Goal: Task Accomplishment & Management: Manage account settings

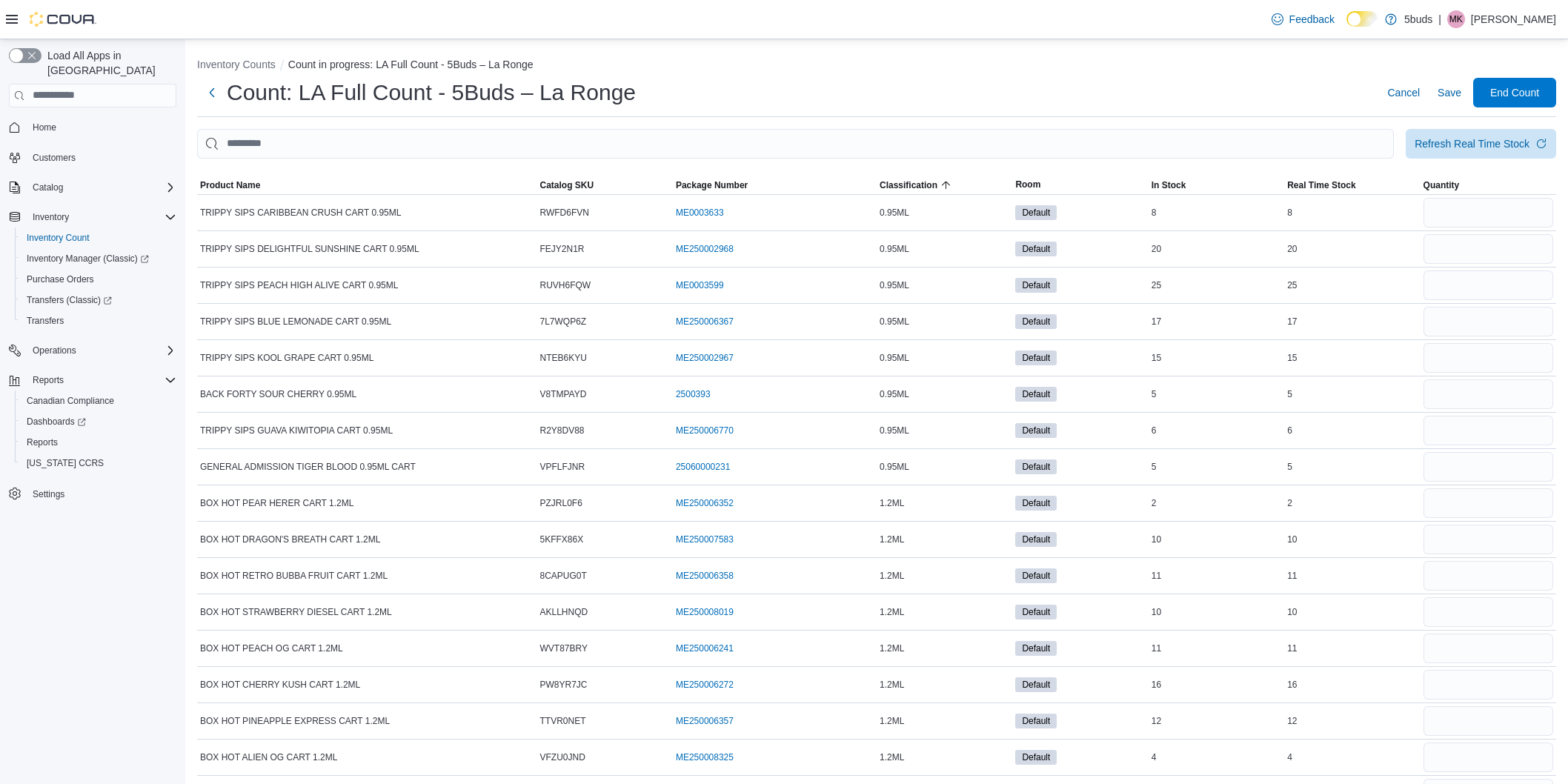
click at [877, 177] on button "Classification" at bounding box center [944, 185] width 135 height 17
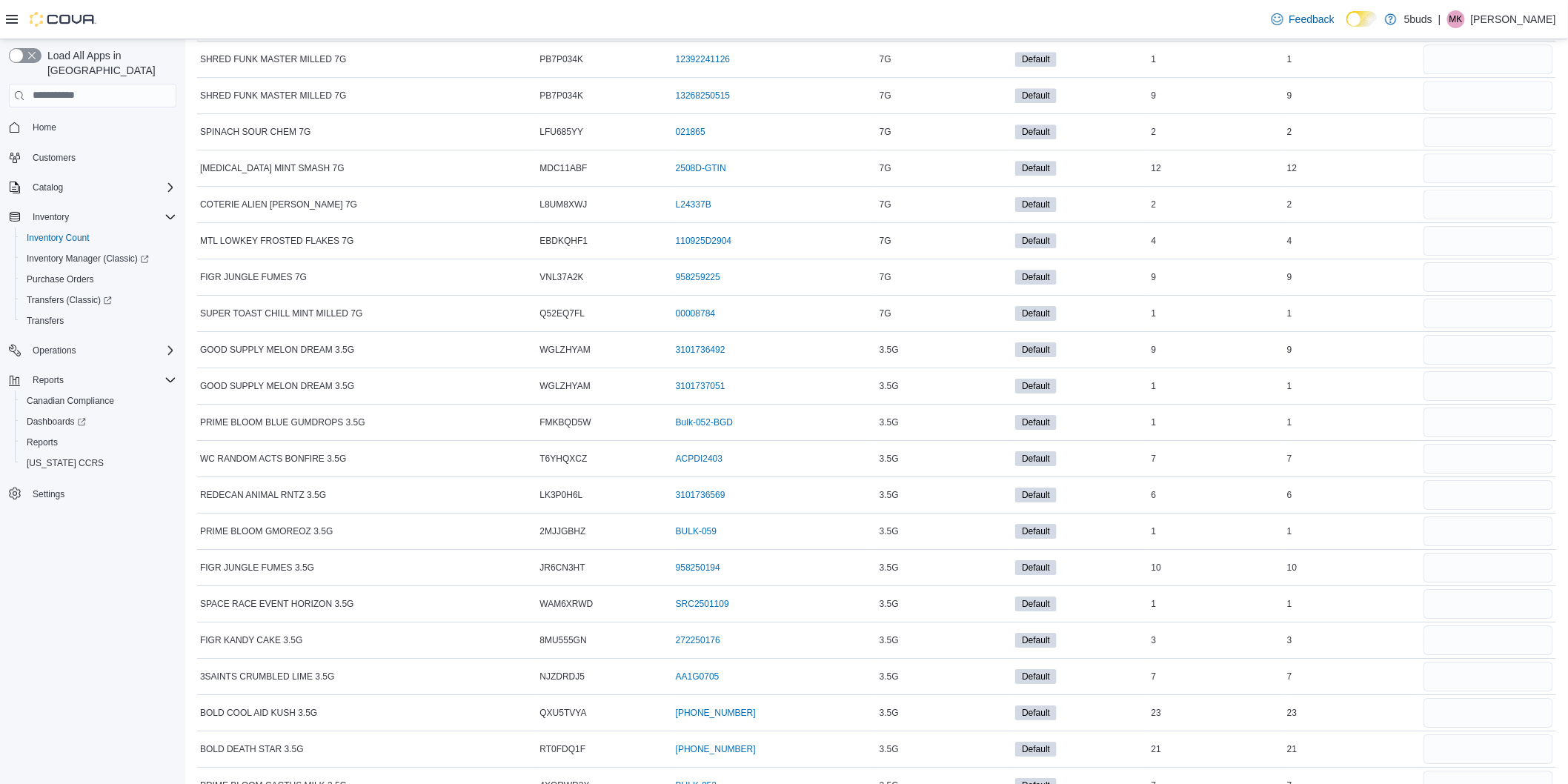
scroll to position [15976, 0]
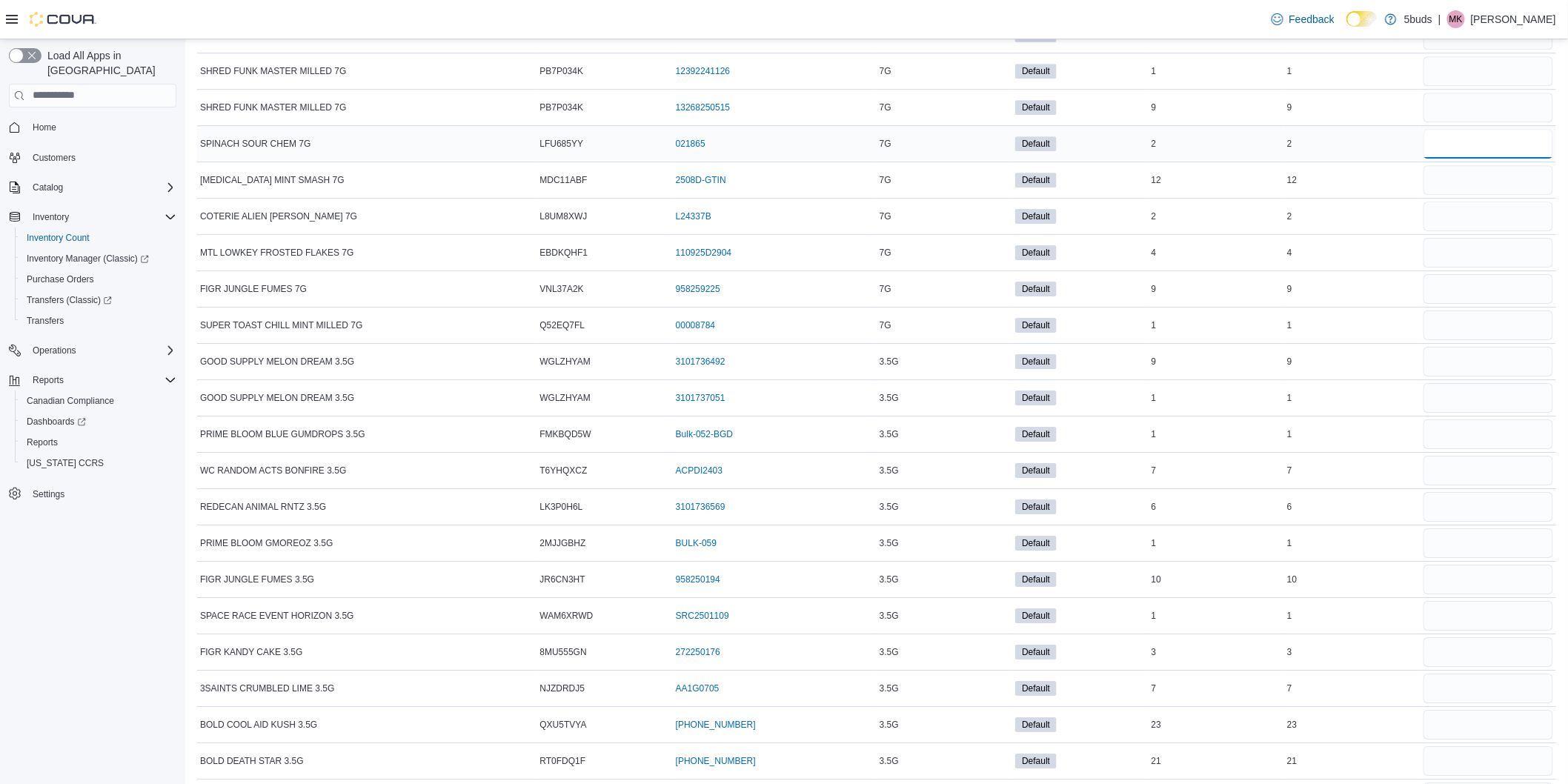
click at [1469, 158] on input "number" at bounding box center [1489, 144] width 129 height 30
type input "*"
click at [1471, 195] on input "number" at bounding box center [1489, 180] width 129 height 30
type input "**"
click at [1480, 232] on input "number" at bounding box center [1489, 216] width 129 height 30
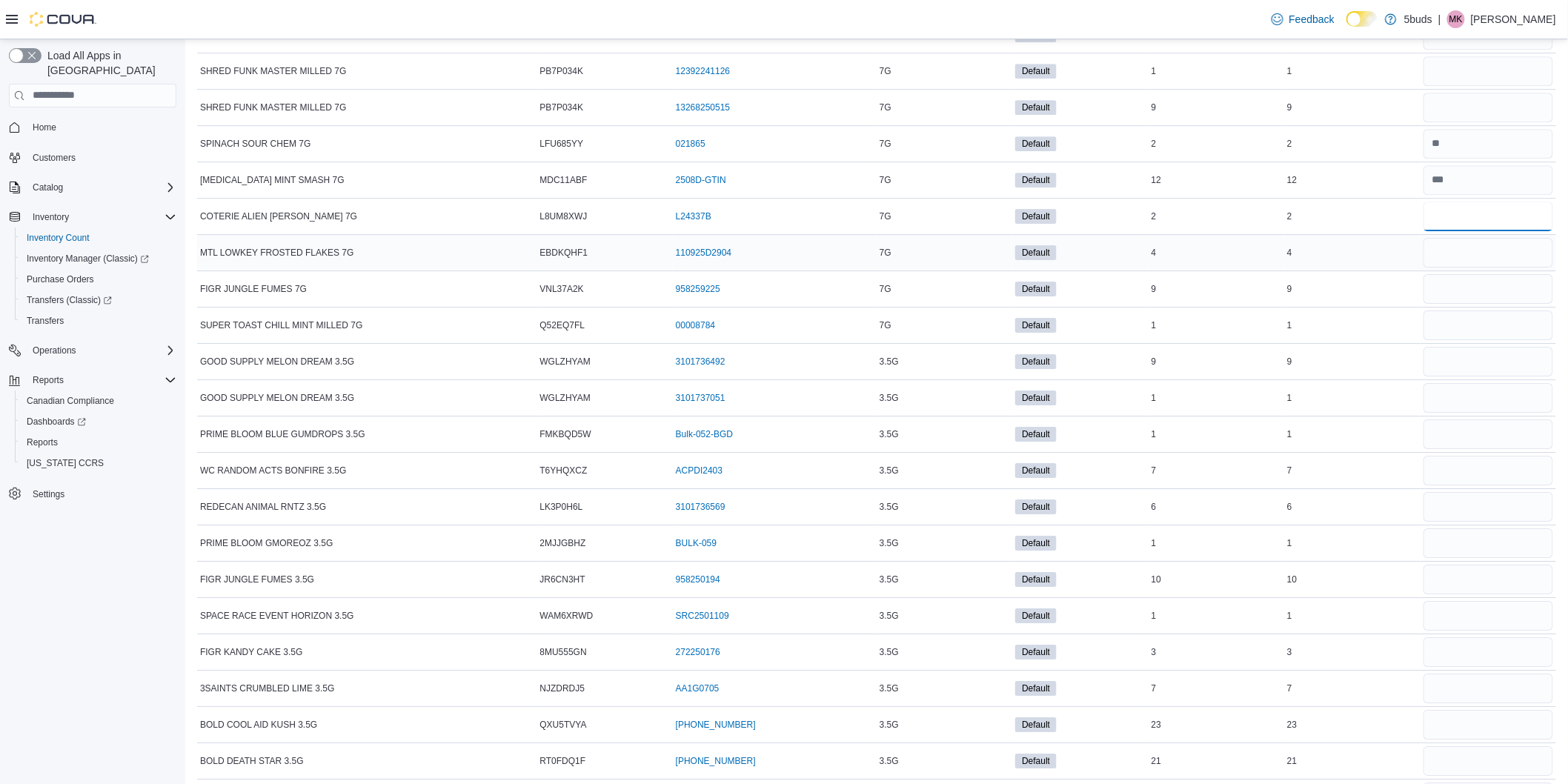
type input "*"
click at [1484, 267] on input "number" at bounding box center [1489, 252] width 129 height 30
type input "*"
click at [1492, 304] on input "number" at bounding box center [1489, 289] width 129 height 30
type input "*"
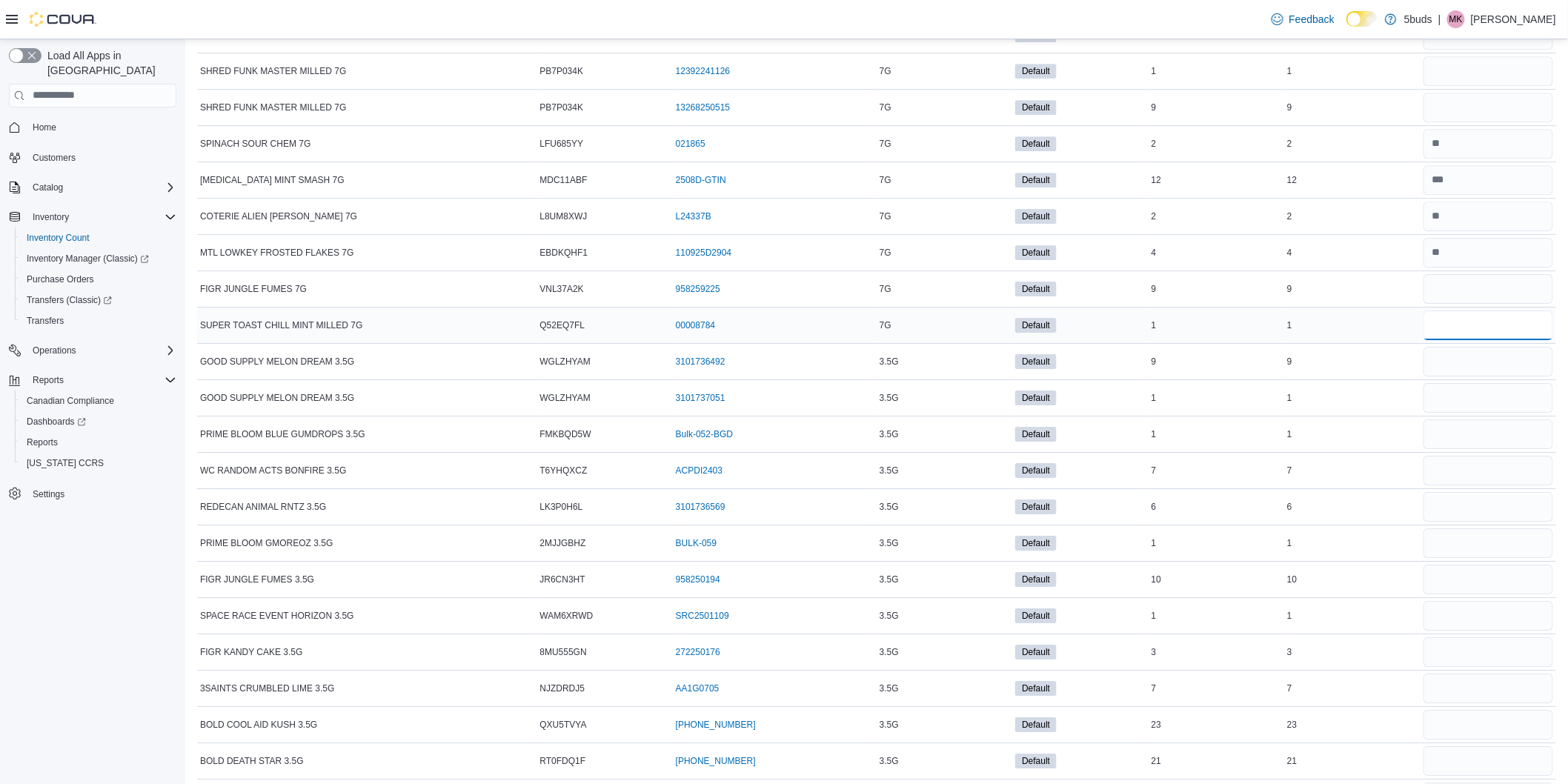
click at [1473, 340] on input "number" at bounding box center [1489, 325] width 129 height 30
type input "*"
click at [1475, 377] on input "number" at bounding box center [1489, 361] width 129 height 30
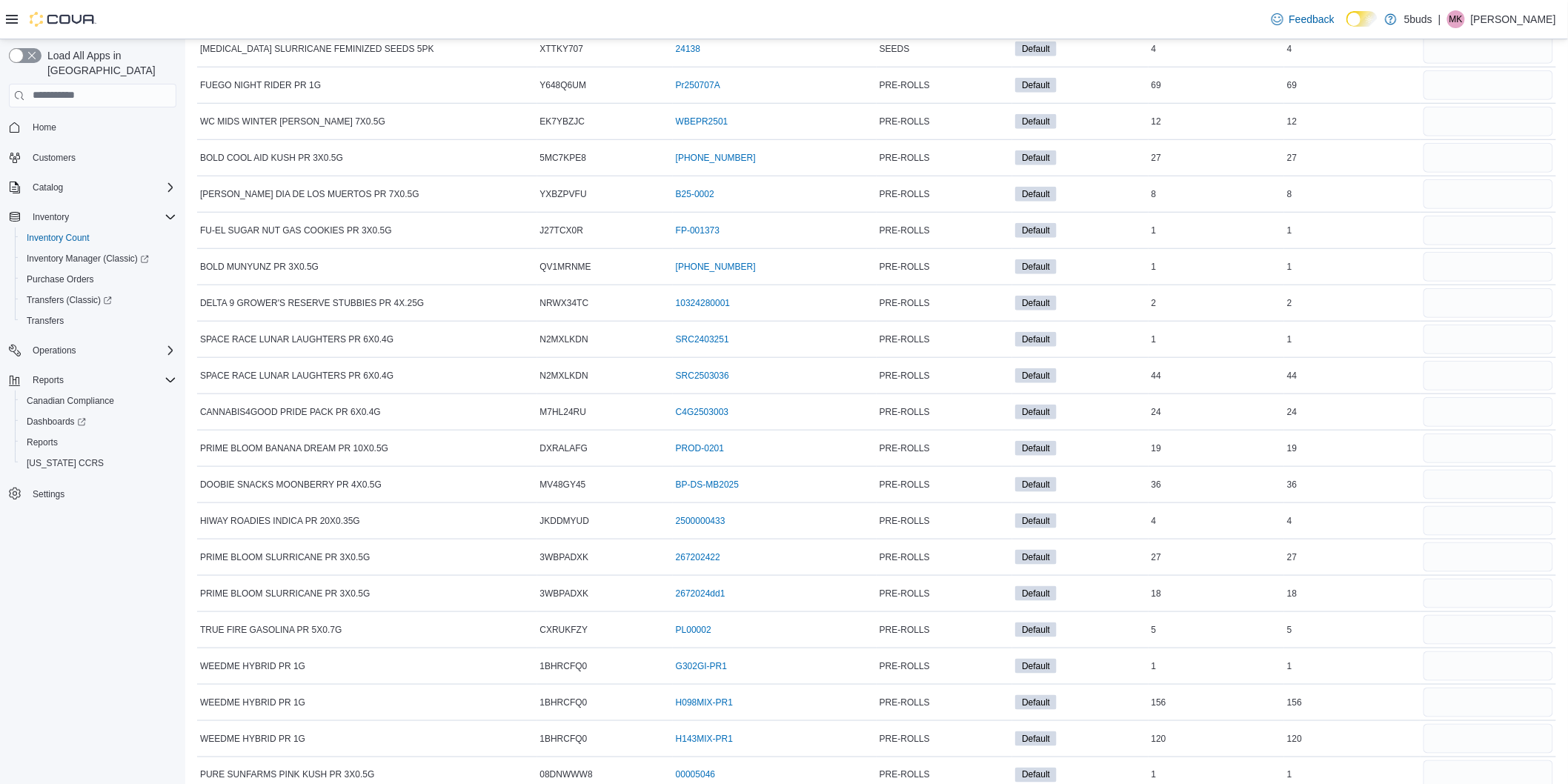
scroll to position [0, 0]
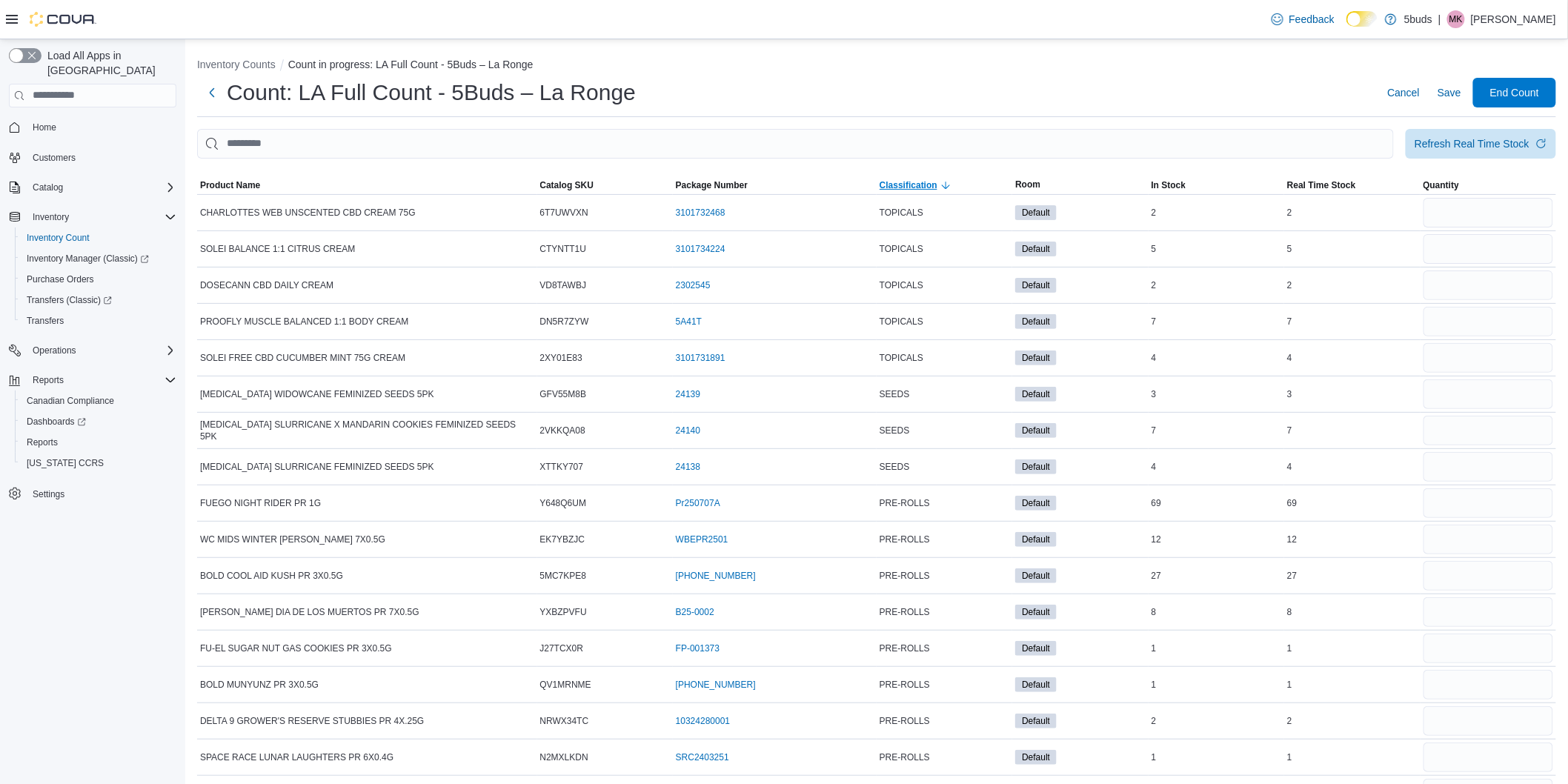
click at [946, 180] on icon "button" at bounding box center [946, 185] width 12 height 12
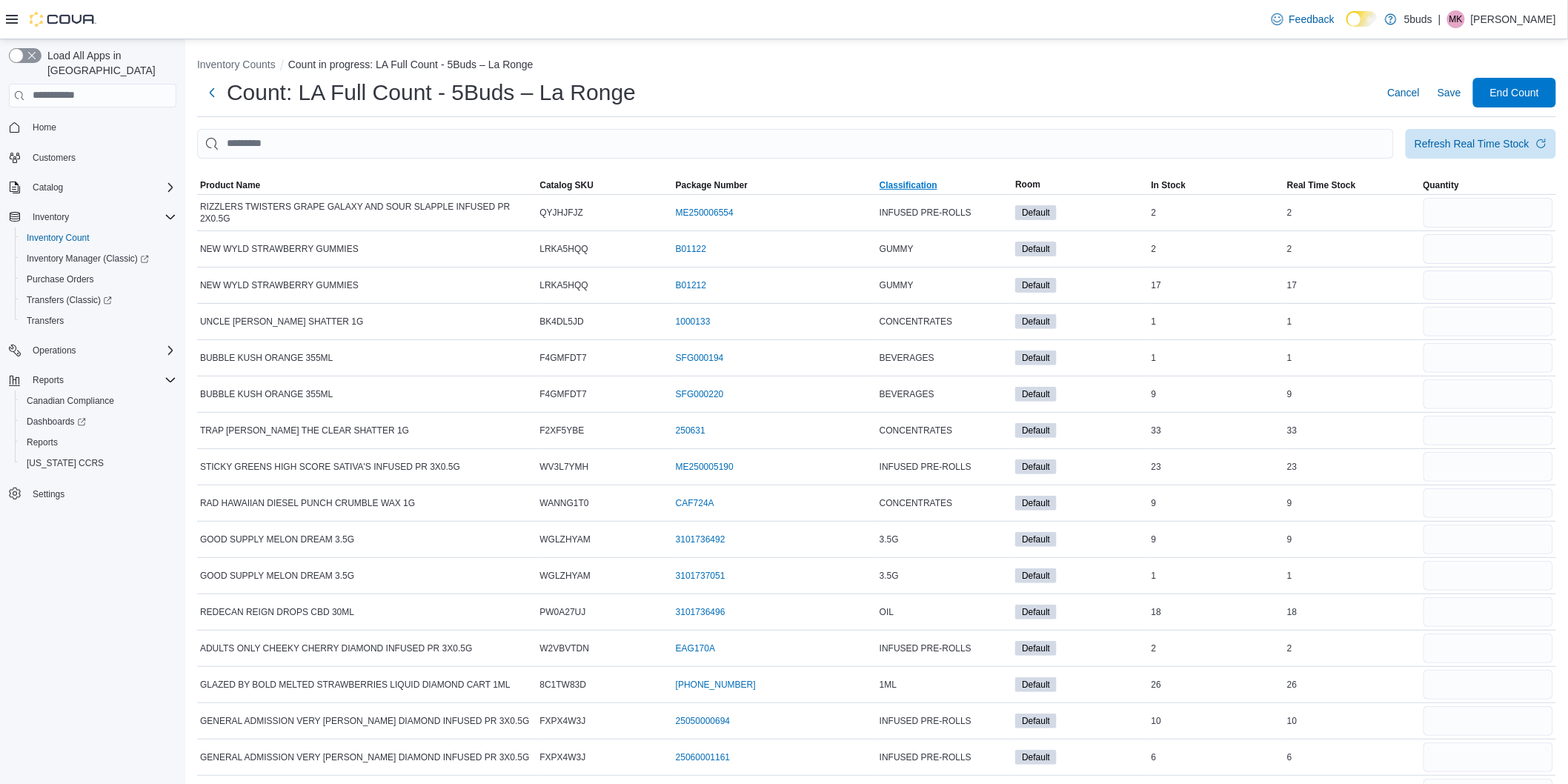
click at [946, 182] on span "Classification" at bounding box center [944, 185] width 135 height 17
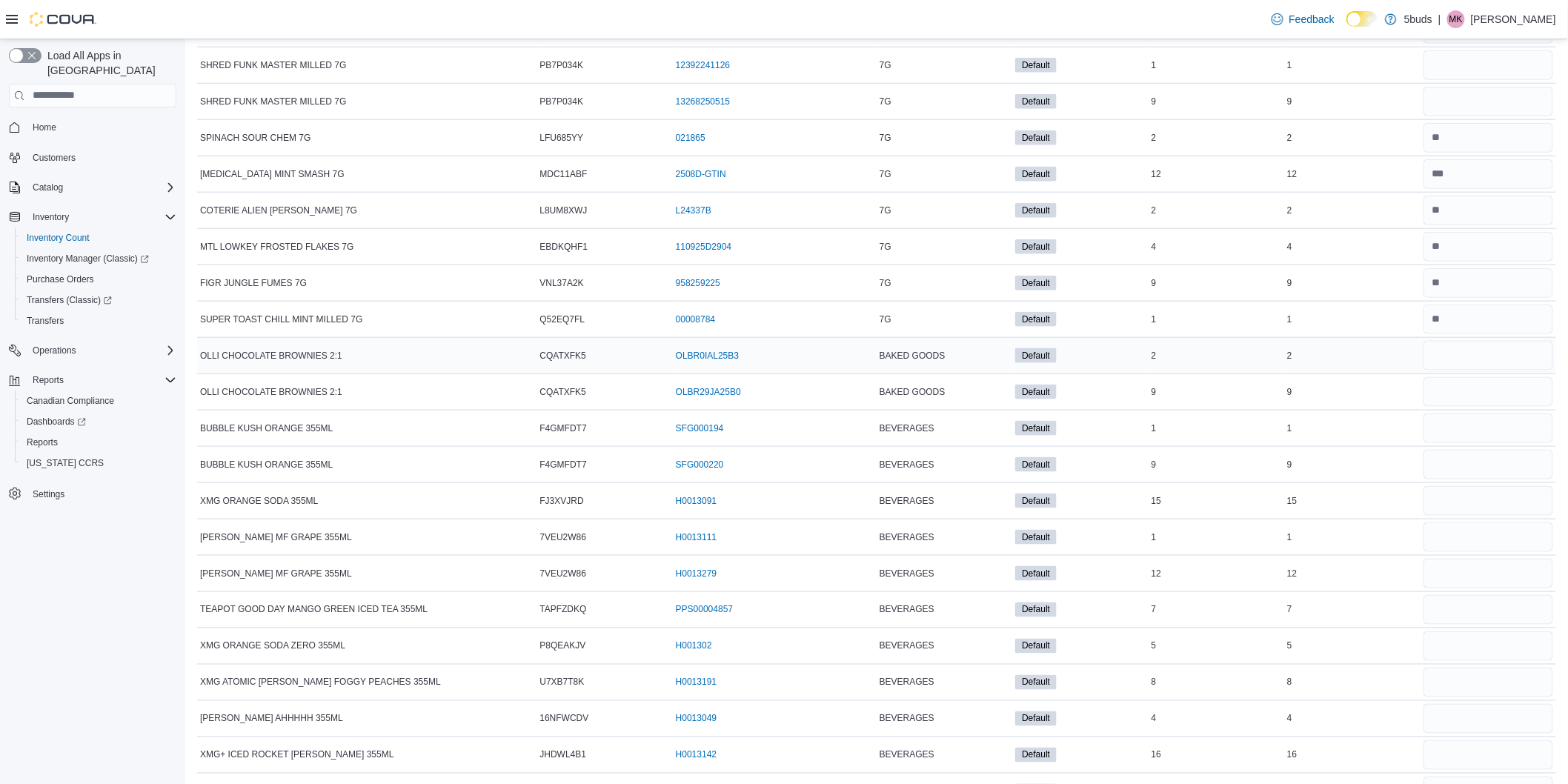
scroll to position [7658, 0]
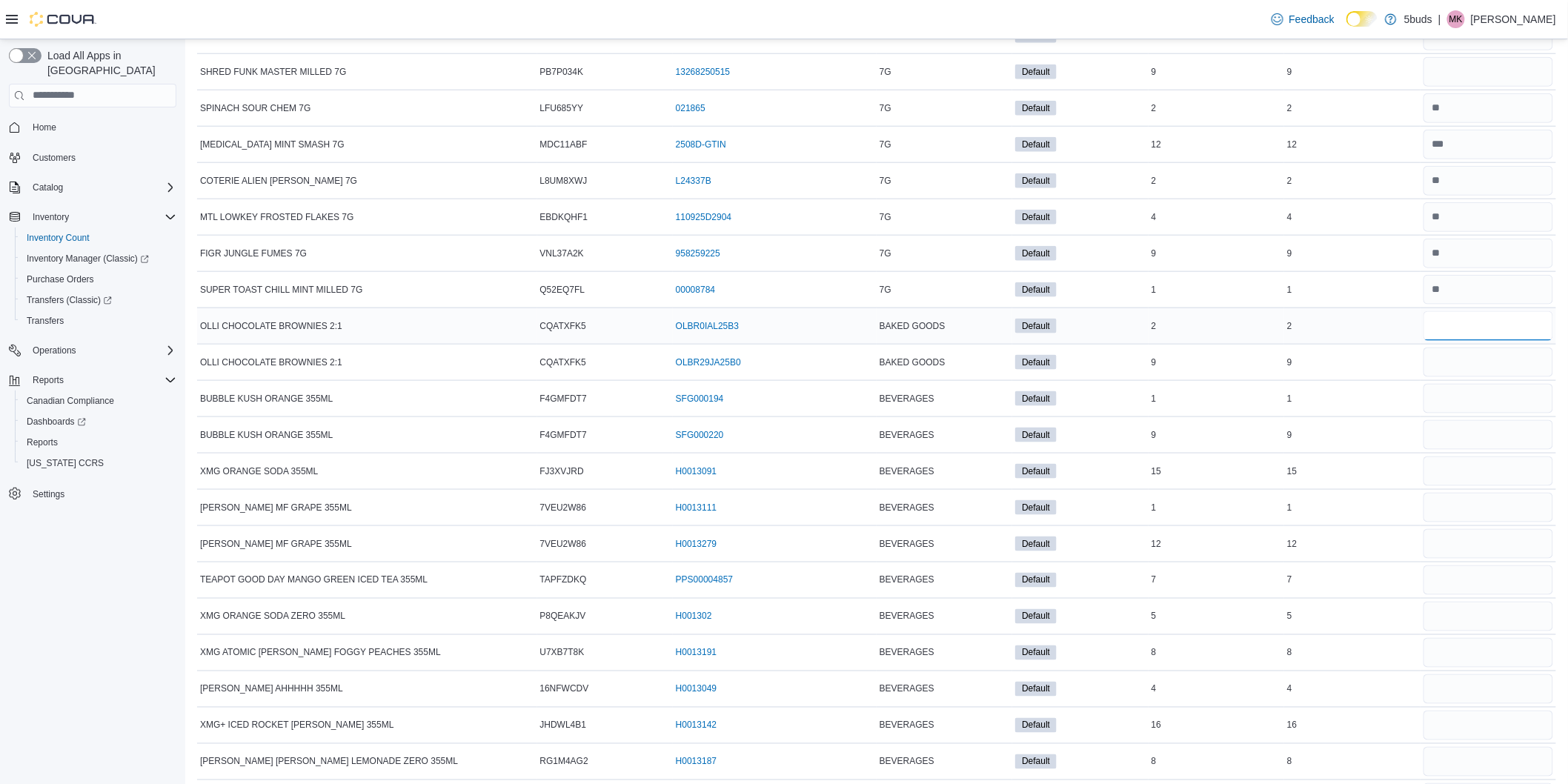
click at [1477, 341] on input "number" at bounding box center [1489, 325] width 129 height 30
type input "*"
click at [1464, 398] on input "number" at bounding box center [1489, 399] width 129 height 30
click at [1468, 378] on input "number" at bounding box center [1489, 362] width 129 height 30
type input "*"
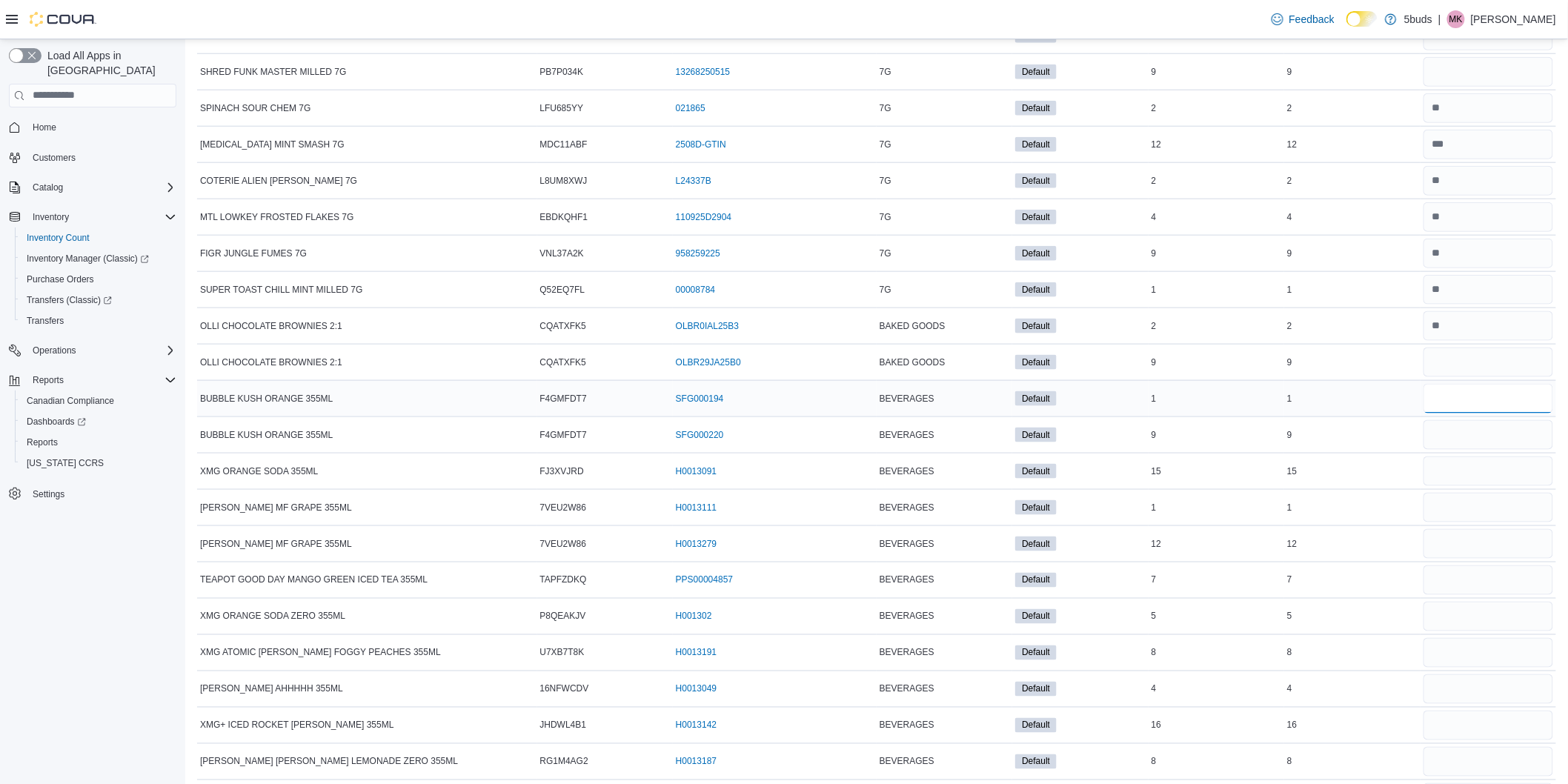
click at [1466, 413] on input "number" at bounding box center [1489, 399] width 129 height 30
click at [1461, 440] on input "number" at bounding box center [1489, 434] width 129 height 30
type input "*"
click at [1462, 478] on input "number" at bounding box center [1489, 471] width 129 height 30
click at [1462, 411] on input "number" at bounding box center [1489, 399] width 129 height 30
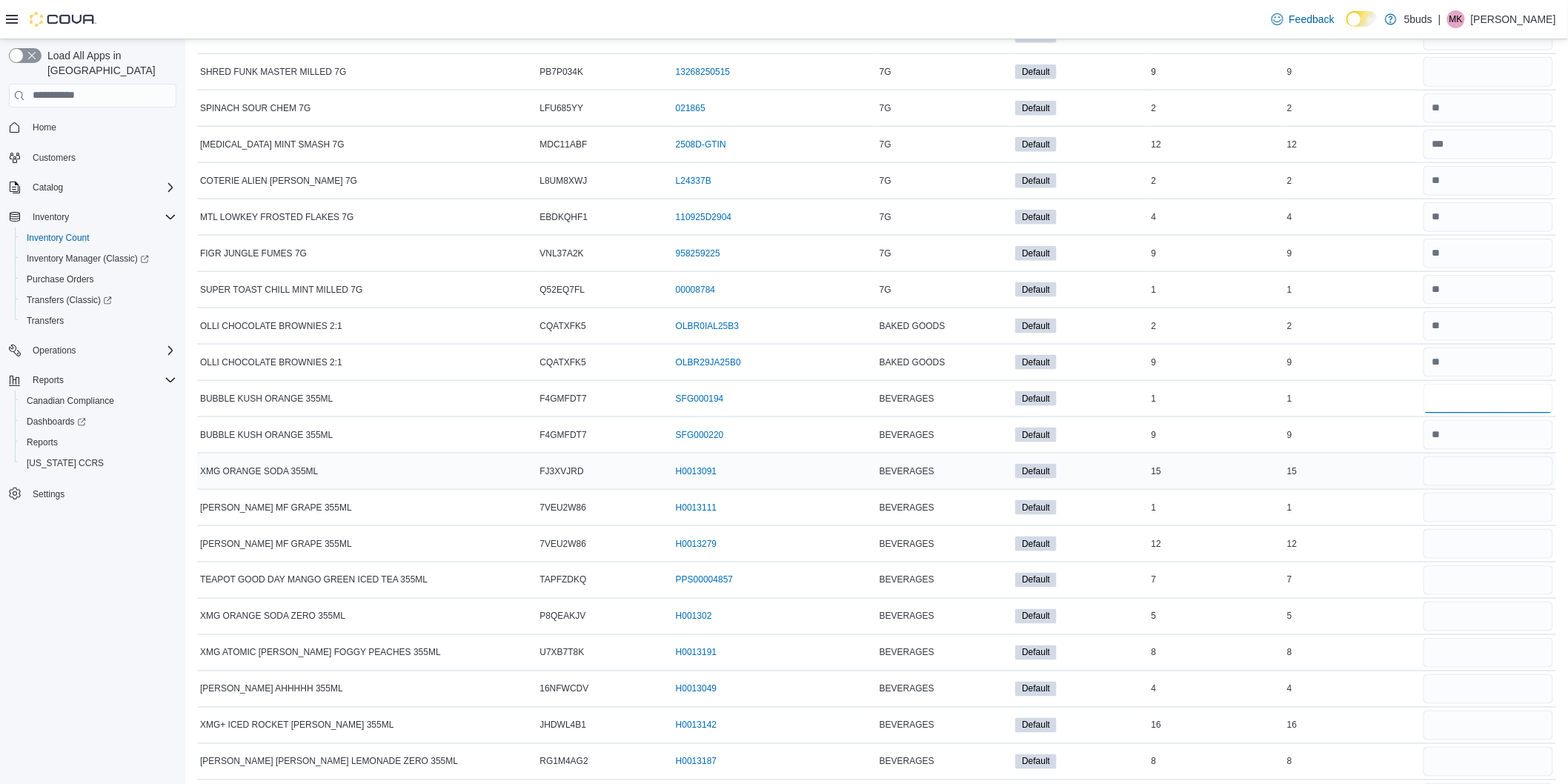
type input "*"
click at [1462, 486] on input "number" at bounding box center [1489, 471] width 129 height 30
type input "**"
click at [1453, 516] on input "number" at bounding box center [1489, 507] width 129 height 30
type input "*"
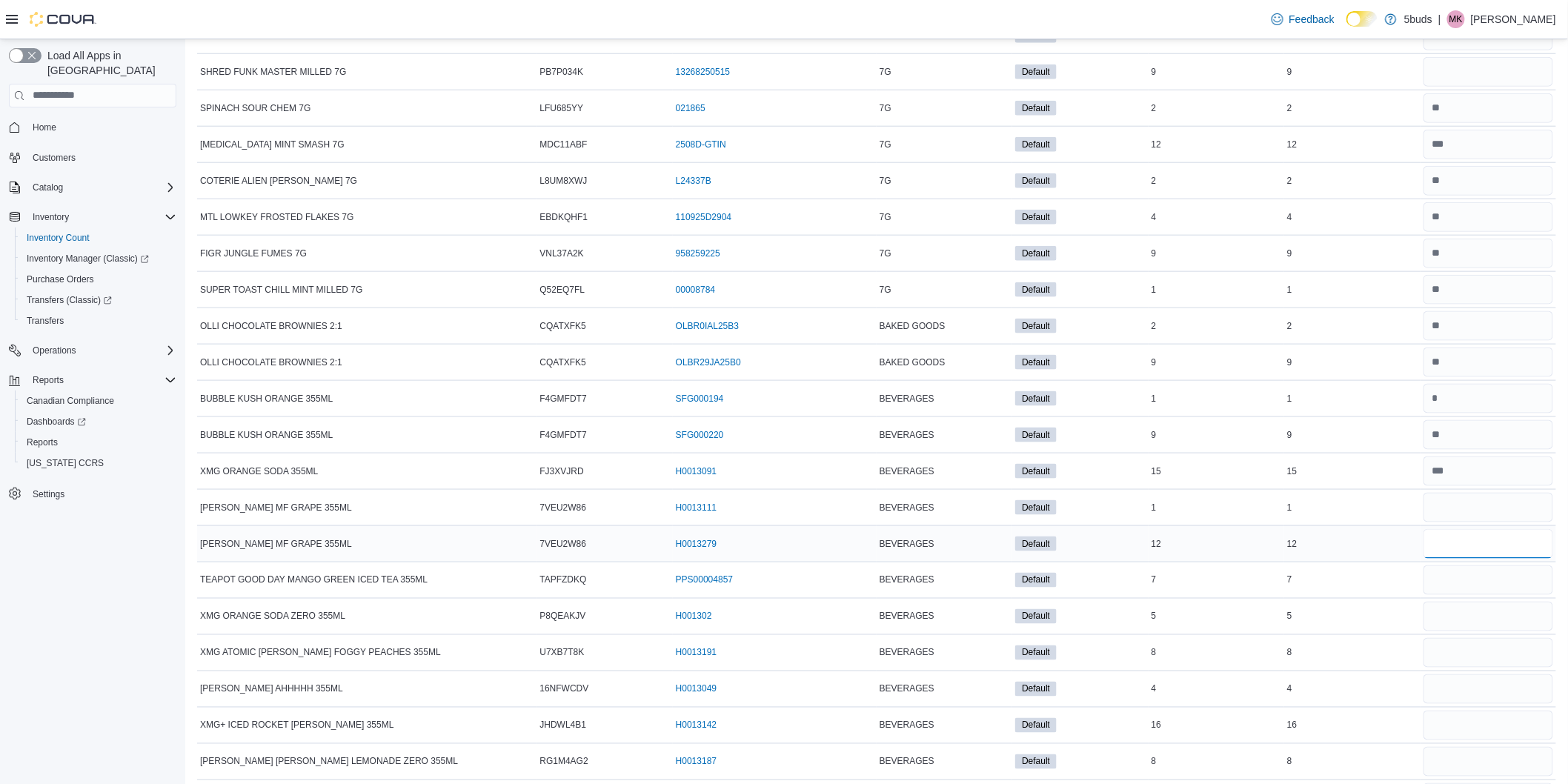
click at [1464, 554] on input "number" at bounding box center [1489, 544] width 129 height 30
type input "**"
click at [1456, 582] on input "number" at bounding box center [1489, 580] width 129 height 30
type input "*"
click at [1453, 631] on input "number" at bounding box center [1489, 616] width 129 height 30
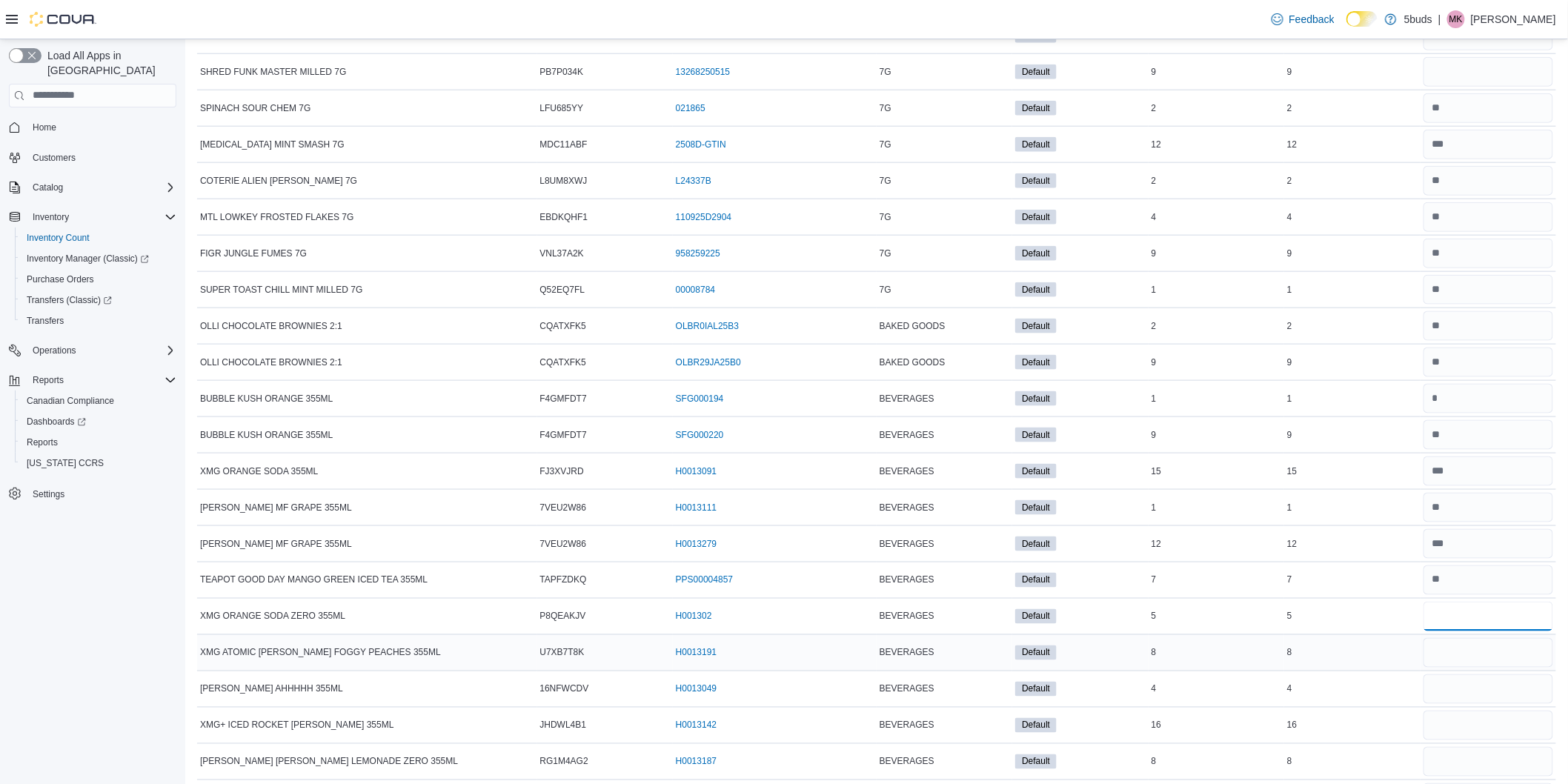
type input "*"
click at [1451, 665] on input "number" at bounding box center [1489, 653] width 129 height 30
type input "*"
click at [1464, 704] on input "number" at bounding box center [1489, 689] width 129 height 30
type input "*"
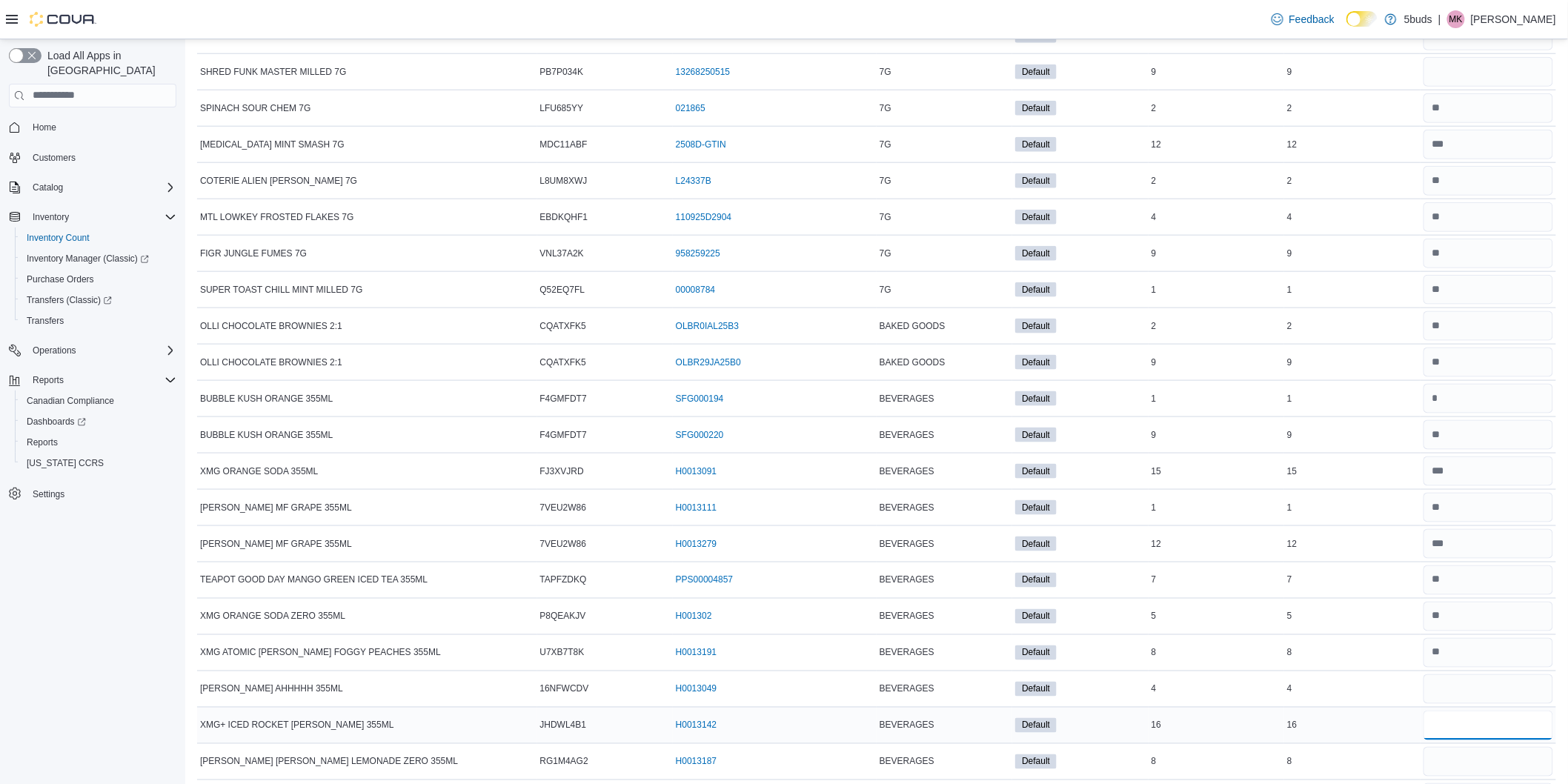
click at [1465, 737] on input "number" at bounding box center [1489, 725] width 129 height 30
type input "**"
click at [1466, 770] on input "number" at bounding box center [1489, 762] width 129 height 30
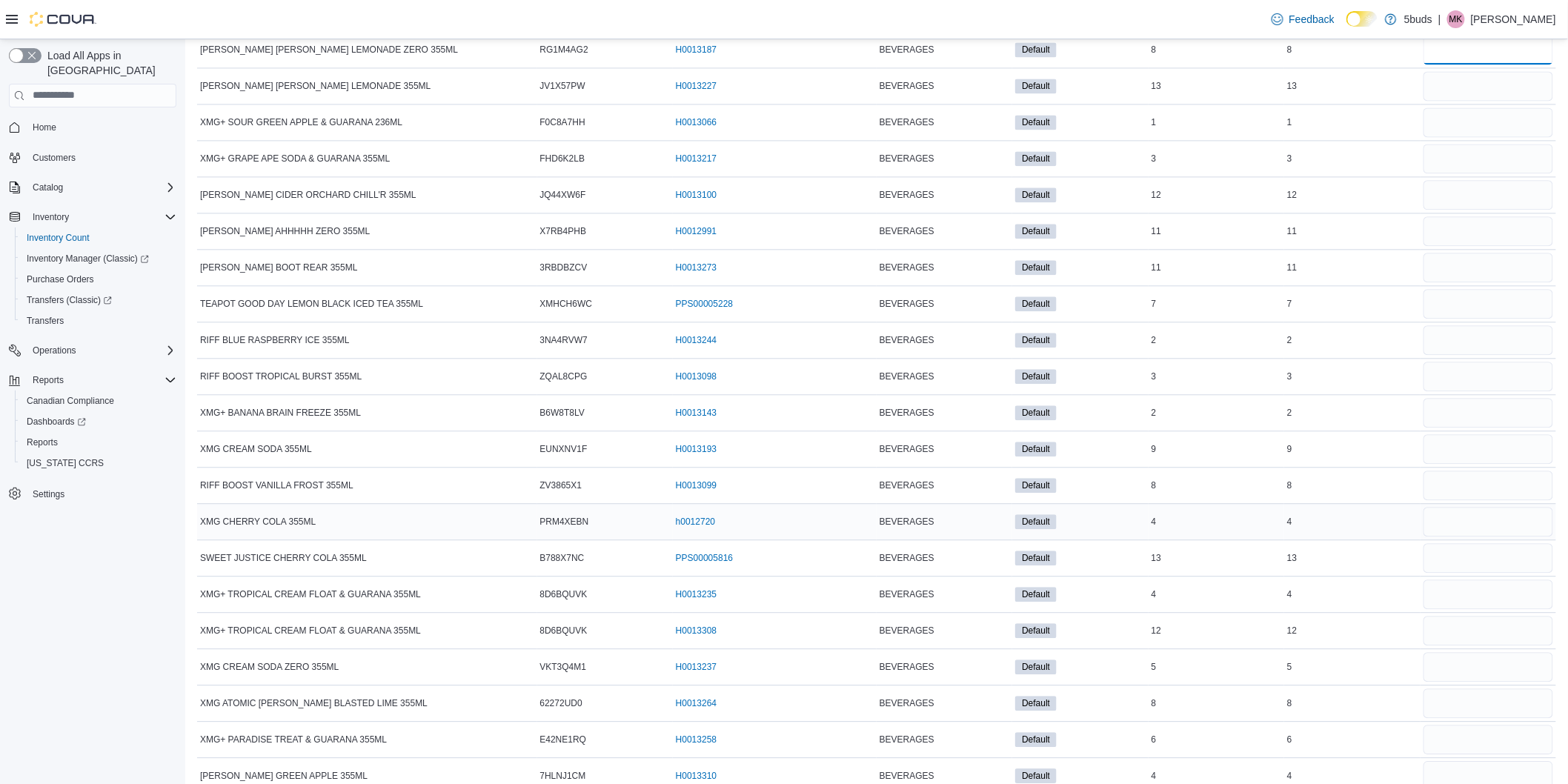
scroll to position [8400, 0]
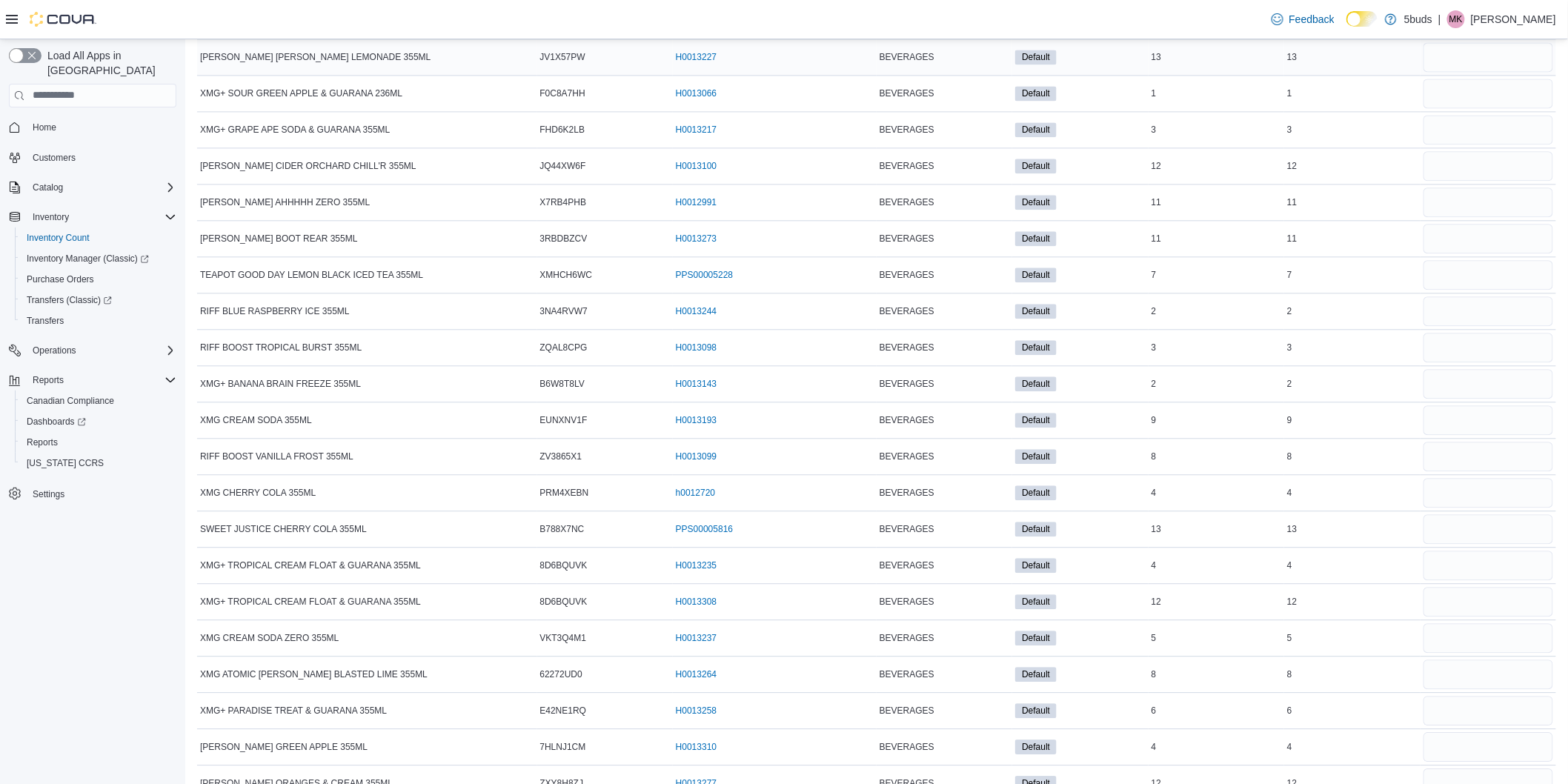
type input "*"
click at [1460, 71] on input "number" at bounding box center [1489, 57] width 129 height 30
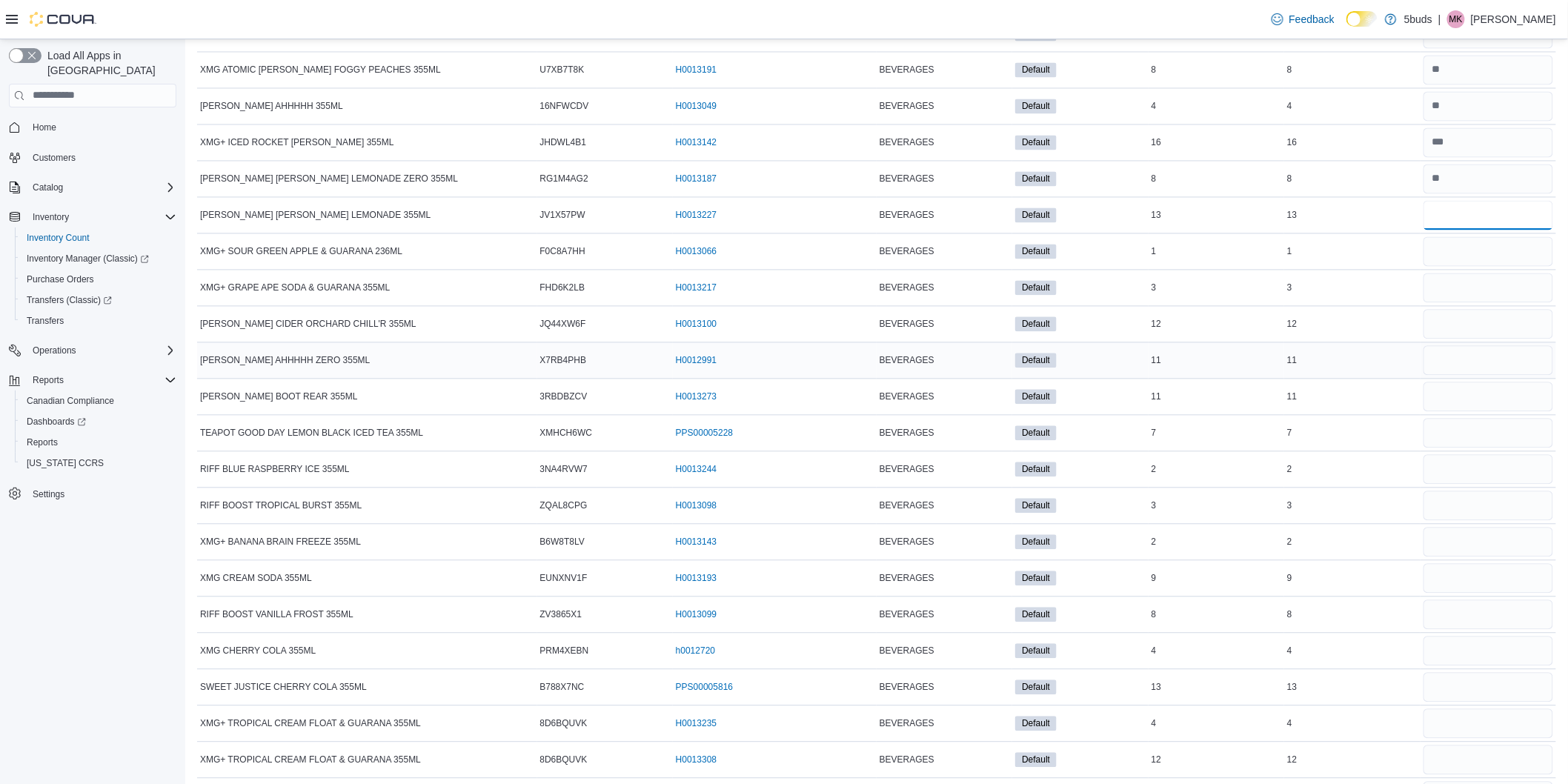
scroll to position [8235, 0]
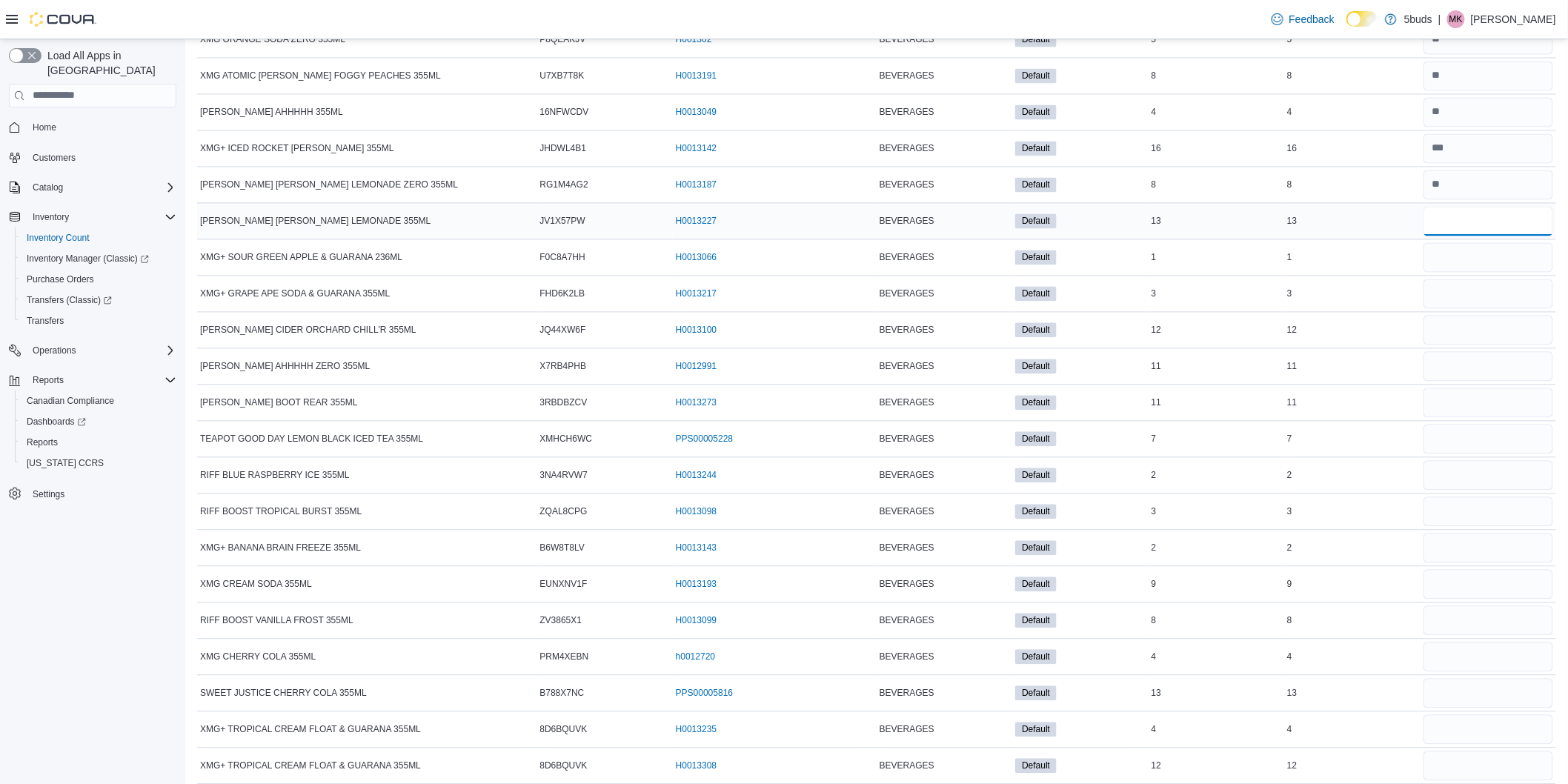
click at [1473, 237] on input "number" at bounding box center [1489, 221] width 129 height 30
type input "**"
click at [1466, 272] on input "number" at bounding box center [1489, 258] width 129 height 30
type input "*"
click at [1472, 309] on input "number" at bounding box center [1489, 294] width 129 height 30
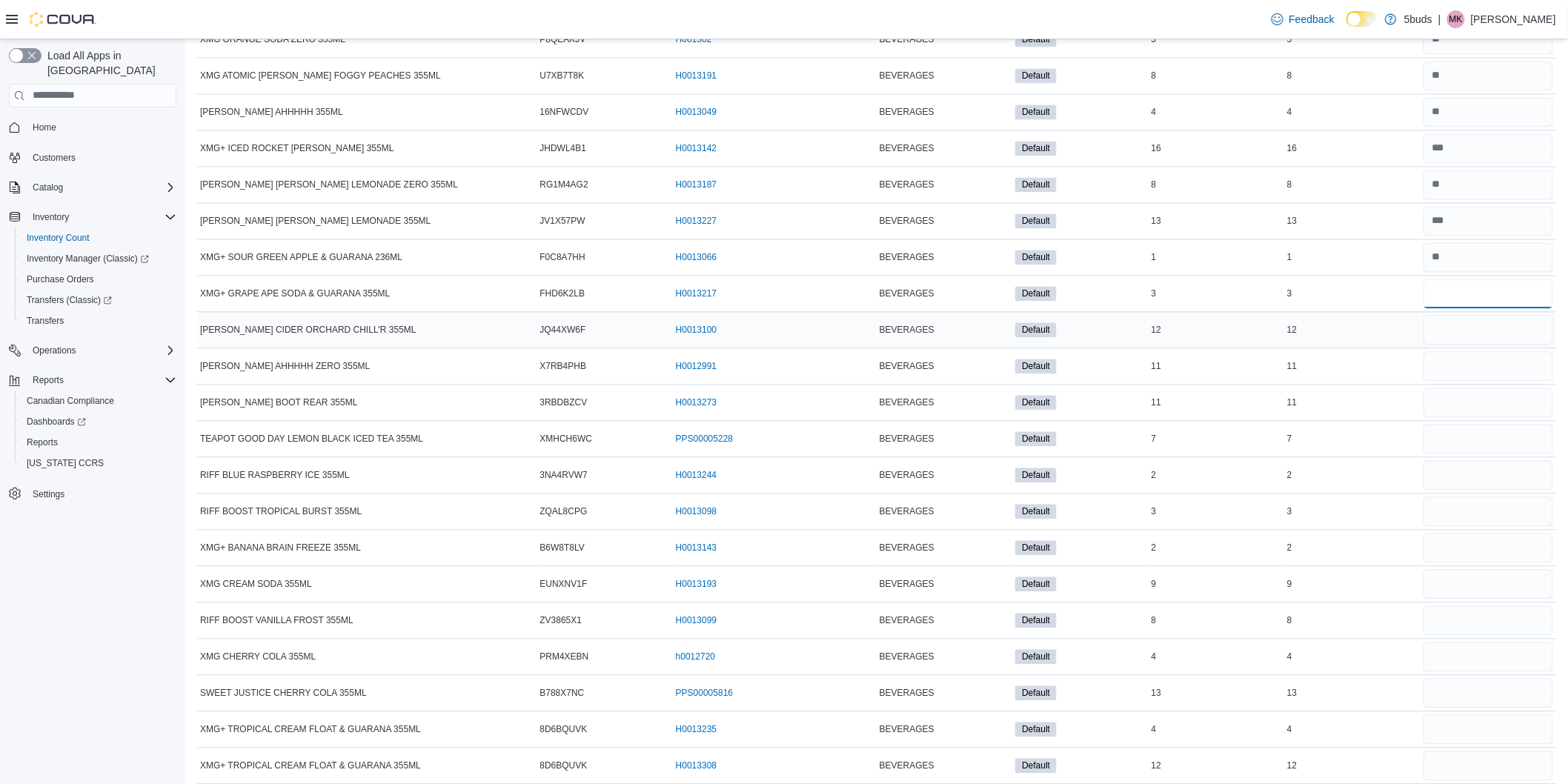
type input "*"
click at [1485, 341] on input "number" at bounding box center [1489, 330] width 129 height 30
type input "**"
click at [1472, 380] on input "number" at bounding box center [1489, 367] width 129 height 30
type input "**"
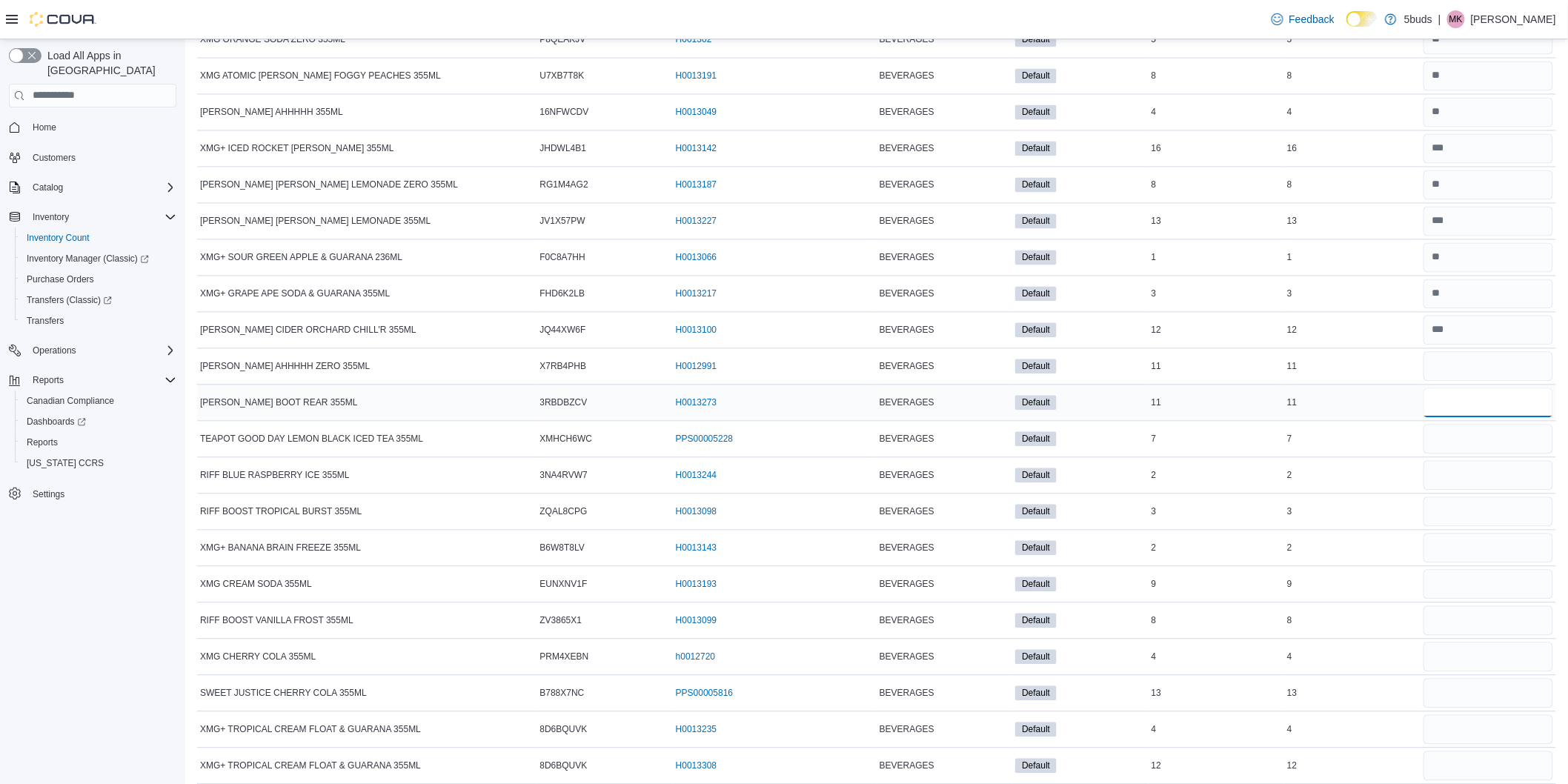
click at [1480, 415] on input "number" at bounding box center [1489, 403] width 129 height 30
type input "**"
click at [1453, 455] on input "number" at bounding box center [1489, 439] width 129 height 30
type input "*"
click at [1468, 490] on input "number" at bounding box center [1489, 475] width 129 height 30
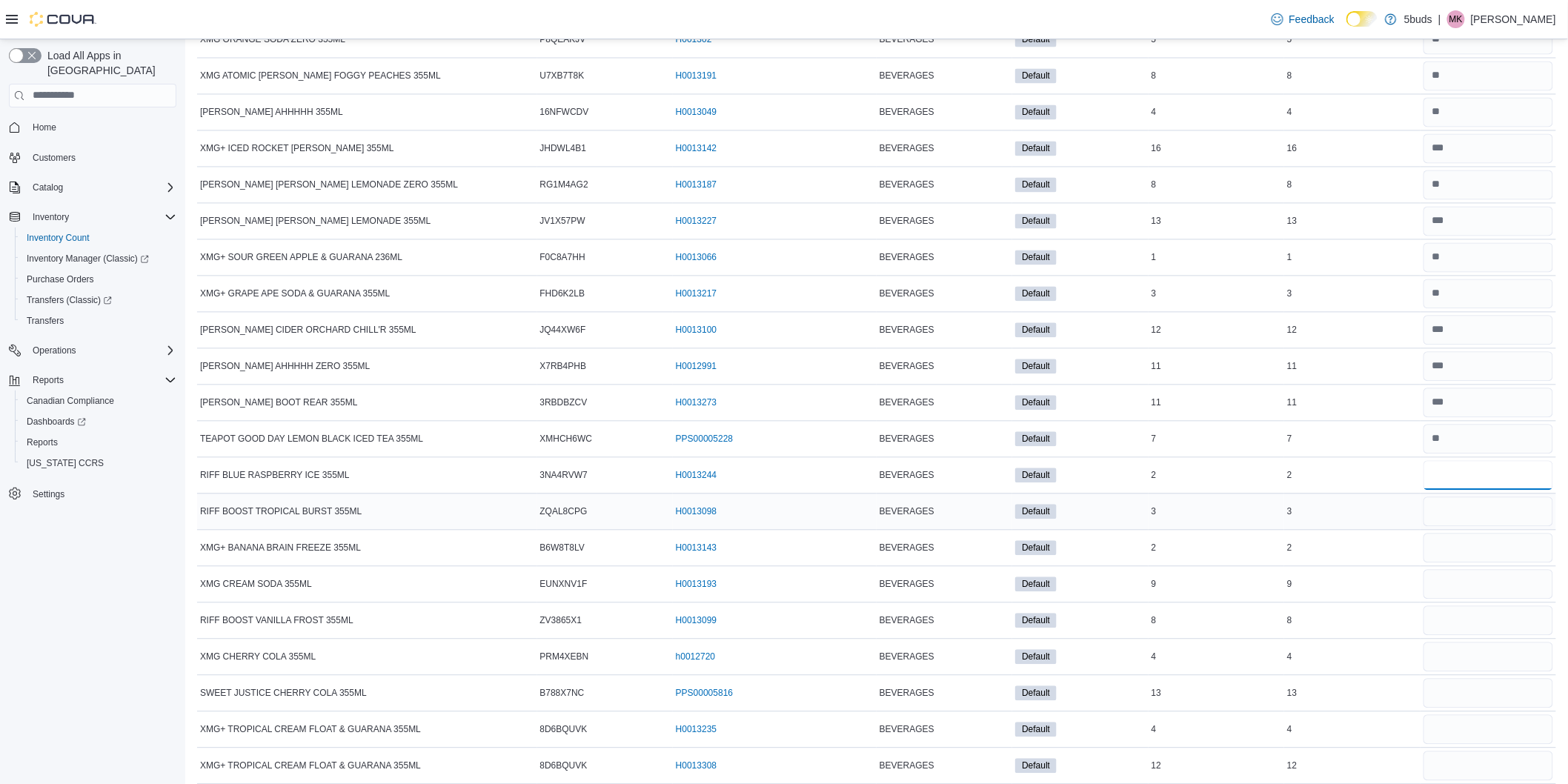
type input "*"
click at [1458, 522] on input "number" at bounding box center [1489, 512] width 129 height 30
type input "*"
click at [1468, 553] on input "number" at bounding box center [1489, 548] width 129 height 30
type input "*"
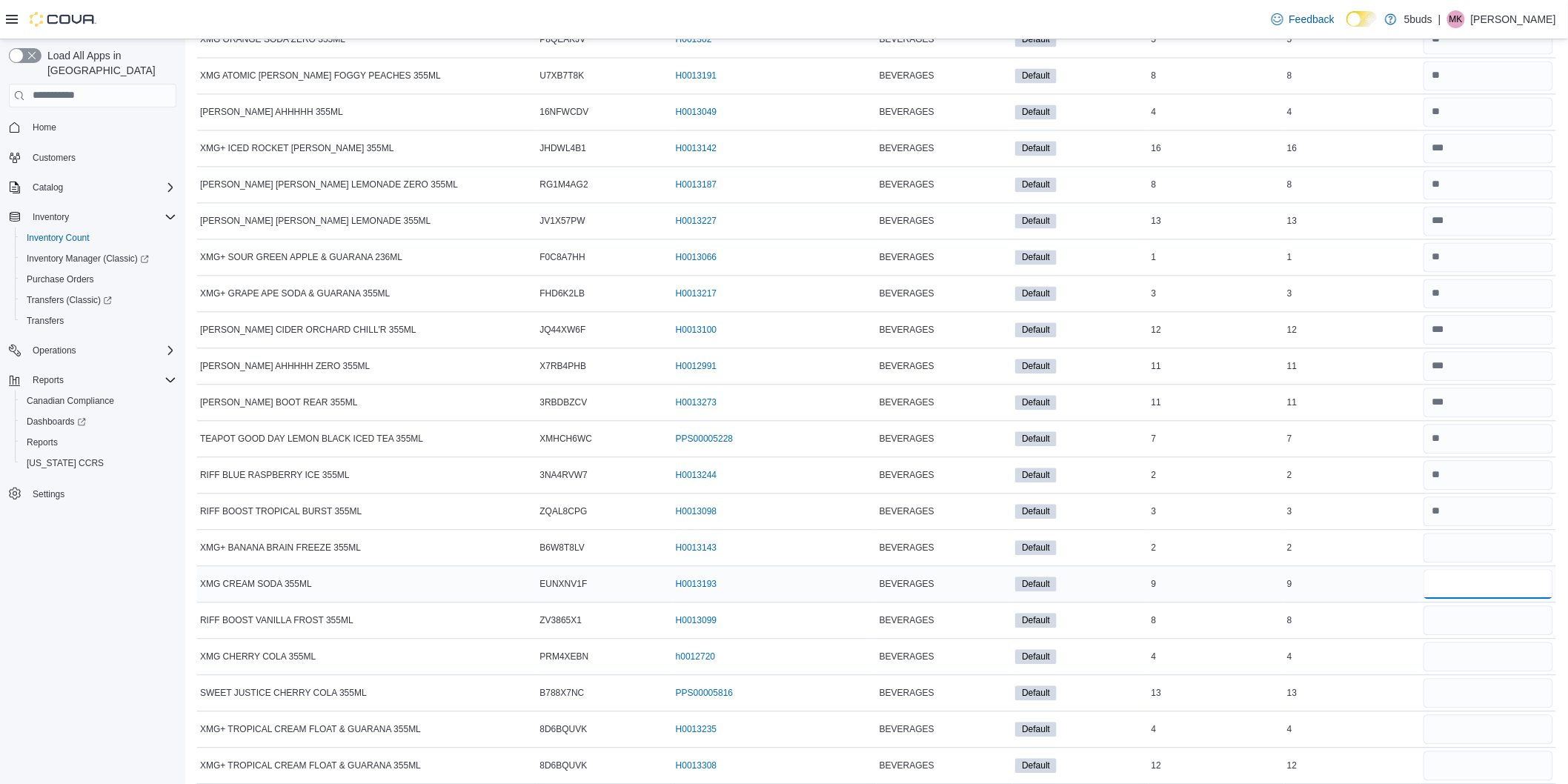
click at [1469, 595] on input "number" at bounding box center [1489, 584] width 129 height 30
type input "*"
click at [1468, 636] on input "number" at bounding box center [1489, 621] width 129 height 30
type input "*"
click at [1480, 669] on input "number" at bounding box center [1489, 658] width 129 height 30
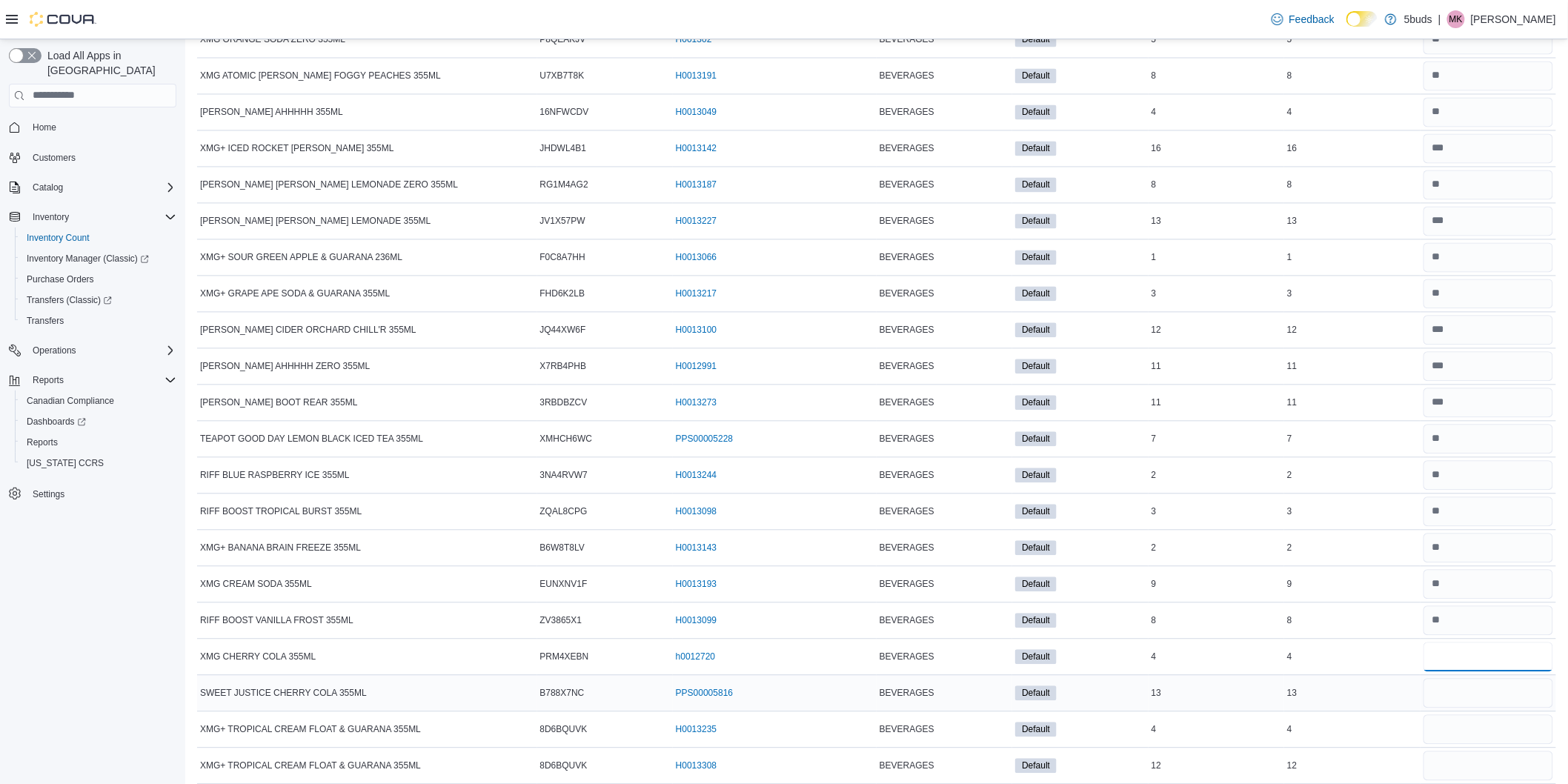
type input "*"
click at [1465, 709] on input "number" at bounding box center [1489, 693] width 129 height 30
type input "**"
click at [1454, 739] on input "number" at bounding box center [1489, 730] width 129 height 30
type input "*"
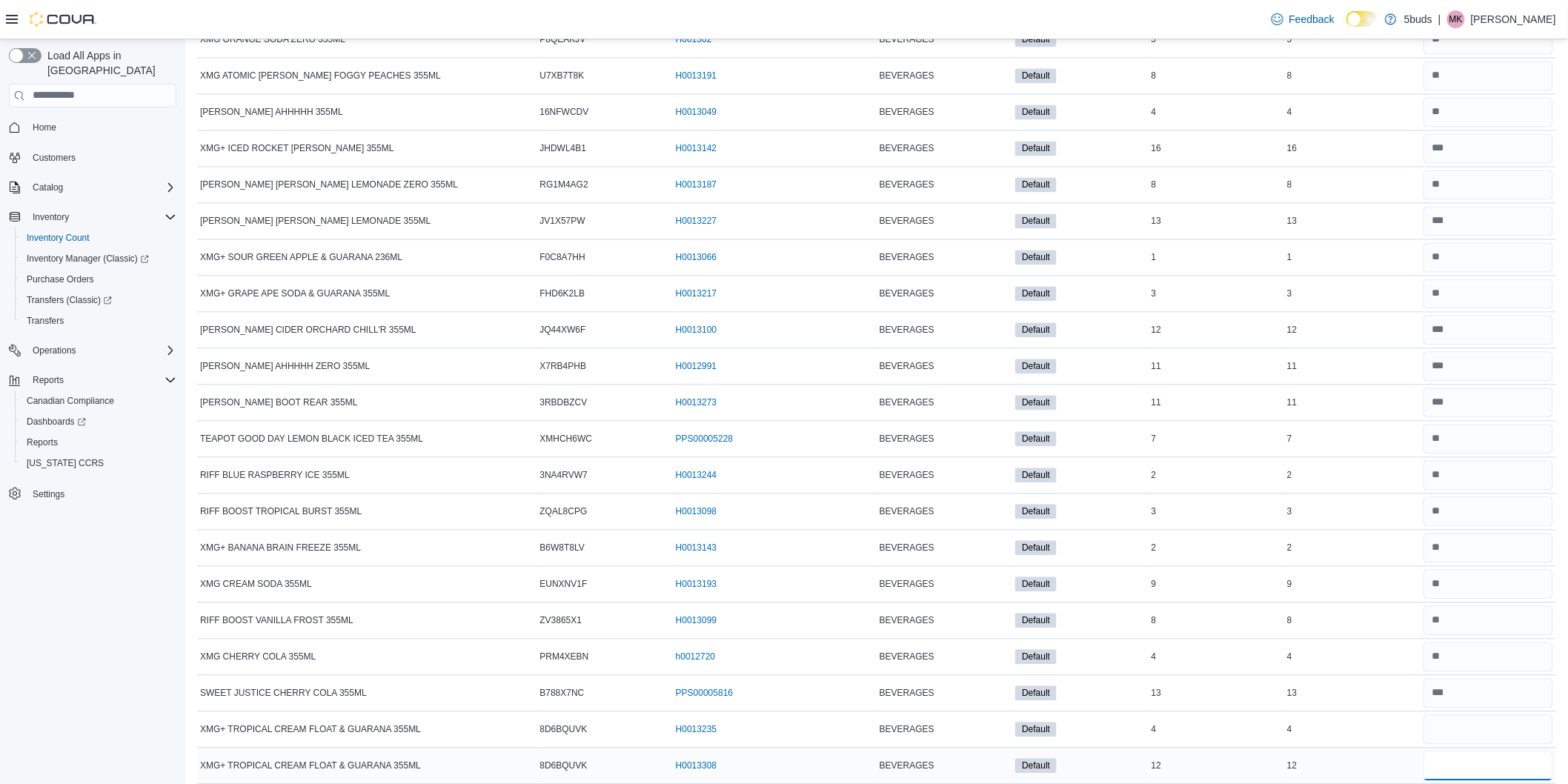
click at [1463, 770] on input "number" at bounding box center [1489, 766] width 129 height 30
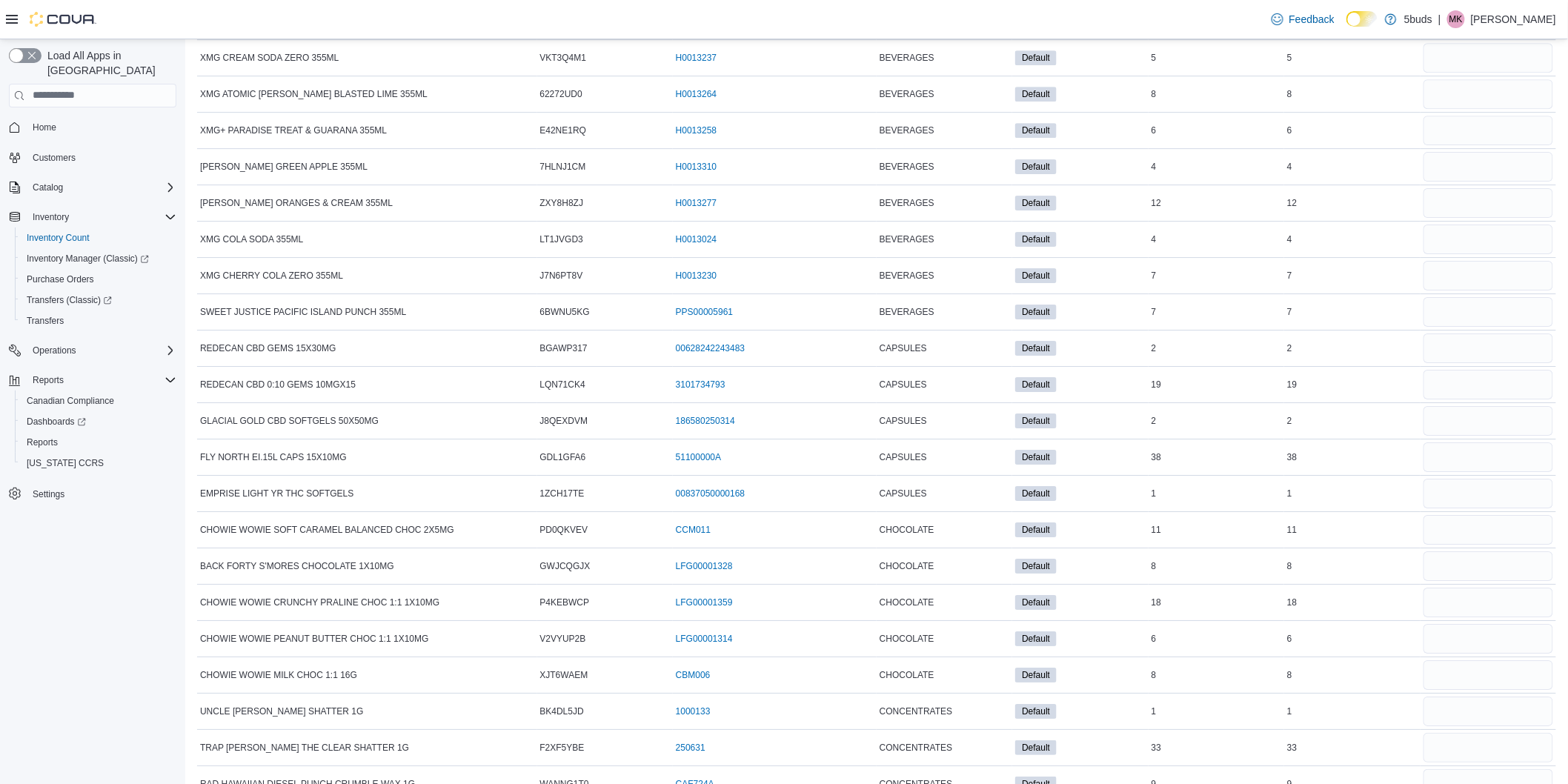
scroll to position [8981, 0]
type input "**"
click at [1464, 71] on input "number" at bounding box center [1489, 56] width 129 height 30
type input "*"
click at [1461, 107] on input "number" at bounding box center [1489, 93] width 129 height 30
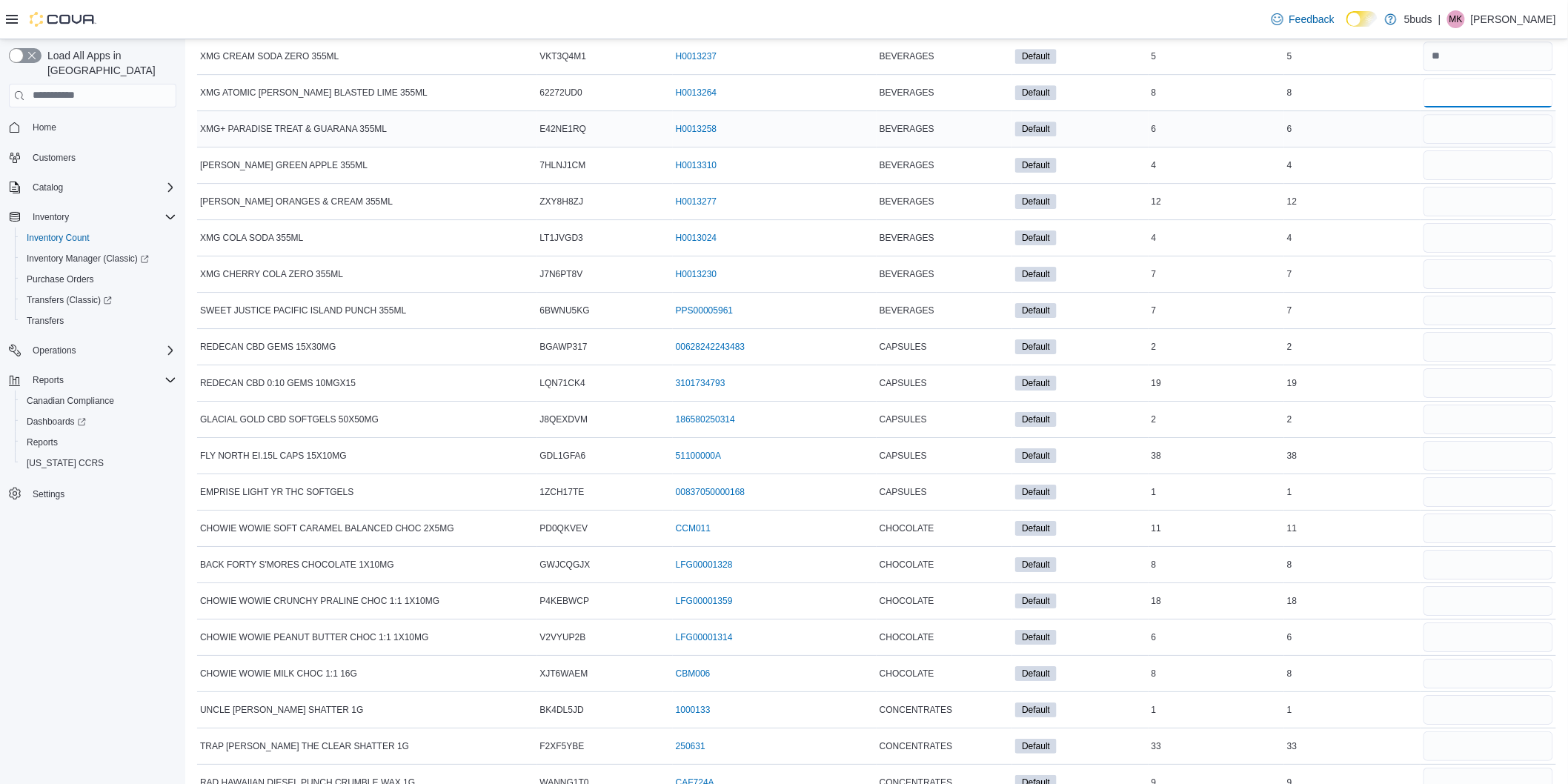
type input "*"
click at [1443, 144] on input "number" at bounding box center [1489, 128] width 129 height 30
type input "*"
click at [1458, 178] on input "number" at bounding box center [1489, 165] width 129 height 30
type input "*"
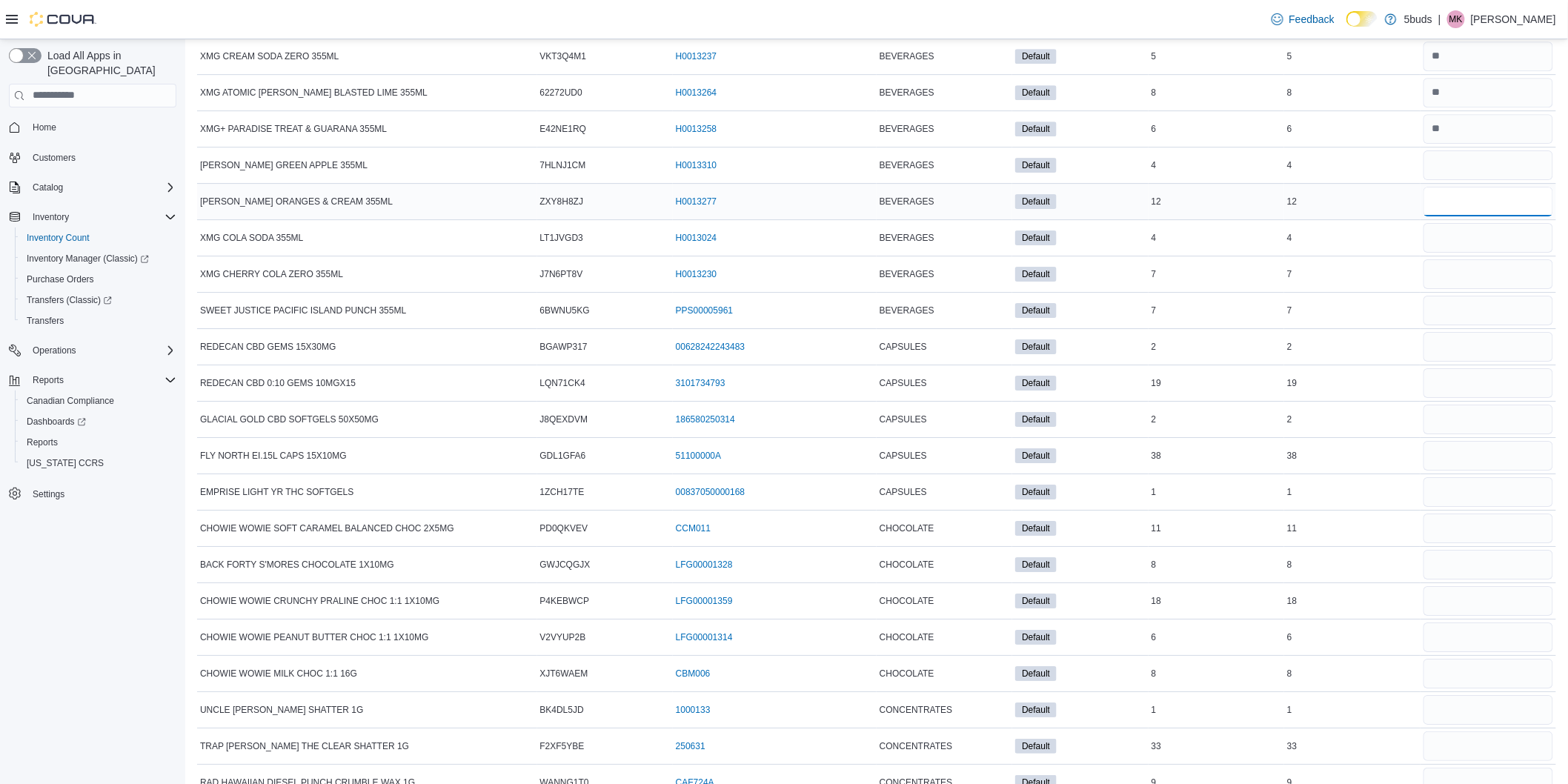
click at [1459, 215] on input "number" at bounding box center [1489, 201] width 129 height 30
type input "**"
click at [1460, 243] on input "number" at bounding box center [1489, 238] width 129 height 30
type input "*"
click at [1463, 286] on input "number" at bounding box center [1489, 274] width 129 height 30
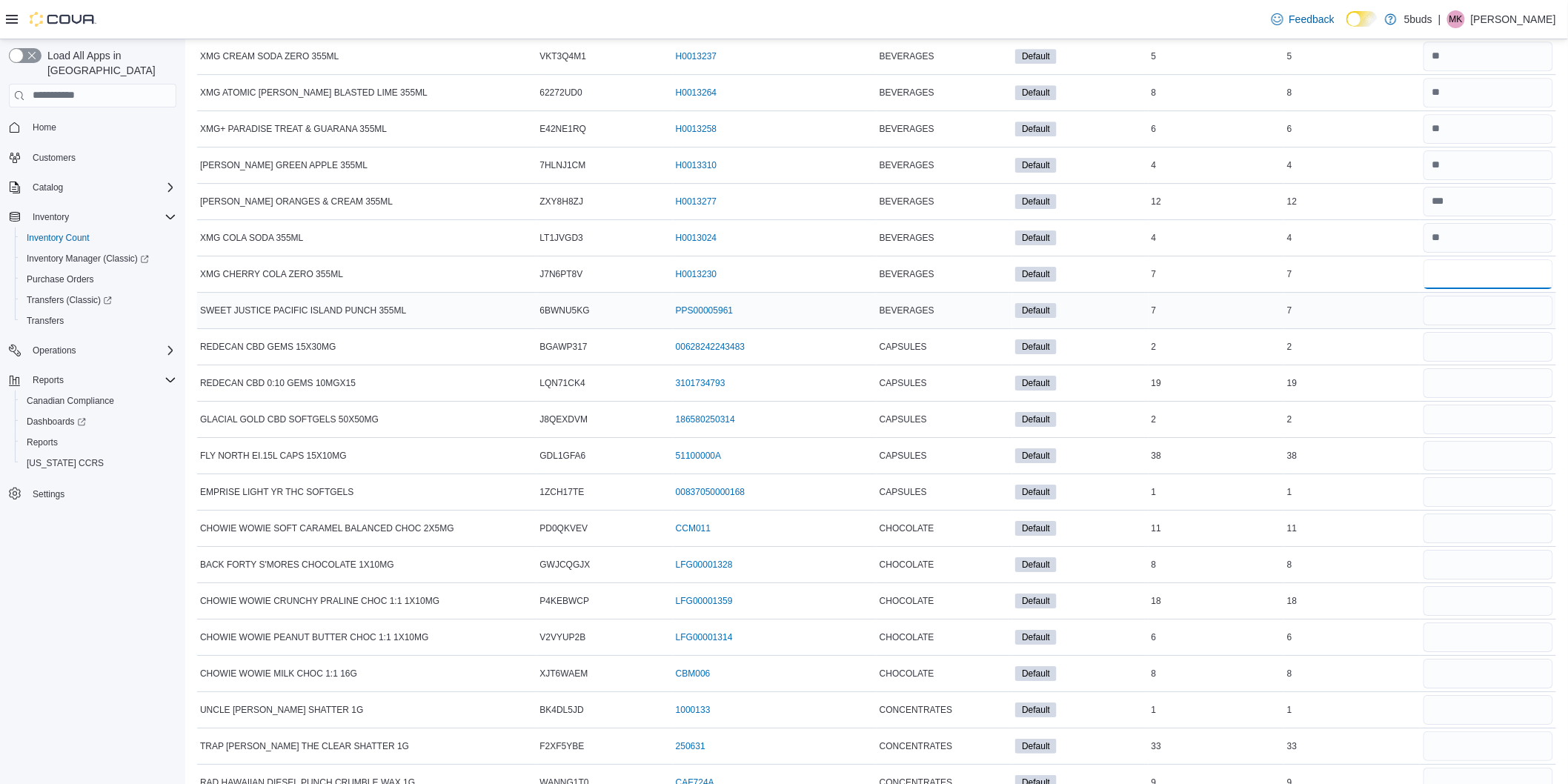
type input "*"
click at [1456, 318] on input "number" at bounding box center [1489, 310] width 129 height 30
type input "*"
click at [1457, 362] on input "number" at bounding box center [1489, 347] width 129 height 30
type input "*"
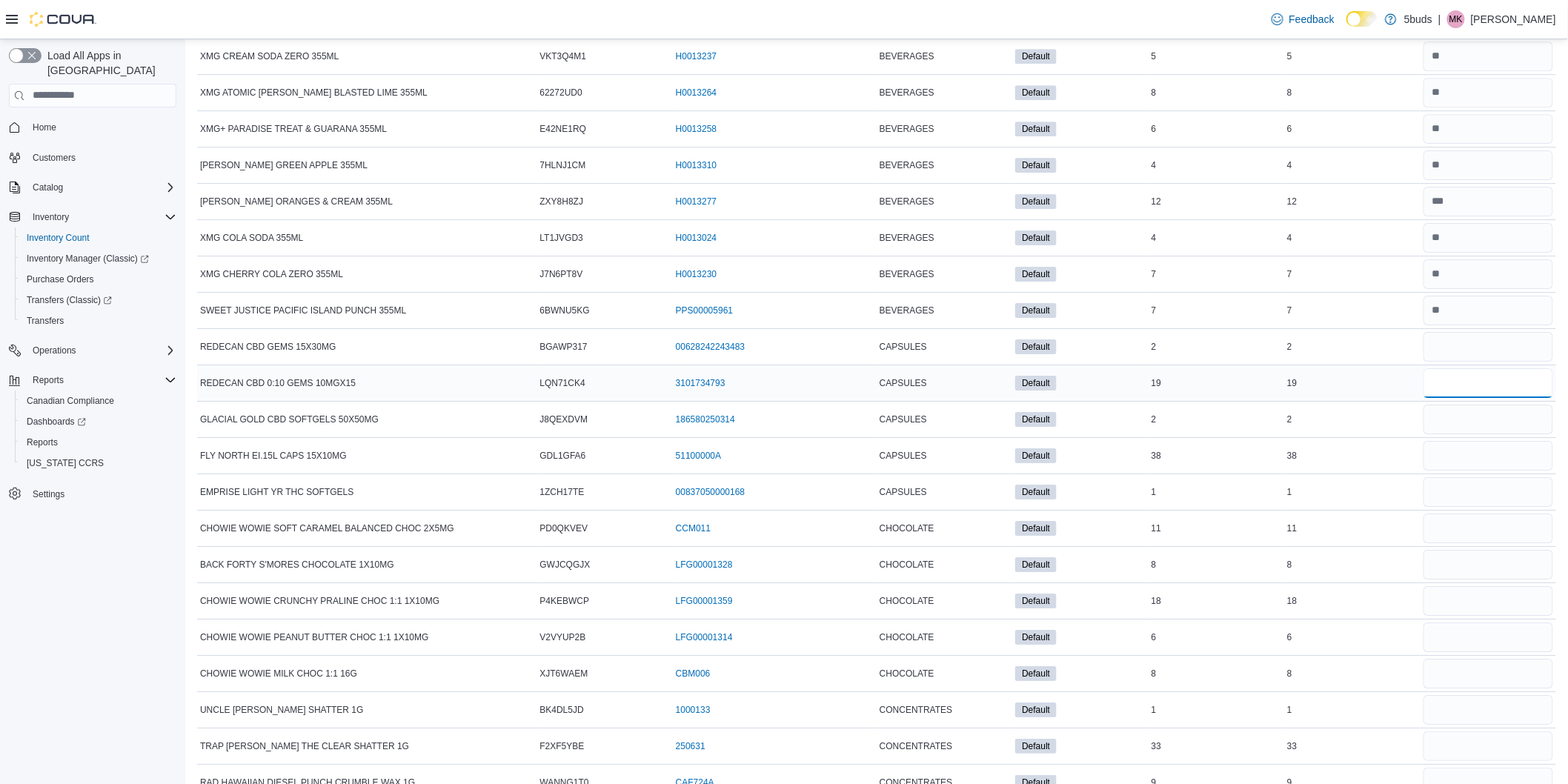
click at [1471, 398] on input "number" at bounding box center [1489, 383] width 129 height 30
type input "**"
click at [1463, 425] on input "number" at bounding box center [1489, 419] width 129 height 30
type input "*"
click at [1463, 470] on input "number" at bounding box center [1489, 456] width 129 height 30
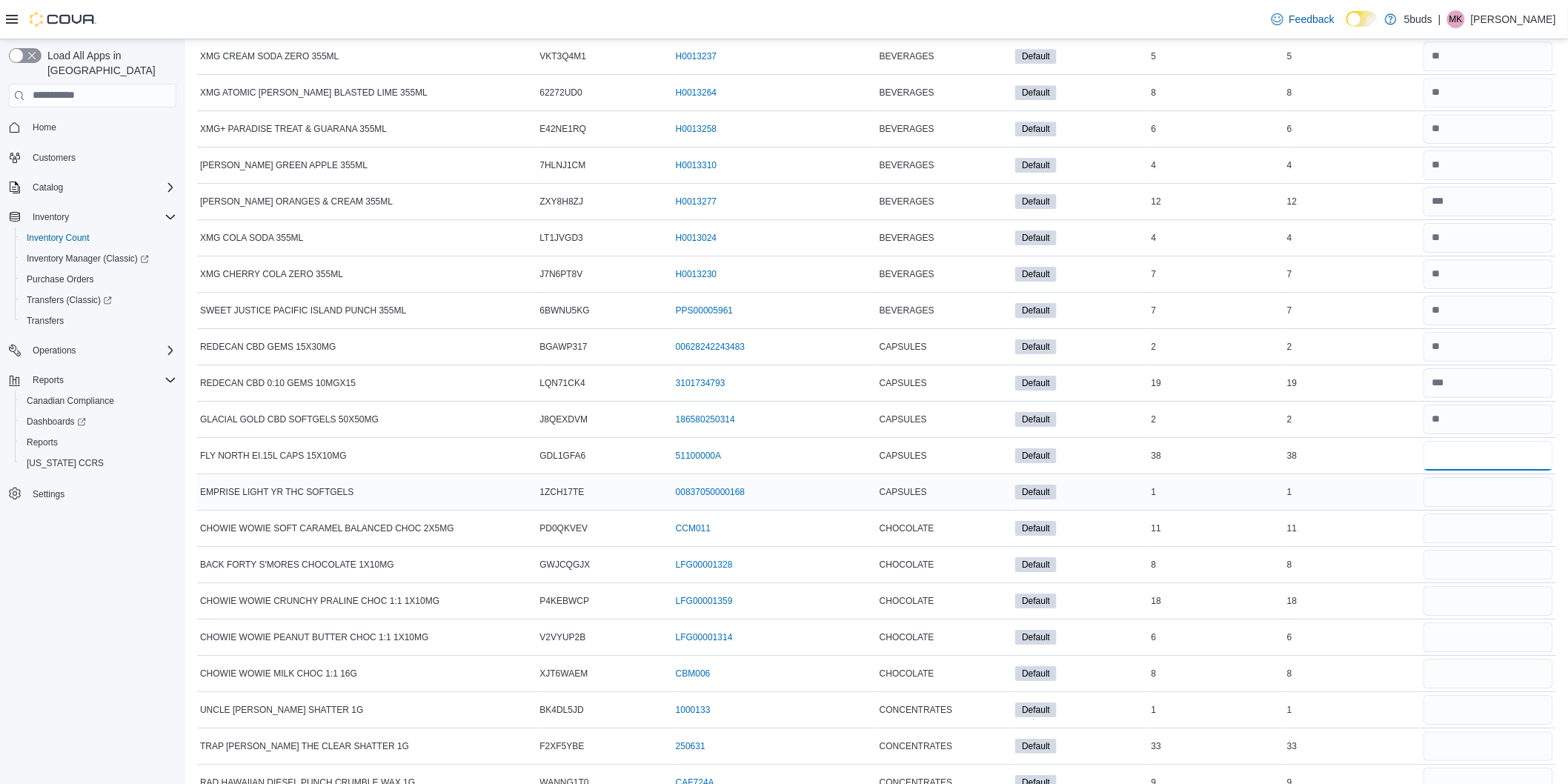
type input "**"
click at [1470, 507] on input "number" at bounding box center [1489, 491] width 129 height 30
type input "*"
click at [1471, 544] on input "number" at bounding box center [1489, 528] width 129 height 30
type input "**"
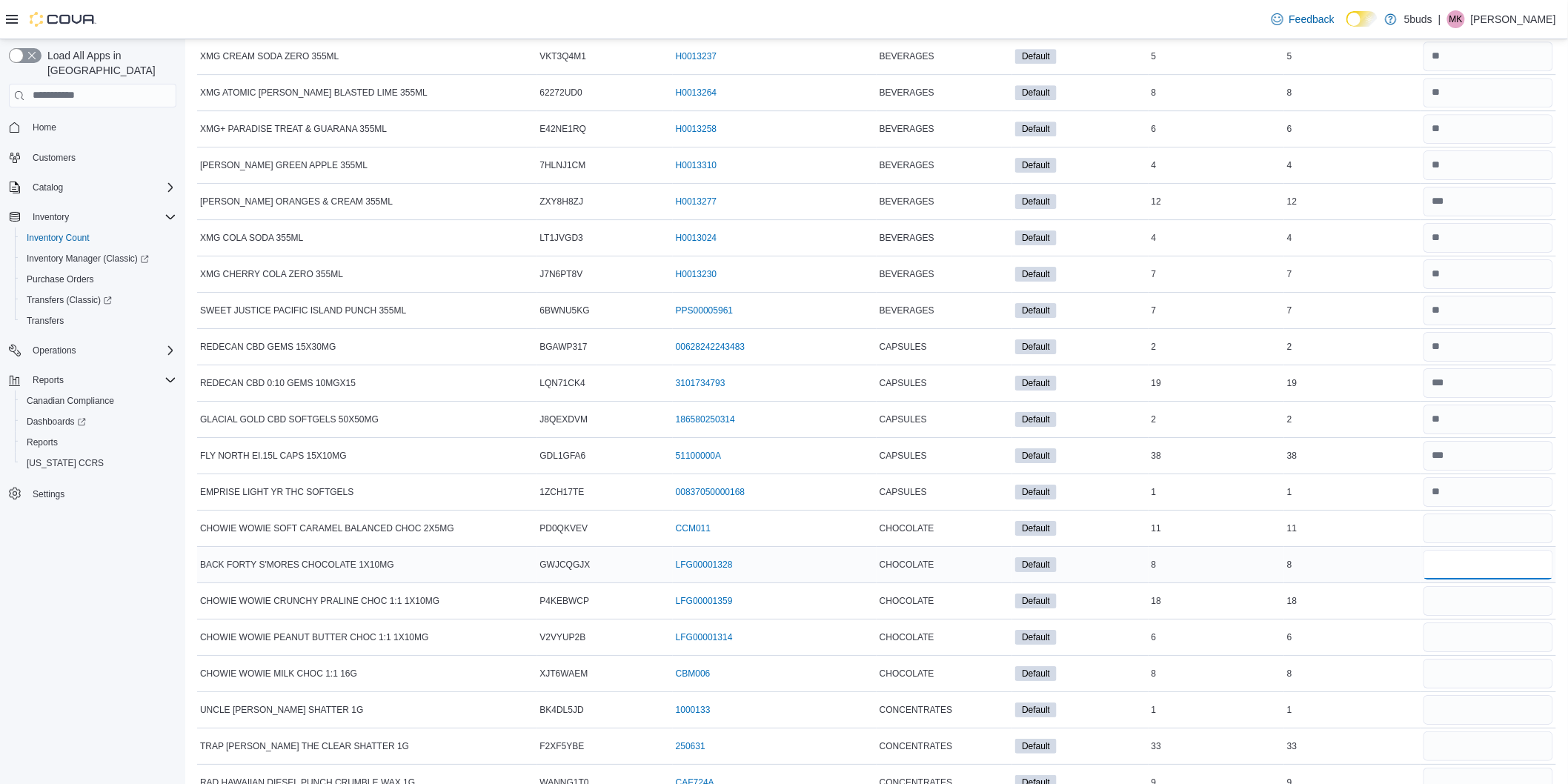
click at [1466, 579] on input "number" at bounding box center [1489, 565] width 129 height 30
type input "*"
click at [1458, 616] on input "number" at bounding box center [1489, 601] width 129 height 30
type input "**"
click at [1450, 643] on input "number" at bounding box center [1489, 637] width 129 height 30
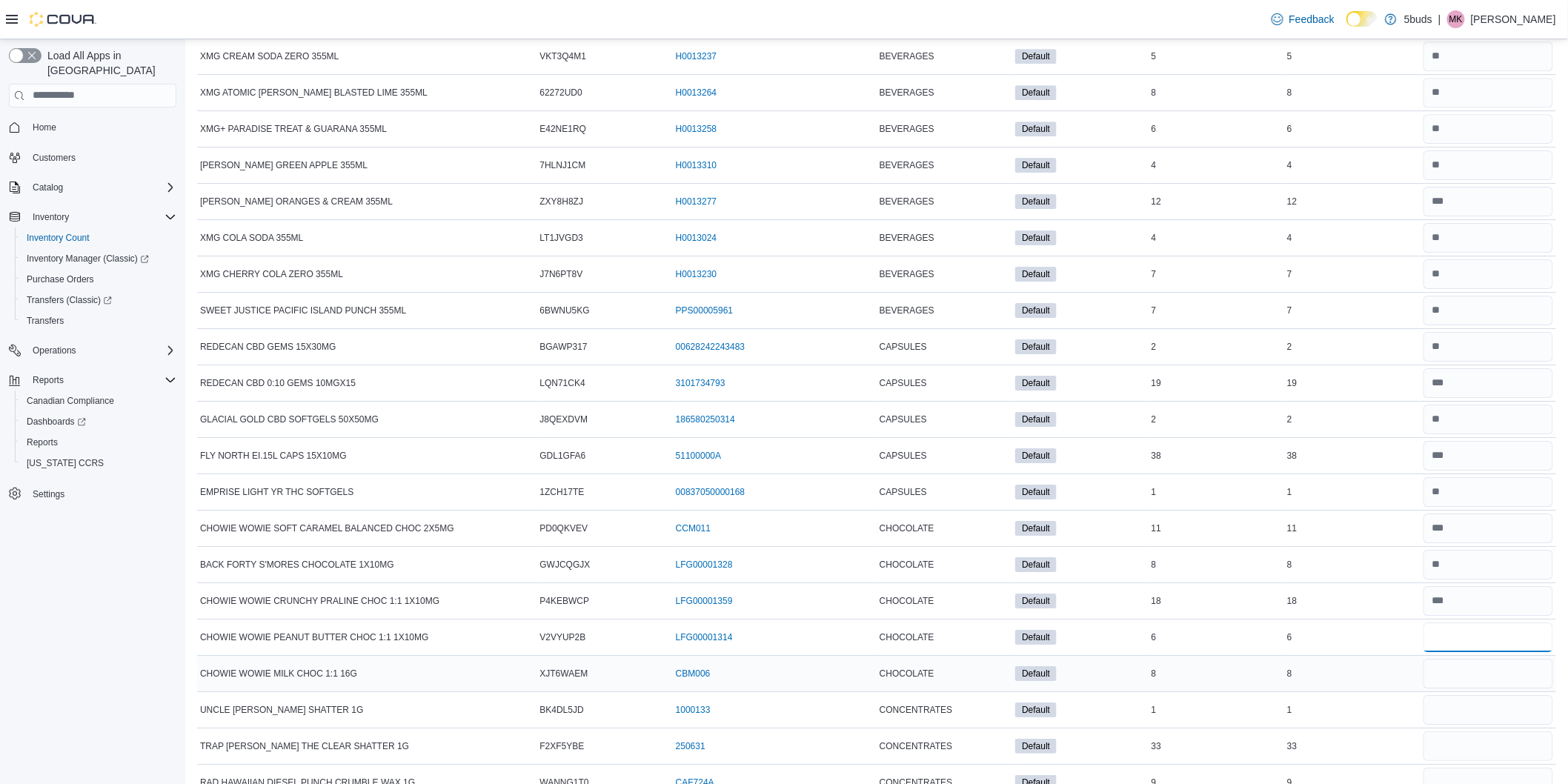
type input "*"
click at [1455, 688] on input "number" at bounding box center [1489, 673] width 129 height 30
type input "*"
click at [1460, 725] on input "number" at bounding box center [1489, 710] width 129 height 30
type input "*"
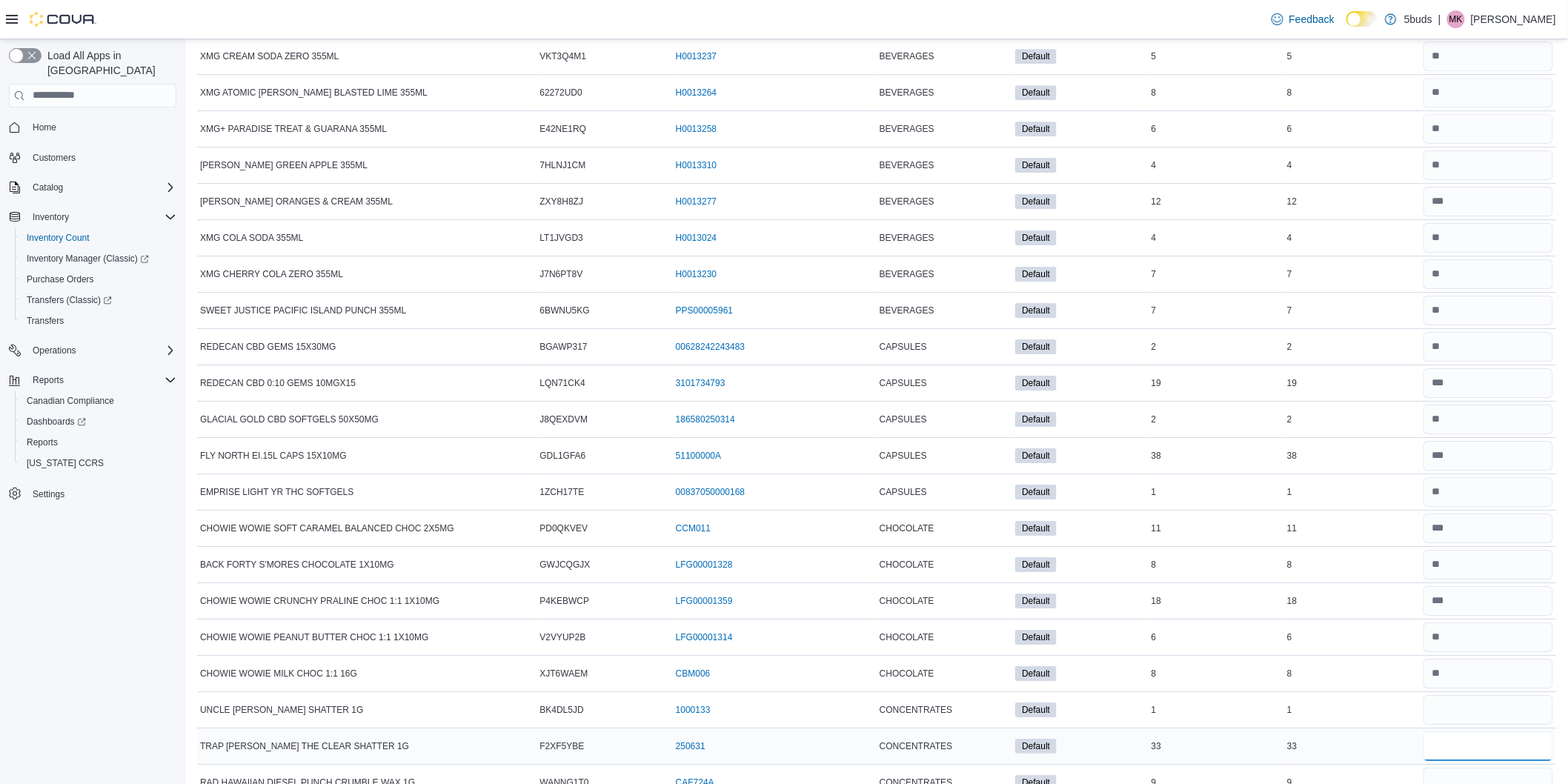
click at [1465, 756] on input "number" at bounding box center [1489, 746] width 129 height 30
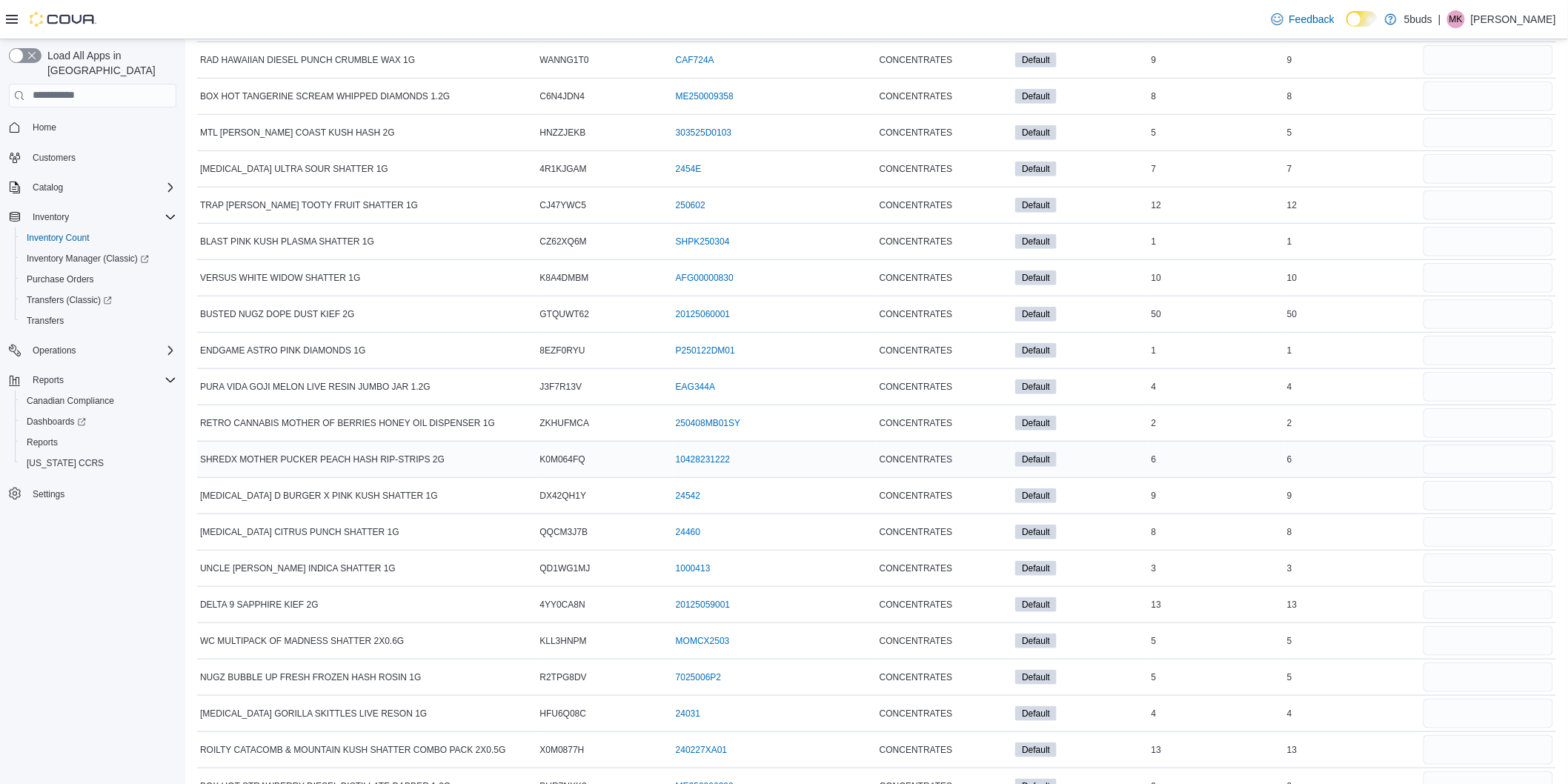
scroll to position [9723, 0]
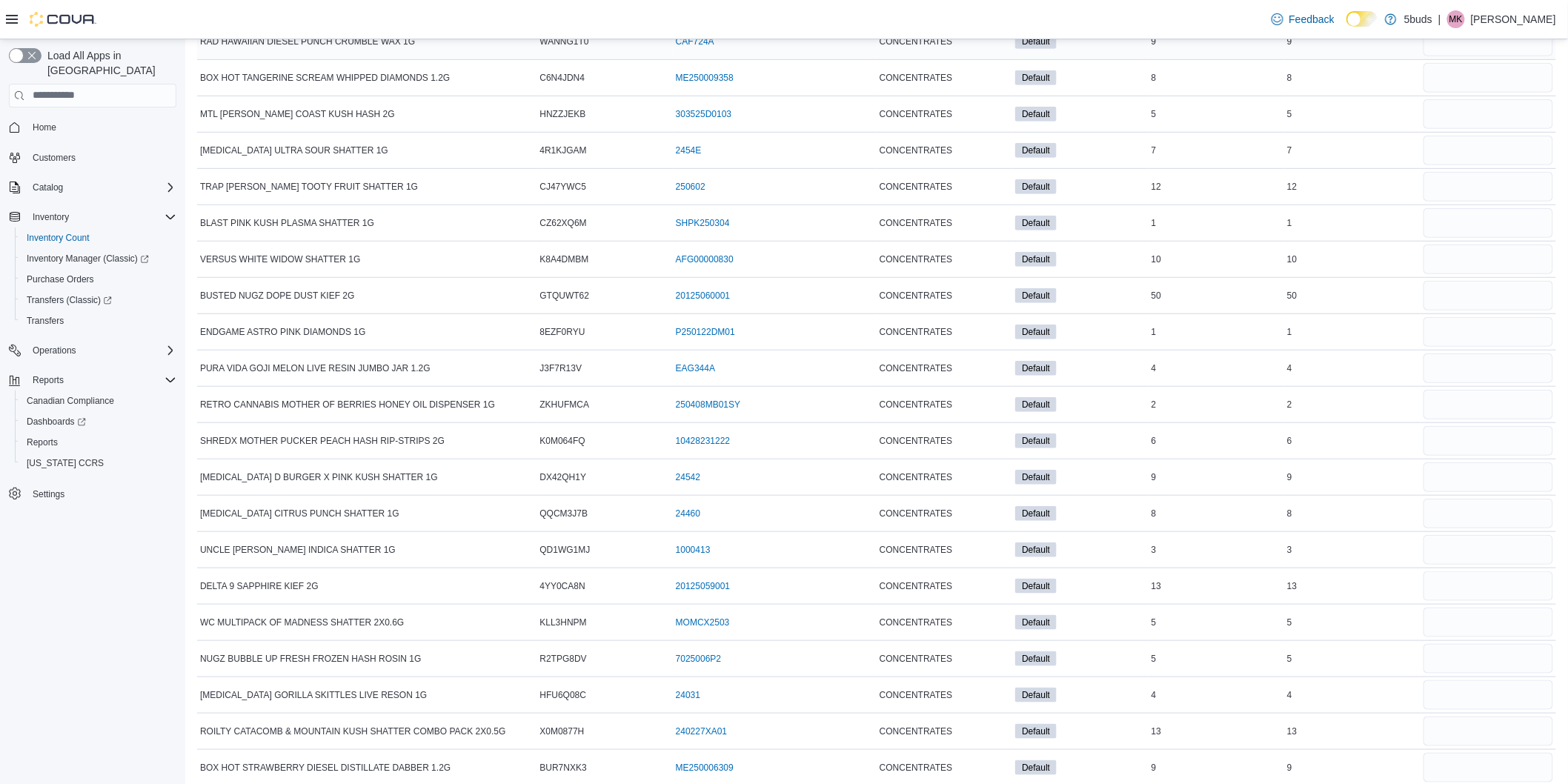
type input "**"
click at [1461, 56] on input "number" at bounding box center [1489, 42] width 129 height 30
type input "*"
click at [1461, 85] on input "number" at bounding box center [1489, 77] width 129 height 30
type input "*"
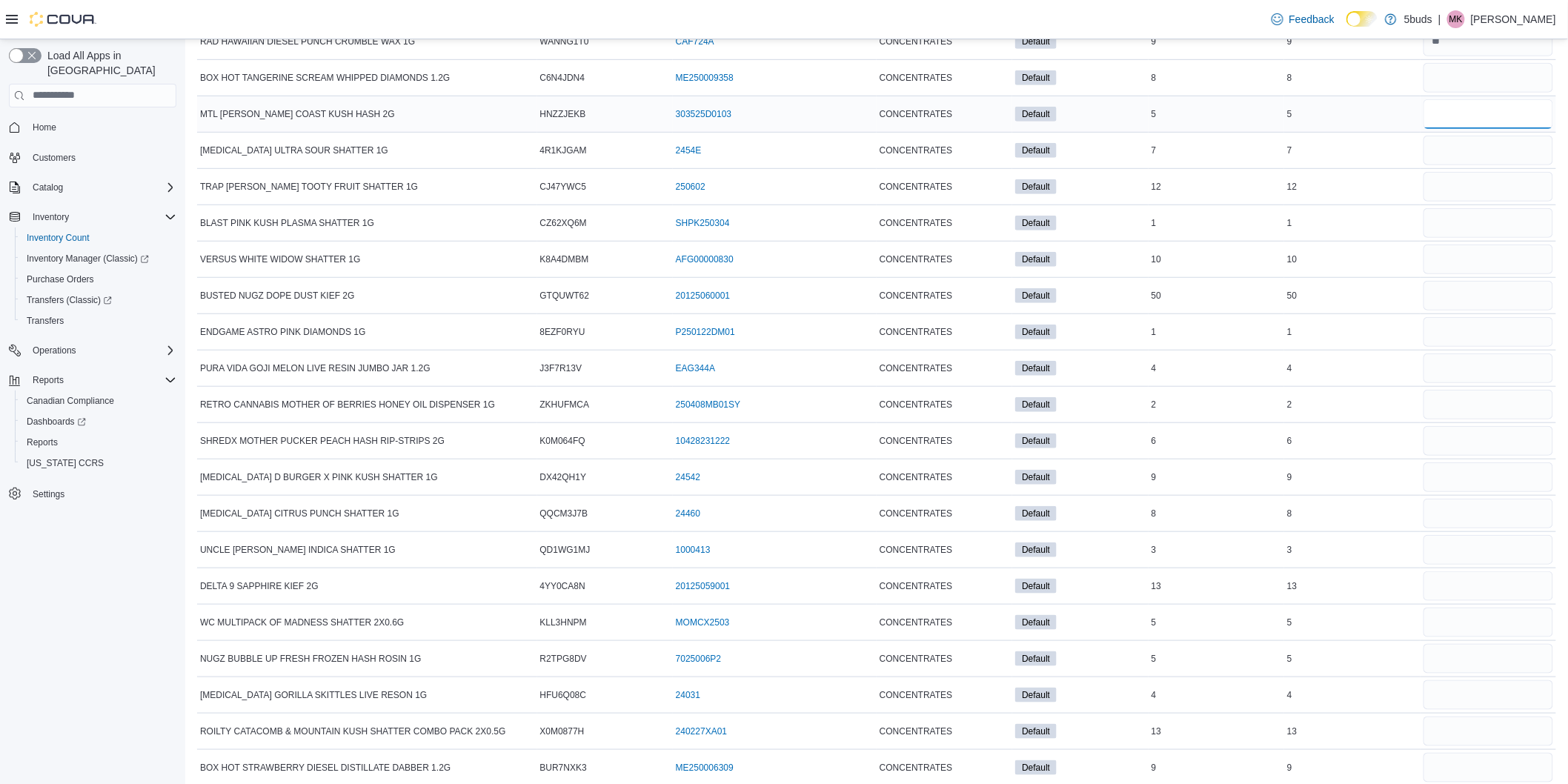
click at [1470, 129] on input "number" at bounding box center [1489, 114] width 129 height 30
type input "*"
click at [1458, 161] on input "number" at bounding box center [1489, 150] width 129 height 30
type input "*"
click at [1491, 202] on input "number" at bounding box center [1489, 186] width 129 height 30
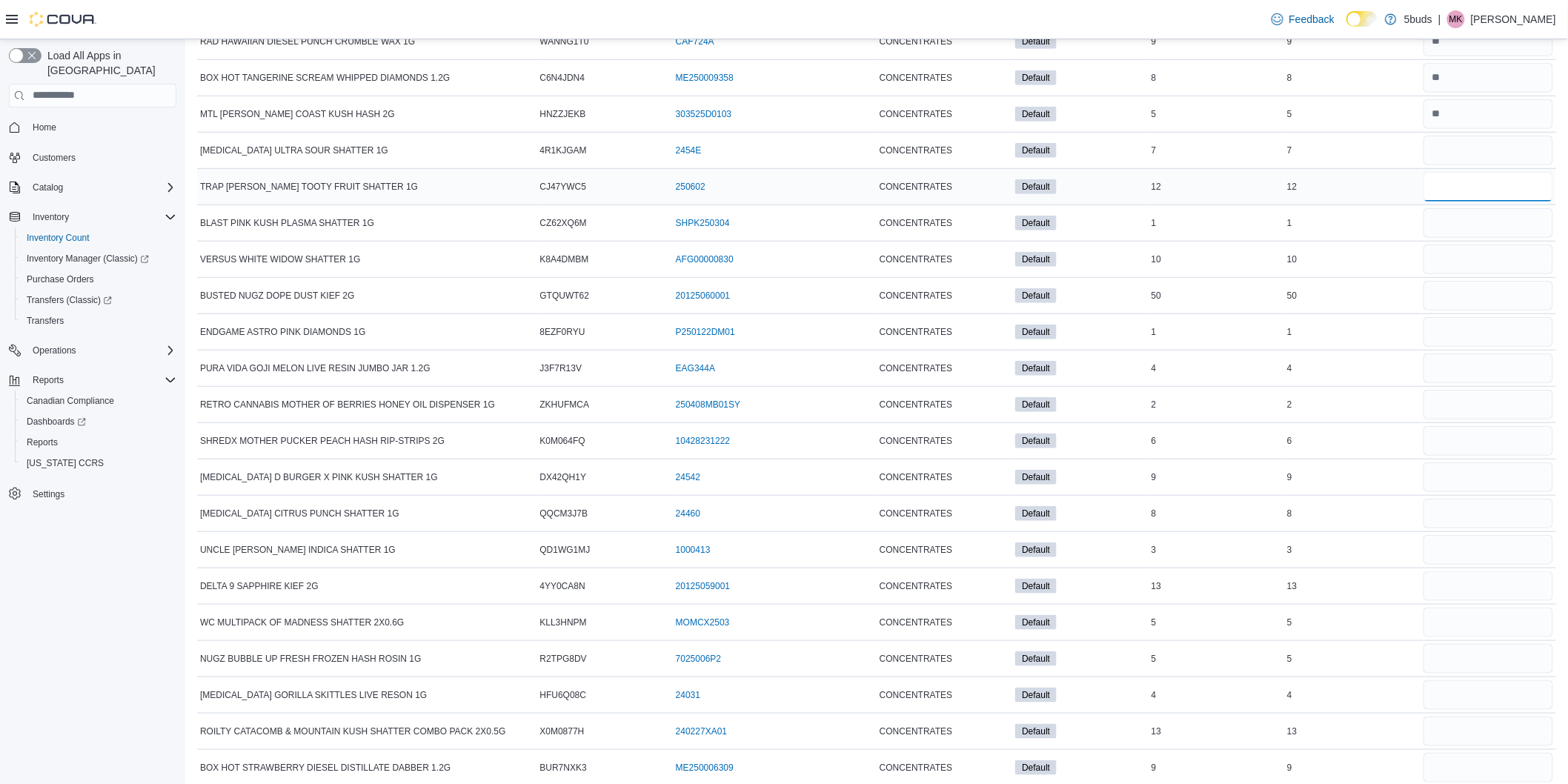
type input "*"
type input "**"
click at [1470, 238] on input "number" at bounding box center [1489, 223] width 129 height 30
type input "*"
click at [1469, 296] on div at bounding box center [1489, 295] width 135 height 36
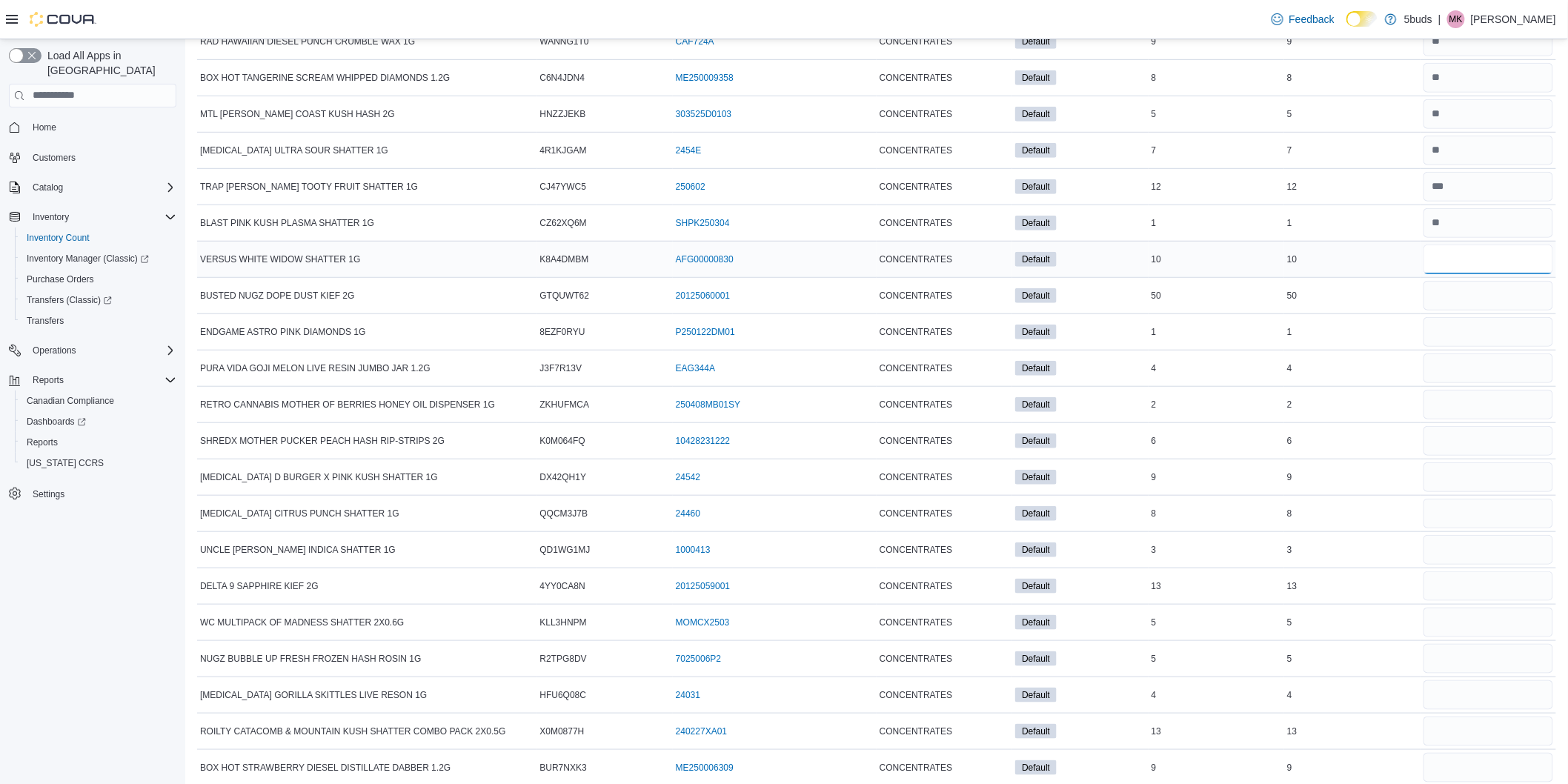
click at [1478, 274] on input "number" at bounding box center [1489, 259] width 129 height 30
type input "**"
click at [1465, 311] on input "number" at bounding box center [1489, 295] width 129 height 30
type input "**"
click at [1470, 343] on input "number" at bounding box center [1489, 332] width 129 height 30
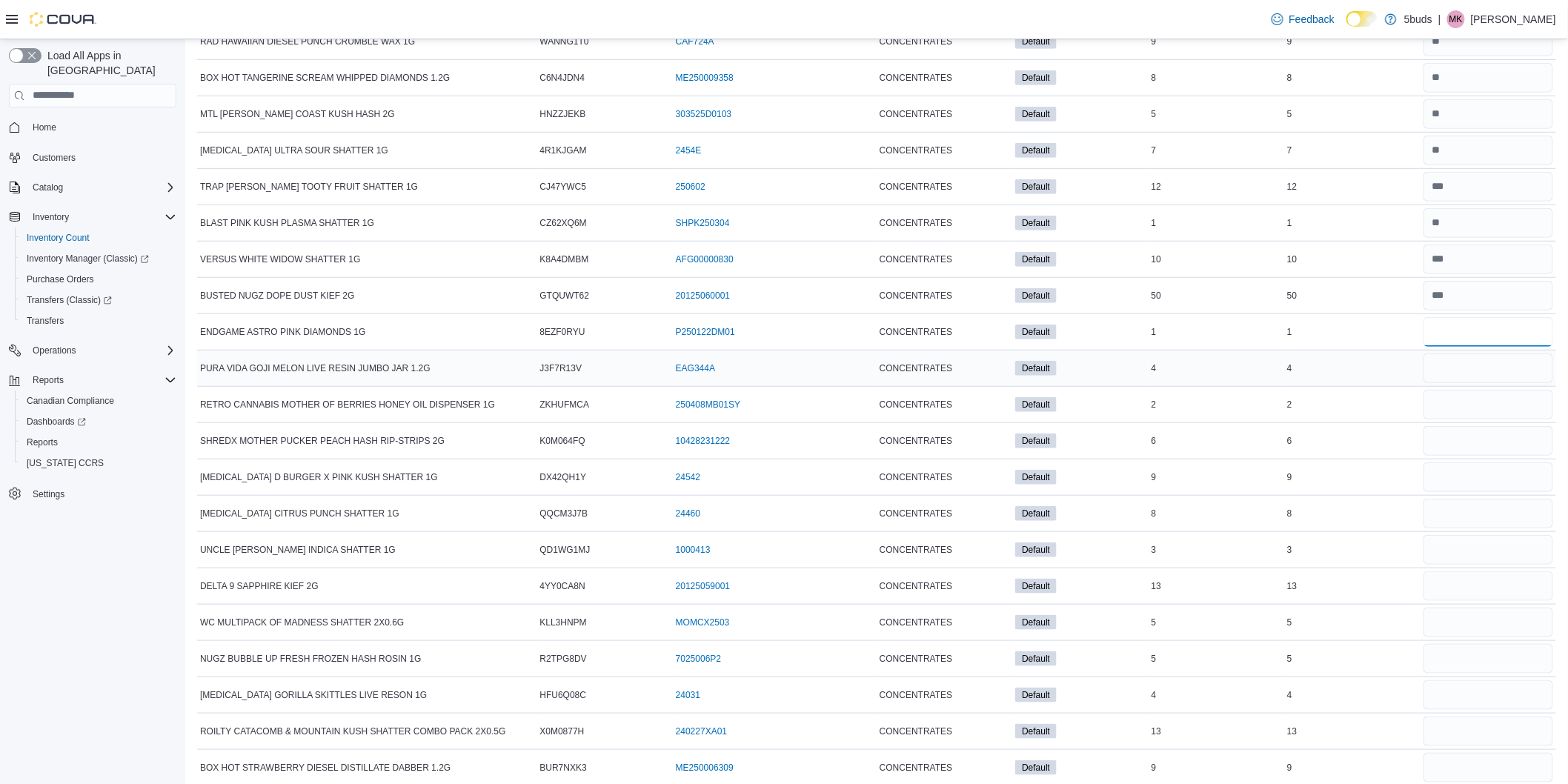
type input "*"
click at [1458, 383] on input "number" at bounding box center [1489, 368] width 129 height 30
type input "*"
click at [1466, 413] on input "number" at bounding box center [1489, 405] width 129 height 30
type input "*"
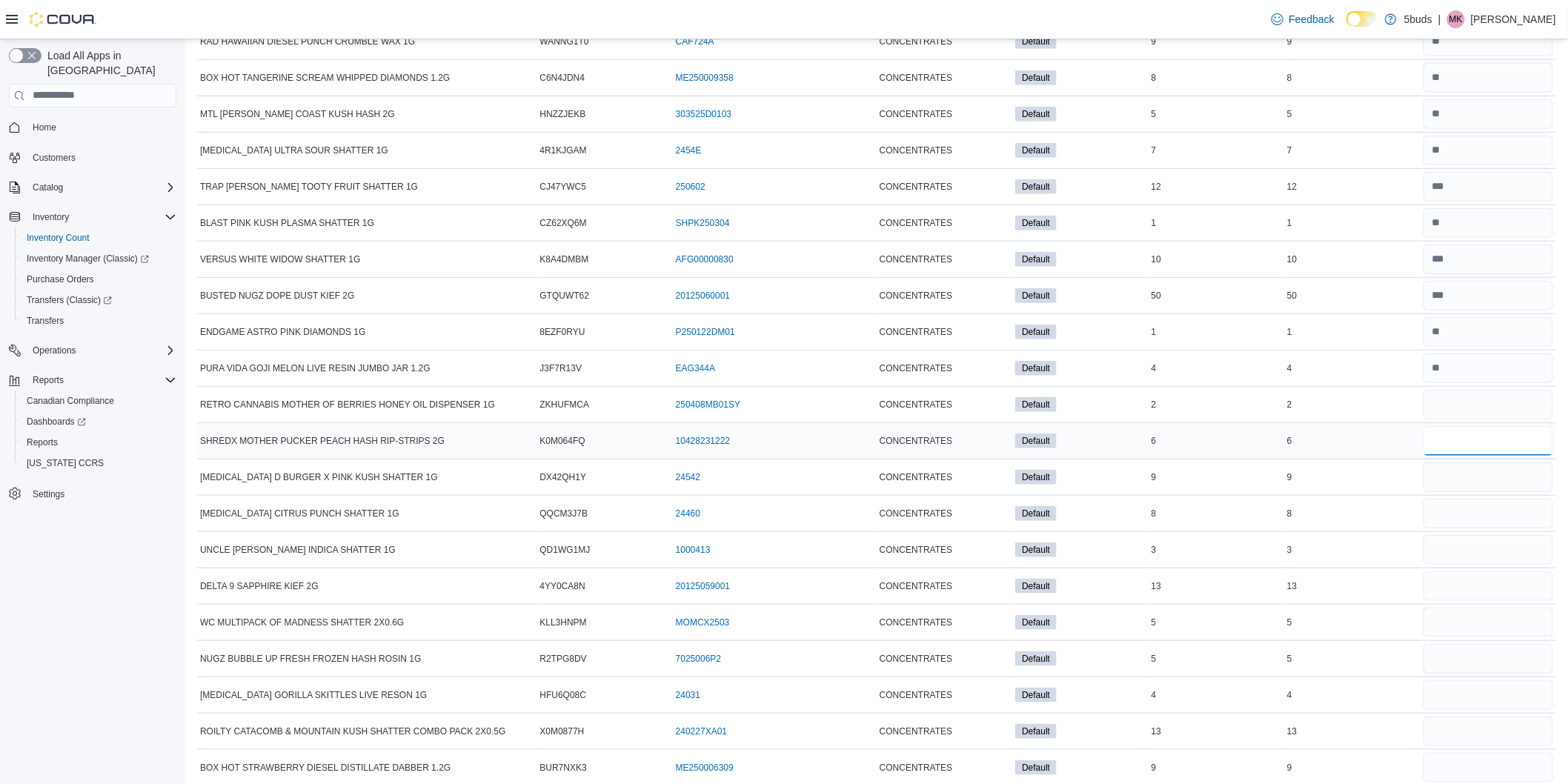
click at [1466, 456] on input "number" at bounding box center [1489, 440] width 129 height 30
type input "*"
click at [1457, 487] on input "number" at bounding box center [1489, 477] width 129 height 30
type input "*"
click at [1456, 528] on input "number" at bounding box center [1489, 514] width 129 height 30
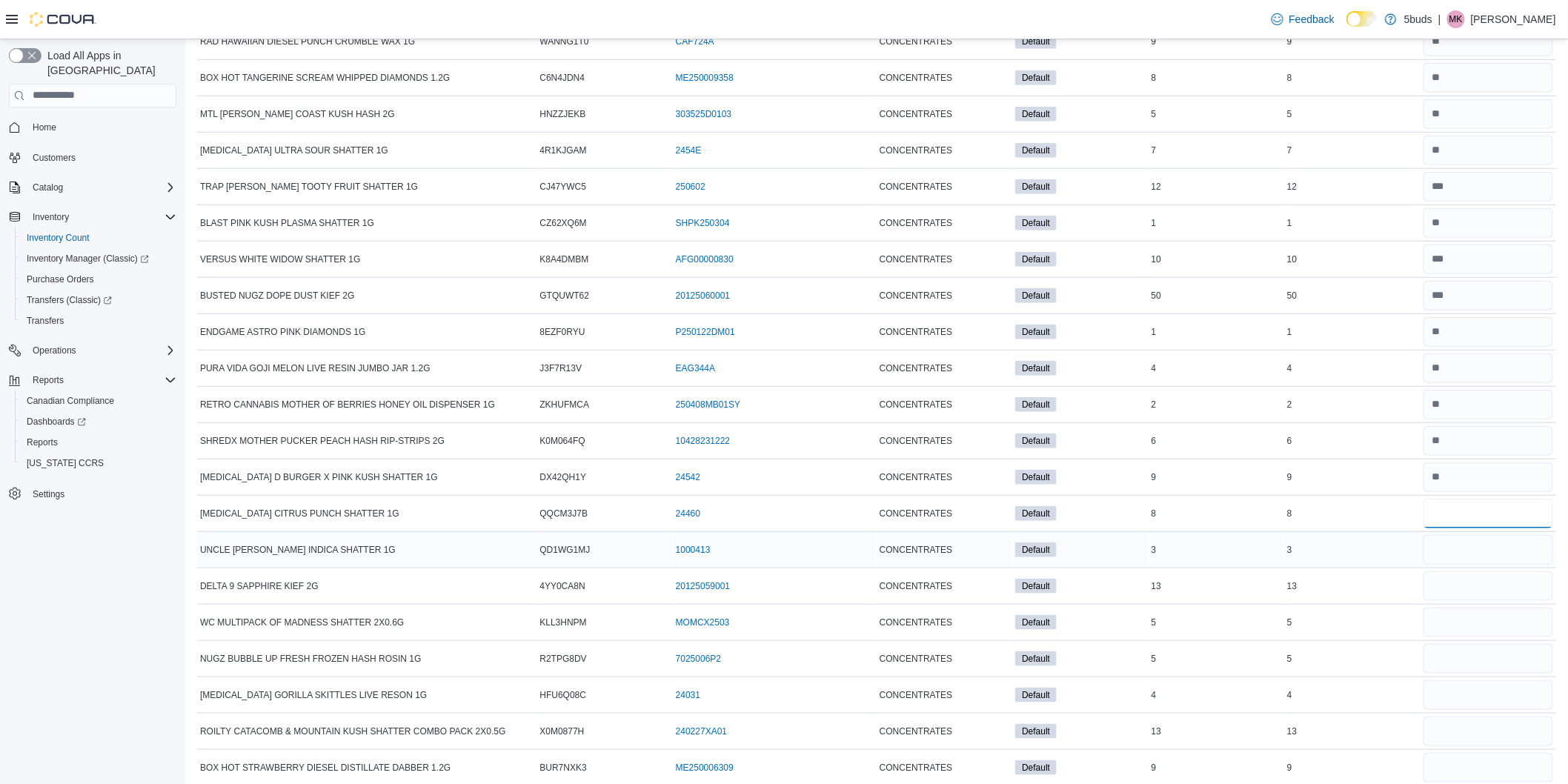
type input "*"
click at [1459, 565] on input "number" at bounding box center [1489, 549] width 129 height 30
type input "*"
click at [1449, 602] on input "number" at bounding box center [1489, 586] width 129 height 30
type input "**"
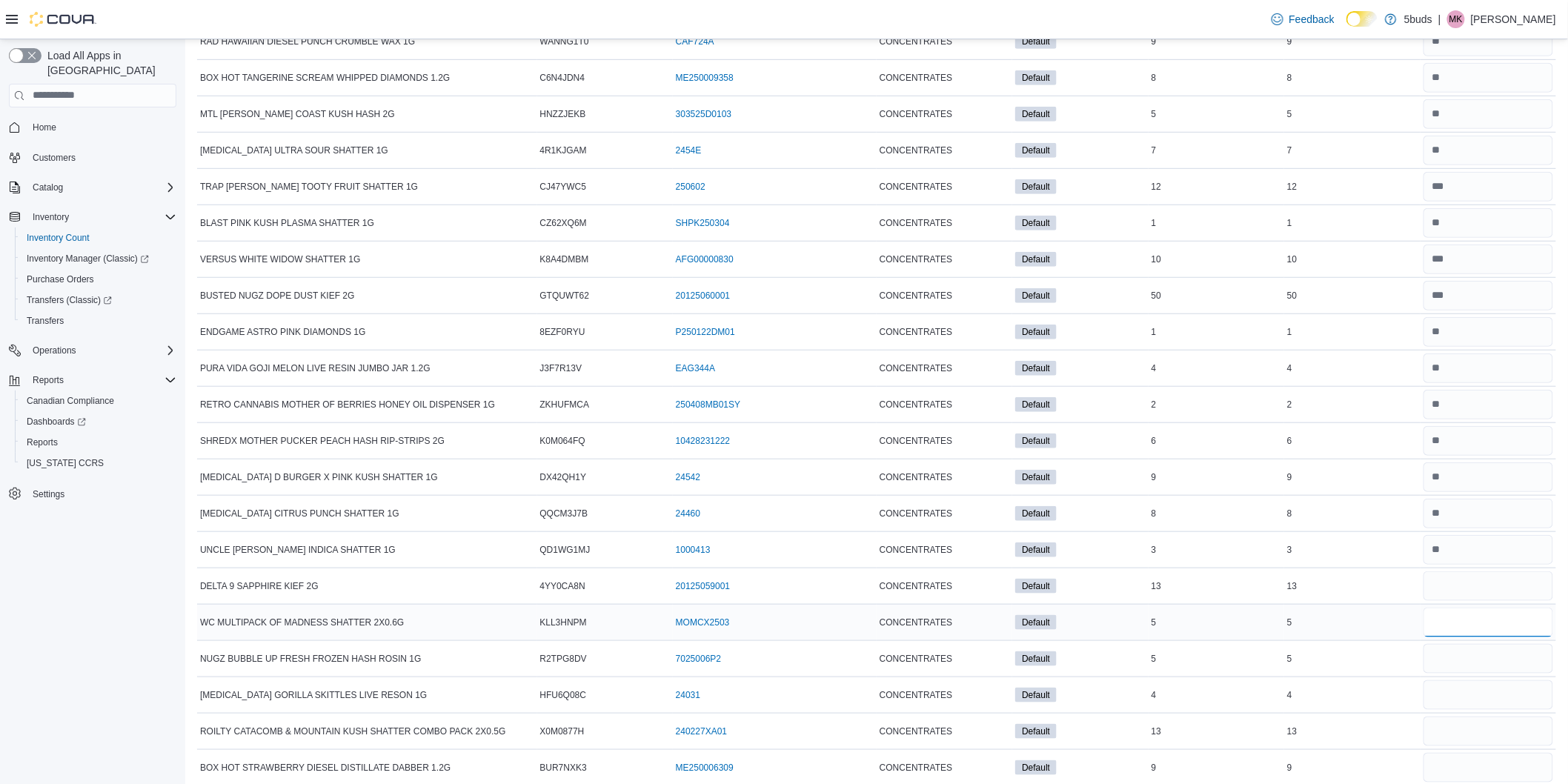
click at [1456, 628] on input "number" at bounding box center [1489, 622] width 129 height 30
type input "*"
click at [1462, 662] on input "number" at bounding box center [1489, 658] width 129 height 30
type input "*"
click at [1466, 703] on input "number" at bounding box center [1489, 695] width 129 height 30
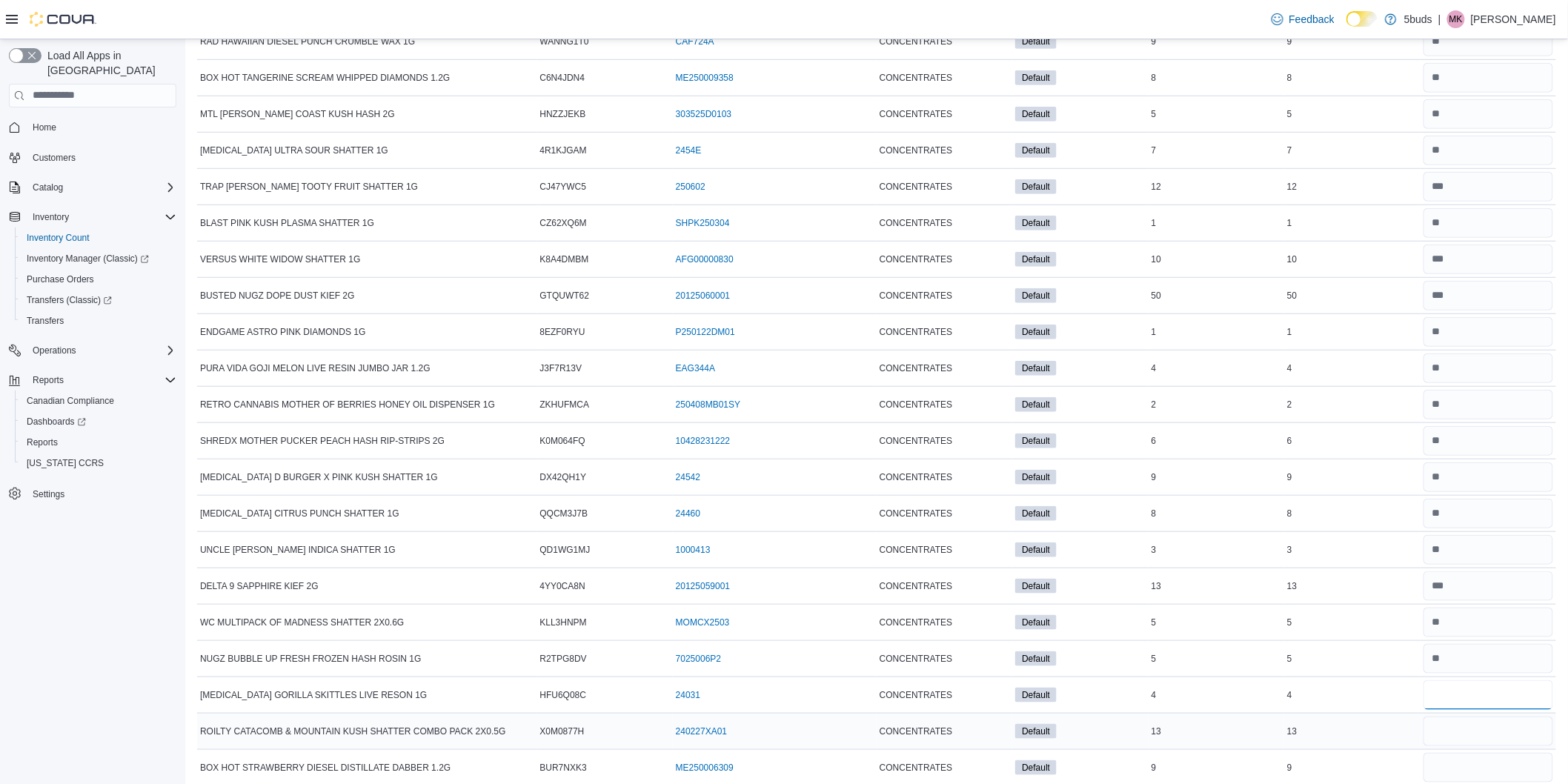
type input "*"
click at [1490, 746] on input "number" at bounding box center [1489, 731] width 129 height 30
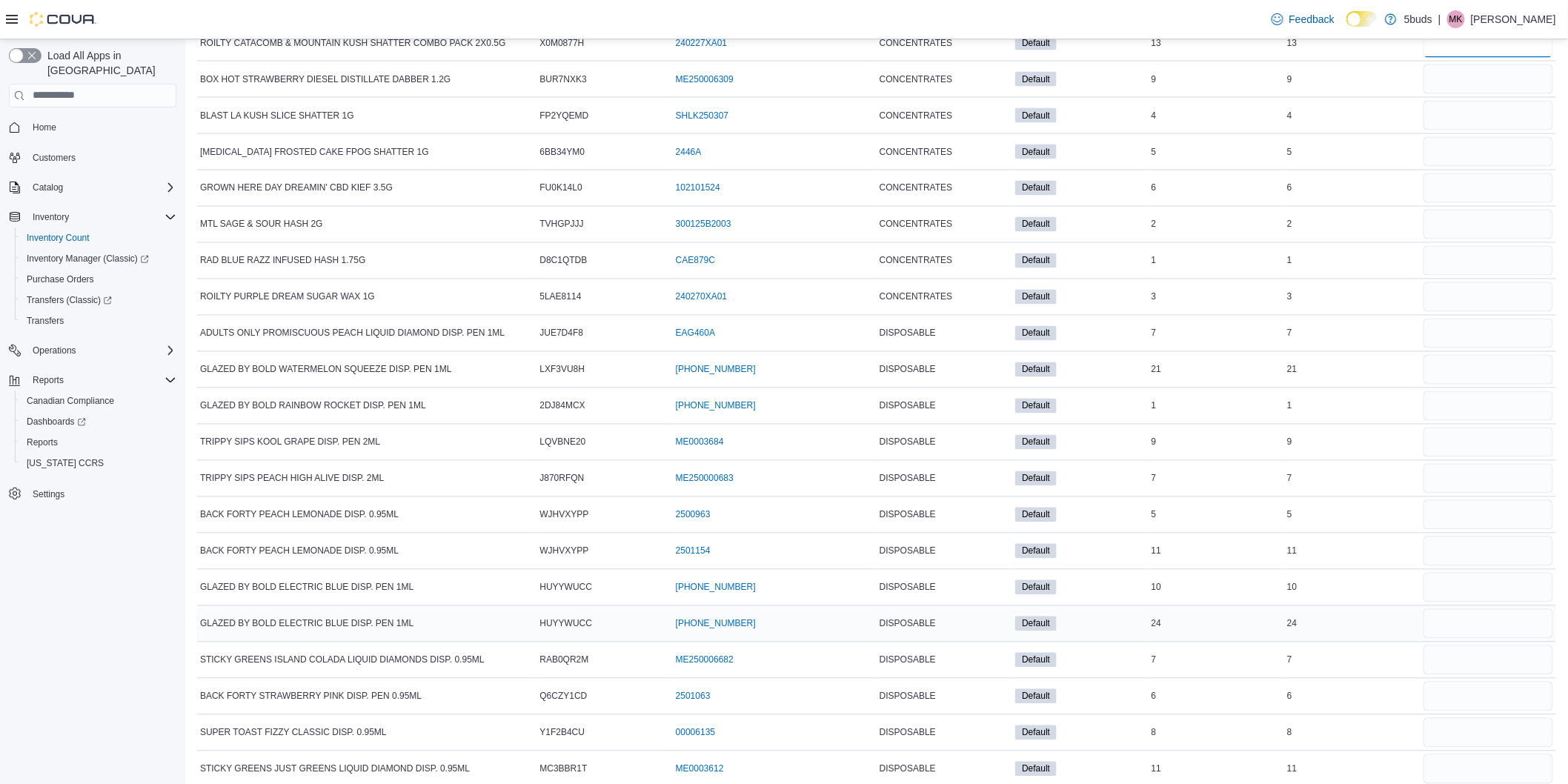
scroll to position [10381, 0]
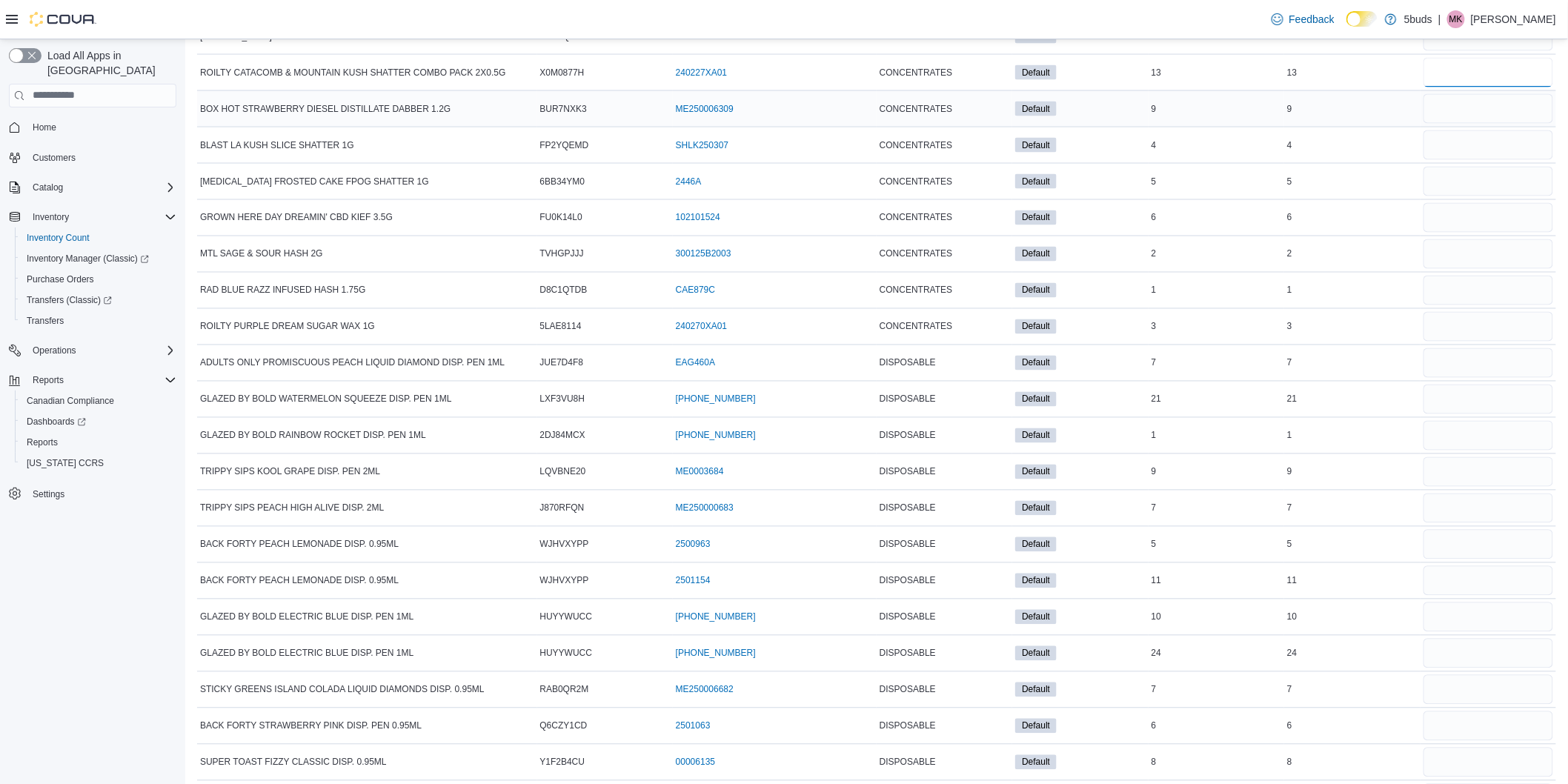
type input "**"
click at [1462, 124] on input "number" at bounding box center [1489, 108] width 129 height 30
type input "*"
click at [1468, 160] on input "number" at bounding box center [1489, 145] width 129 height 30
type input "*"
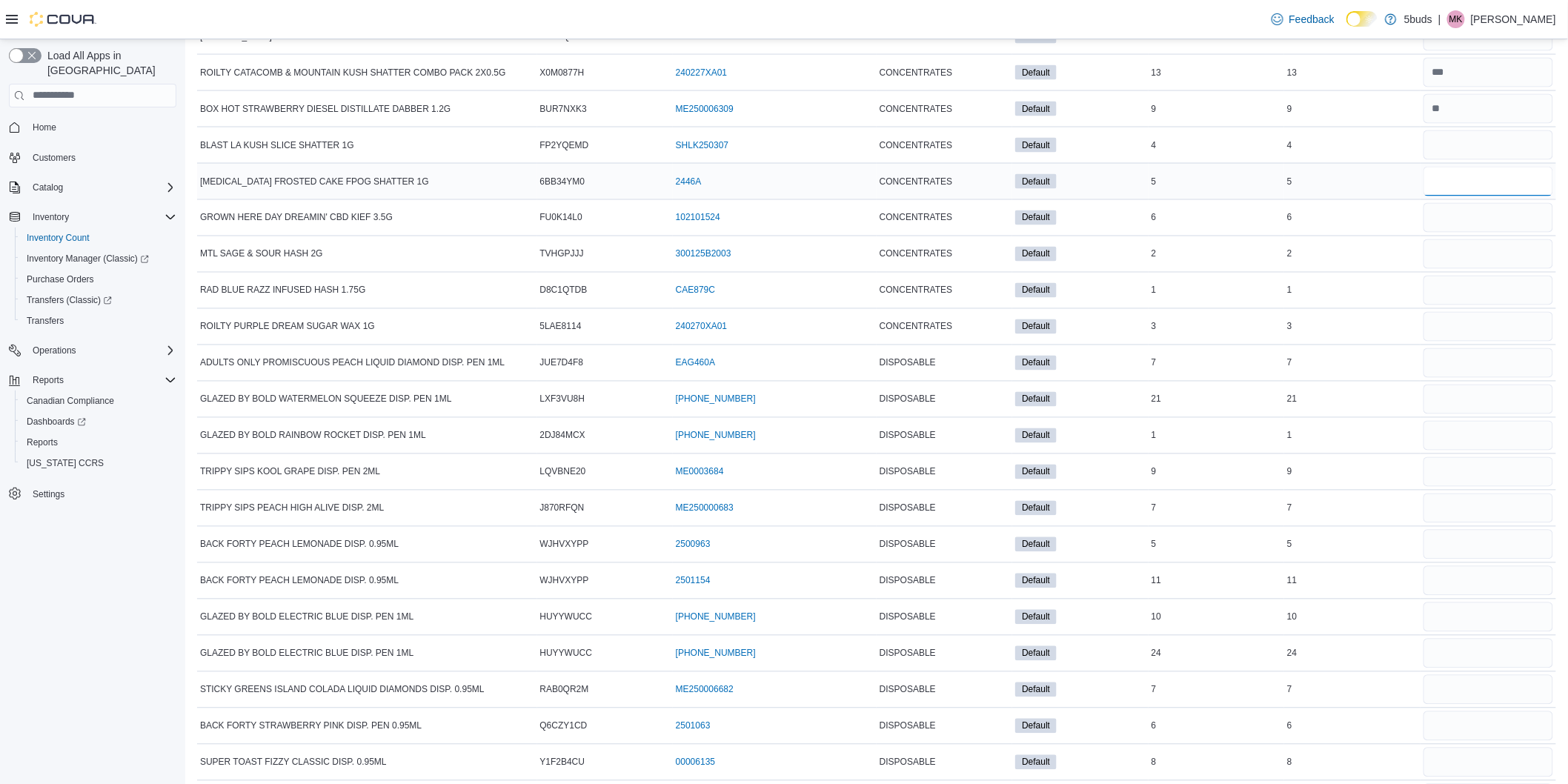
click at [1459, 196] on input "number" at bounding box center [1489, 182] width 129 height 30
type input "*"
click at [1456, 233] on input "number" at bounding box center [1489, 217] width 129 height 30
type input "*"
drag, startPoint x: 1455, startPoint y: 292, endPoint x: 1462, endPoint y: 272, distance: 21.2
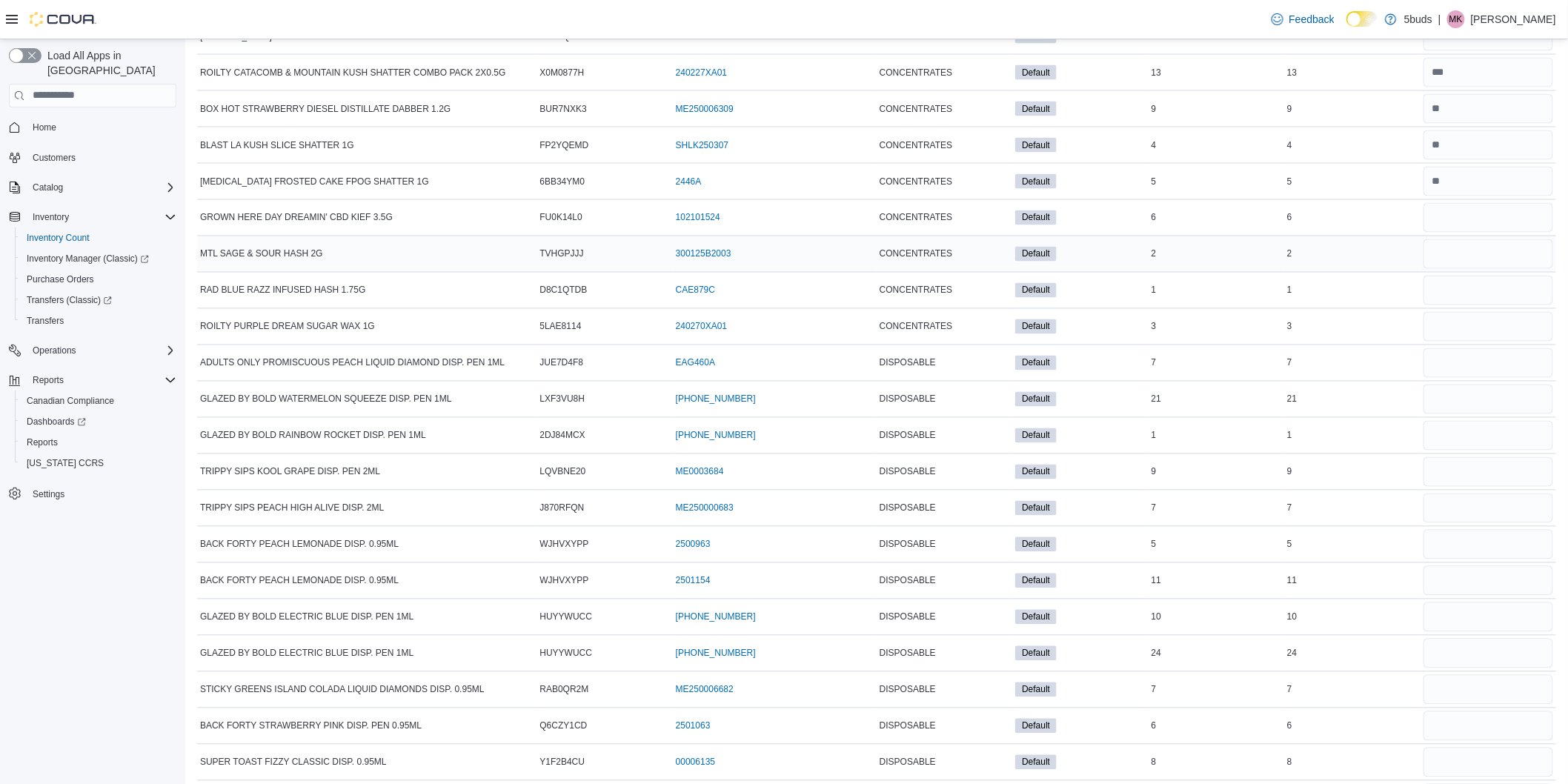
click at [1456, 292] on div at bounding box center [1489, 290] width 135 height 36
click at [1462, 269] on input "number" at bounding box center [1489, 254] width 129 height 30
type input "*"
click at [1463, 305] on input "number" at bounding box center [1489, 291] width 129 height 30
type input "*"
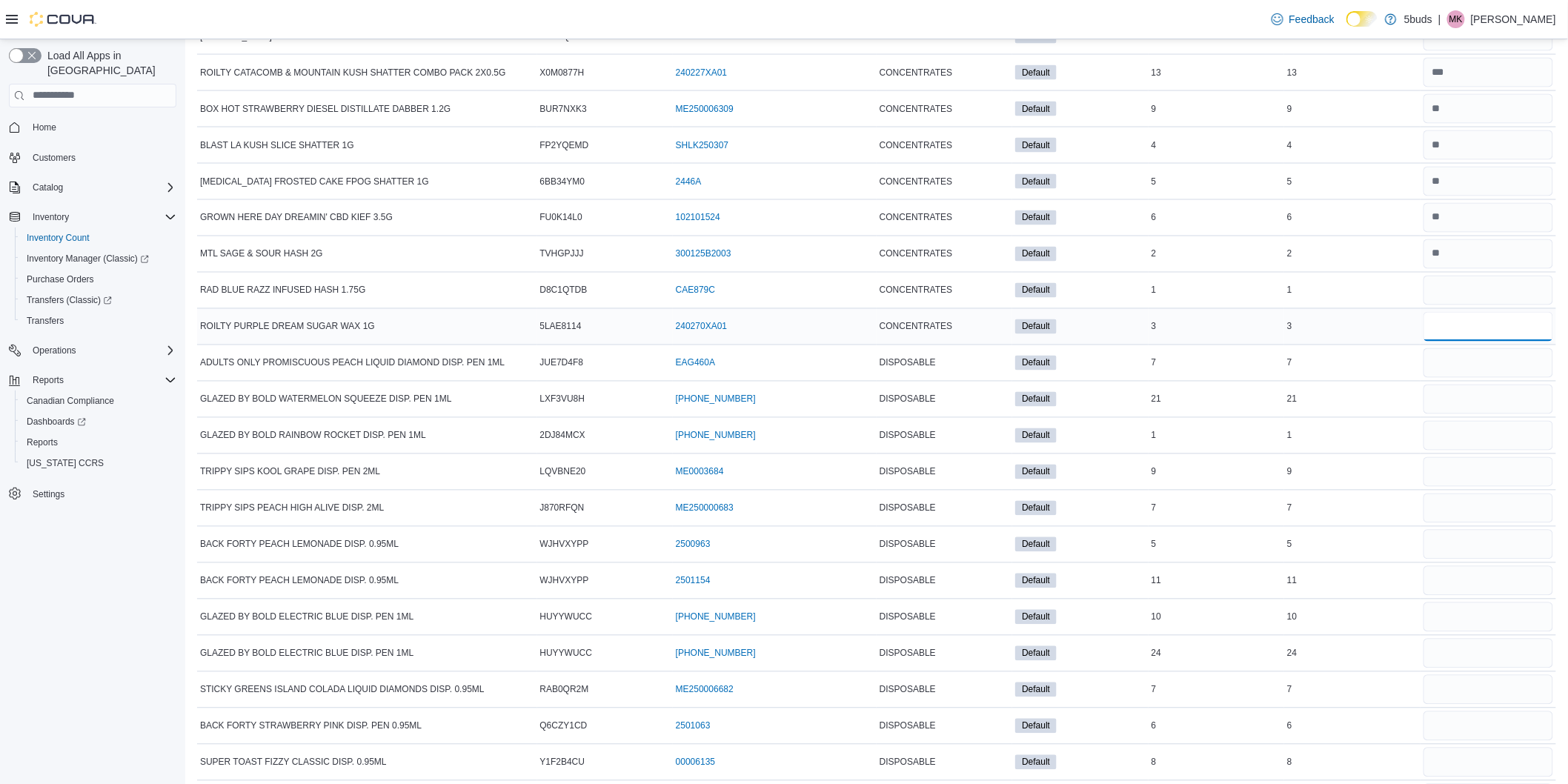
click at [1464, 342] on input "number" at bounding box center [1489, 326] width 129 height 30
type input "*"
click at [1460, 378] on input "number" at bounding box center [1489, 363] width 129 height 30
type input "*"
click at [1463, 414] on input "number" at bounding box center [1489, 399] width 129 height 30
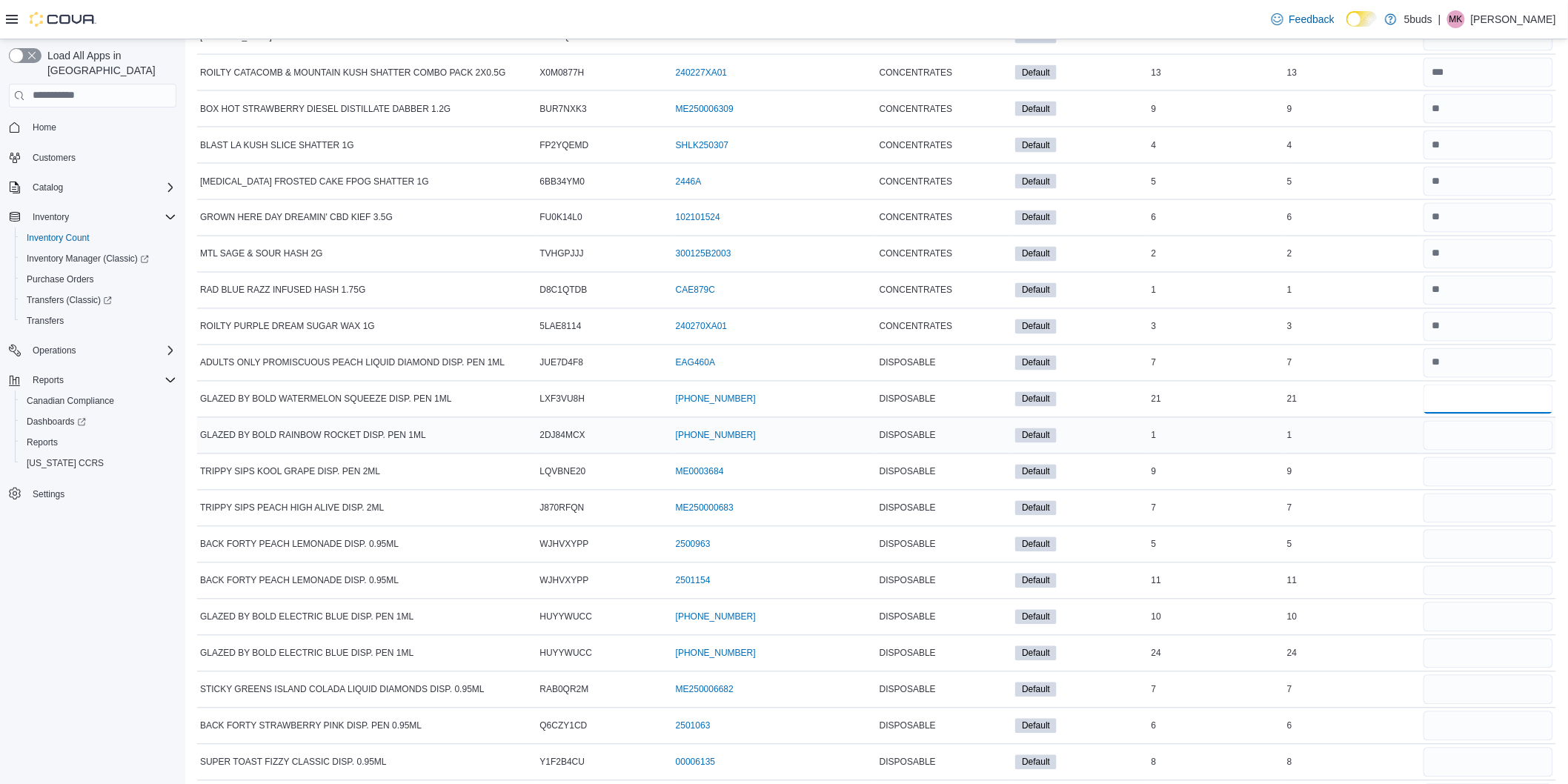
type input "**"
click at [1463, 450] on input "number" at bounding box center [1489, 435] width 129 height 30
type input "*"
click at [1476, 487] on input "number" at bounding box center [1489, 472] width 129 height 30
type input "*"
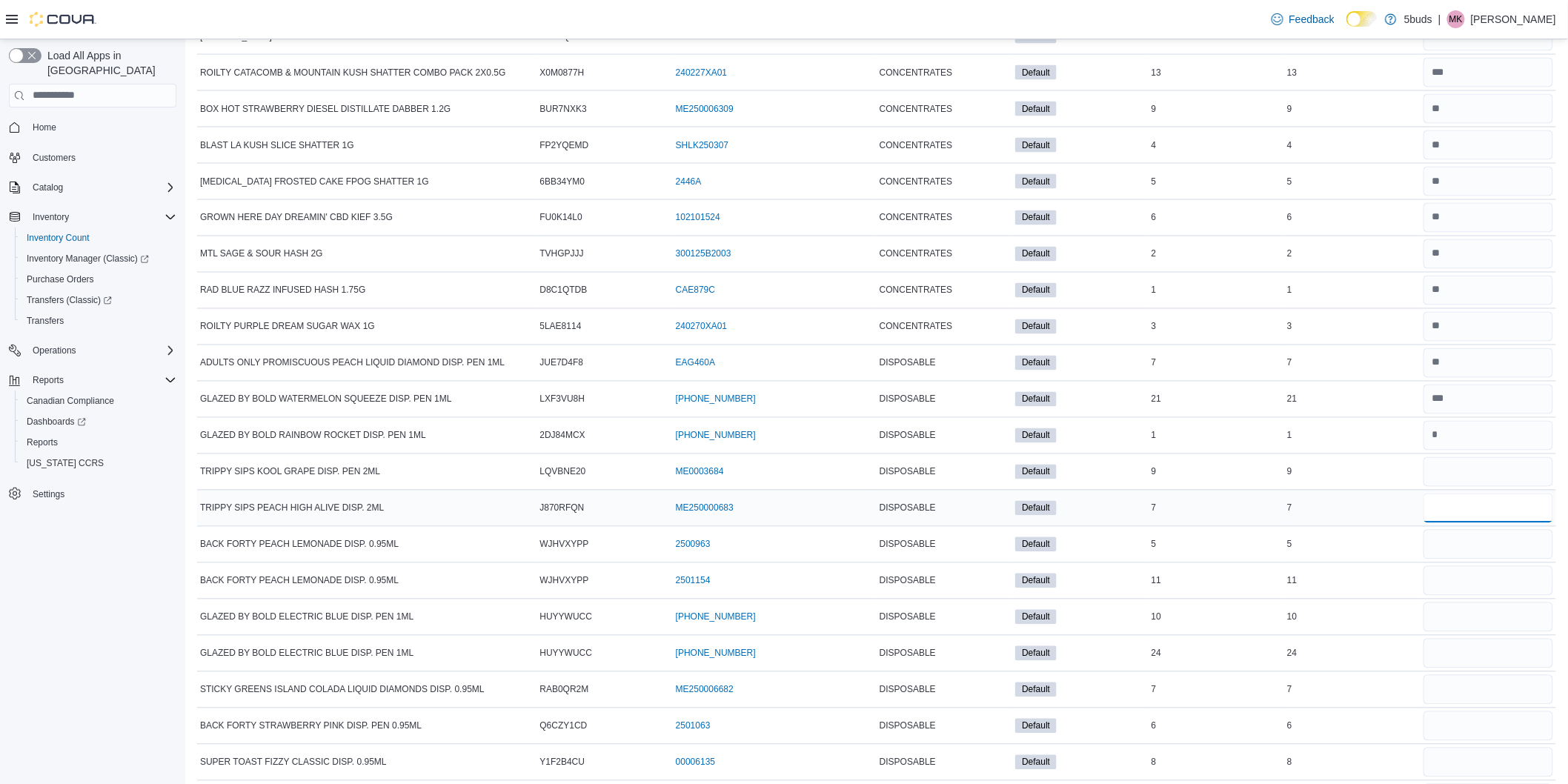
click at [1473, 519] on input "number" at bounding box center [1489, 508] width 129 height 30
type input "*"
click at [1469, 556] on input "number" at bounding box center [1489, 545] width 129 height 30
type input "*"
click at [1470, 595] on input "number" at bounding box center [1489, 580] width 129 height 30
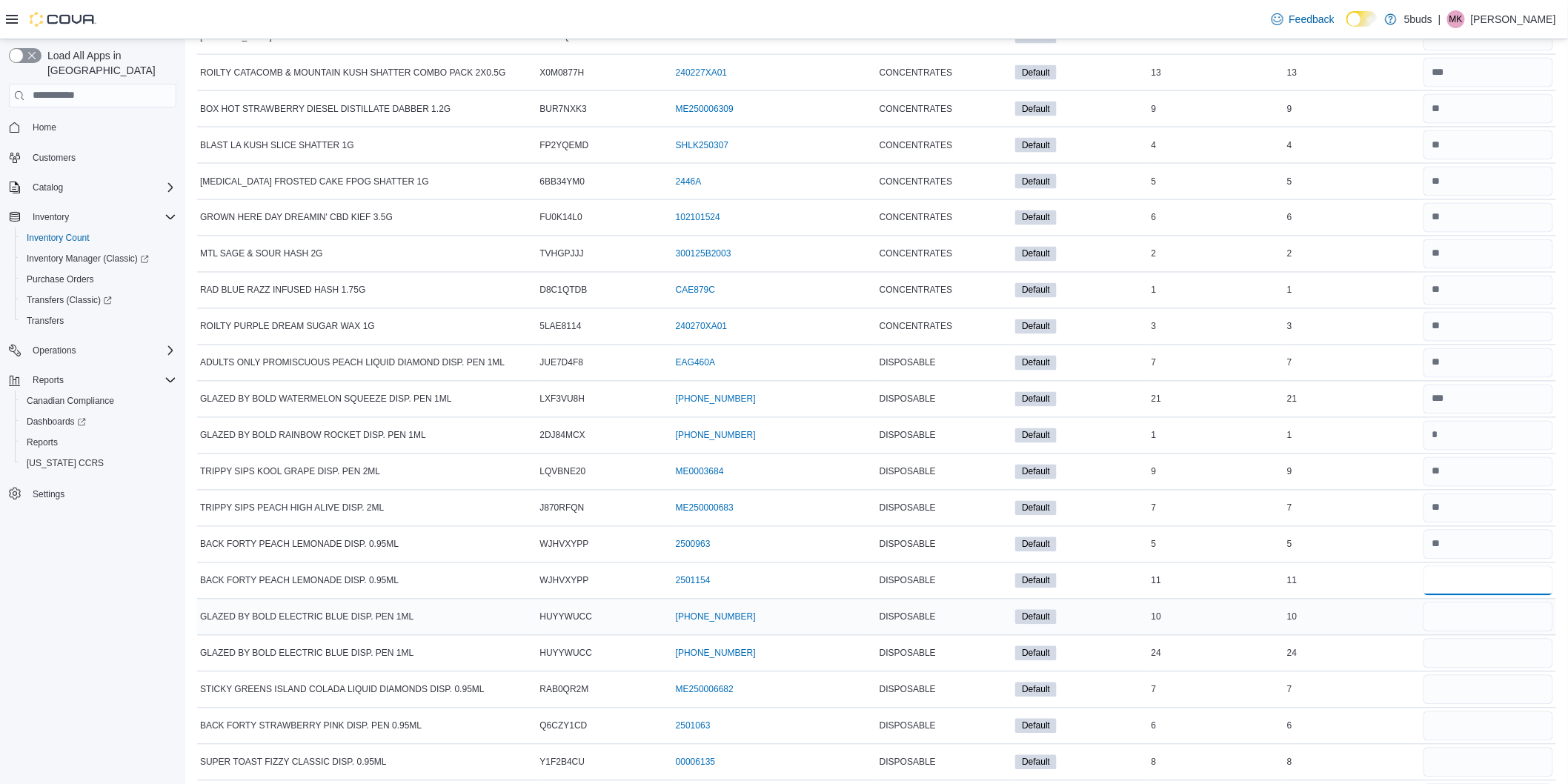
type input "*"
click at [1465, 628] on input "number" at bounding box center [1489, 617] width 129 height 30
click at [1470, 593] on input "number" at bounding box center [1489, 580] width 129 height 30
type input "**"
click at [1468, 632] on input "number" at bounding box center [1489, 617] width 129 height 30
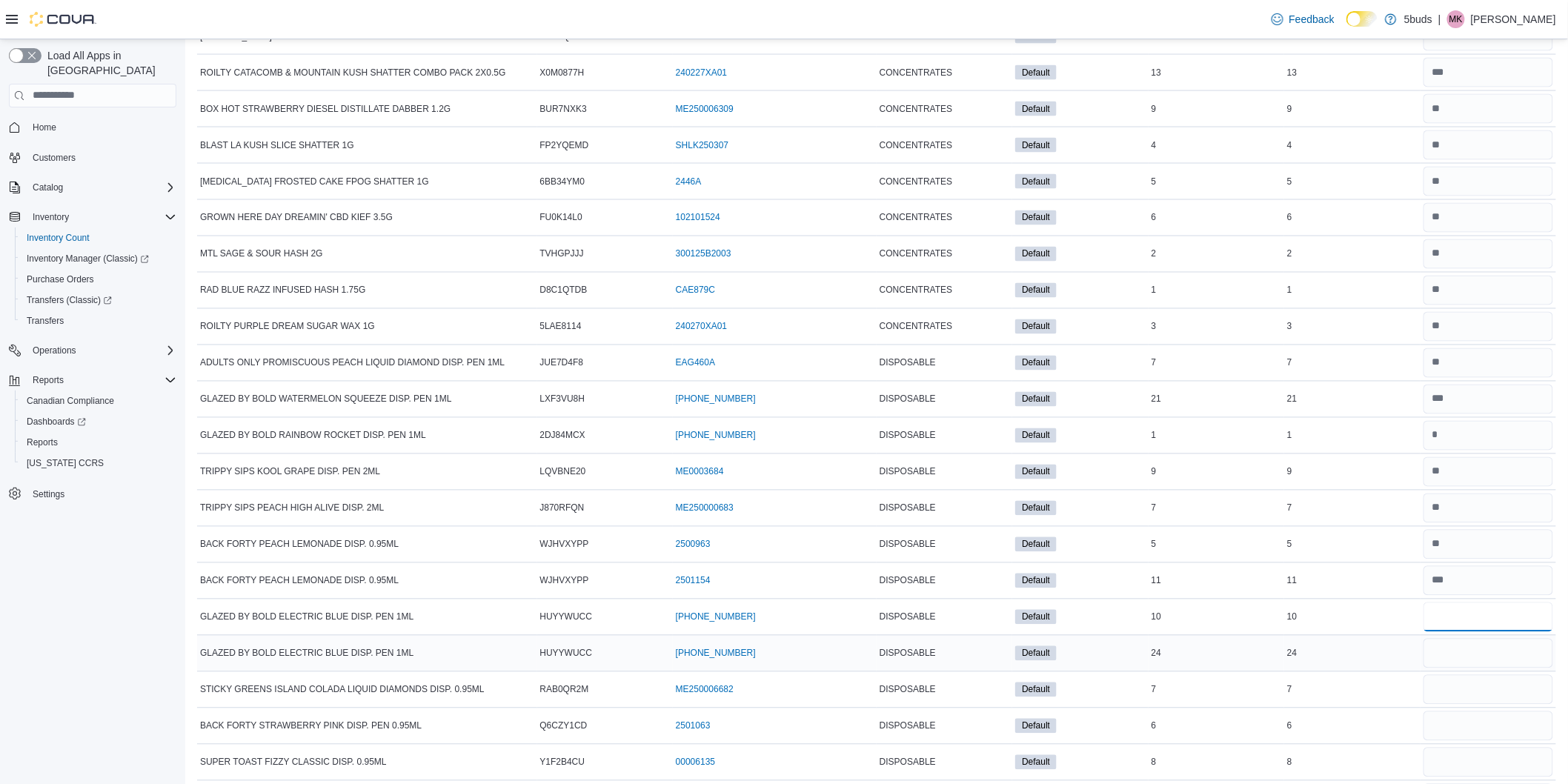
type input "*"
click at [1460, 668] on input "number" at bounding box center [1489, 654] width 129 height 30
type input "**"
click at [1453, 705] on input "number" at bounding box center [1489, 689] width 129 height 30
type input "*"
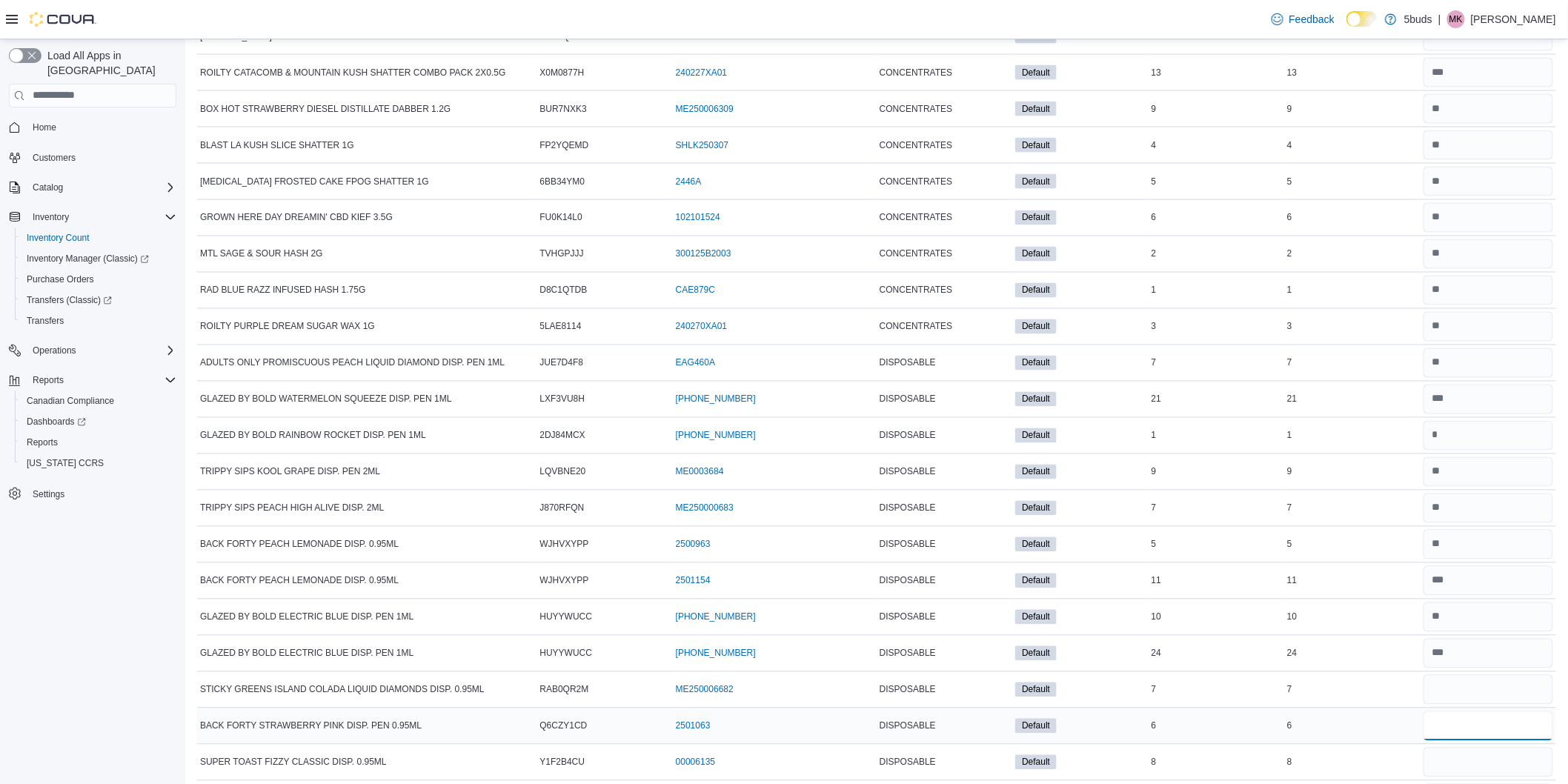
click at [1454, 742] on input "number" at bounding box center [1489, 726] width 129 height 30
type input "*"
click at [1463, 777] on input "number" at bounding box center [1489, 763] width 129 height 30
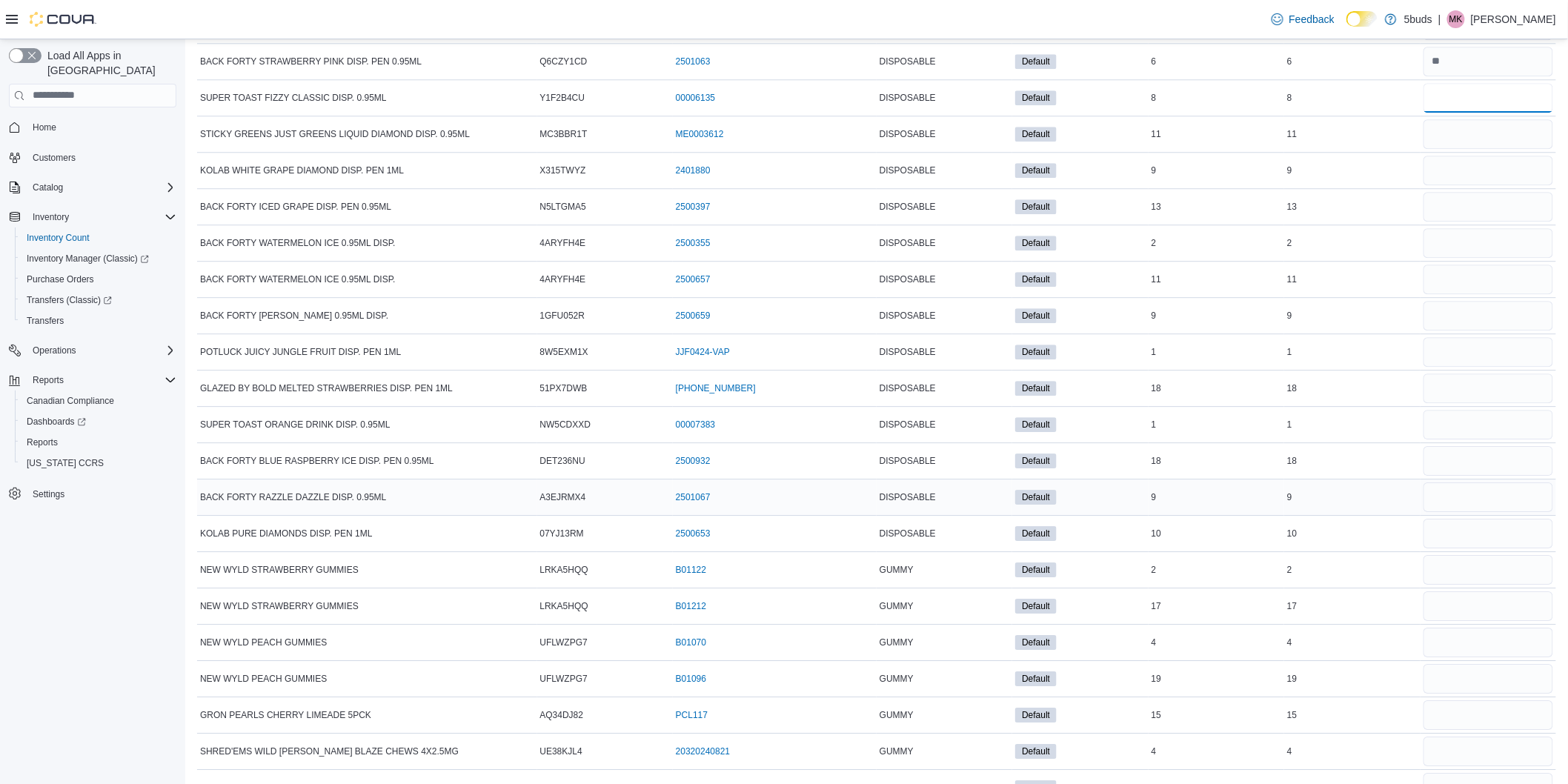
scroll to position [11129, 0]
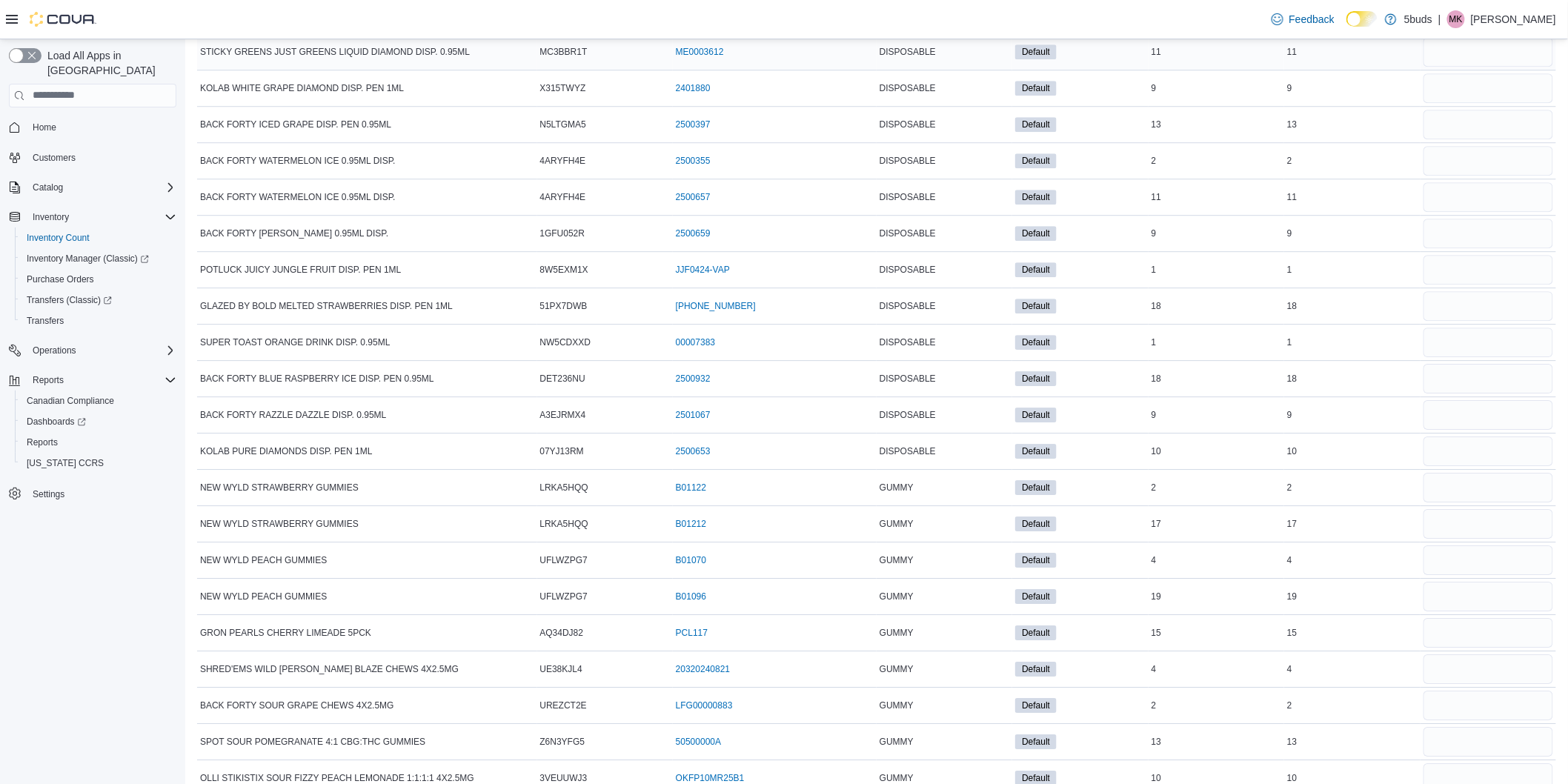
type input "*"
click at [1493, 67] on input "number" at bounding box center [1489, 51] width 129 height 30
type input "**"
click at [1487, 103] on input "number" at bounding box center [1489, 88] width 129 height 30
type input "*"
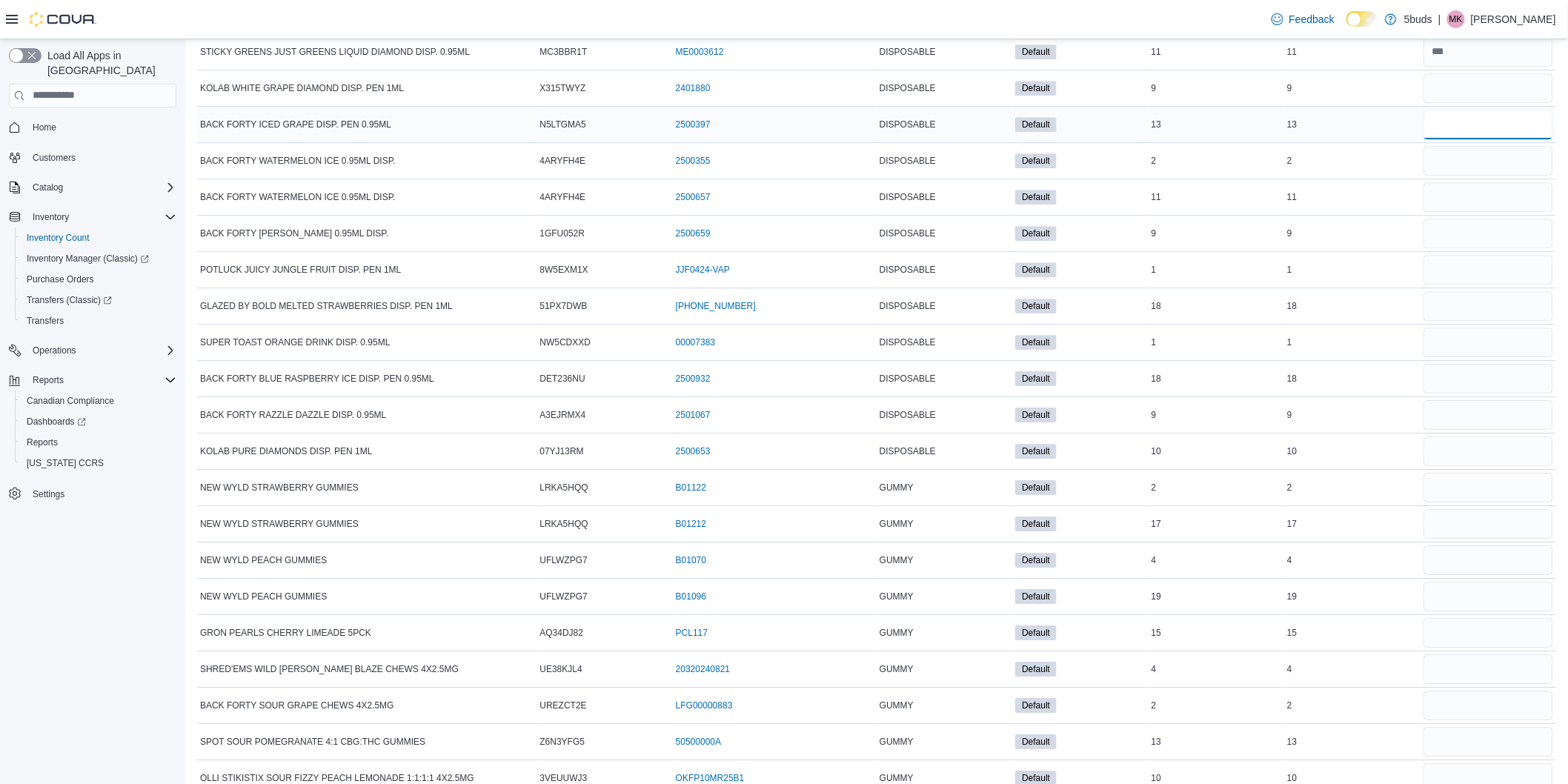
click at [1476, 139] on input "number" at bounding box center [1489, 125] width 129 height 30
type input "**"
click at [1473, 176] on input "number" at bounding box center [1489, 160] width 129 height 30
type input "*"
click at [1465, 211] on input "number" at bounding box center [1489, 197] width 129 height 30
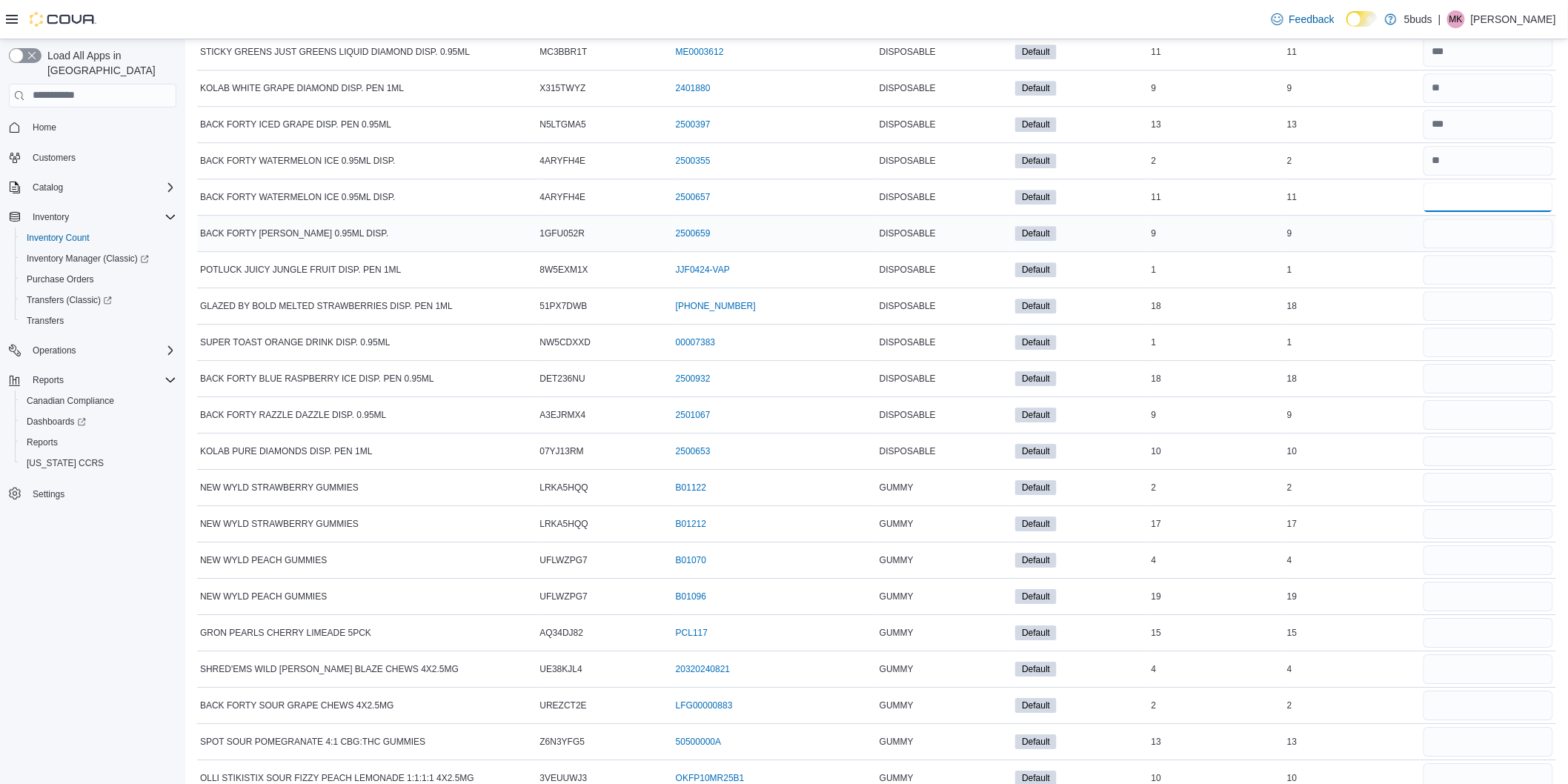
type input "**"
click at [1461, 248] on input "number" at bounding box center [1489, 233] width 129 height 30
click at [1451, 285] on input "number" at bounding box center [1489, 269] width 129 height 30
click at [1471, 318] on input "number" at bounding box center [1489, 306] width 129 height 30
click at [1475, 352] on input "number" at bounding box center [1489, 342] width 129 height 30
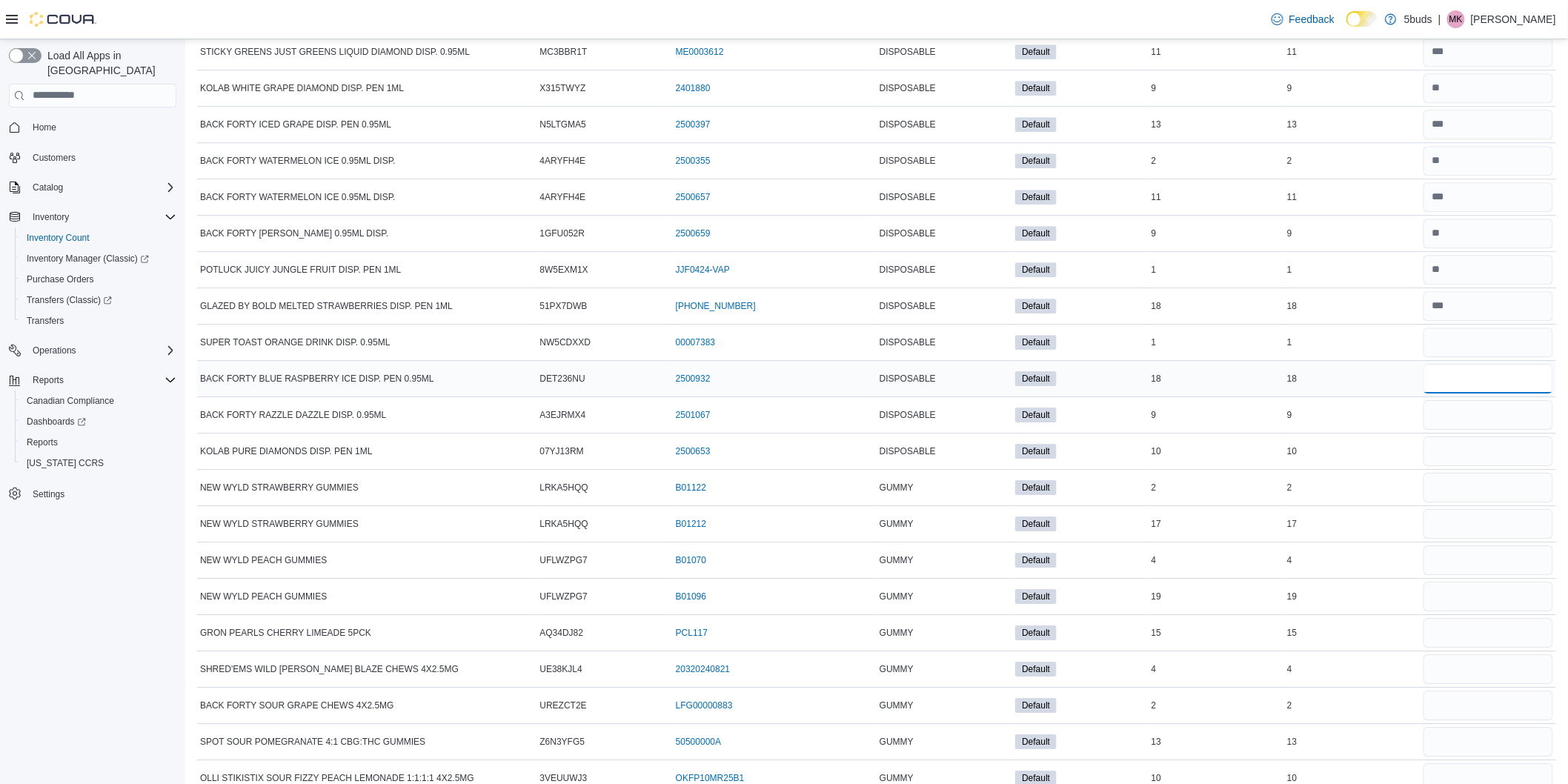
click at [1456, 391] on input "number" at bounding box center [1489, 378] width 129 height 30
click at [1463, 430] on input "number" at bounding box center [1489, 415] width 129 height 30
click at [1461, 462] on input "number" at bounding box center [1489, 451] width 129 height 30
click at [1466, 466] on input "**" at bounding box center [1489, 451] width 129 height 30
click at [1461, 502] on input "number" at bounding box center [1489, 488] width 129 height 30
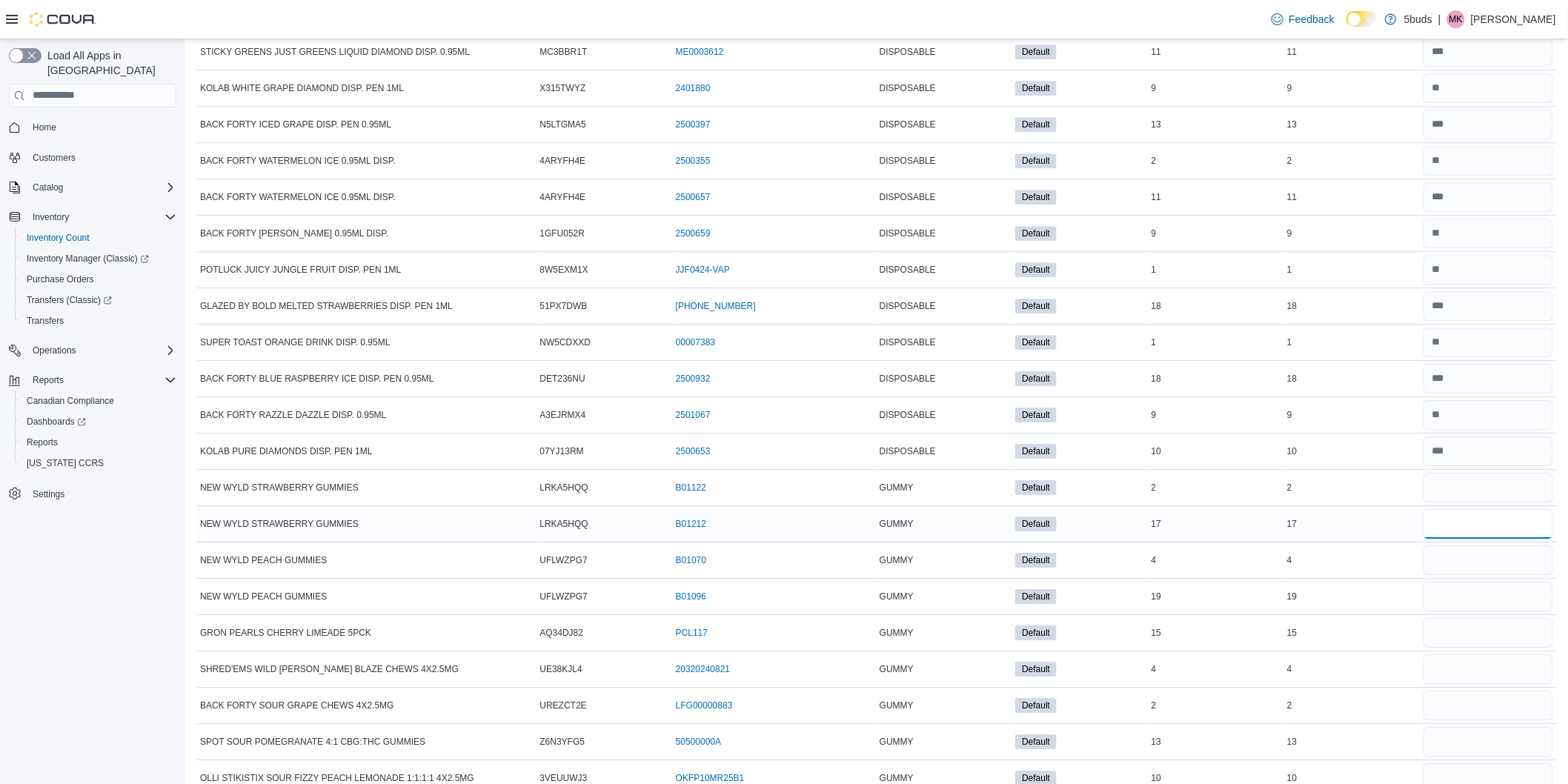
click at [1454, 539] on input "number" at bounding box center [1489, 523] width 129 height 30
click at [1461, 569] on input "number" at bounding box center [1489, 560] width 129 height 30
click at [1460, 575] on input "number" at bounding box center [1489, 560] width 129 height 30
click at [1475, 611] on input "number" at bounding box center [1489, 597] width 129 height 30
click at [1466, 648] on input "number" at bounding box center [1489, 632] width 129 height 30
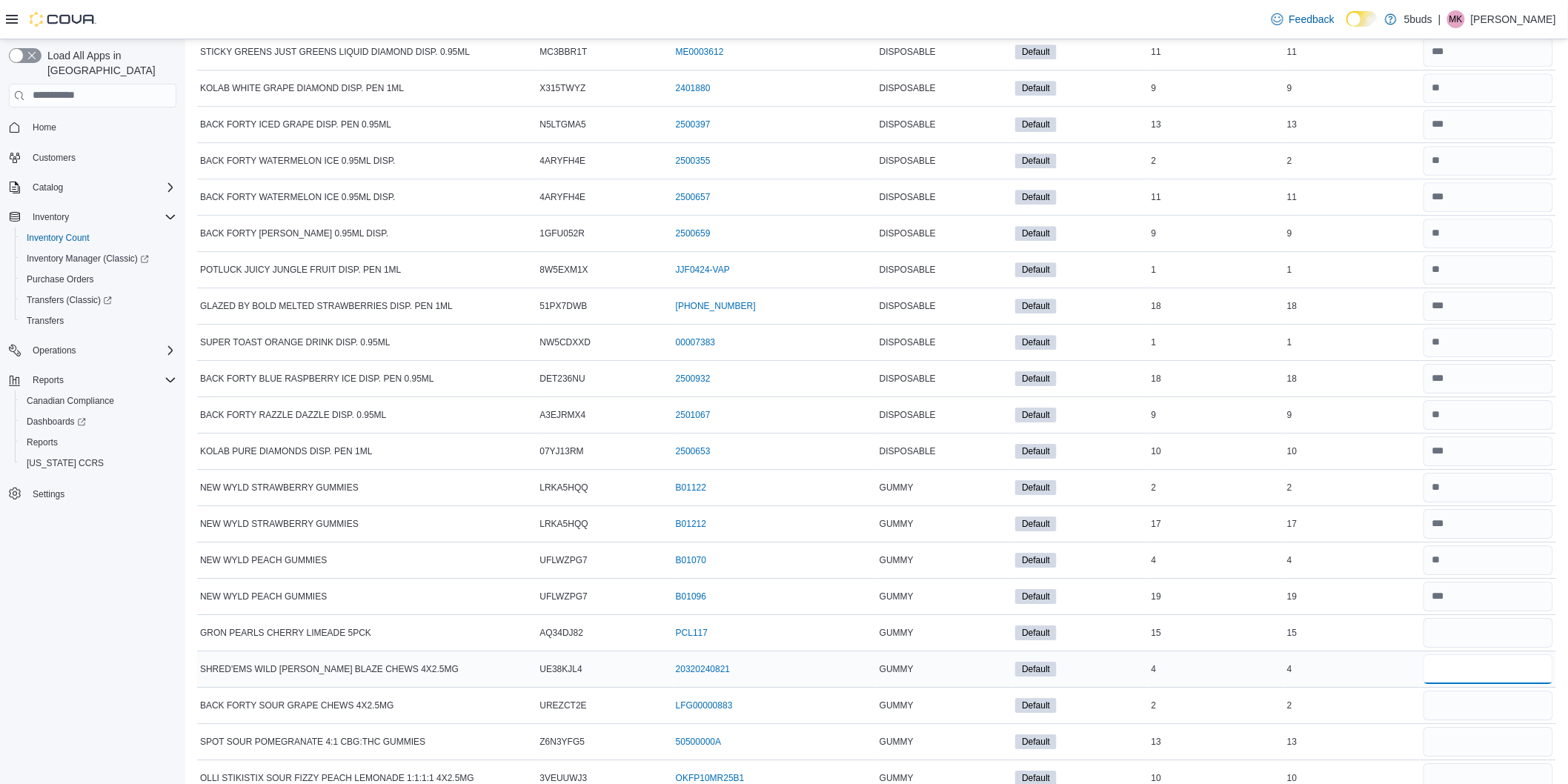
click at [1451, 684] on input "number" at bounding box center [1489, 669] width 129 height 30
click at [1453, 720] on input "number" at bounding box center [1489, 705] width 129 height 30
click at [1463, 757] on input "number" at bounding box center [1489, 742] width 129 height 30
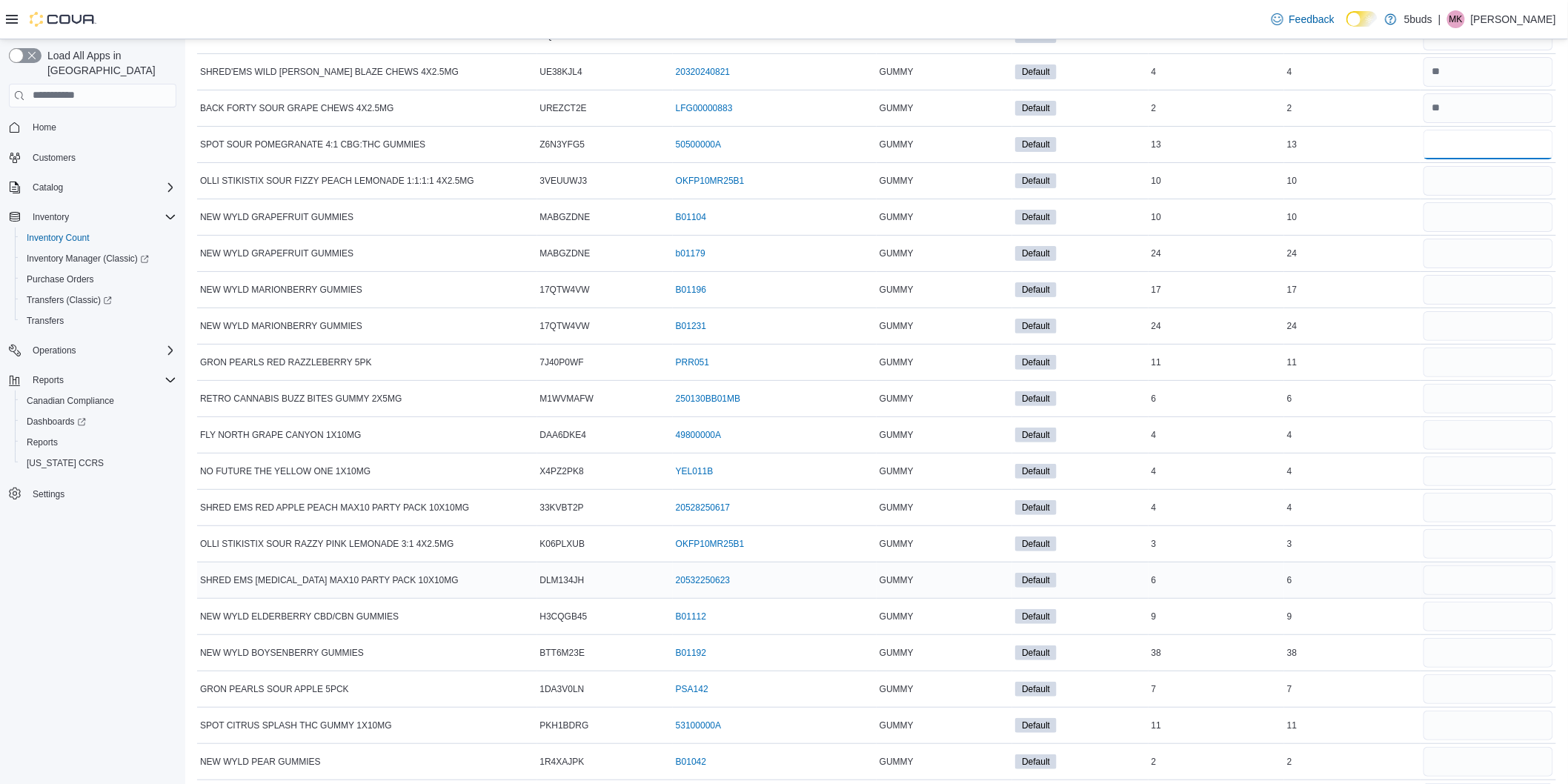
scroll to position [11788, 0]
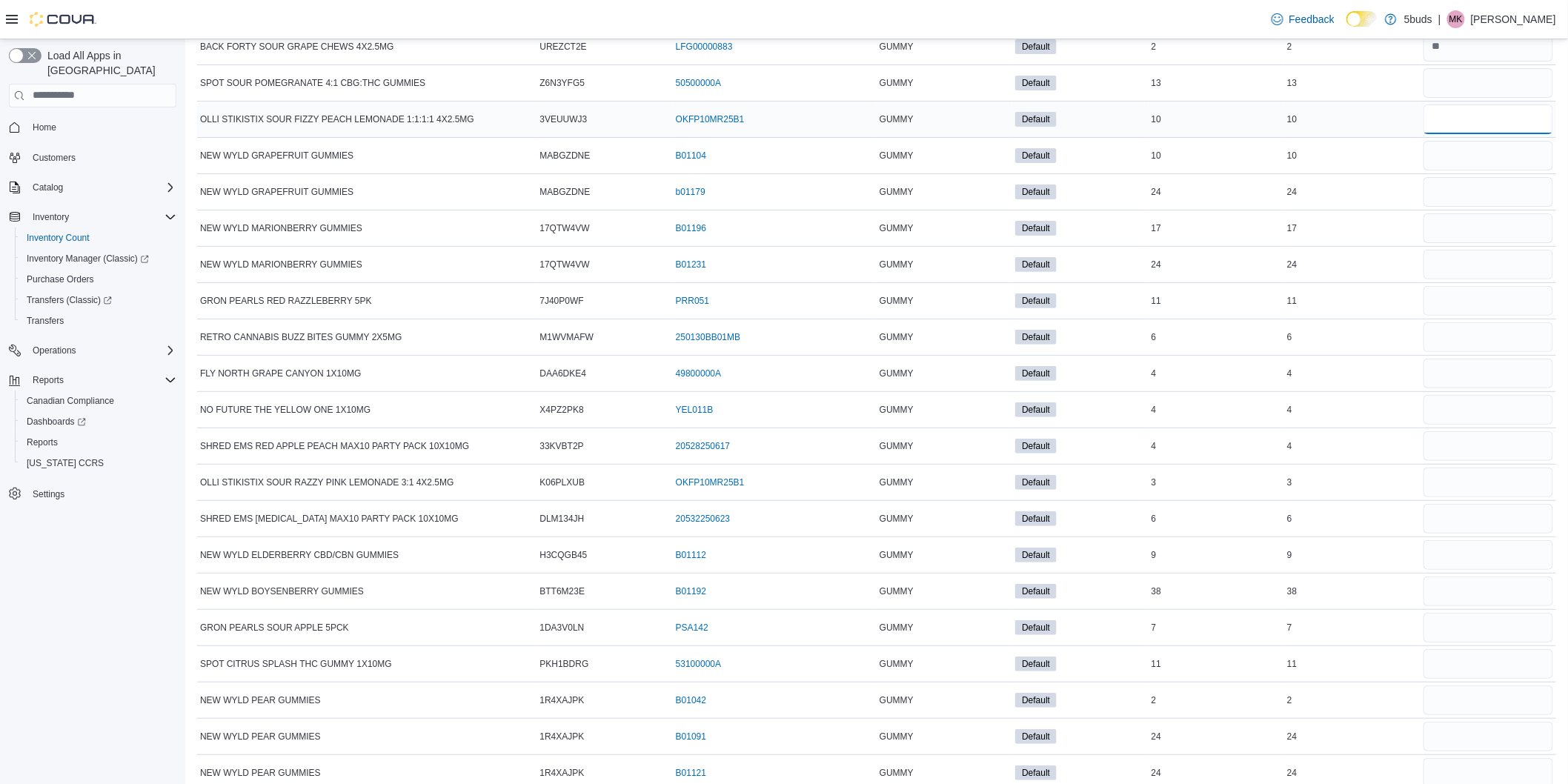
click at [1459, 134] on input "number" at bounding box center [1489, 119] width 129 height 30
click at [1481, 171] on input "number" at bounding box center [1489, 155] width 129 height 30
click at [1478, 207] on input "number" at bounding box center [1489, 191] width 129 height 30
click at [1472, 243] on input "number" at bounding box center [1489, 228] width 129 height 30
click at [1468, 279] on input "number" at bounding box center [1489, 265] width 129 height 30
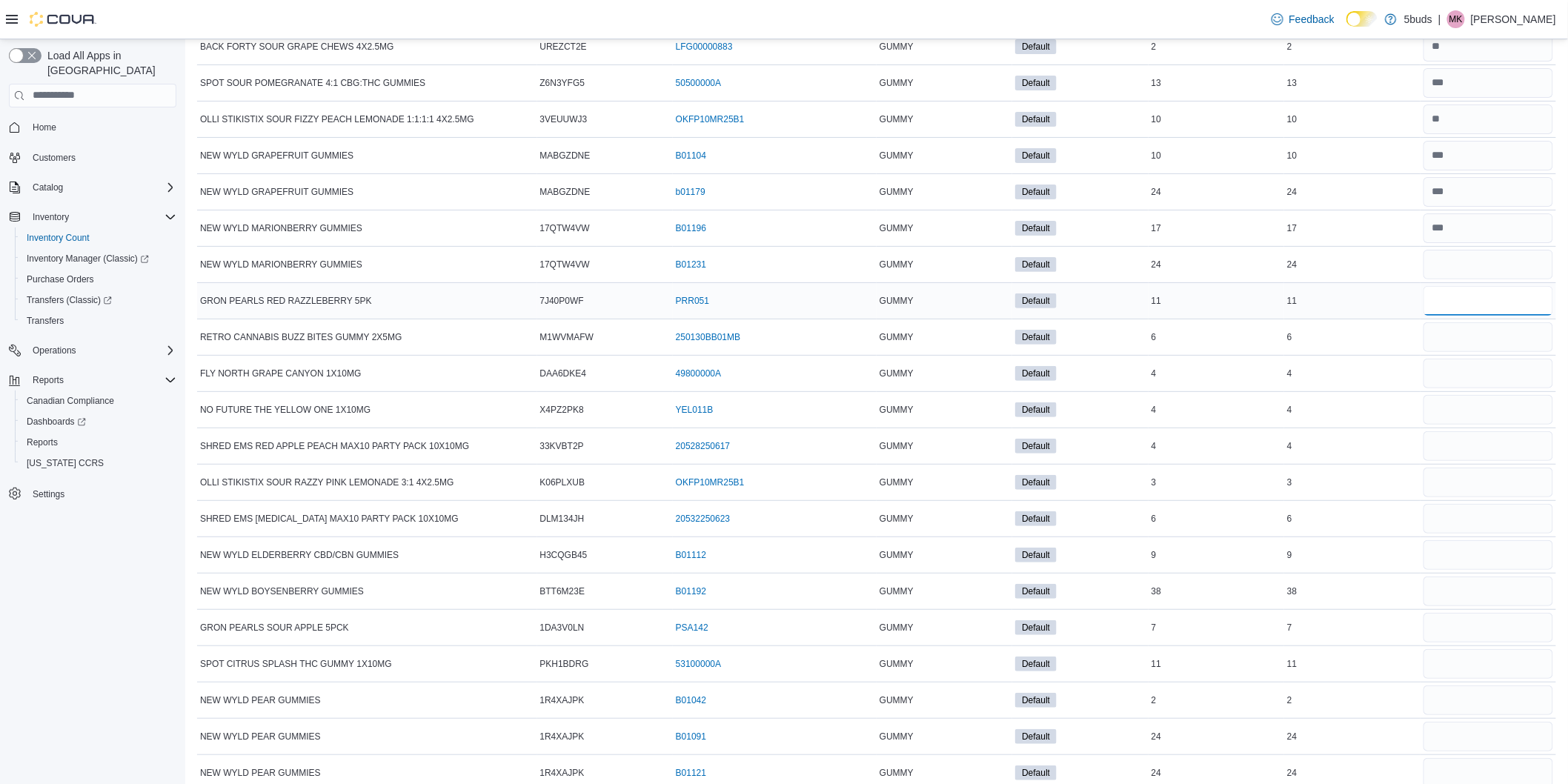
click at [1463, 316] on input "number" at bounding box center [1489, 300] width 129 height 30
click at [1460, 352] on input "number" at bounding box center [1489, 337] width 129 height 30
click at [1456, 388] on input "number" at bounding box center [1489, 374] width 129 height 30
click at [1466, 423] on input "number" at bounding box center [1489, 409] width 129 height 30
click at [1453, 461] on input "number" at bounding box center [1489, 446] width 129 height 30
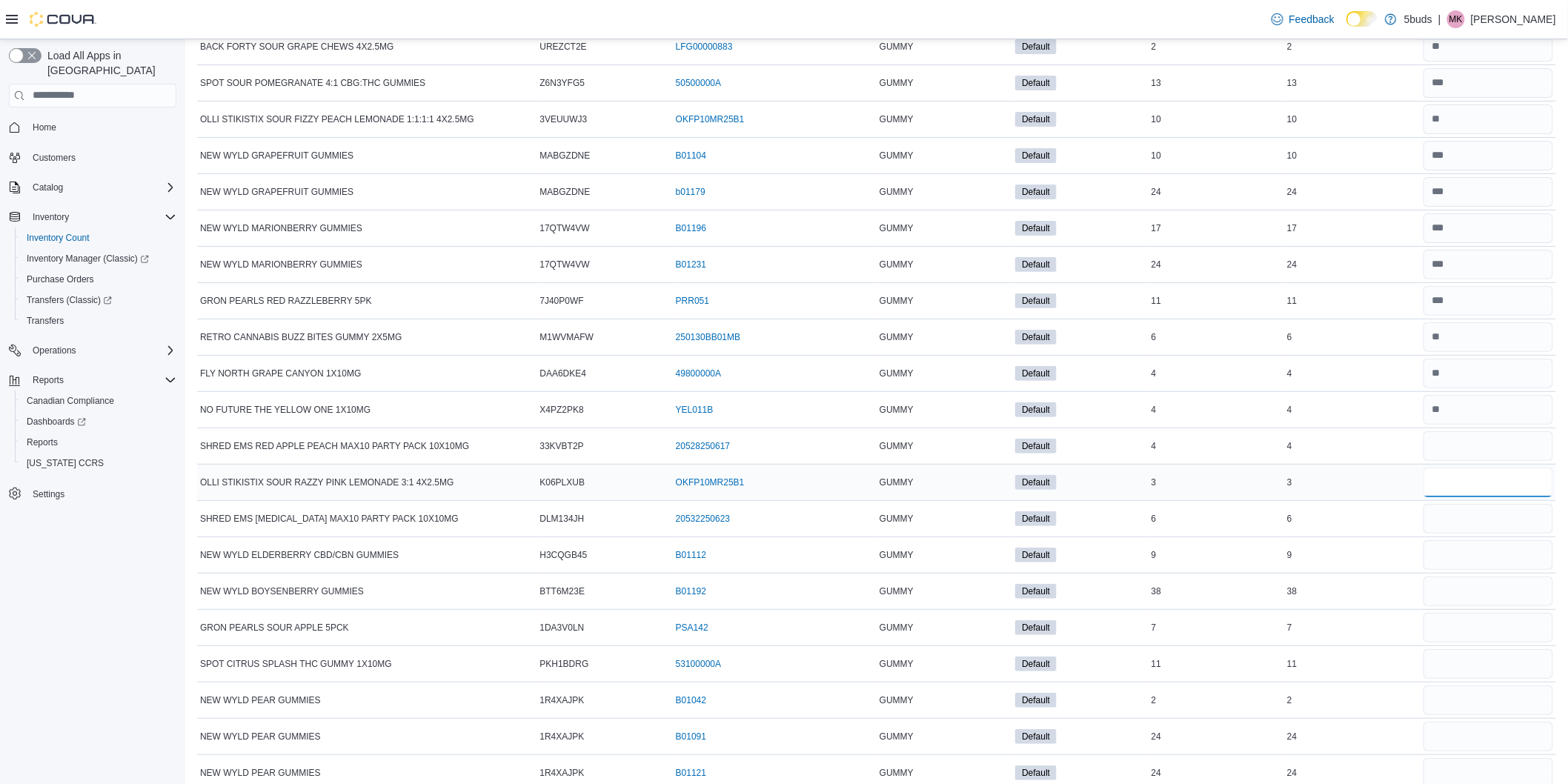
click at [1443, 496] on input "number" at bounding box center [1489, 482] width 129 height 30
click at [1472, 534] on input "number" at bounding box center [1489, 518] width 129 height 30
click at [1473, 570] on input "number" at bounding box center [1489, 555] width 129 height 30
click at [1483, 606] on input "number" at bounding box center [1489, 591] width 129 height 30
click at [1488, 643] on input "number" at bounding box center [1489, 628] width 129 height 30
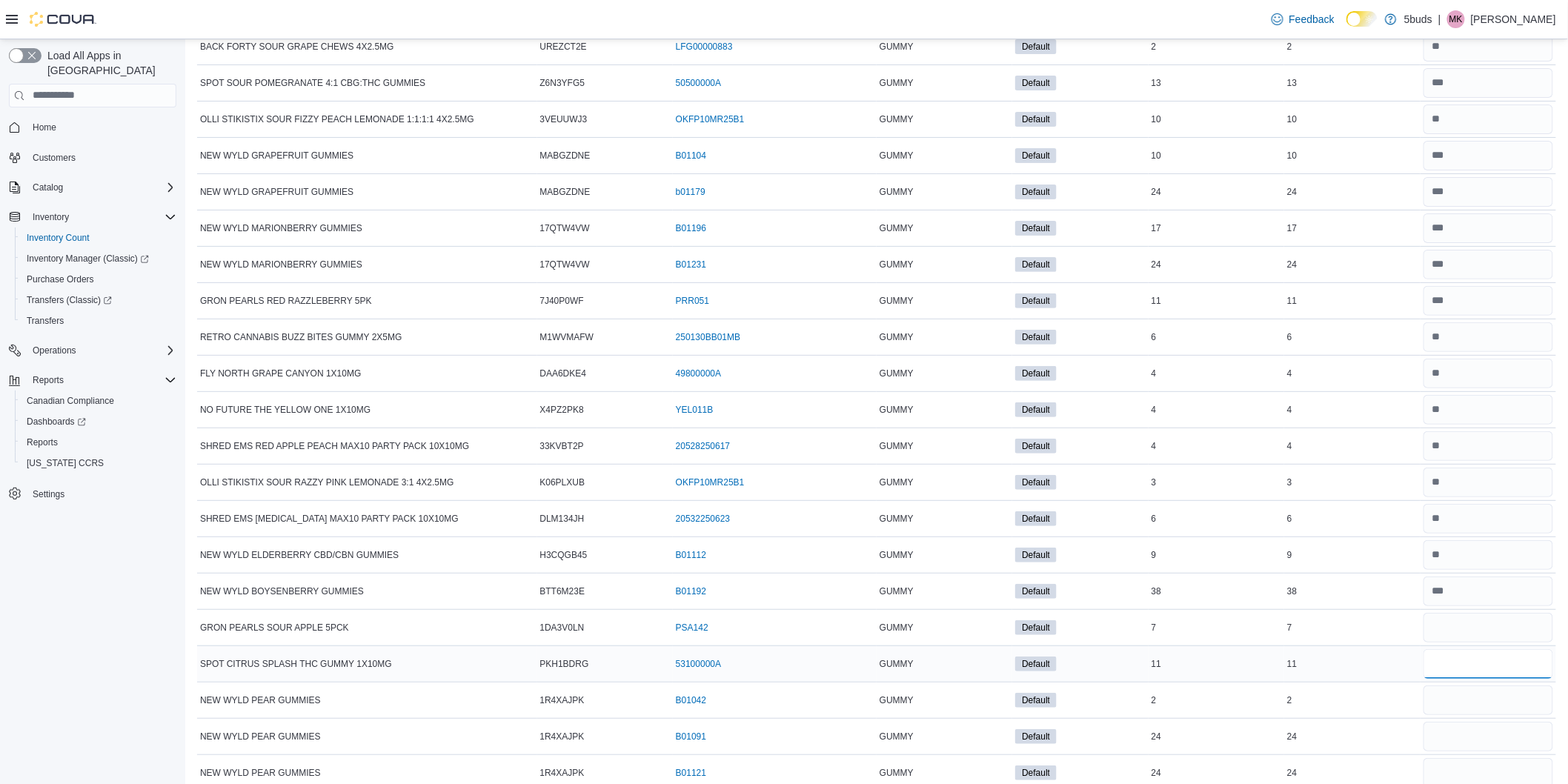
click at [1494, 679] on input "number" at bounding box center [1489, 663] width 129 height 30
click at [1502, 715] on input "number" at bounding box center [1489, 700] width 129 height 30
click at [1494, 751] on input "number" at bounding box center [1489, 737] width 129 height 30
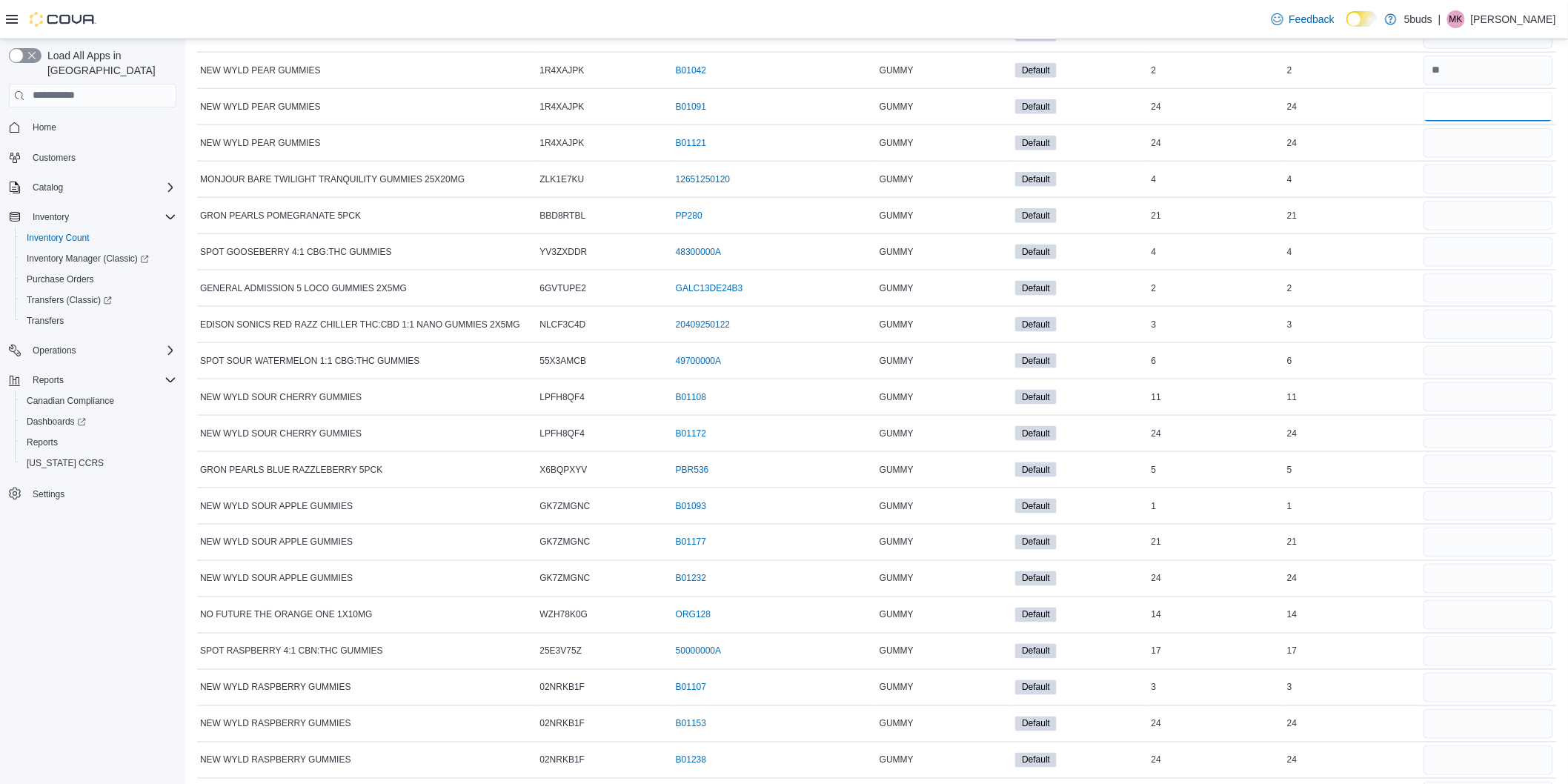
scroll to position [12446, 0]
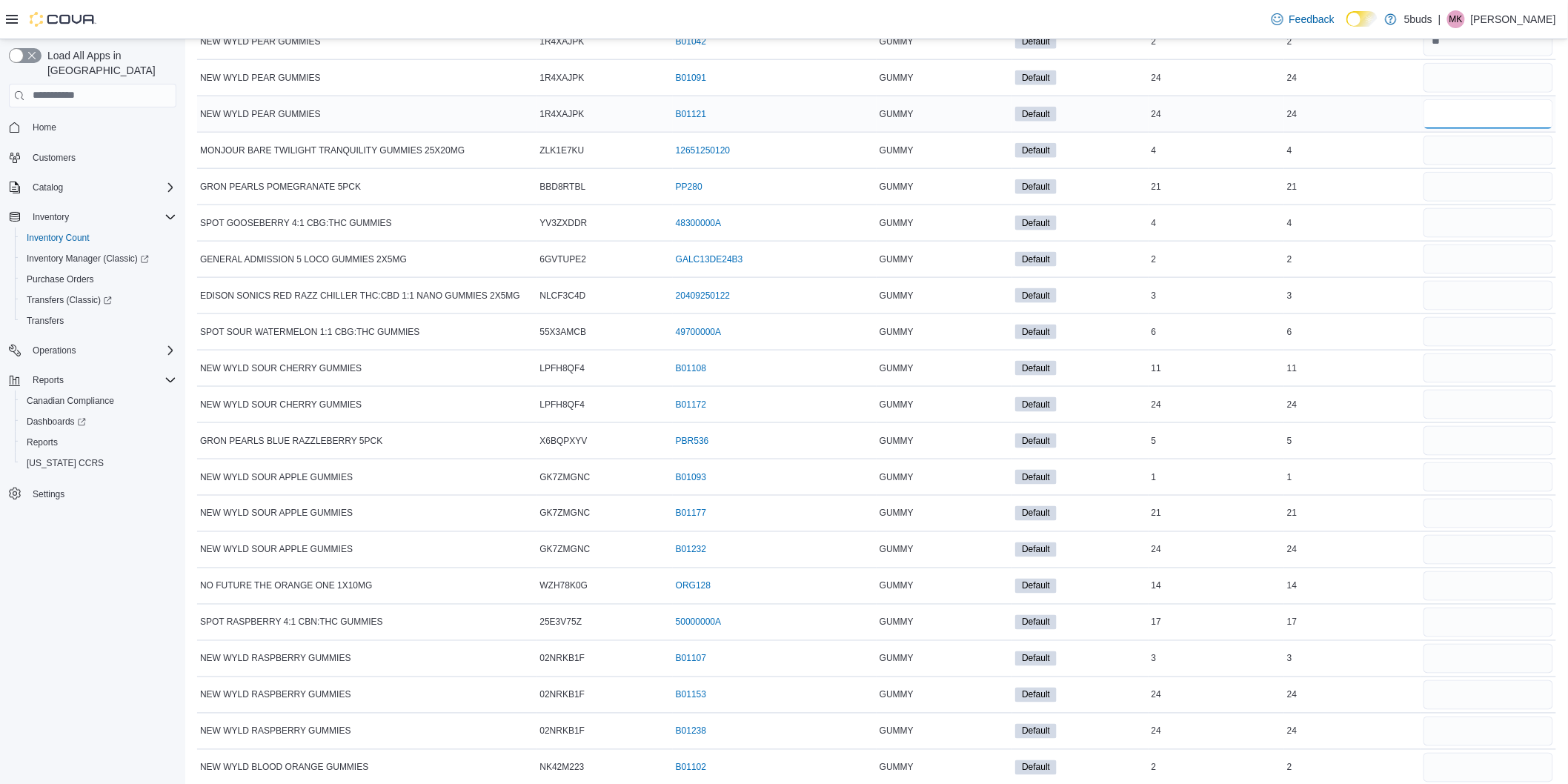
click at [1499, 129] on input "number" at bounding box center [1489, 114] width 129 height 30
click at [1492, 165] on input "number" at bounding box center [1489, 150] width 129 height 30
click at [1482, 202] on input "number" at bounding box center [1489, 186] width 129 height 30
click at [1479, 238] on input "number" at bounding box center [1489, 223] width 129 height 30
click at [1473, 267] on div at bounding box center [1489, 259] width 135 height 36
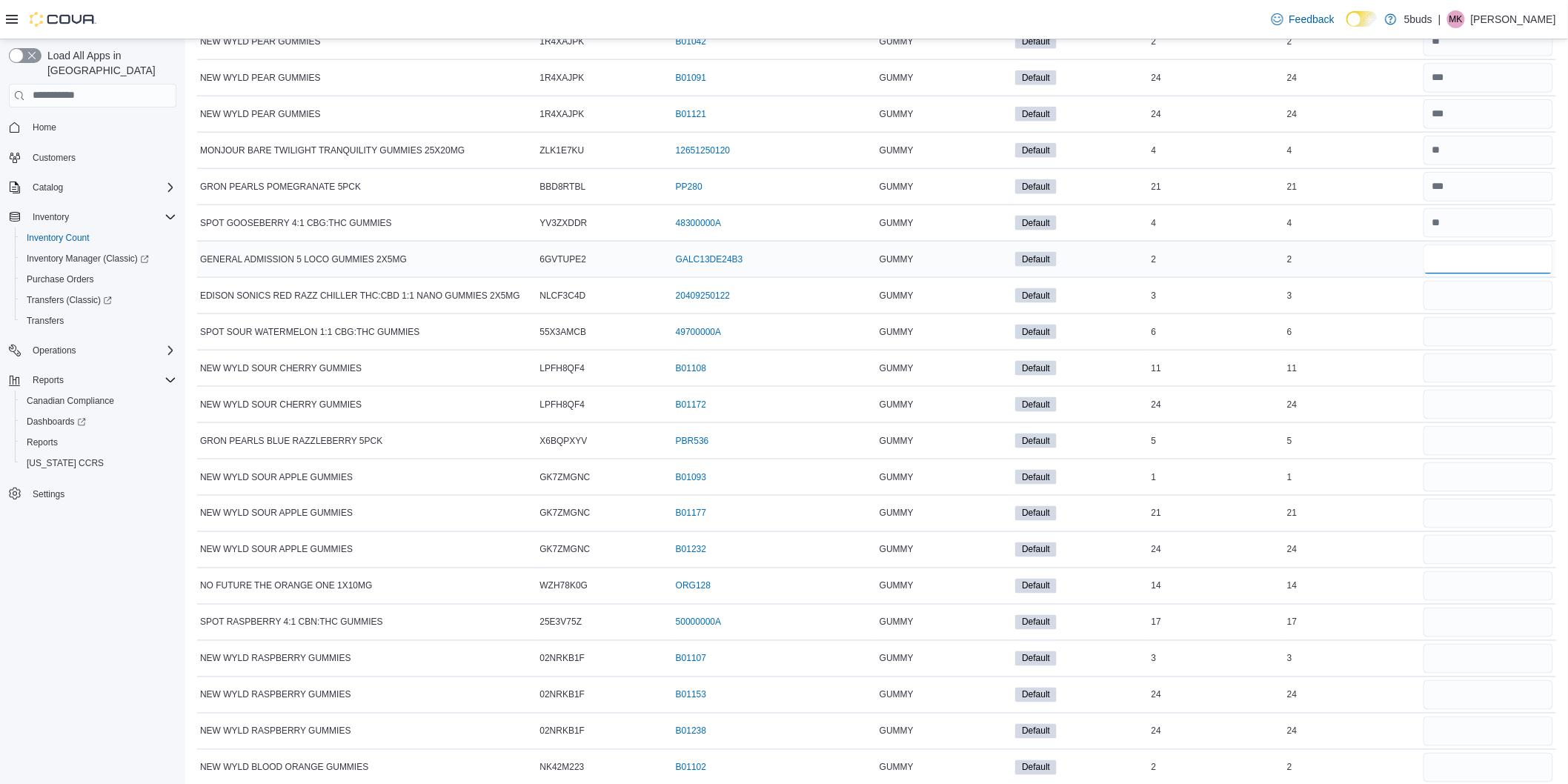
click at [1469, 274] on input "number" at bounding box center [1489, 259] width 129 height 30
click at [1470, 311] on input "number" at bounding box center [1489, 295] width 129 height 30
click at [1469, 345] on input "number" at bounding box center [1489, 332] width 129 height 30
click at [1461, 383] on input "number" at bounding box center [1489, 368] width 129 height 30
click at [1466, 419] on input "number" at bounding box center [1489, 405] width 129 height 30
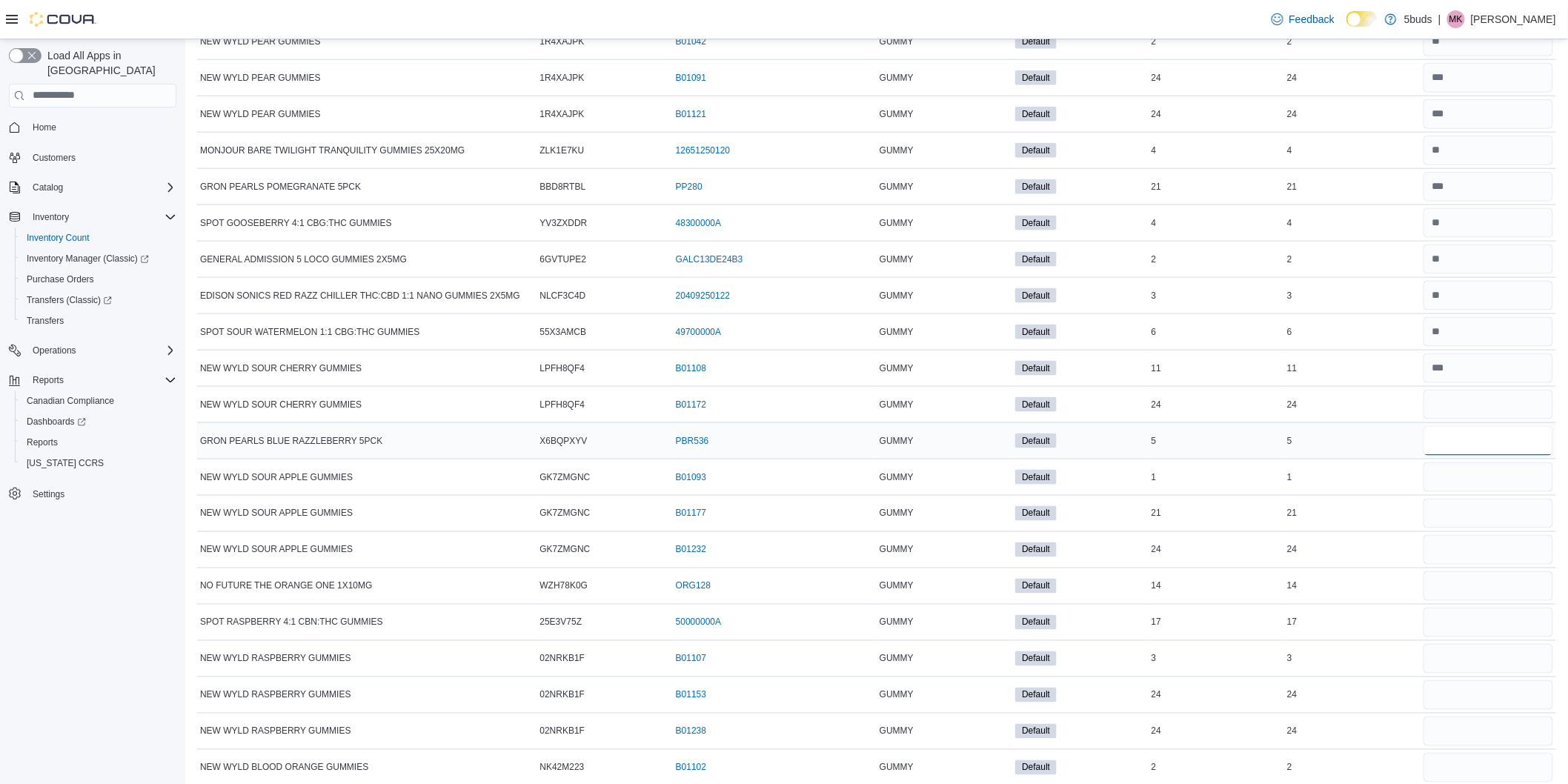
click at [1466, 456] on input "number" at bounding box center [1489, 440] width 129 height 30
click at [1468, 492] on input "number" at bounding box center [1489, 477] width 129 height 30
click at [1475, 528] on input "number" at bounding box center [1489, 514] width 129 height 30
click at [1470, 565] on input "number" at bounding box center [1489, 549] width 129 height 30
click at [1485, 602] on input "number" at bounding box center [1489, 586] width 129 height 30
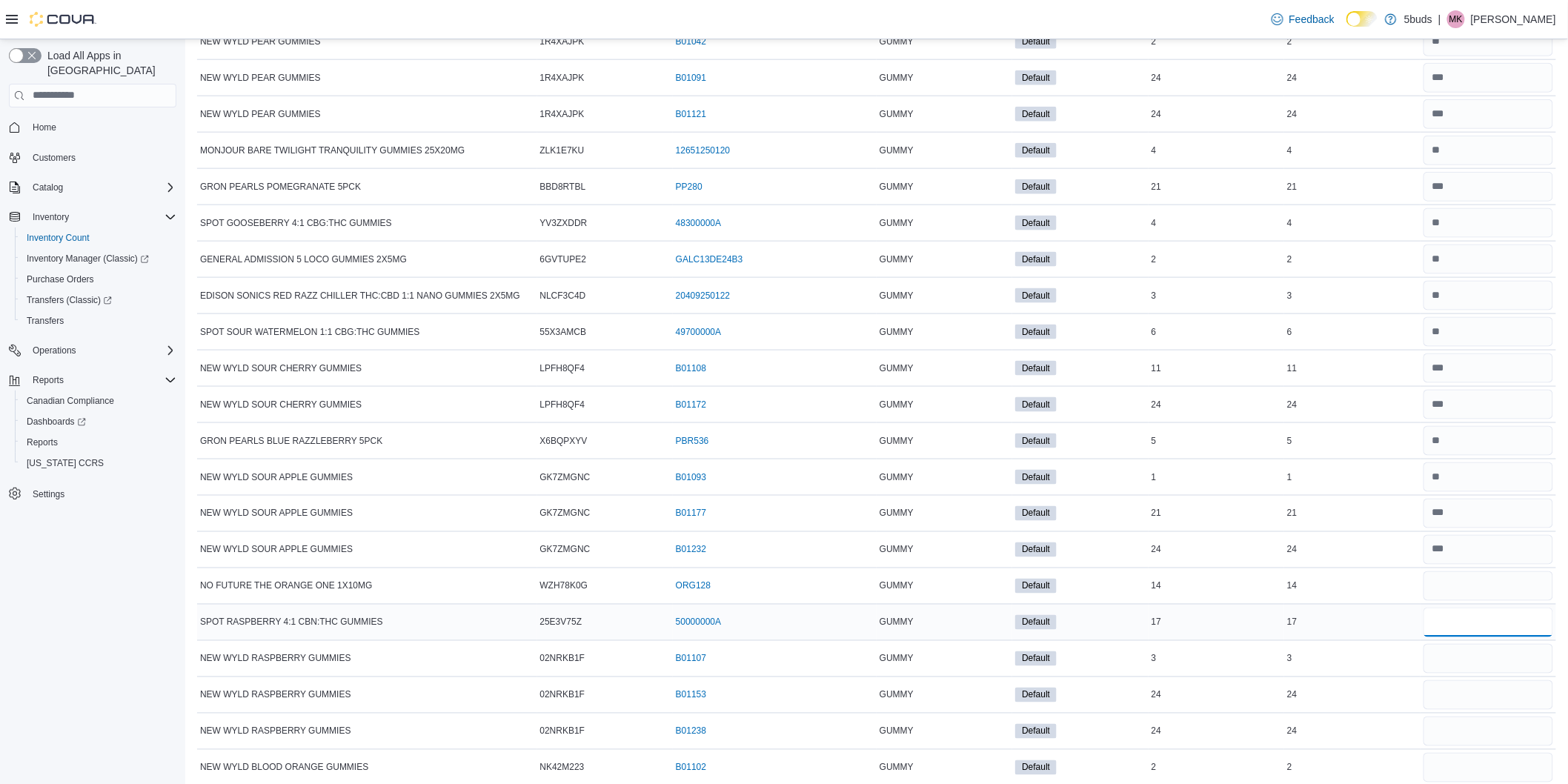
click at [1473, 637] on input "number" at bounding box center [1489, 622] width 129 height 30
click at [1483, 674] on input "number" at bounding box center [1489, 658] width 129 height 30
click at [1478, 710] on input "number" at bounding box center [1489, 695] width 129 height 30
click at [1463, 746] on input "number" at bounding box center [1489, 731] width 129 height 30
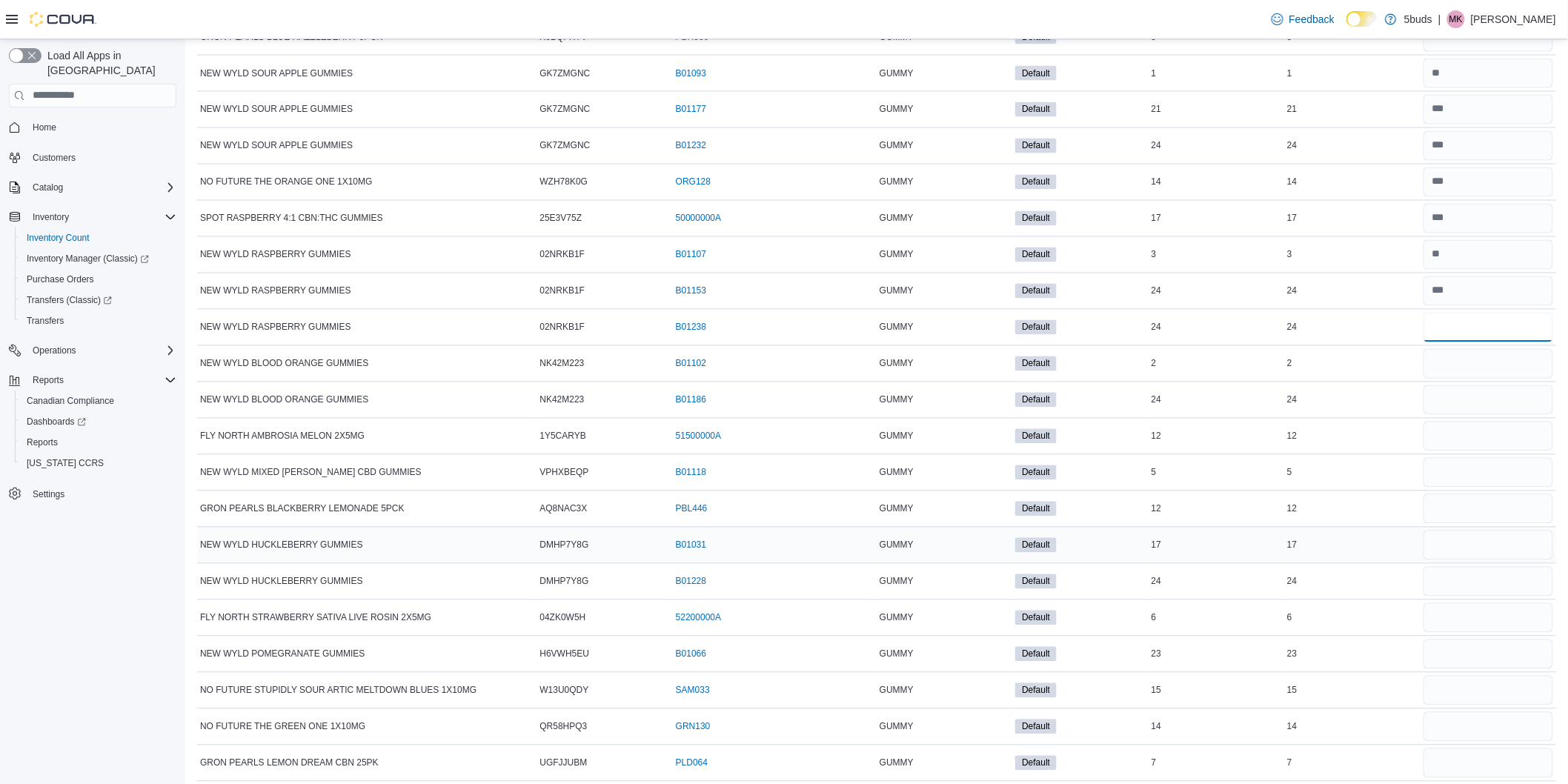
scroll to position [12858, 0]
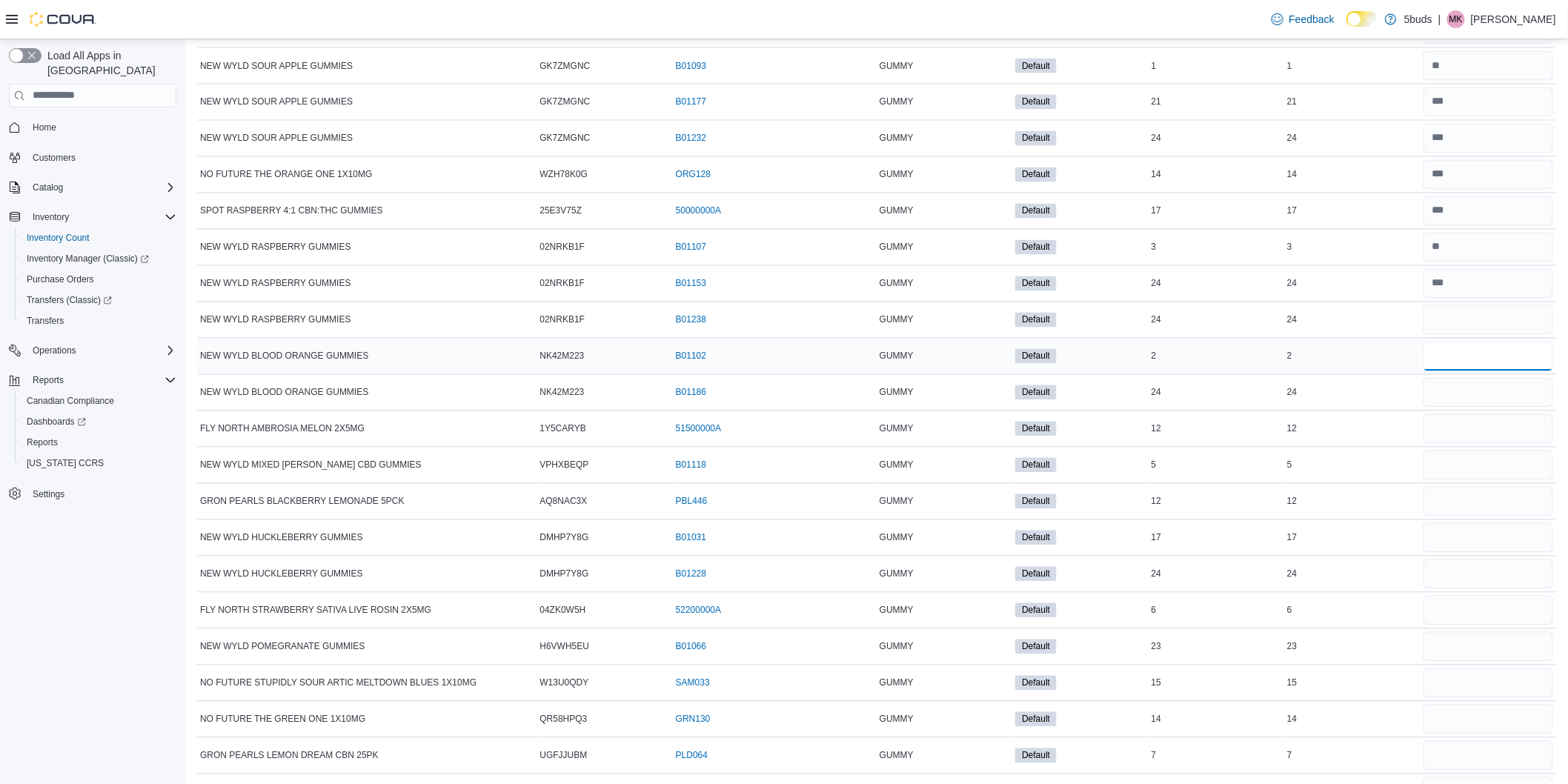
click at [1472, 372] on input "number" at bounding box center [1489, 356] width 129 height 30
click at [1459, 407] on input "number" at bounding box center [1489, 393] width 129 height 30
click at [1450, 444] on input "number" at bounding box center [1489, 429] width 129 height 30
click at [1453, 480] on input "number" at bounding box center [1489, 465] width 129 height 30
click at [1459, 517] on input "number" at bounding box center [1489, 501] width 129 height 30
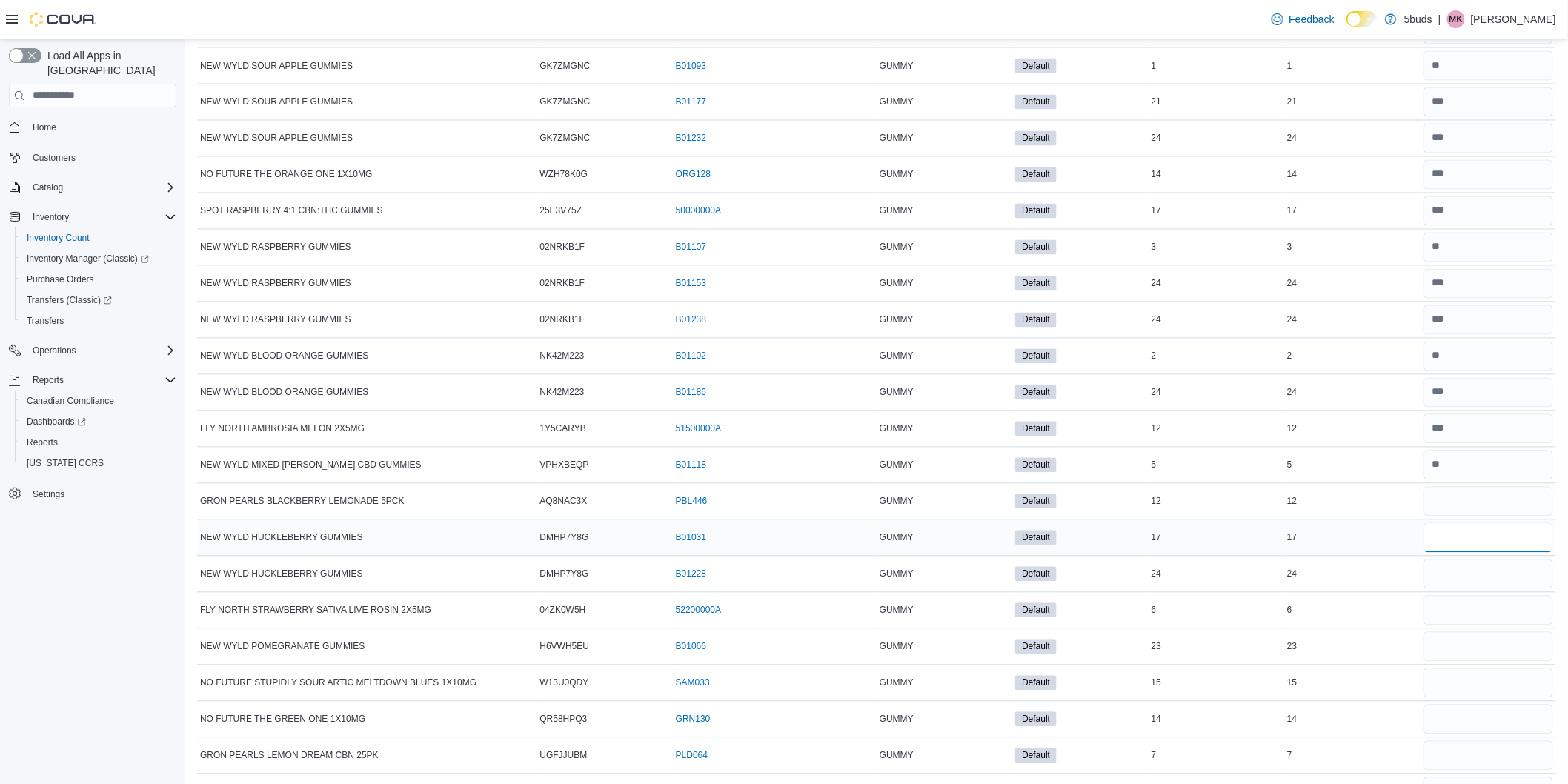
click at [1464, 553] on input "number" at bounding box center [1489, 538] width 129 height 30
click at [1456, 589] on input "number" at bounding box center [1489, 574] width 129 height 30
click at [1477, 626] on input "number" at bounding box center [1489, 610] width 129 height 30
click at [1460, 662] on input "number" at bounding box center [1489, 647] width 129 height 30
click at [1455, 698] on input "number" at bounding box center [1489, 683] width 129 height 30
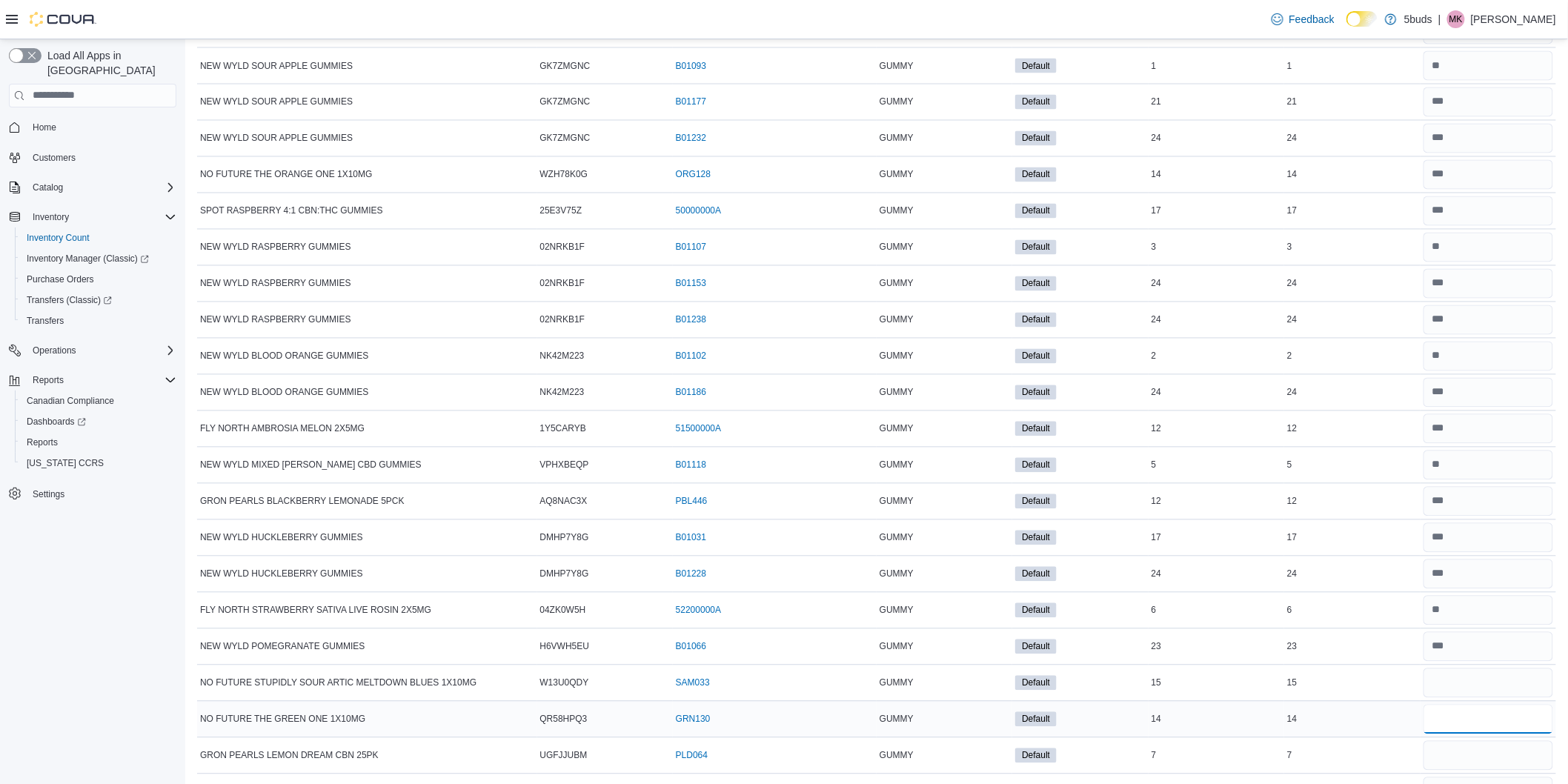
click at [1453, 735] on input "number" at bounding box center [1489, 719] width 129 height 30
click at [1460, 770] on input "number" at bounding box center [1489, 756] width 129 height 30
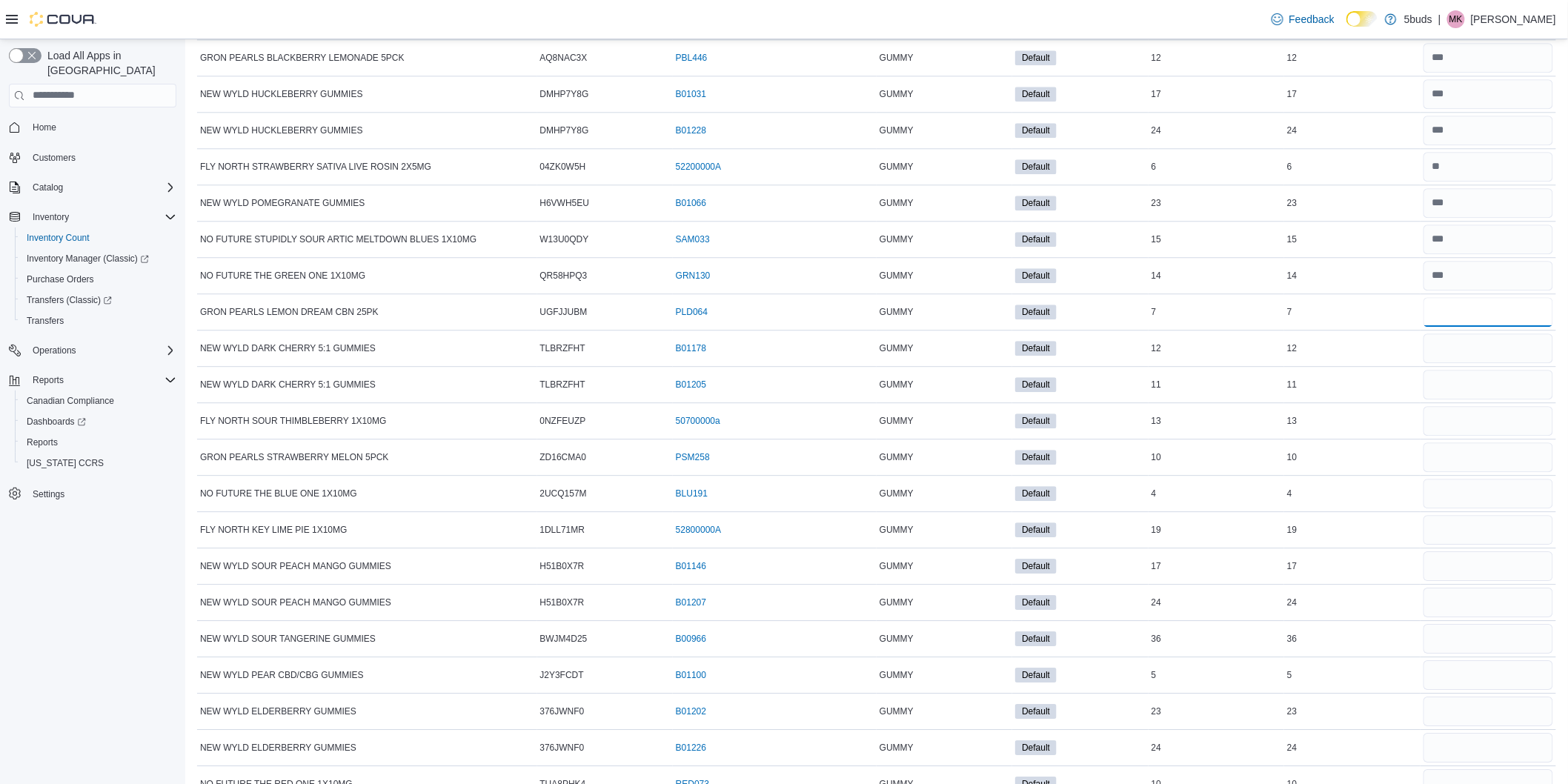
scroll to position [13521, 0]
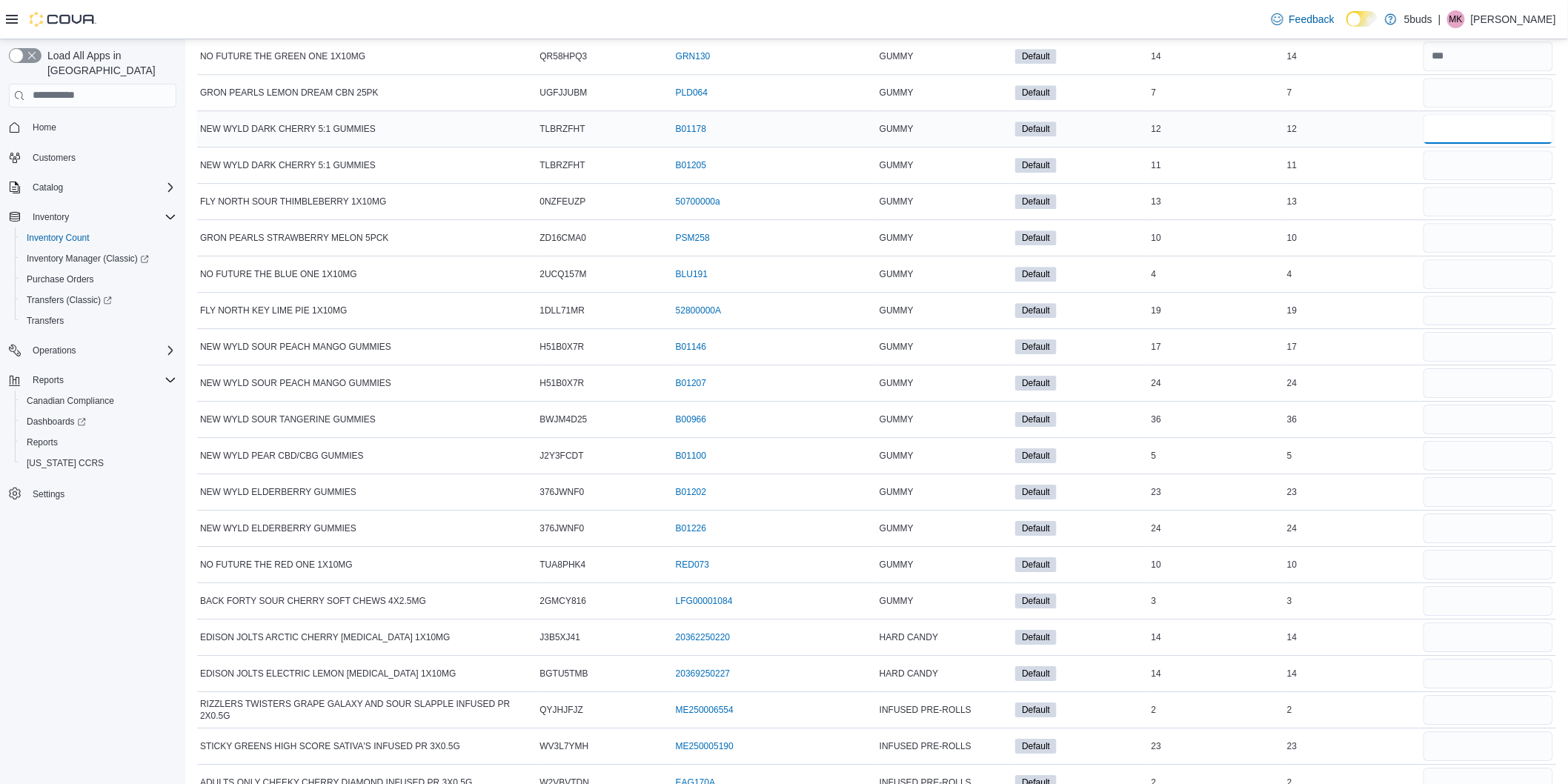
click at [1448, 144] on input "number" at bounding box center [1489, 128] width 129 height 30
click at [1469, 181] on input "number" at bounding box center [1489, 165] width 129 height 30
click at [1461, 216] on input "number" at bounding box center [1489, 201] width 129 height 30
click at [1458, 253] on input "number" at bounding box center [1489, 238] width 129 height 30
click at [1455, 289] on input "number" at bounding box center [1489, 274] width 129 height 30
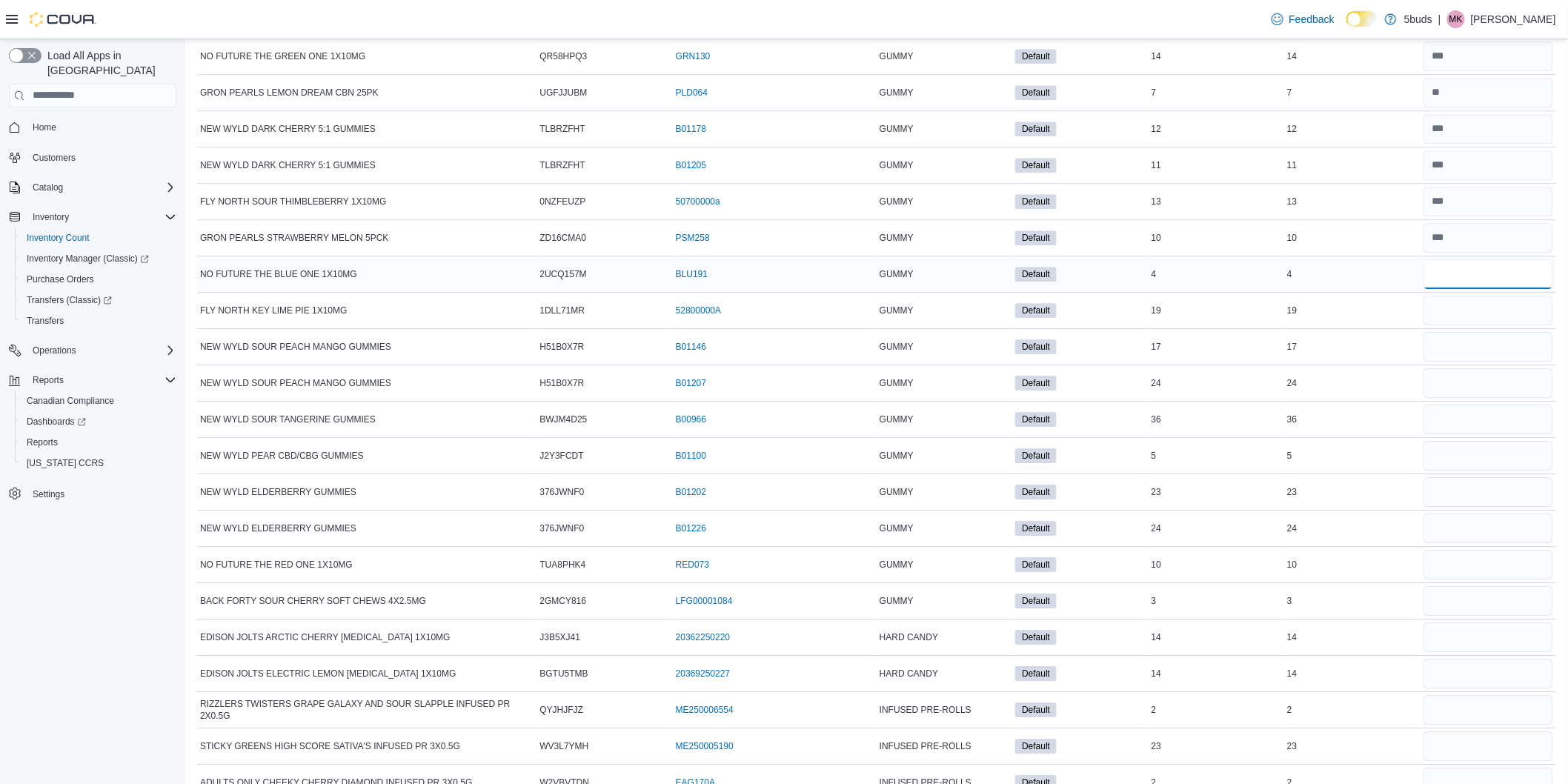
click at [1458, 289] on input "number" at bounding box center [1489, 274] width 129 height 30
click at [1478, 325] on input "number" at bounding box center [1489, 310] width 129 height 30
click at [1466, 361] on input "number" at bounding box center [1489, 347] width 129 height 30
click at [1464, 397] on input "number" at bounding box center [1489, 383] width 129 height 30
click at [1464, 434] on input "number" at bounding box center [1489, 419] width 129 height 30
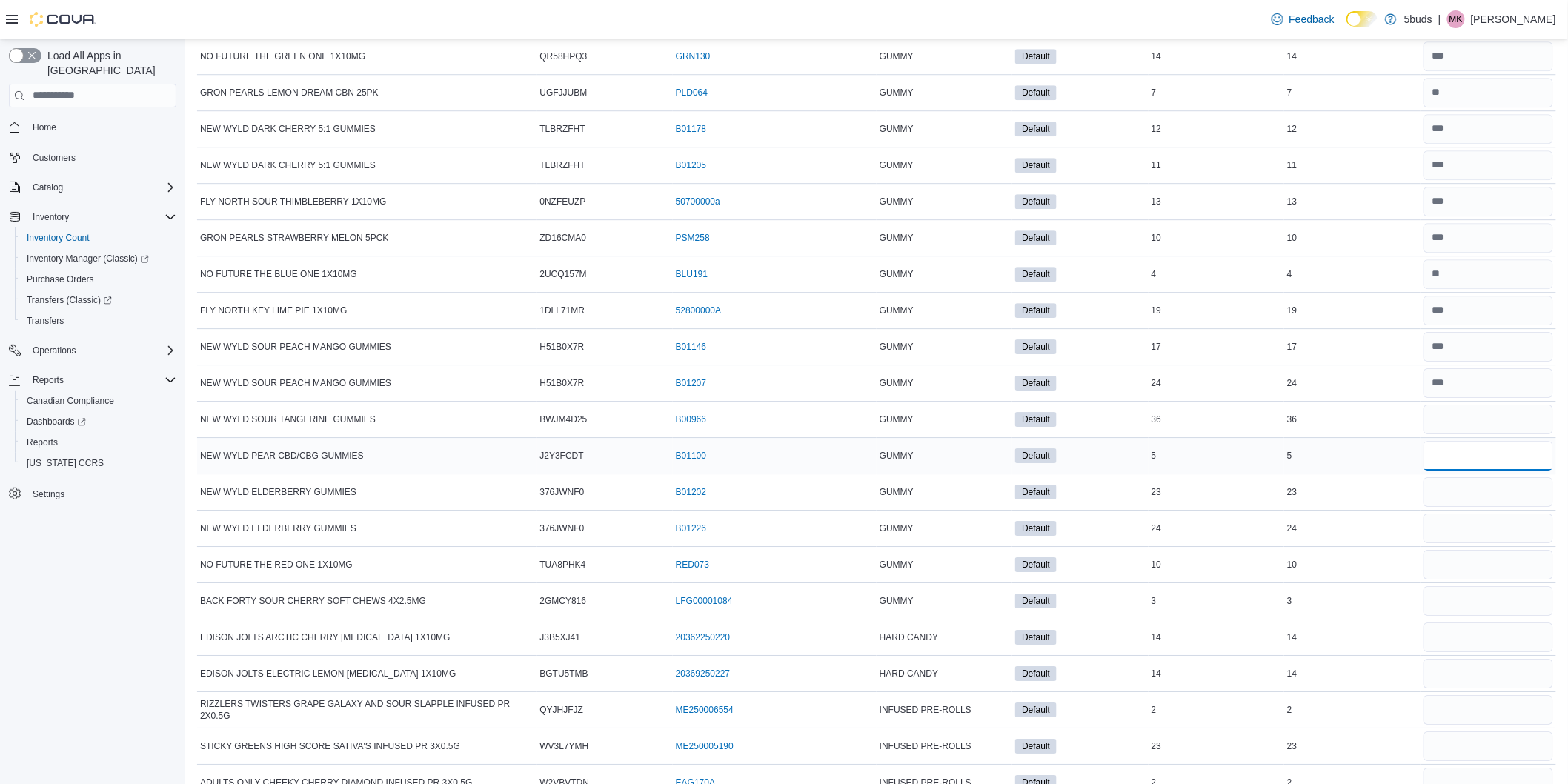
click at [1463, 470] on input "number" at bounding box center [1489, 456] width 129 height 30
click at [1457, 506] on input "number" at bounding box center [1489, 491] width 129 height 30
click at [1492, 544] on input "number" at bounding box center [1489, 528] width 129 height 30
click at [1492, 579] on input "number" at bounding box center [1489, 565] width 129 height 30
click at [1478, 616] on input "number" at bounding box center [1489, 601] width 129 height 30
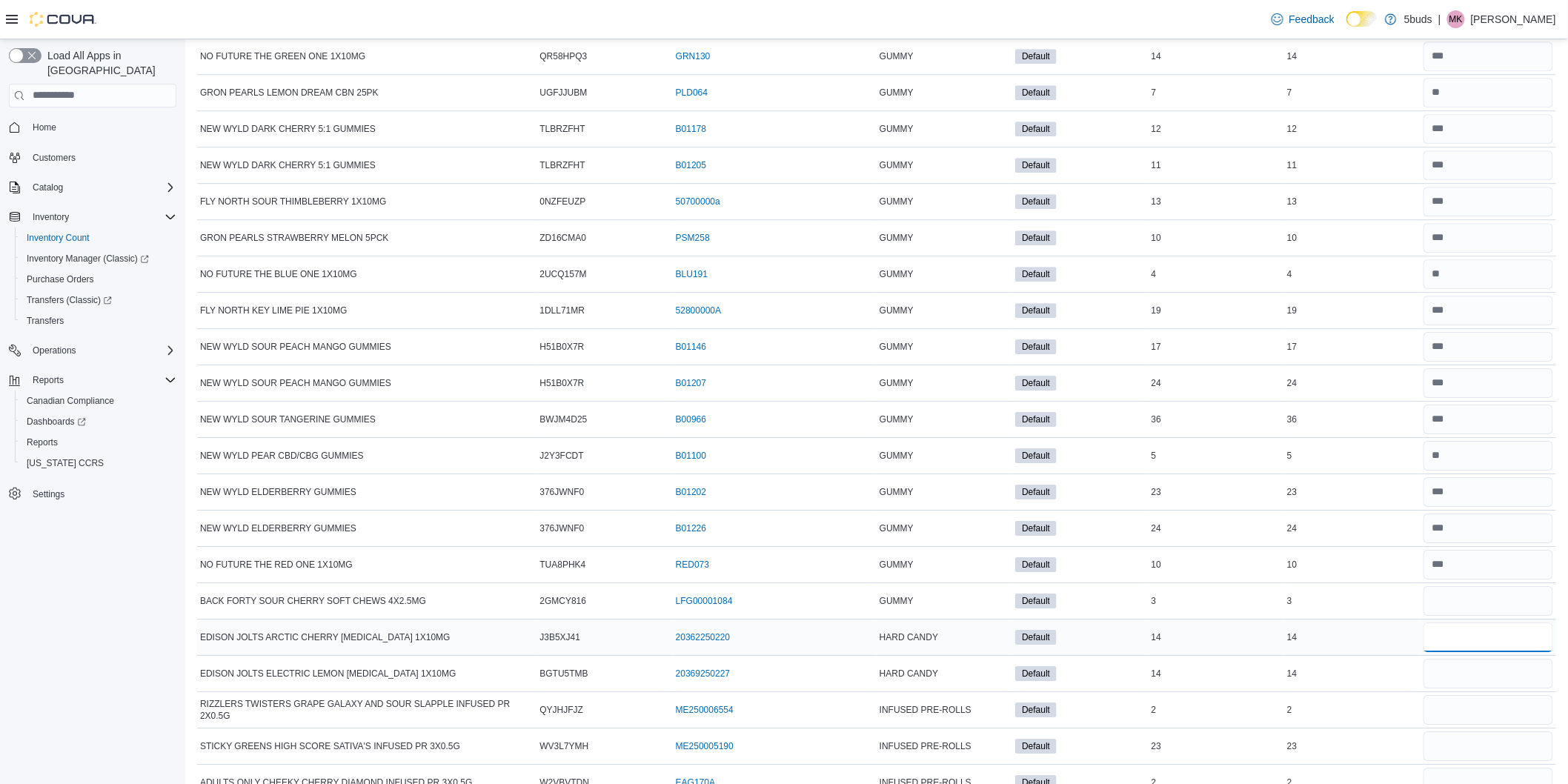
click at [1450, 653] on input "number" at bounding box center [1489, 637] width 129 height 30
click at [1461, 688] on input "number" at bounding box center [1489, 673] width 129 height 30
click at [1456, 725] on input "number" at bounding box center [1489, 710] width 129 height 30
click at [1464, 761] on input "number" at bounding box center [1489, 746] width 129 height 30
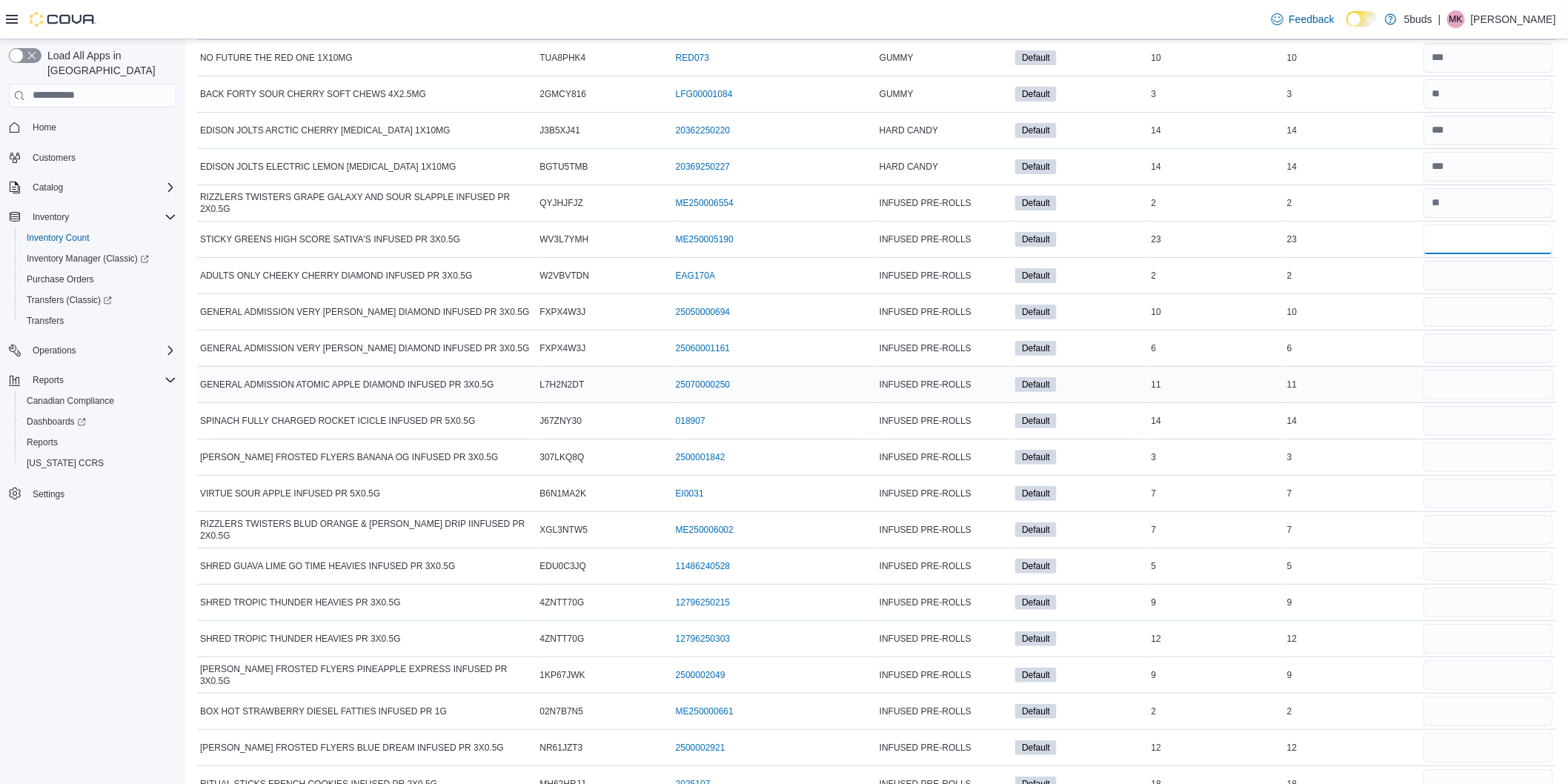
scroll to position [14263, 0]
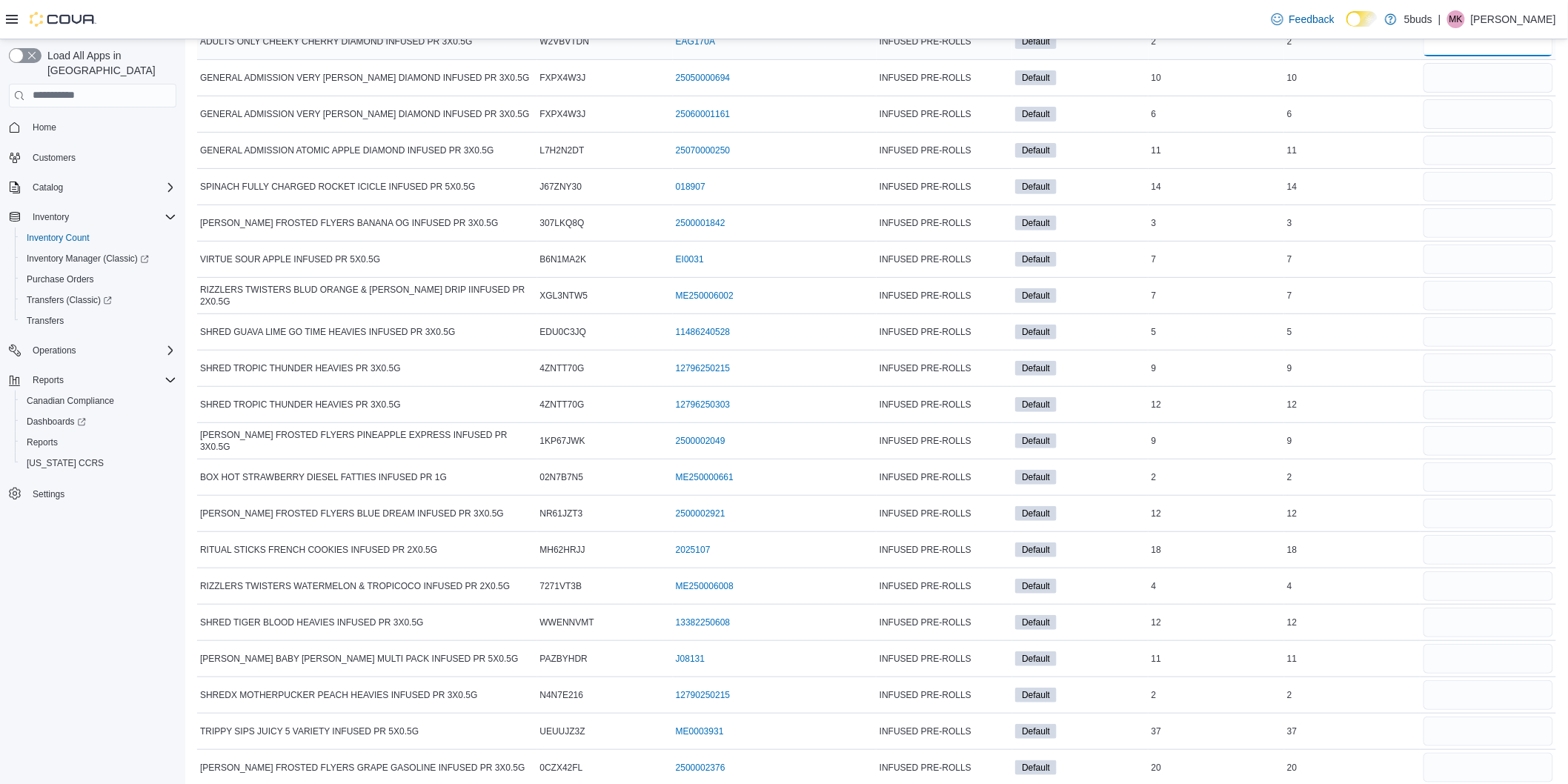
click at [1482, 56] on input "number" at bounding box center [1489, 42] width 129 height 30
click at [1477, 93] on input "number" at bounding box center [1489, 77] width 129 height 30
click at [1473, 129] on input "number" at bounding box center [1489, 114] width 129 height 30
click at [1468, 165] on input "number" at bounding box center [1489, 150] width 129 height 30
click at [1470, 202] on input "number" at bounding box center [1489, 186] width 129 height 30
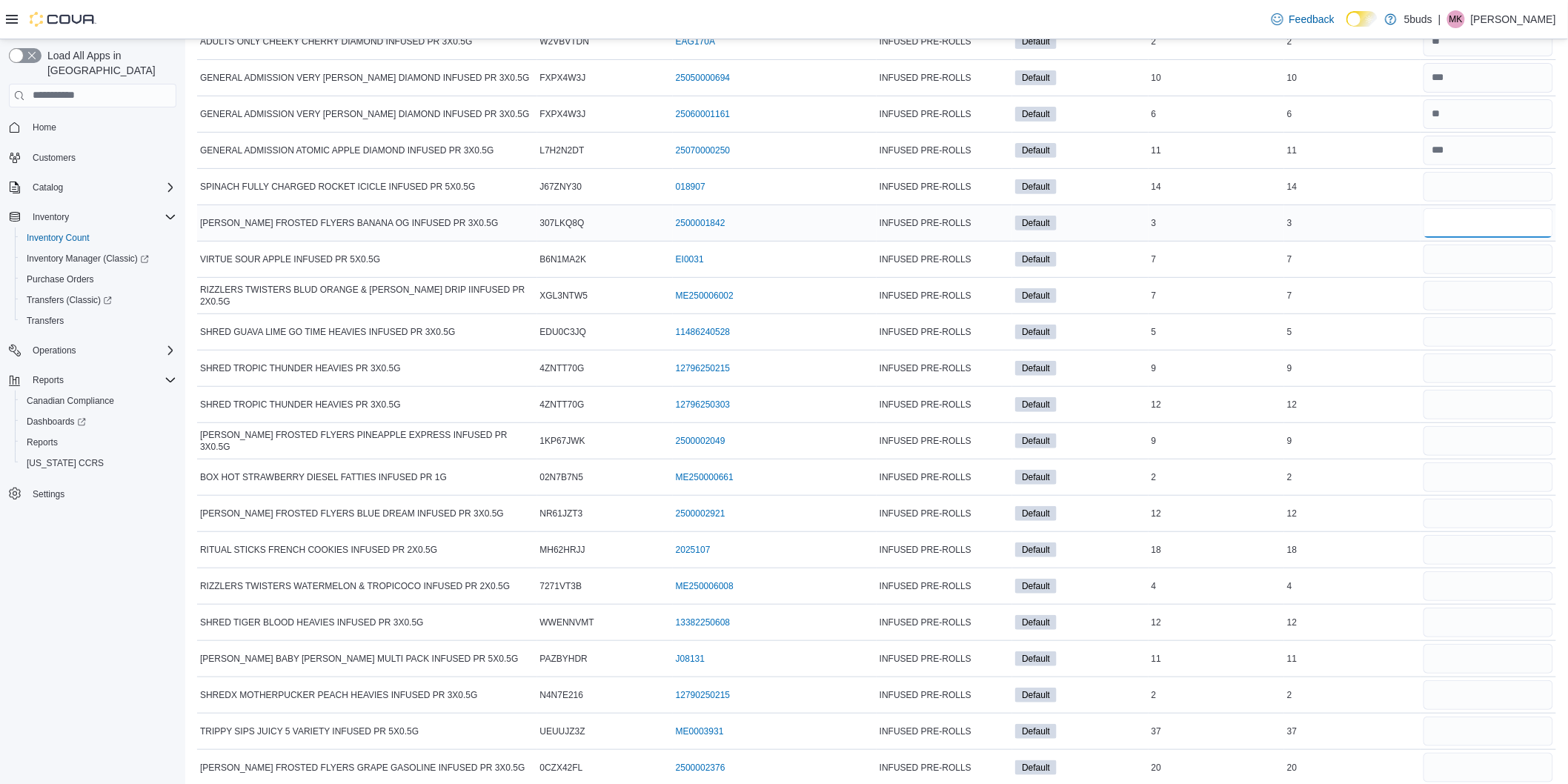
click at [1464, 238] on input "number" at bounding box center [1489, 223] width 129 height 30
click at [1484, 269] on td at bounding box center [1489, 259] width 135 height 37
click at [1479, 274] on input "number" at bounding box center [1489, 259] width 129 height 30
click at [1471, 311] on input "number" at bounding box center [1489, 295] width 129 height 30
click at [1468, 347] on input "number" at bounding box center [1489, 332] width 129 height 30
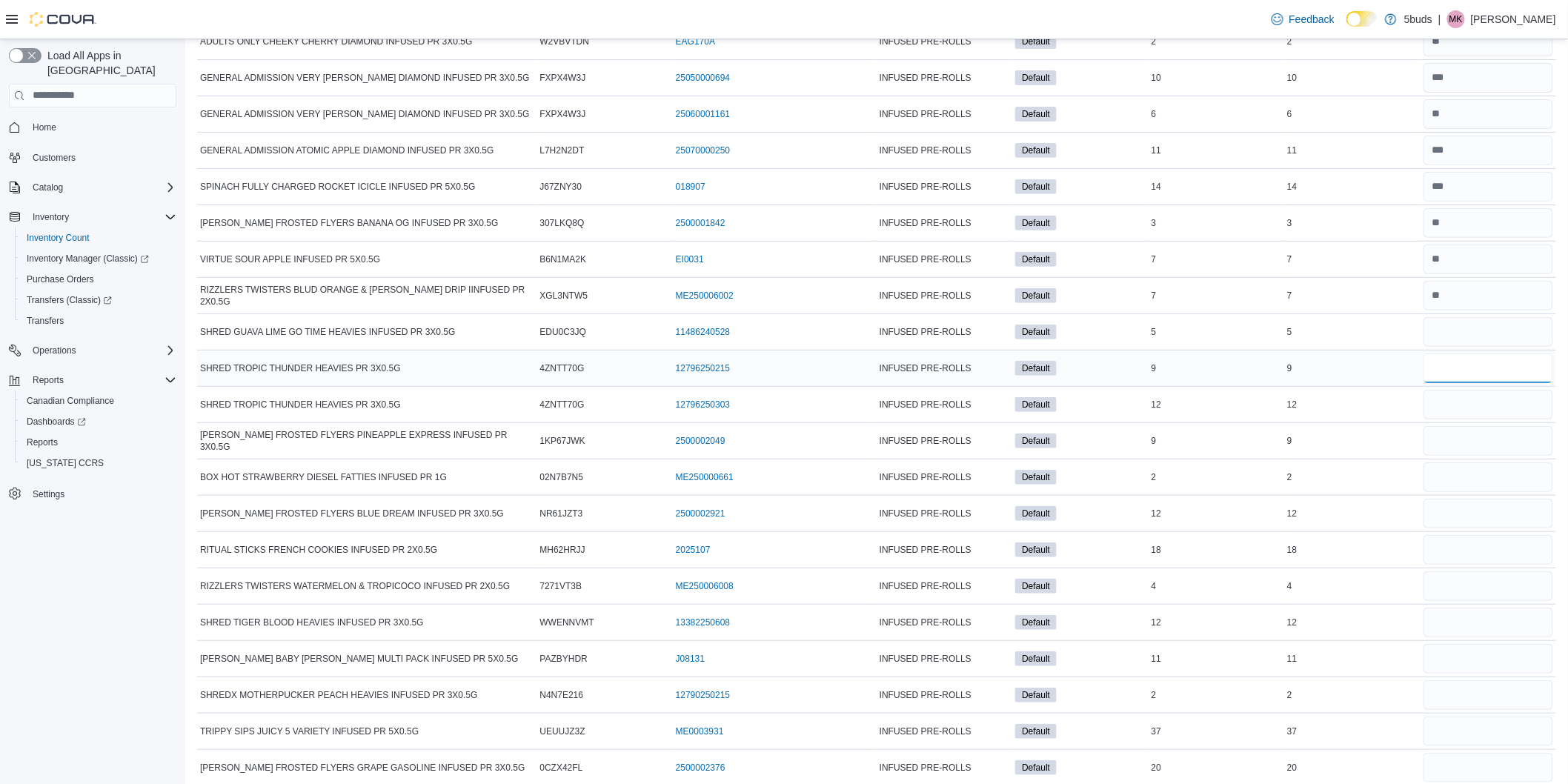
click at [1471, 383] on input "number" at bounding box center [1489, 368] width 129 height 30
click at [1469, 419] on input "number" at bounding box center [1489, 405] width 129 height 30
click at [1466, 456] on input "number" at bounding box center [1489, 440] width 129 height 30
click at [1465, 492] on input "number" at bounding box center [1489, 477] width 129 height 30
click at [1464, 528] on input "number" at bounding box center [1489, 514] width 129 height 30
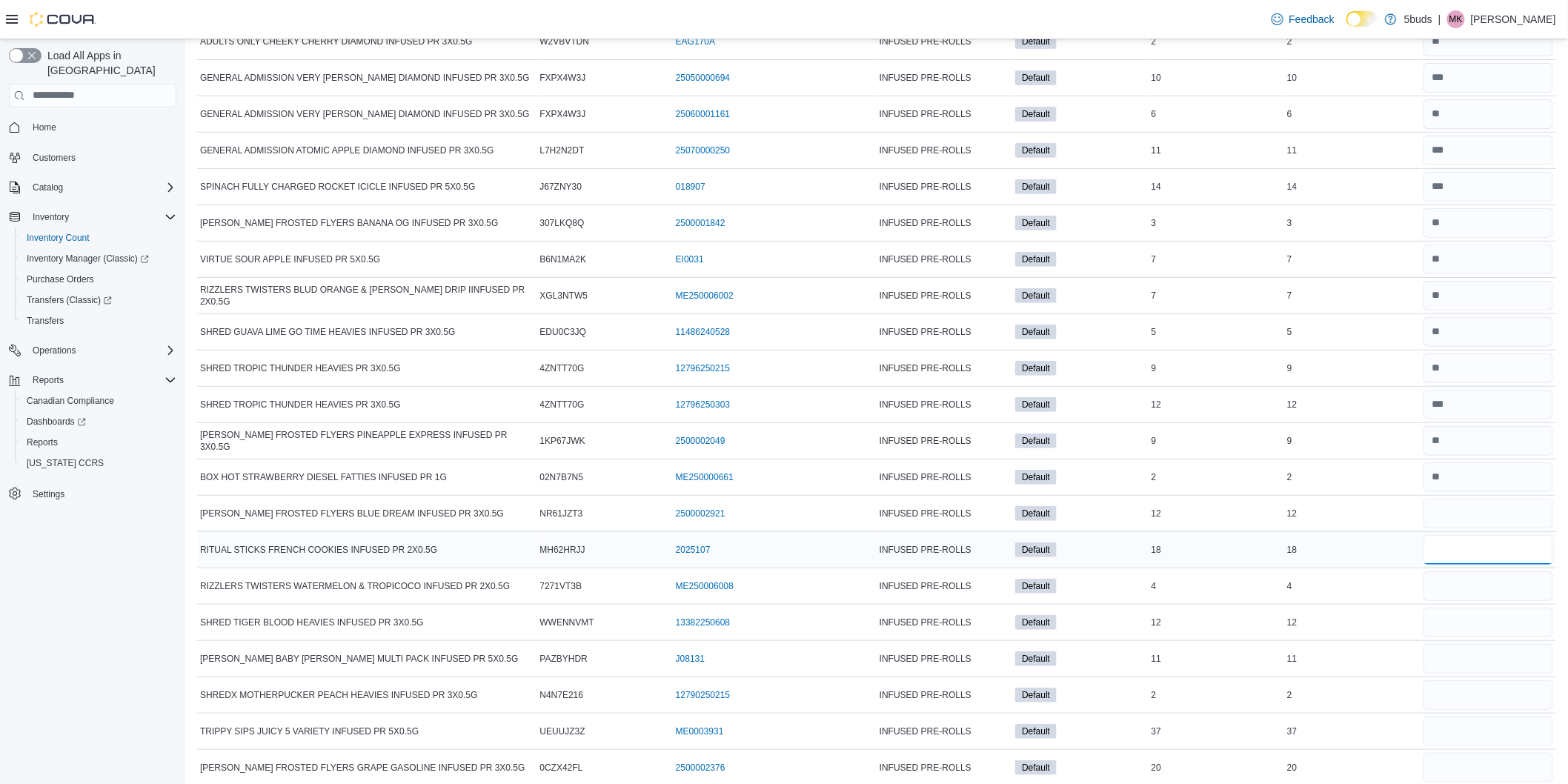
click at [1462, 565] on input "number" at bounding box center [1489, 549] width 129 height 30
click at [1469, 601] on input "number" at bounding box center [1489, 586] width 129 height 30
click at [1491, 637] on input "number" at bounding box center [1489, 622] width 129 height 30
click at [1472, 674] on input "number" at bounding box center [1489, 658] width 129 height 30
click at [1470, 710] on input "number" at bounding box center [1489, 695] width 129 height 30
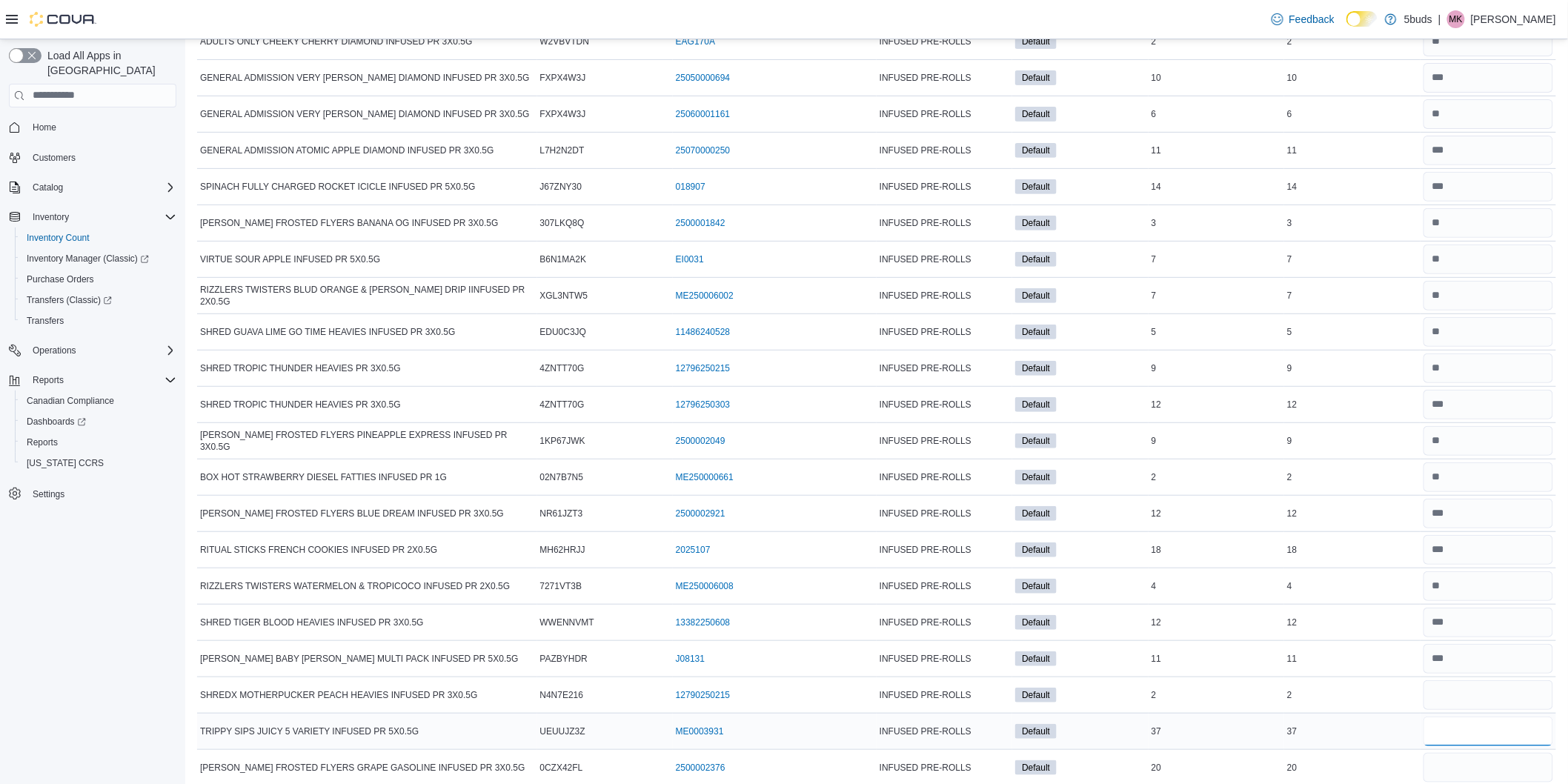
click at [1466, 746] on input "number" at bounding box center [1489, 731] width 129 height 30
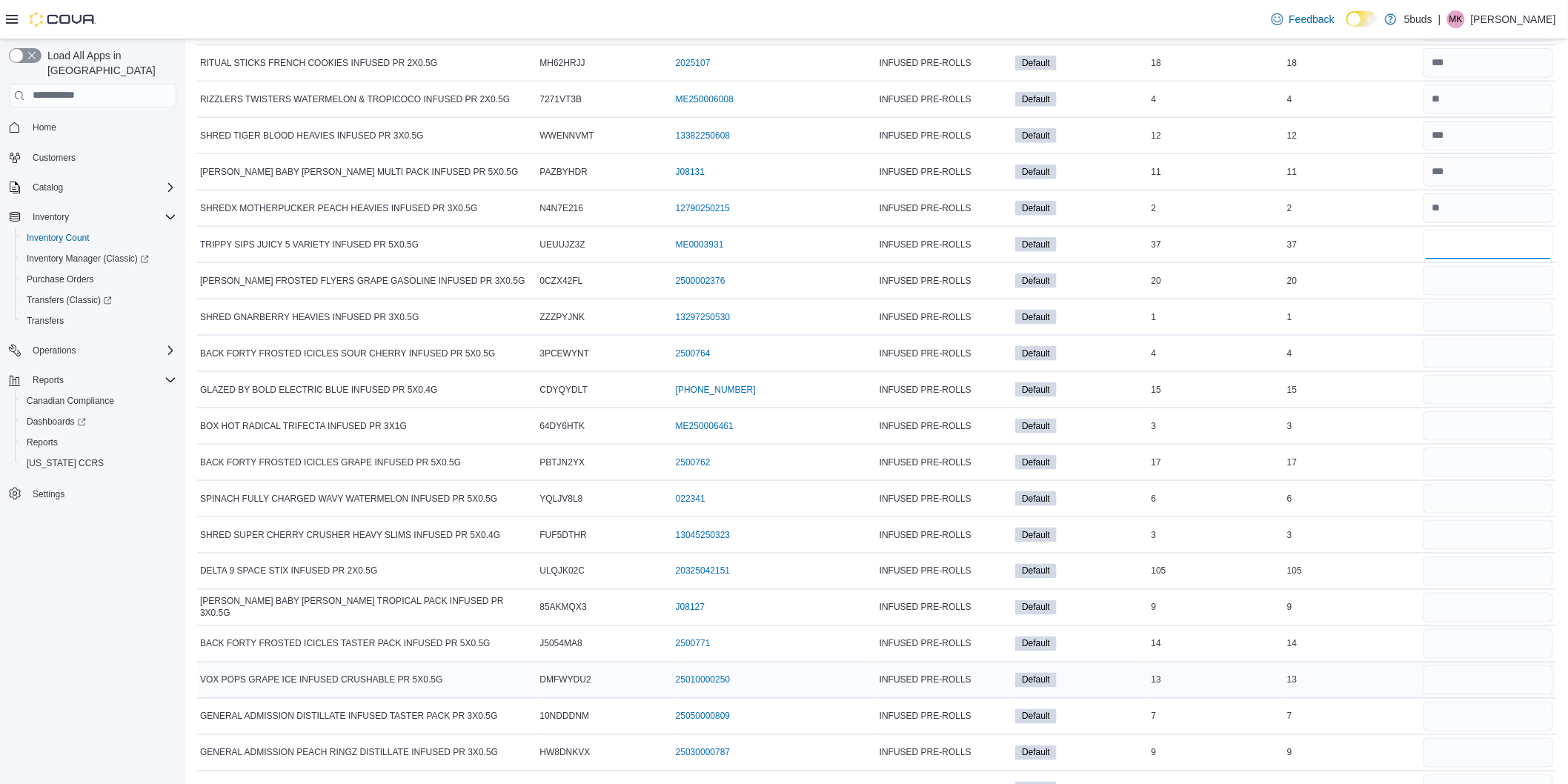
scroll to position [14921, 0]
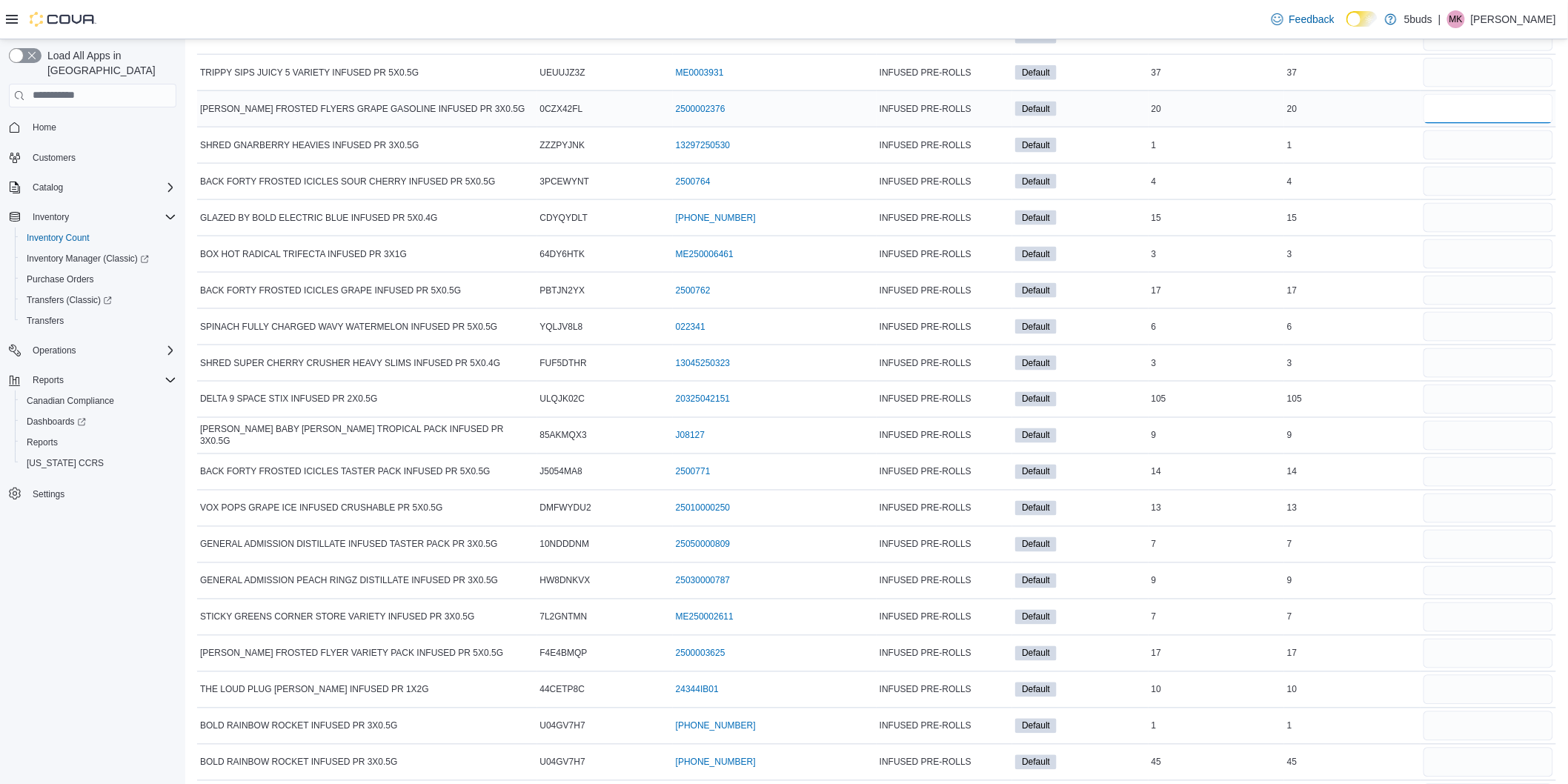
click at [1470, 124] on input "number" at bounding box center [1489, 108] width 129 height 30
click at [1475, 160] on input "number" at bounding box center [1489, 145] width 129 height 30
click at [1476, 196] on input "number" at bounding box center [1489, 182] width 129 height 30
click at [1472, 233] on input "number" at bounding box center [1489, 217] width 129 height 30
click at [1470, 269] on input "number" at bounding box center [1489, 254] width 129 height 30
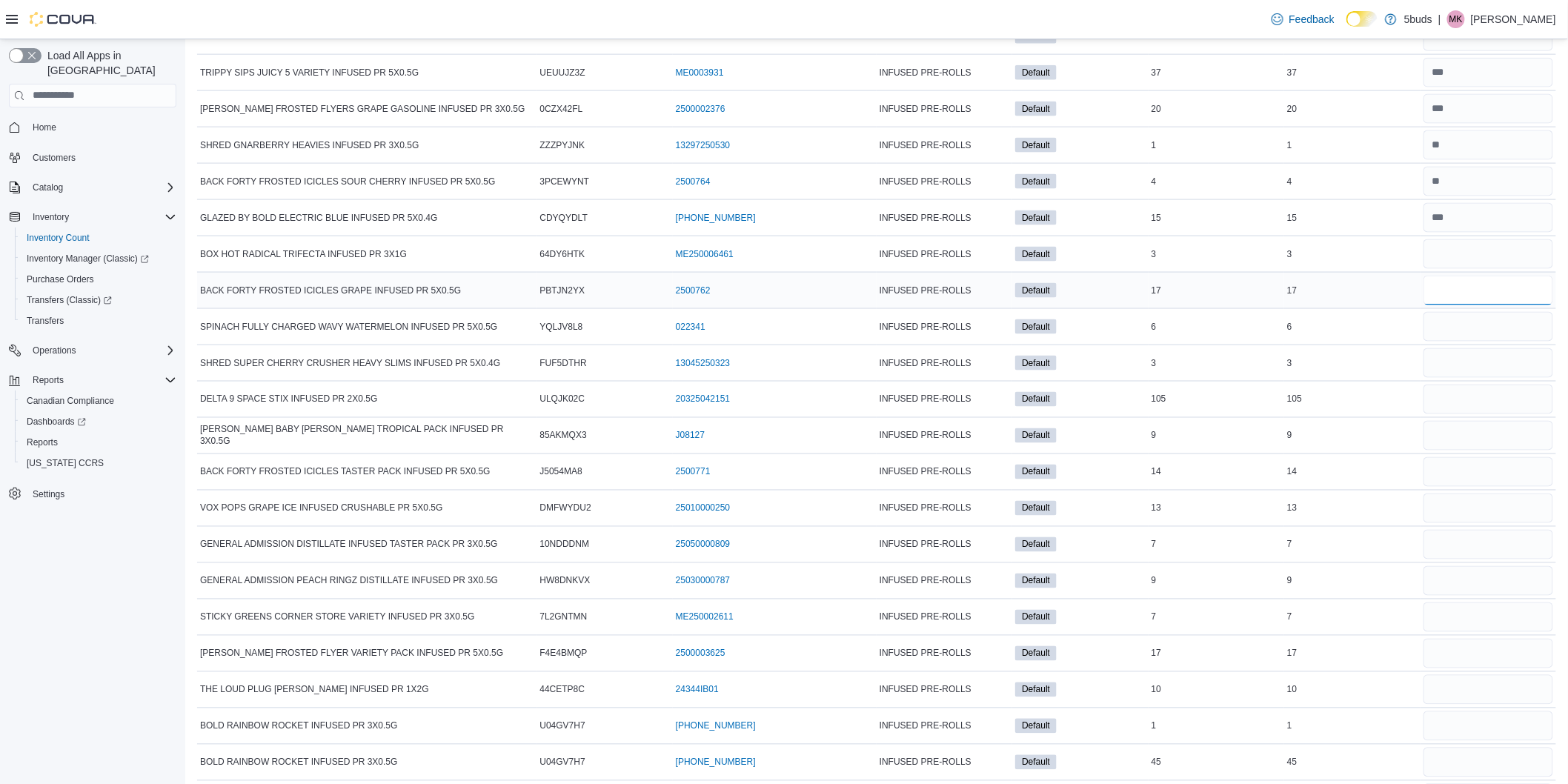
click at [1471, 305] on input "number" at bounding box center [1489, 291] width 129 height 30
click at [1471, 342] on input "number" at bounding box center [1489, 326] width 129 height 30
click at [1463, 378] on input "number" at bounding box center [1489, 363] width 129 height 30
click at [1475, 414] on input "number" at bounding box center [1489, 399] width 129 height 30
click at [1463, 451] on input "number" at bounding box center [1489, 435] width 129 height 30
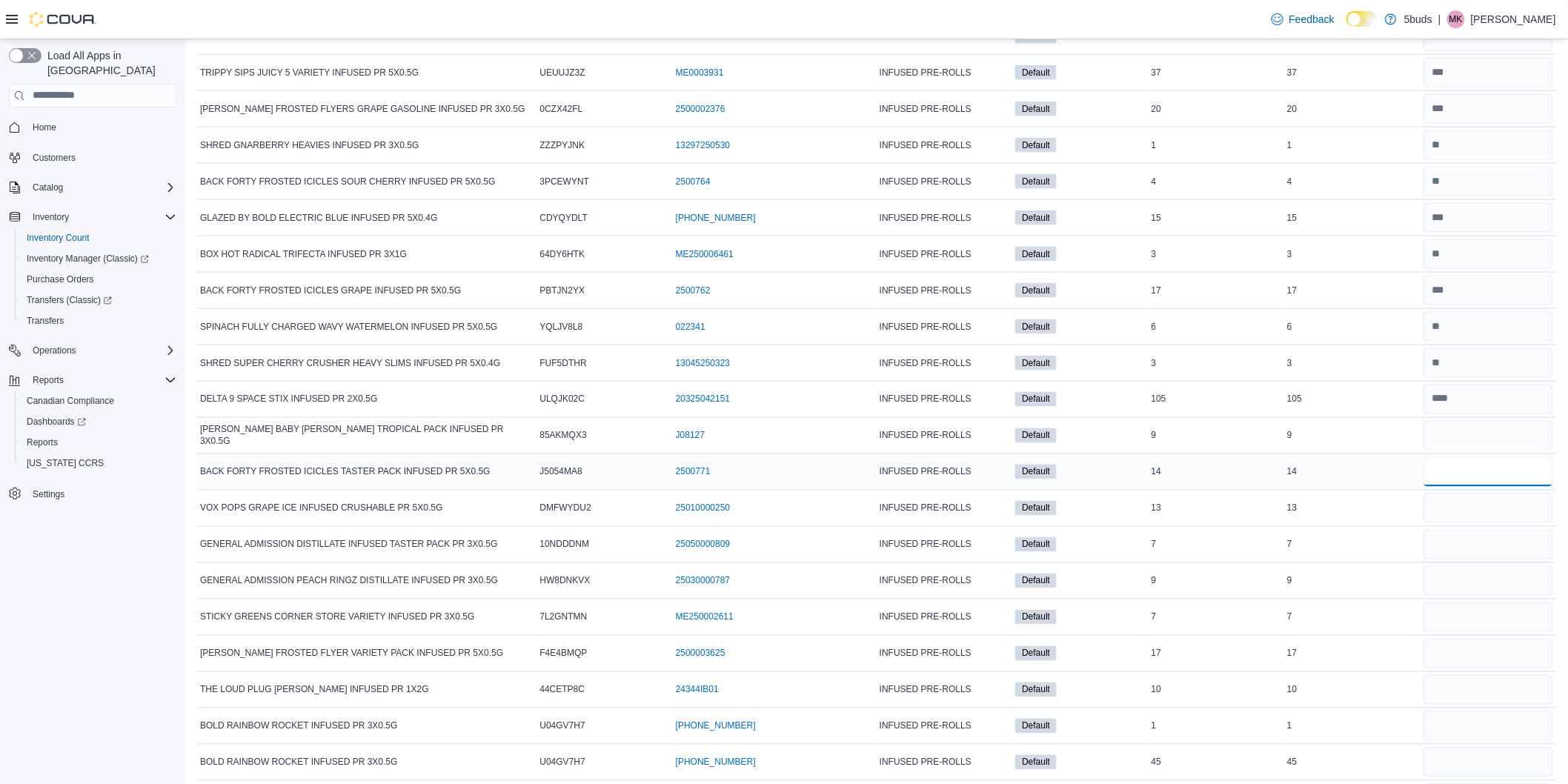
click at [1465, 487] on input "number" at bounding box center [1489, 472] width 129 height 30
click at [1460, 523] on input "number" at bounding box center [1489, 508] width 129 height 30
click at [1454, 560] on input "number" at bounding box center [1489, 545] width 129 height 30
click at [1476, 596] on input "number" at bounding box center [1489, 580] width 129 height 30
click at [1464, 632] on input "number" at bounding box center [1489, 617] width 129 height 30
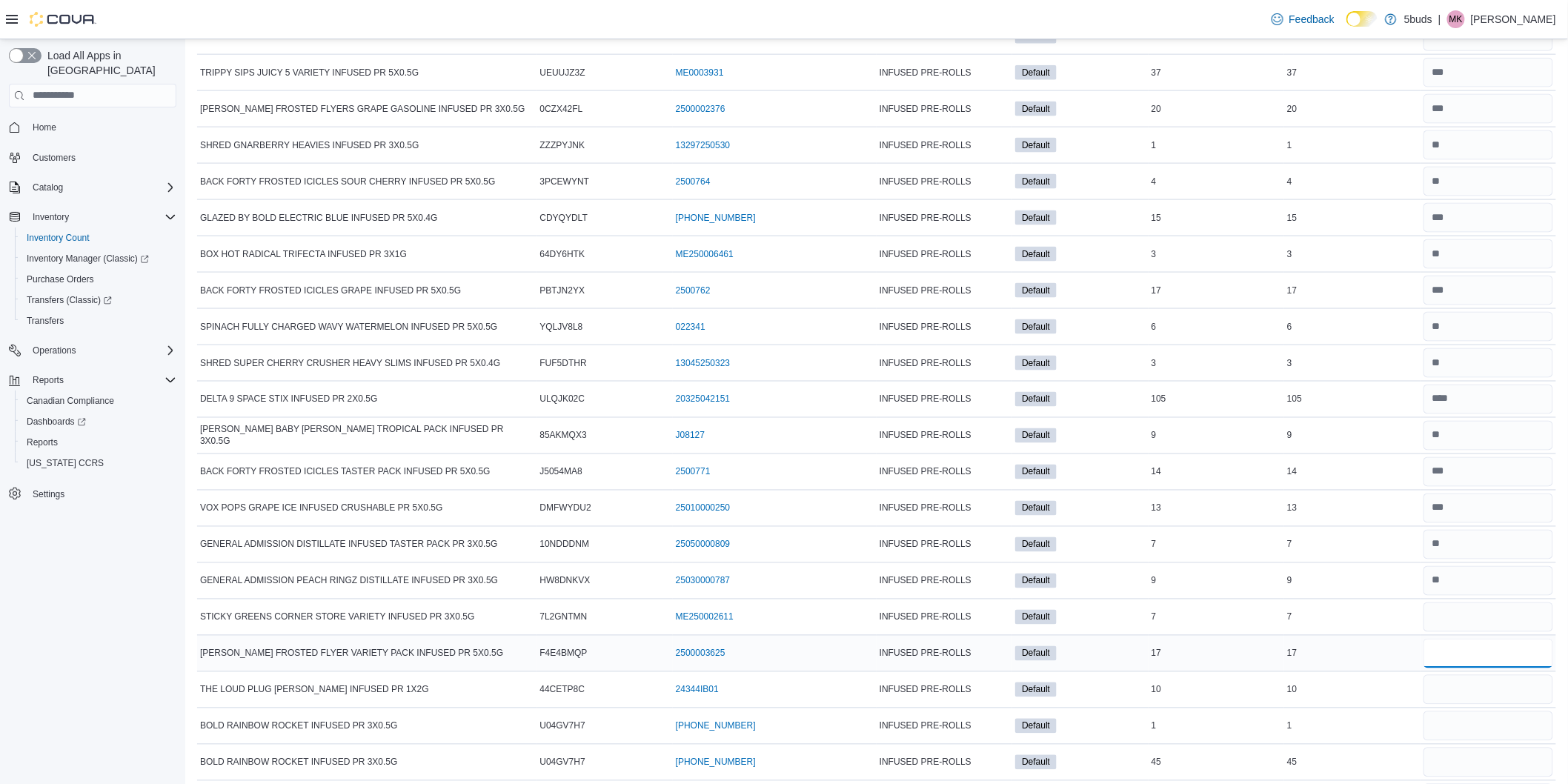
click at [1463, 668] on input "number" at bounding box center [1489, 654] width 129 height 30
click at [1469, 705] on input "number" at bounding box center [1489, 689] width 129 height 30
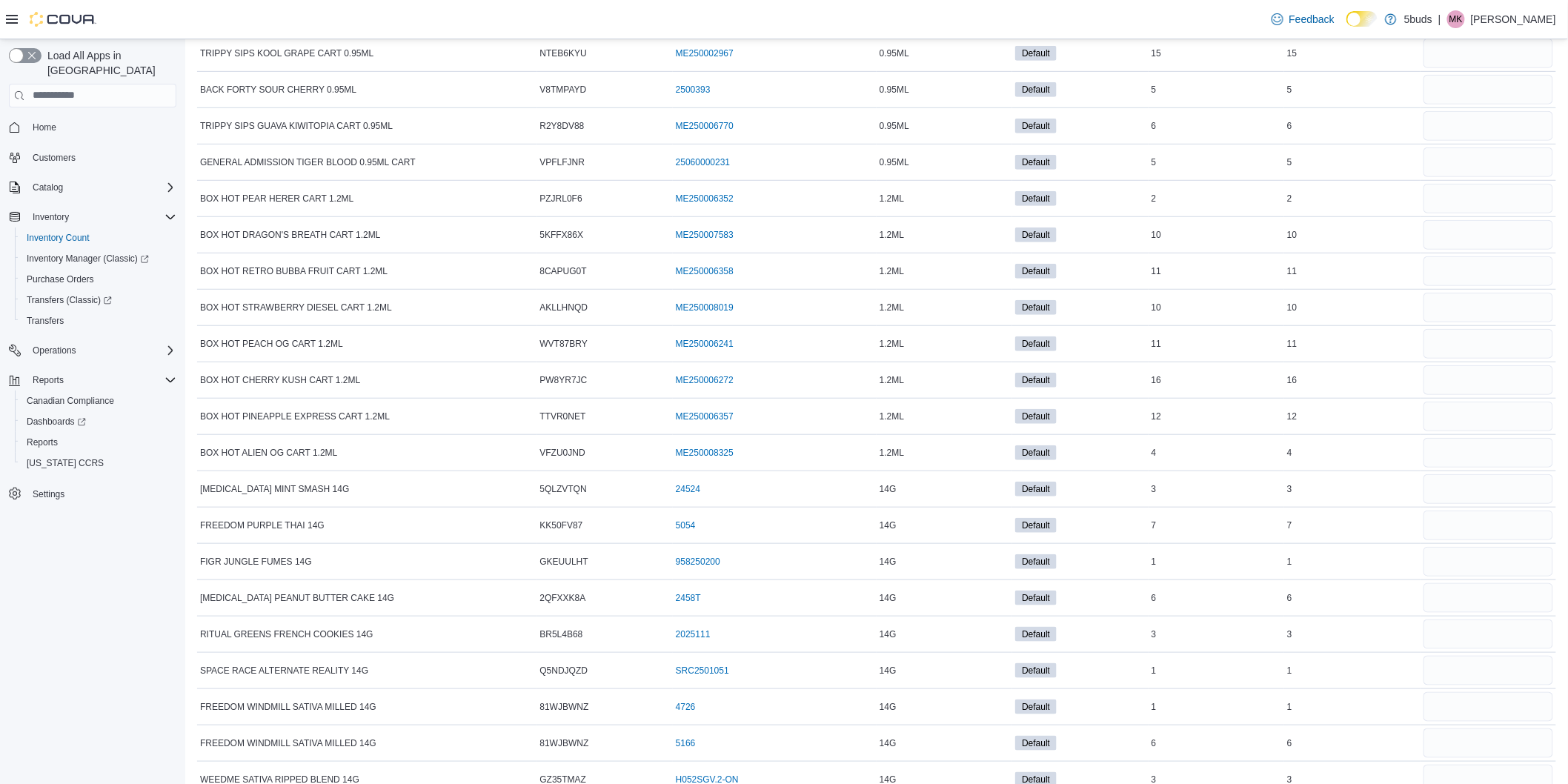
scroll to position [0, 0]
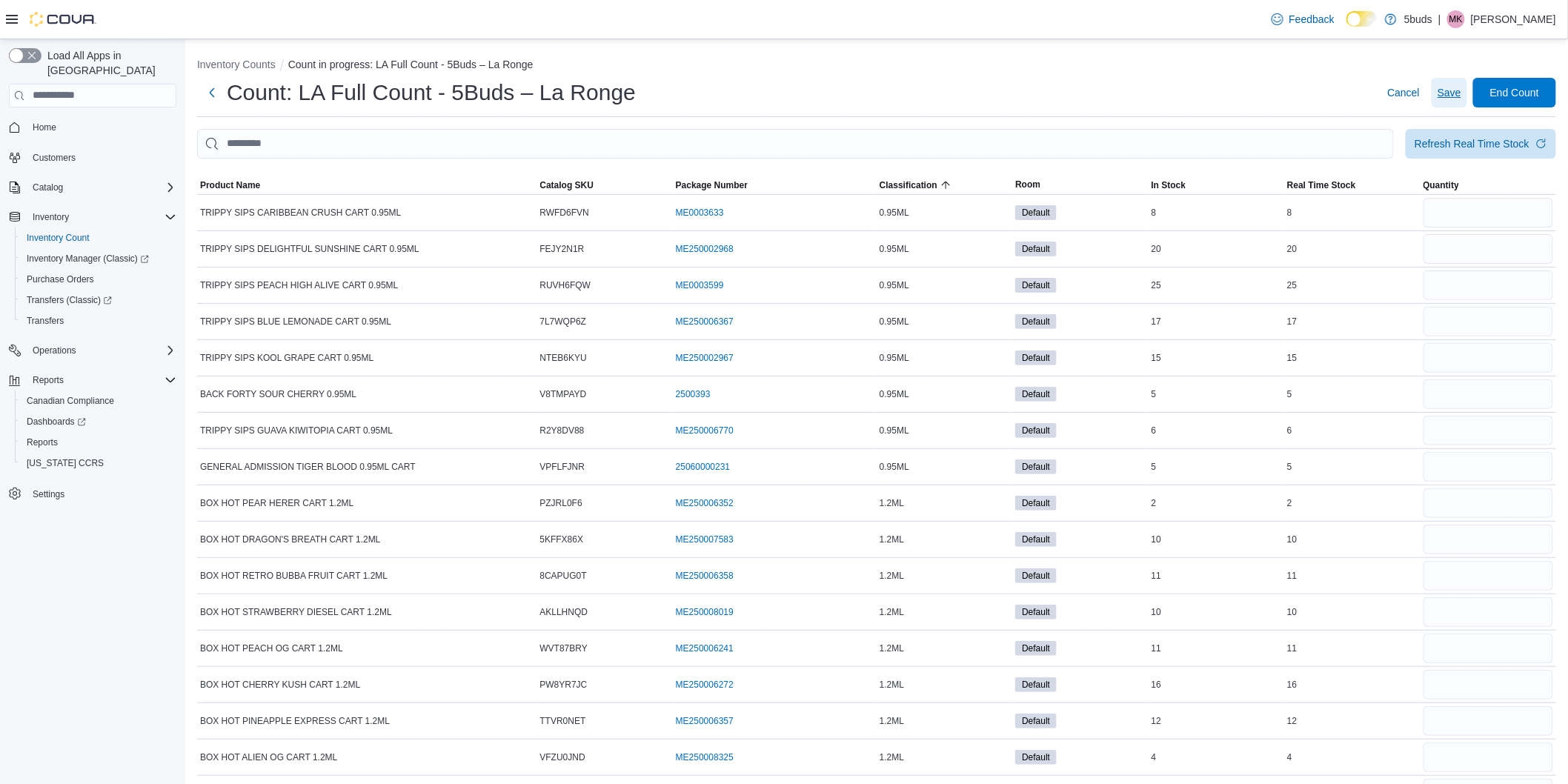
click at [1462, 93] on span "Save" at bounding box center [1449, 92] width 24 height 14
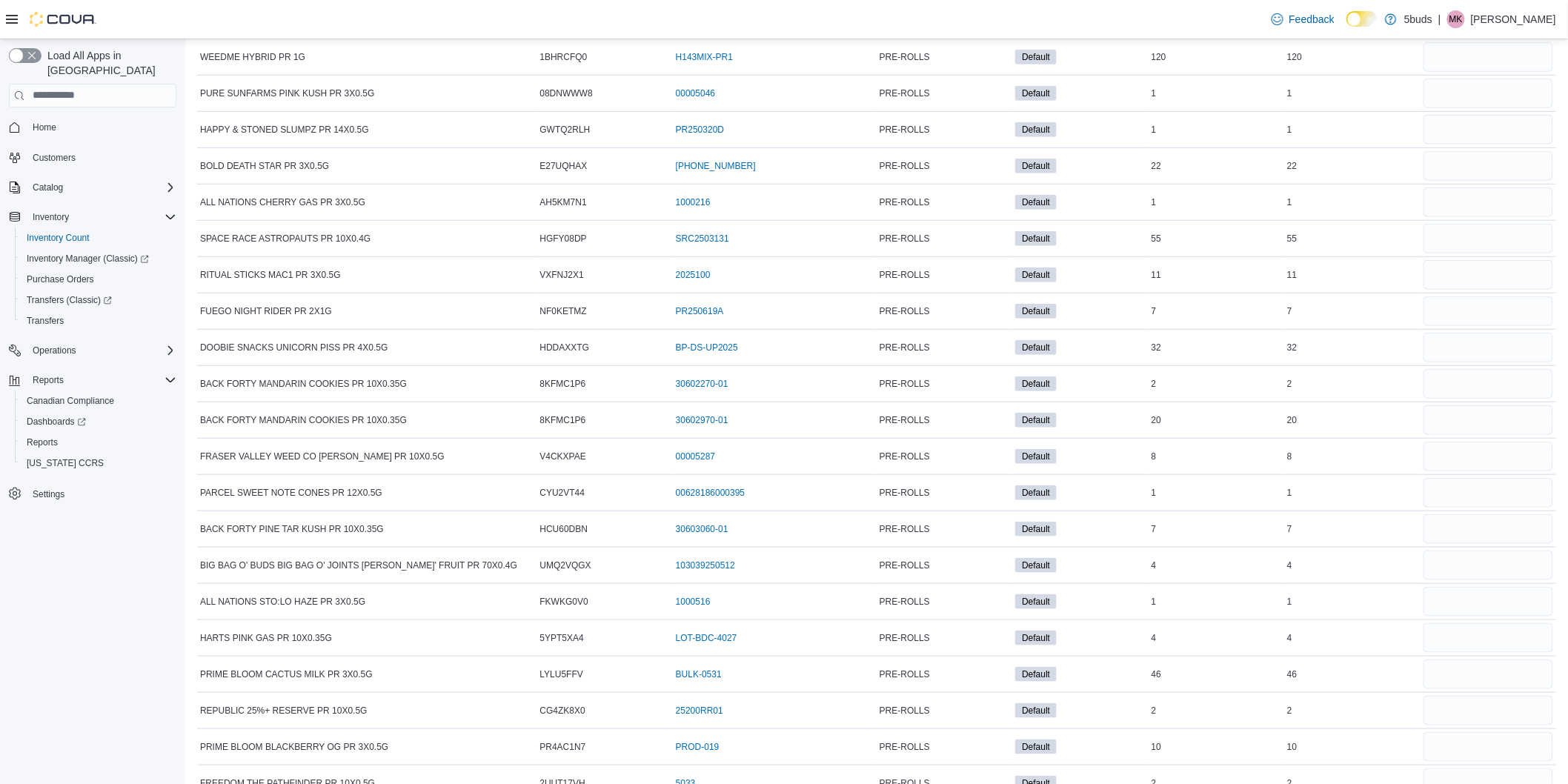
scroll to position [16882, 0]
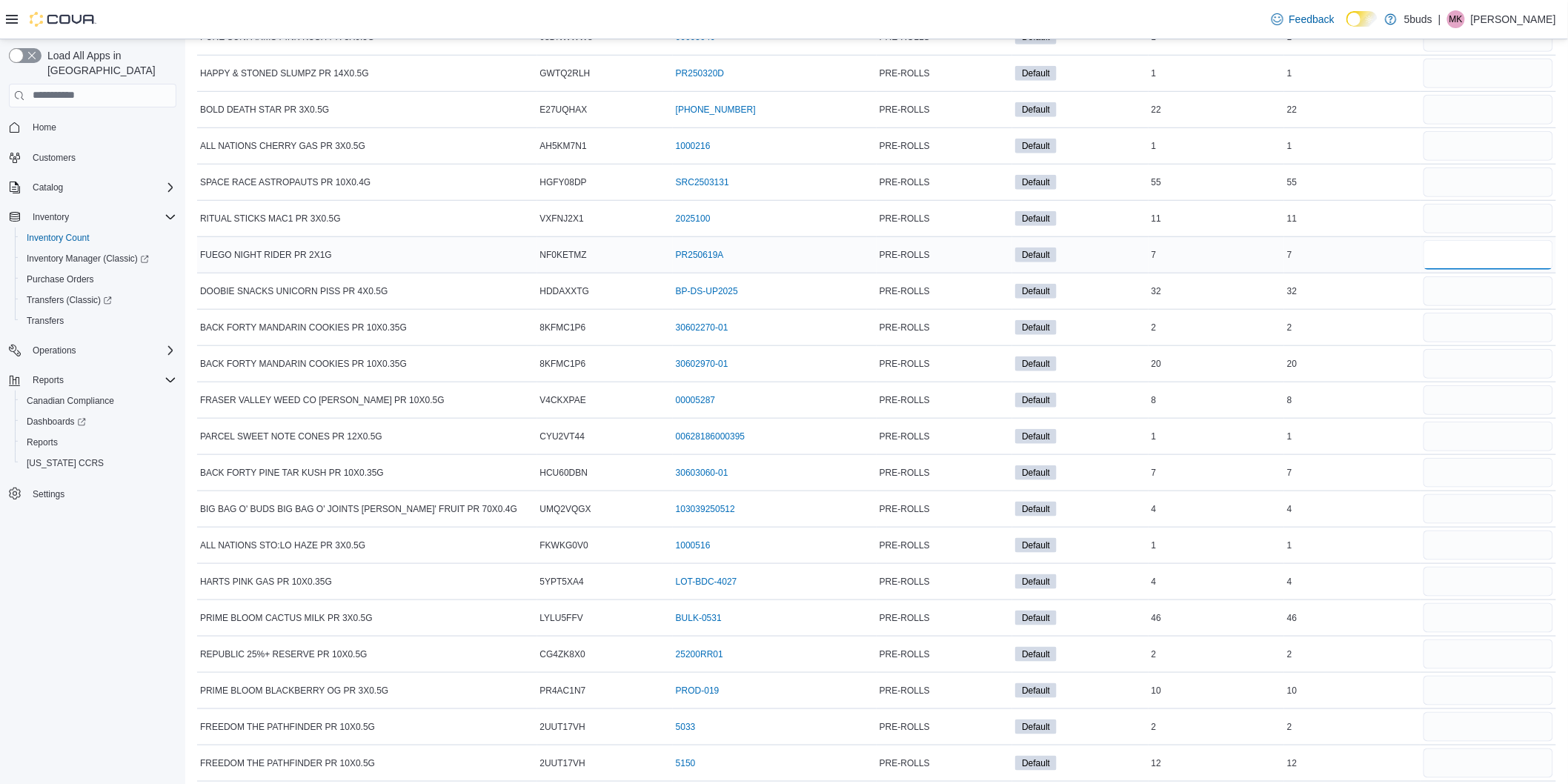
click at [1525, 269] on input "number" at bounding box center [1489, 255] width 129 height 30
click at [1496, 306] on input "number" at bounding box center [1489, 291] width 129 height 30
click at [1494, 343] on input "number" at bounding box center [1489, 327] width 129 height 30
click at [1488, 378] on input "number" at bounding box center [1489, 364] width 129 height 30
click at [1466, 415] on input "number" at bounding box center [1489, 400] width 129 height 30
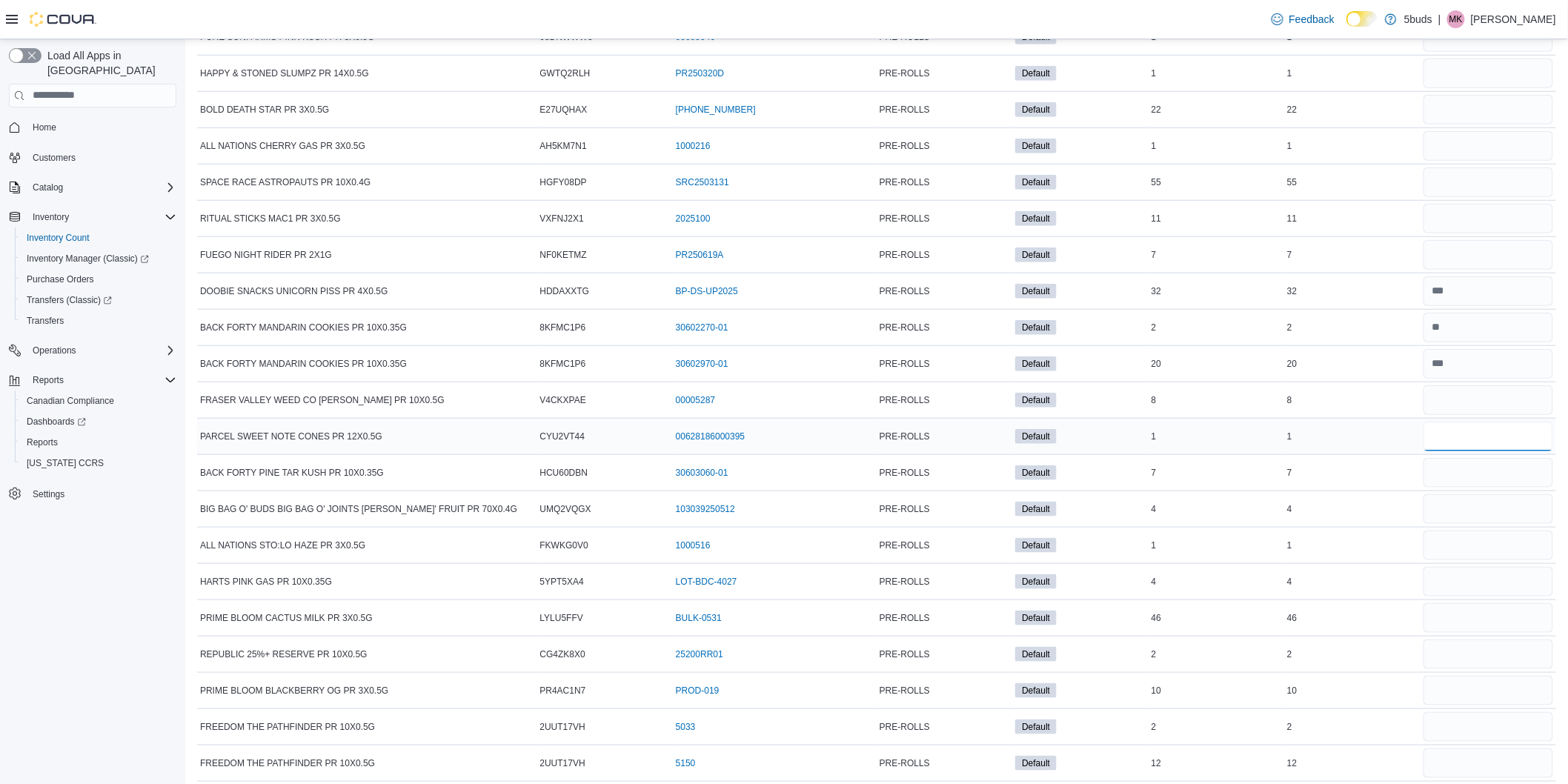
click at [1475, 451] on input "number" at bounding box center [1489, 436] width 129 height 30
click at [1463, 488] on input "number" at bounding box center [1489, 472] width 129 height 30
click at [1453, 524] on input "number" at bounding box center [1489, 509] width 129 height 30
click at [1456, 560] on input "number" at bounding box center [1489, 546] width 129 height 30
click at [1454, 597] on input "number" at bounding box center [1489, 581] width 129 height 30
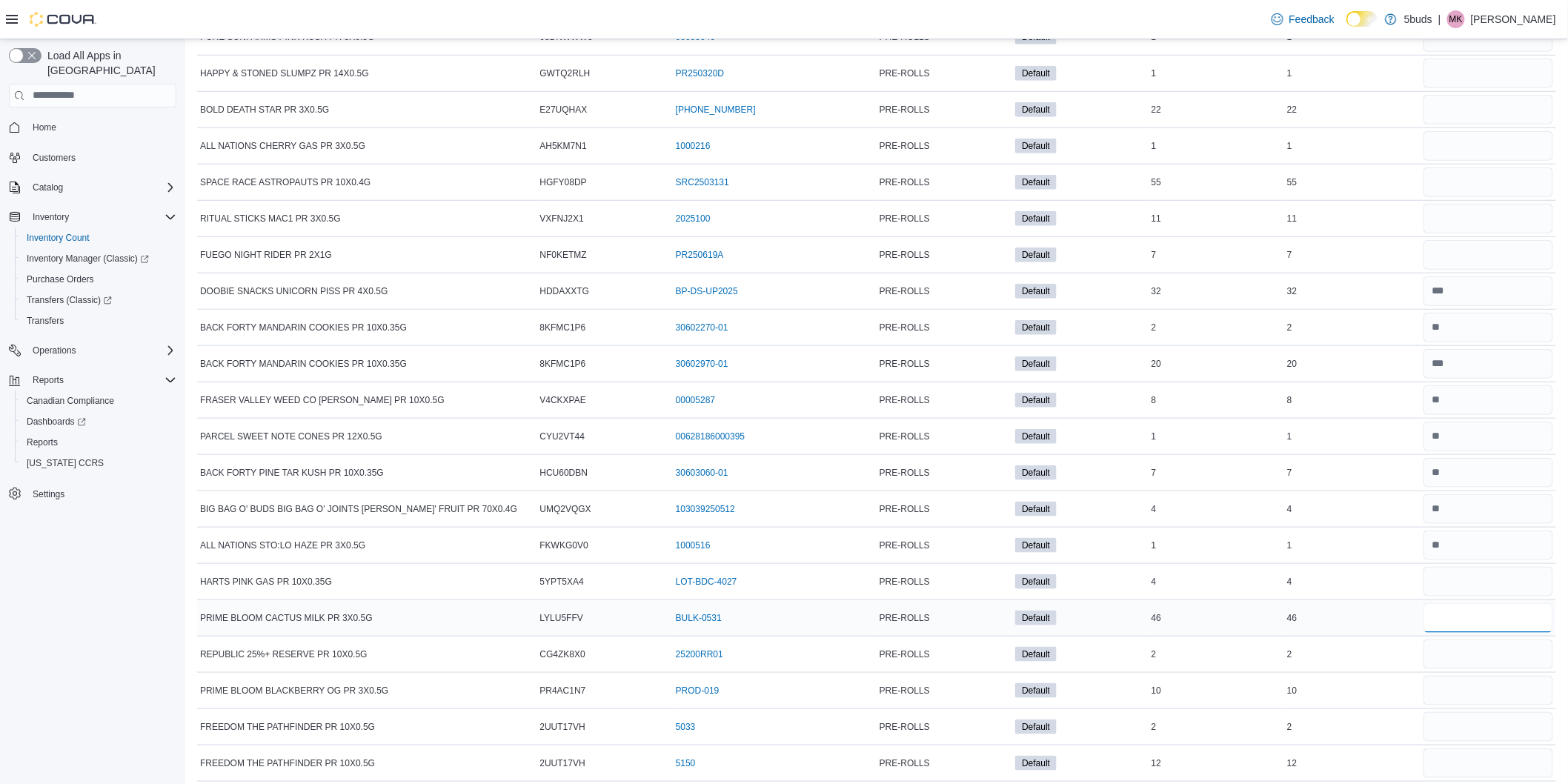
click at [1457, 633] on input "number" at bounding box center [1489, 618] width 129 height 30
click at [1453, 669] on input "number" at bounding box center [1489, 654] width 129 height 30
click at [1469, 706] on input "number" at bounding box center [1489, 690] width 129 height 30
click at [1462, 742] on input "number" at bounding box center [1489, 727] width 129 height 30
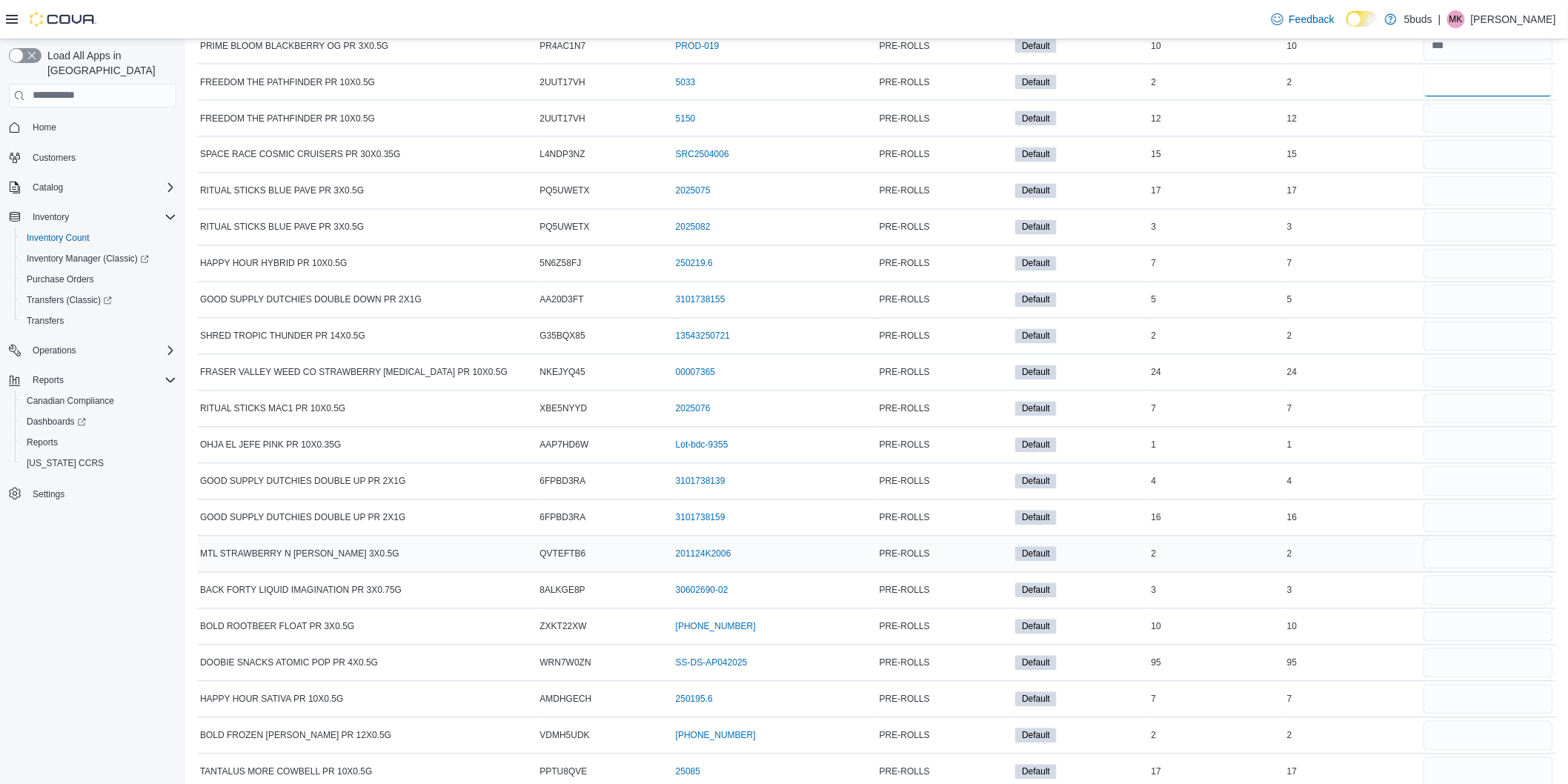
scroll to position [17623, 0]
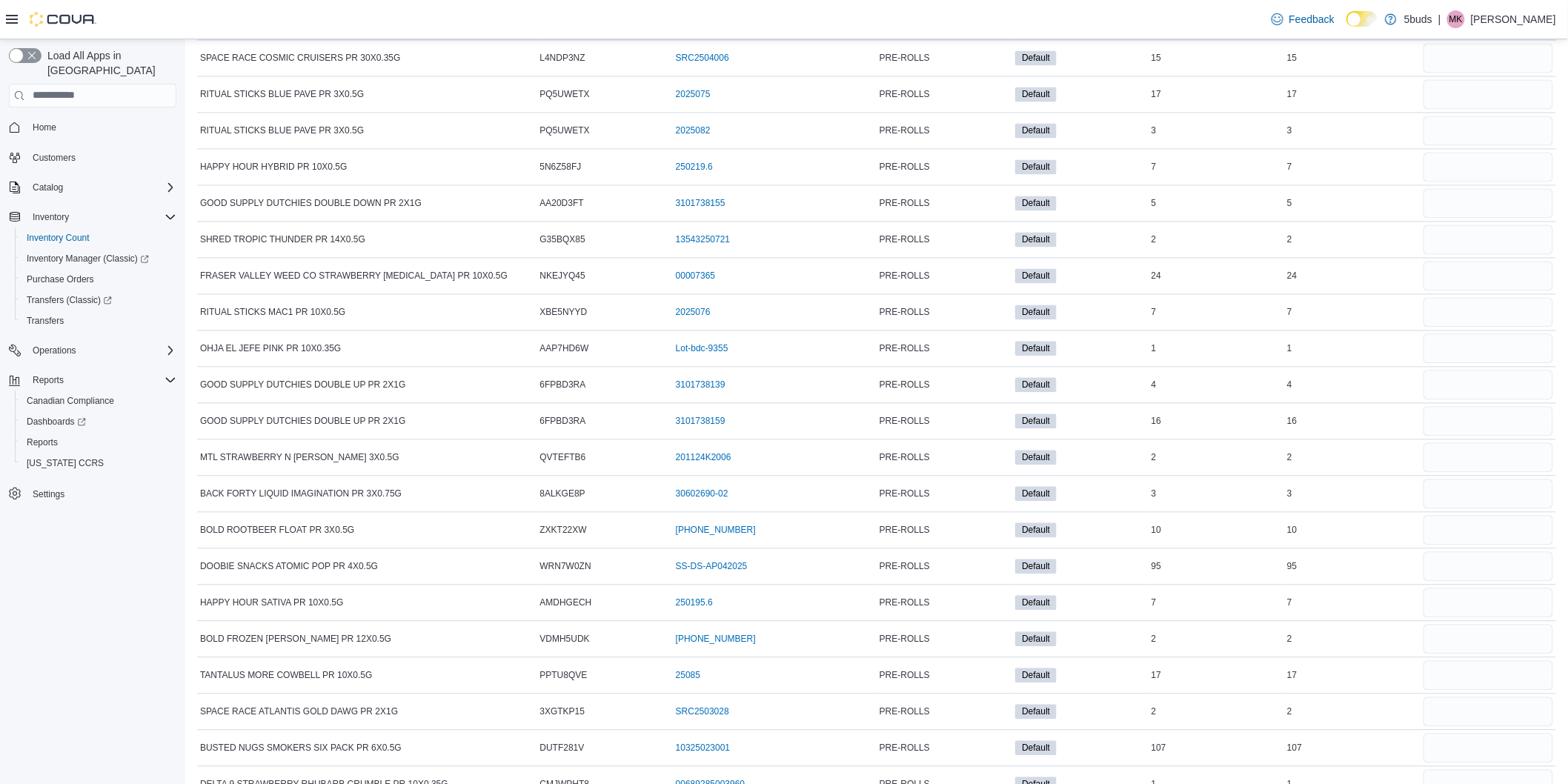
click at [1461, 37] on input "number" at bounding box center [1489, 22] width 129 height 30
click at [1461, 73] on input "number" at bounding box center [1489, 58] width 129 height 30
click at [1457, 110] on input "number" at bounding box center [1489, 95] width 129 height 30
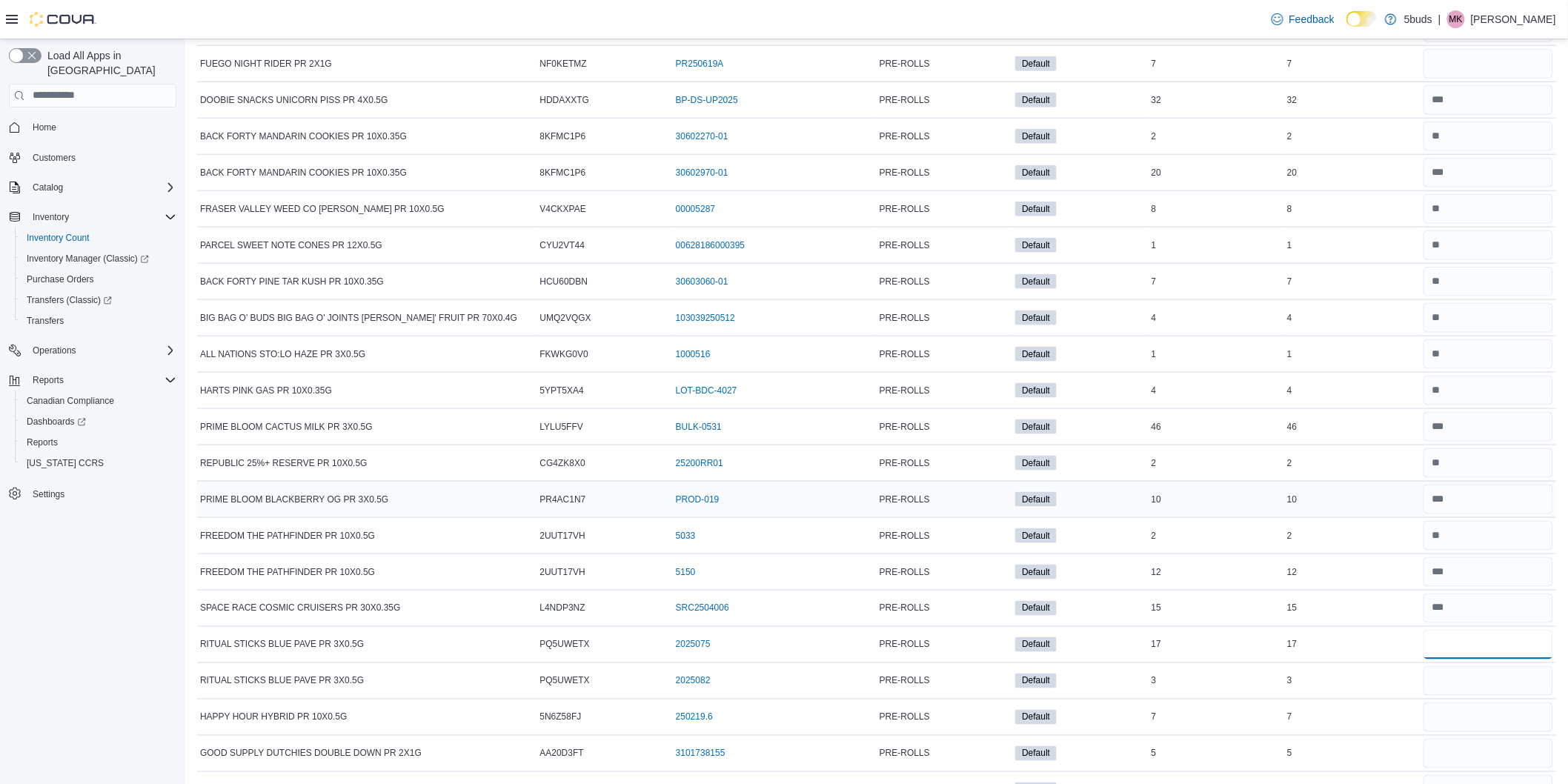
scroll to position [17047, 0]
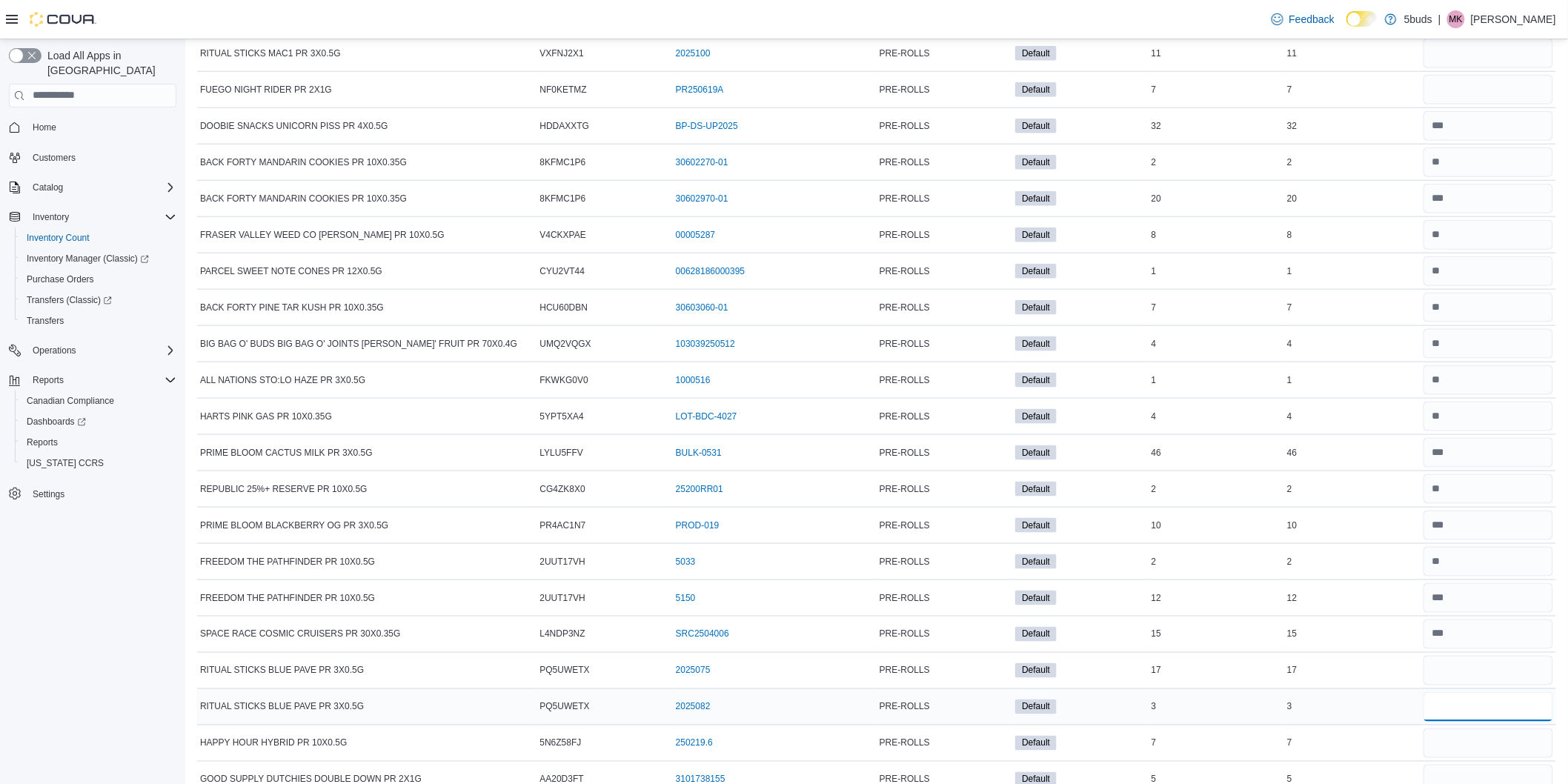
click at [1469, 722] on input "number" at bounding box center [1489, 707] width 129 height 30
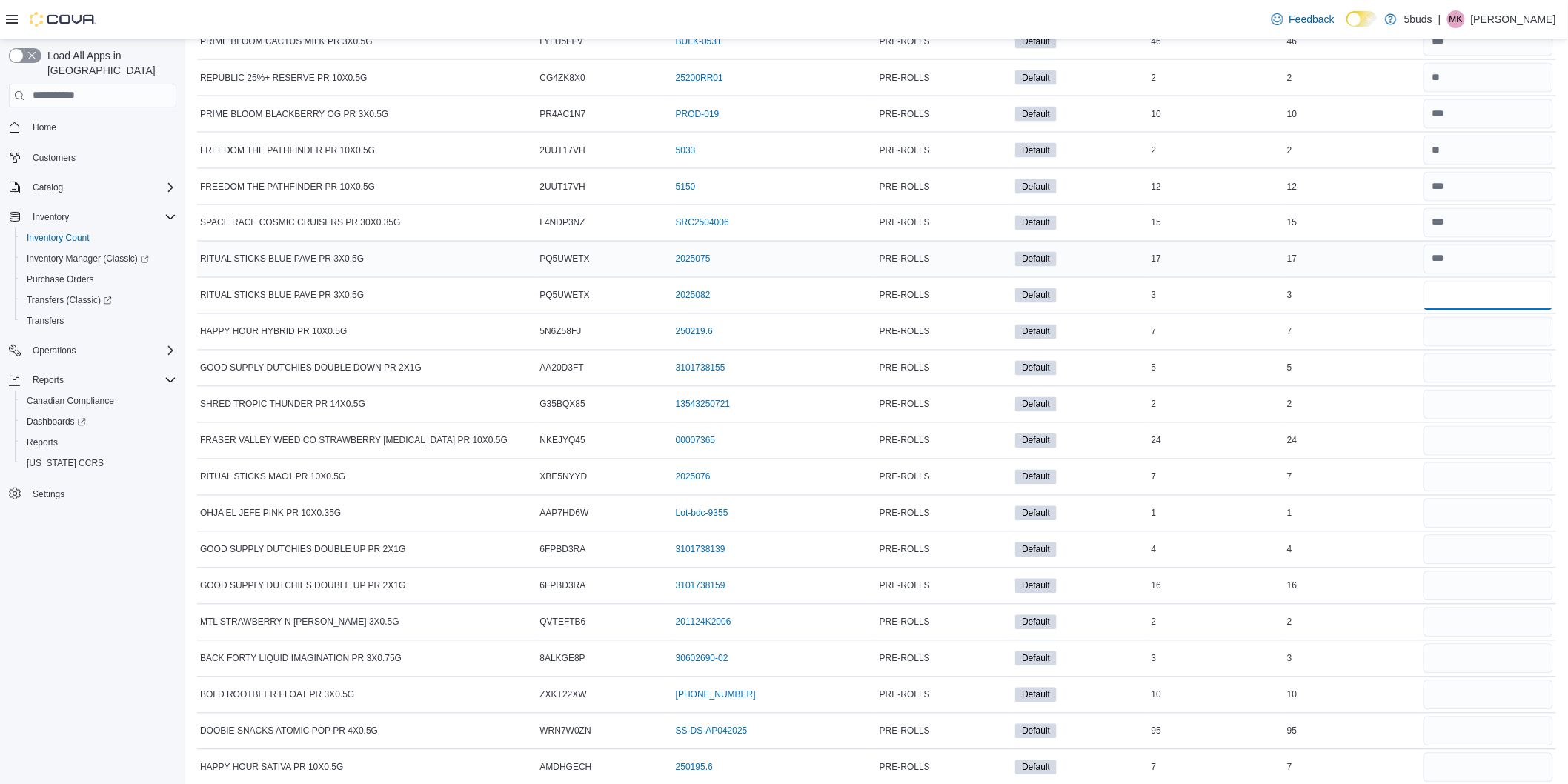
scroll to position [17541, 0]
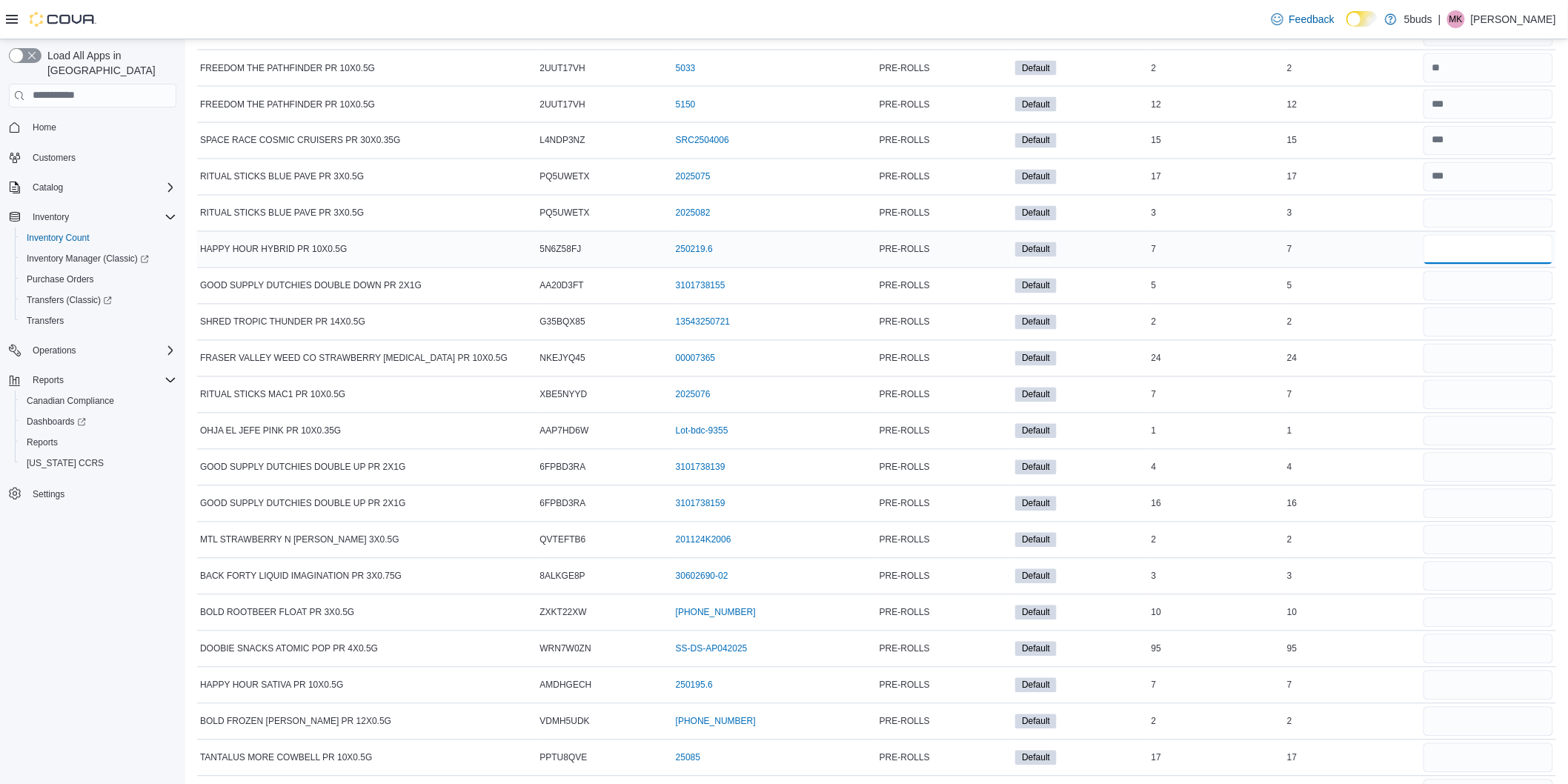
click at [1502, 265] on input "number" at bounding box center [1489, 249] width 129 height 30
click at [1495, 301] on input "number" at bounding box center [1489, 286] width 129 height 30
click at [1514, 337] on input "number" at bounding box center [1489, 322] width 129 height 30
click at [1510, 374] on input "number" at bounding box center [1489, 358] width 129 height 30
click at [1513, 410] on input "number" at bounding box center [1489, 395] width 129 height 30
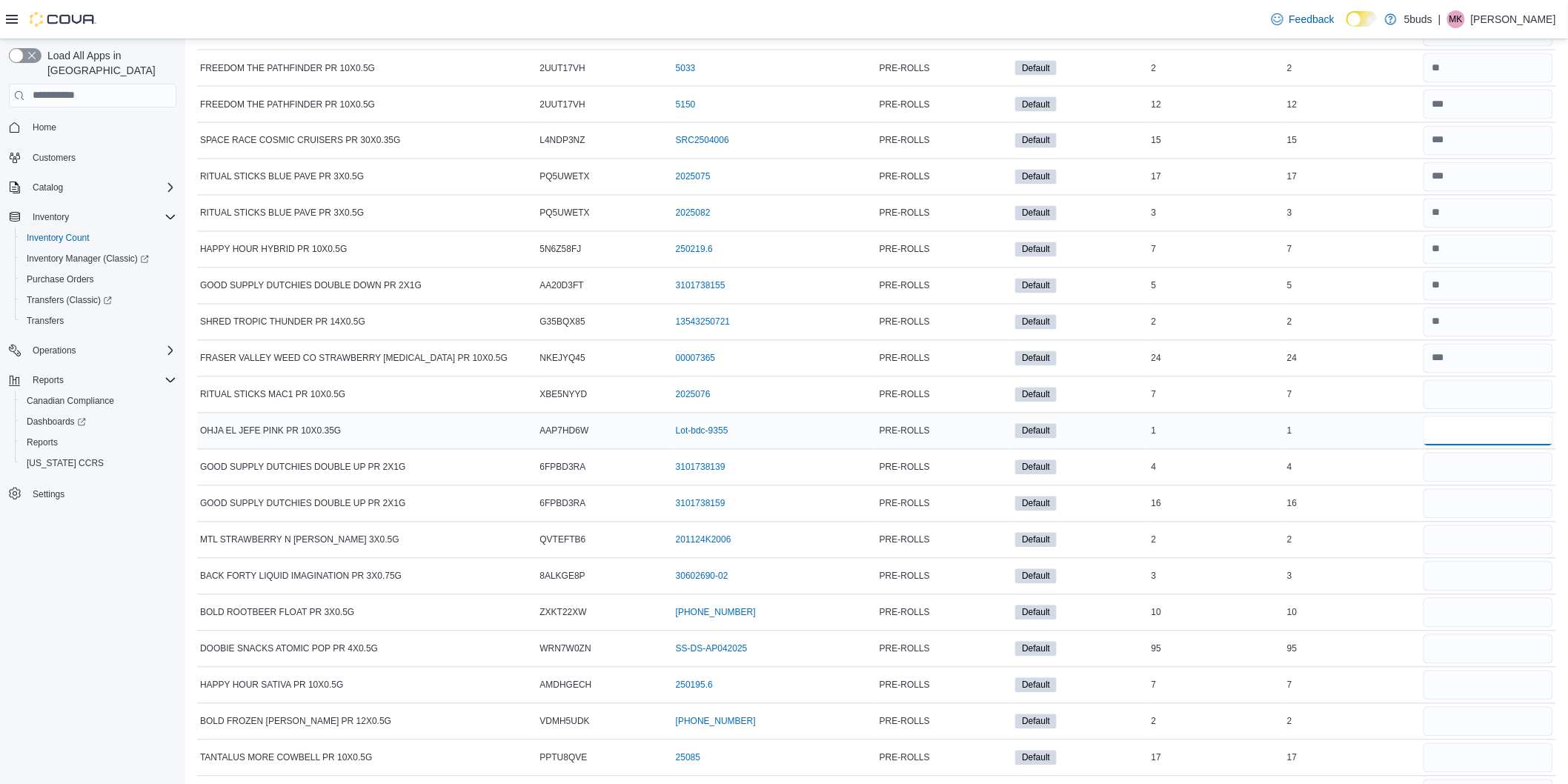
click at [1503, 446] on input "number" at bounding box center [1489, 431] width 129 height 30
click at [1496, 483] on input "number" at bounding box center [1489, 467] width 129 height 30
click at [1495, 518] on input "number" at bounding box center [1489, 504] width 129 height 30
click at [1482, 555] on input "number" at bounding box center [1489, 540] width 129 height 30
click at [1482, 592] on input "number" at bounding box center [1489, 576] width 129 height 30
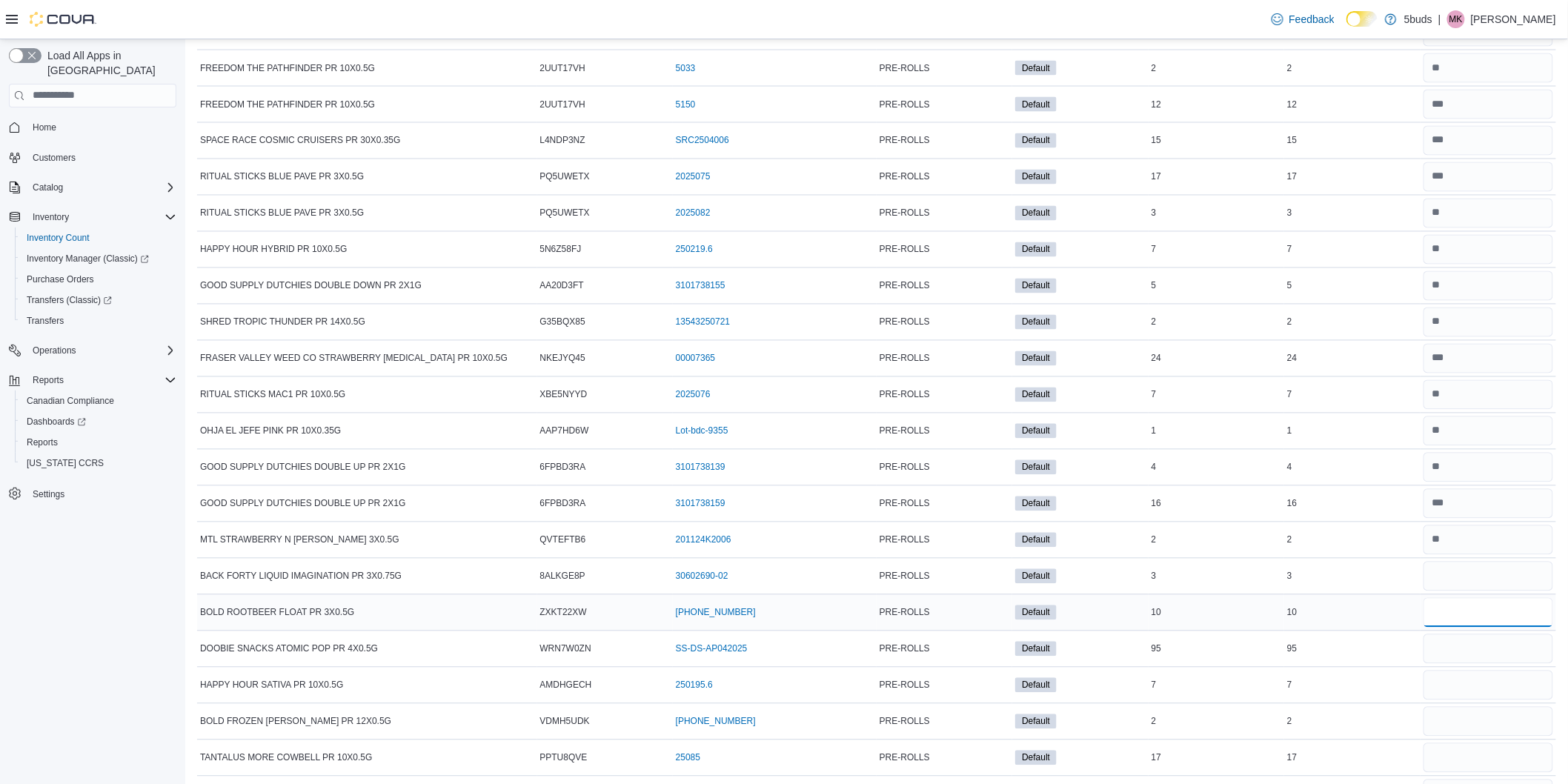
click at [1466, 628] on input "number" at bounding box center [1489, 612] width 129 height 30
click at [1470, 664] on input "number" at bounding box center [1489, 649] width 129 height 30
click at [1491, 700] on input "number" at bounding box center [1489, 686] width 129 height 30
click at [1481, 737] on input "number" at bounding box center [1489, 721] width 129 height 30
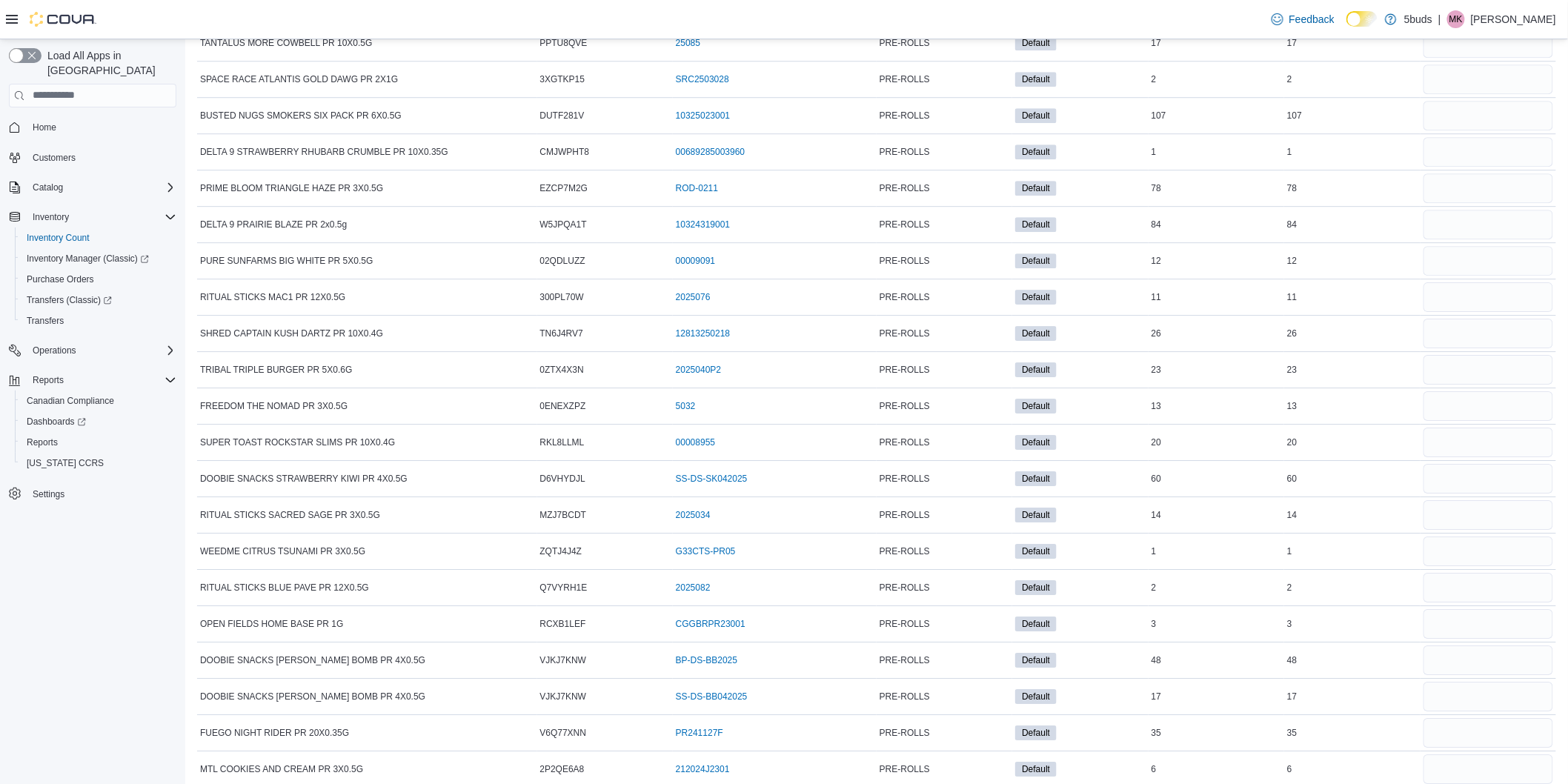
scroll to position [18282, 0]
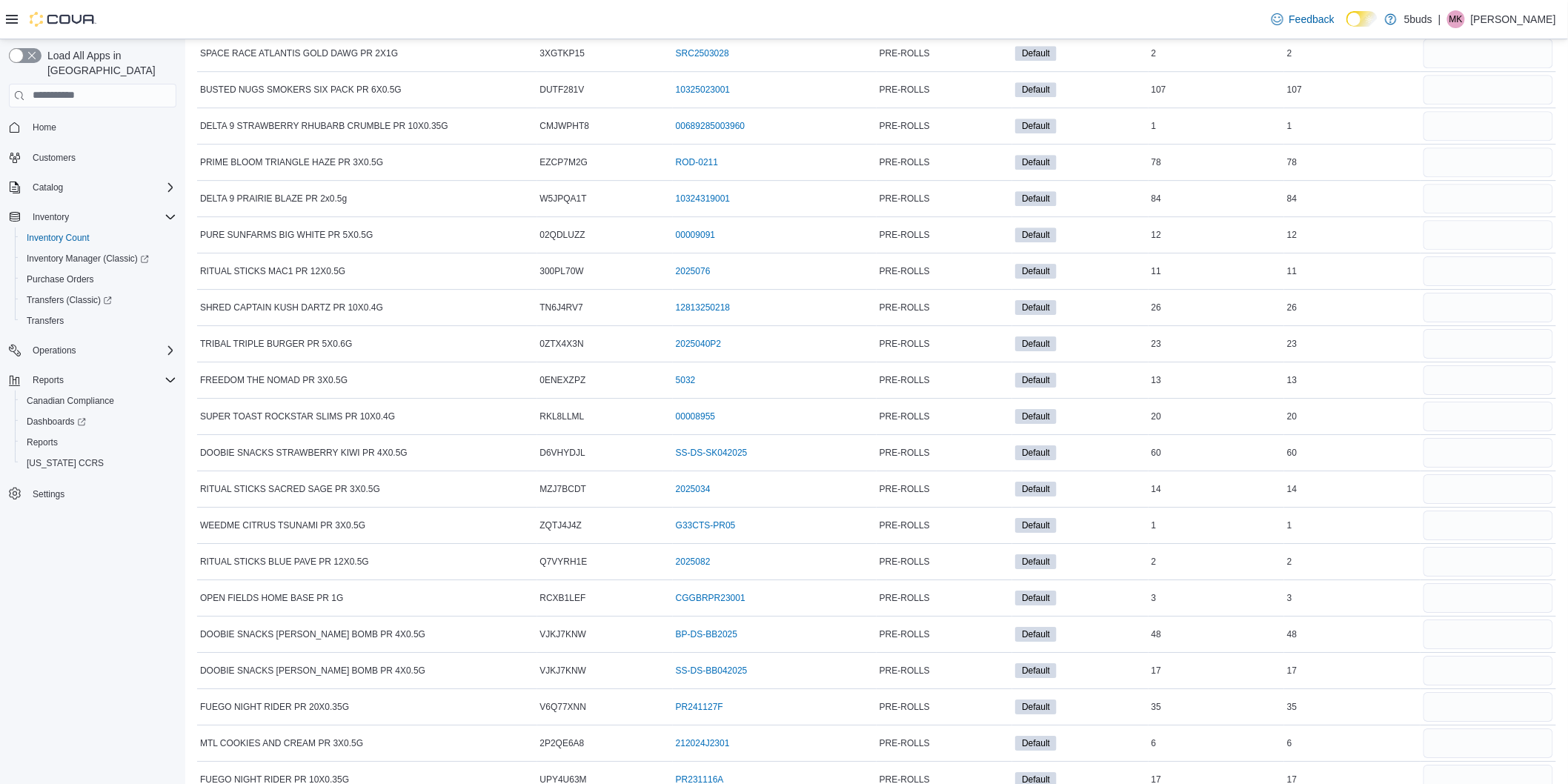
click at [1469, 32] on input "number" at bounding box center [1489, 16] width 129 height 30
click at [1463, 69] on input "number" at bounding box center [1489, 53] width 129 height 30
click at [1471, 104] on input "number" at bounding box center [1489, 90] width 129 height 30
click at [1464, 141] on input "number" at bounding box center [1489, 126] width 129 height 30
click at [1464, 177] on input "number" at bounding box center [1489, 162] width 129 height 30
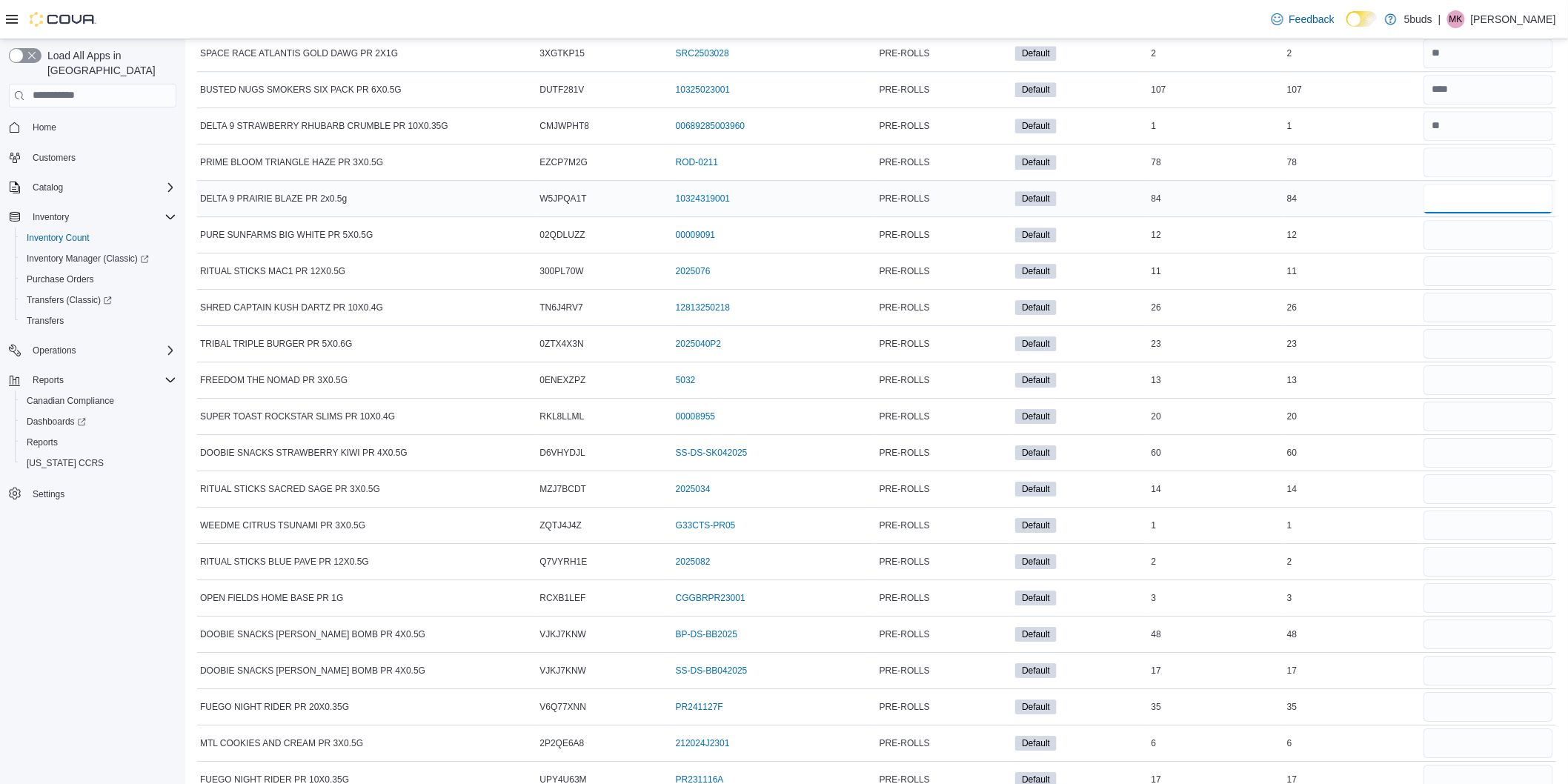
click at [1472, 213] on input "number" at bounding box center [1489, 198] width 129 height 30
click at [1477, 250] on input "number" at bounding box center [1489, 235] width 129 height 30
click at [1472, 250] on input "number" at bounding box center [1489, 235] width 129 height 30
click at [1463, 286] on input "number" at bounding box center [1489, 271] width 129 height 30
click at [1470, 322] on input "number" at bounding box center [1489, 307] width 129 height 30
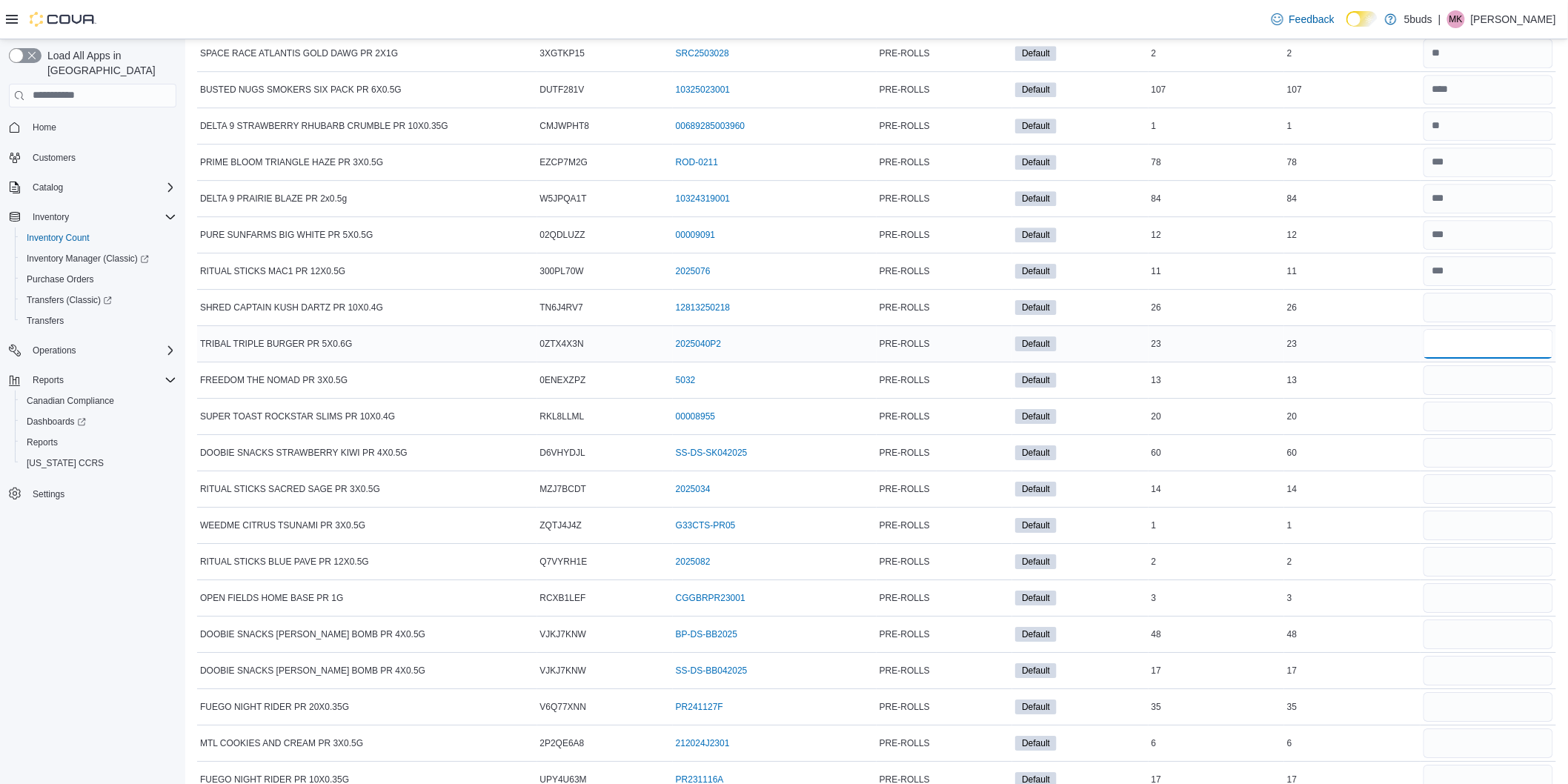
click at [1469, 359] on input "number" at bounding box center [1489, 344] width 129 height 30
click at [1469, 395] on input "number" at bounding box center [1489, 379] width 129 height 30
click at [1455, 432] on input "number" at bounding box center [1489, 416] width 129 height 30
click at [1453, 467] on input "number" at bounding box center [1489, 453] width 129 height 30
click at [1456, 504] on input "number" at bounding box center [1489, 489] width 129 height 30
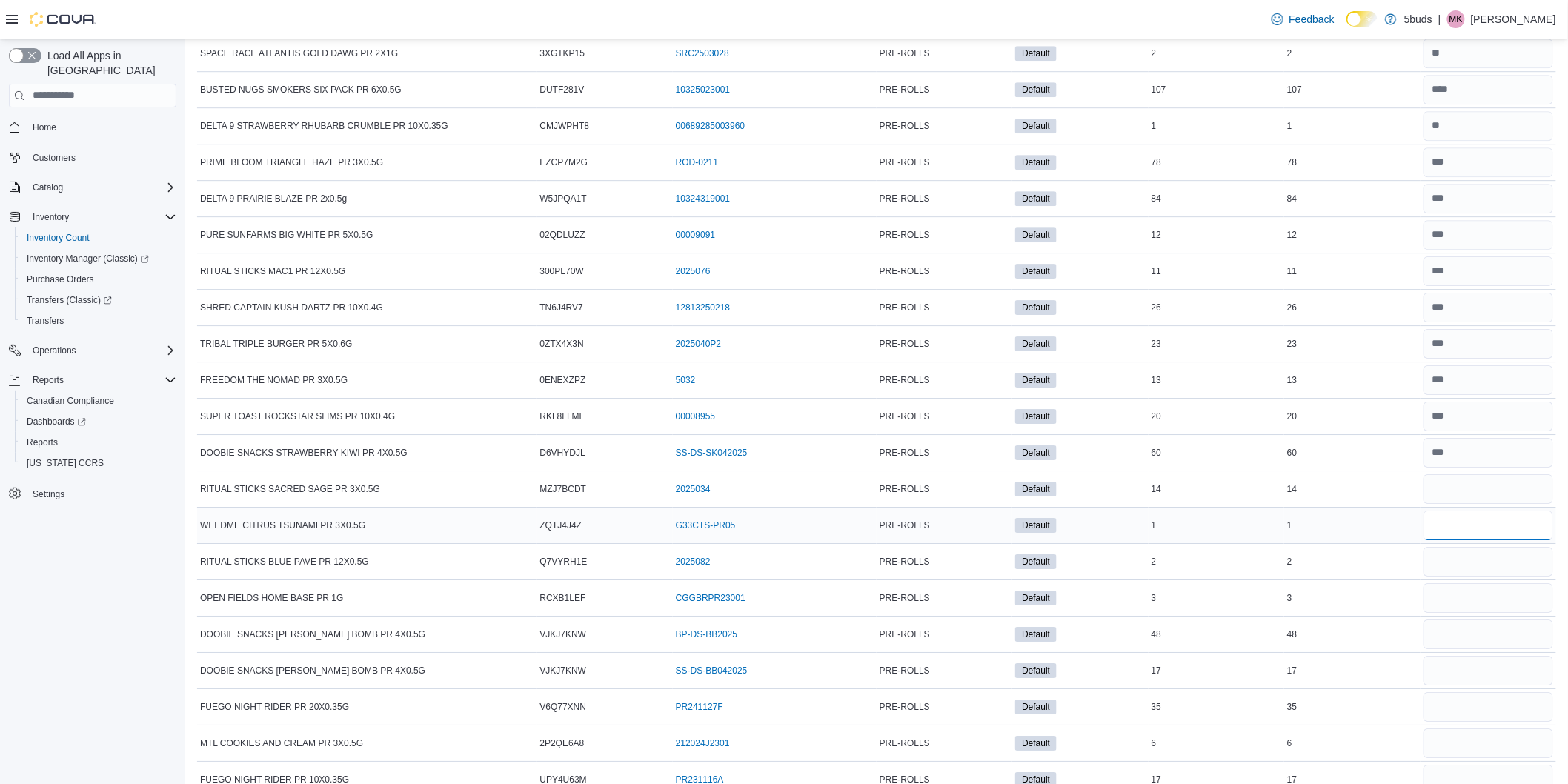
click at [1460, 541] on input "number" at bounding box center [1489, 525] width 129 height 30
click at [1471, 576] on input "number" at bounding box center [1489, 562] width 129 height 30
click at [1478, 613] on input "number" at bounding box center [1489, 598] width 129 height 30
click at [1470, 649] on input "number" at bounding box center [1489, 634] width 129 height 30
click at [1454, 686] on input "number" at bounding box center [1489, 670] width 129 height 30
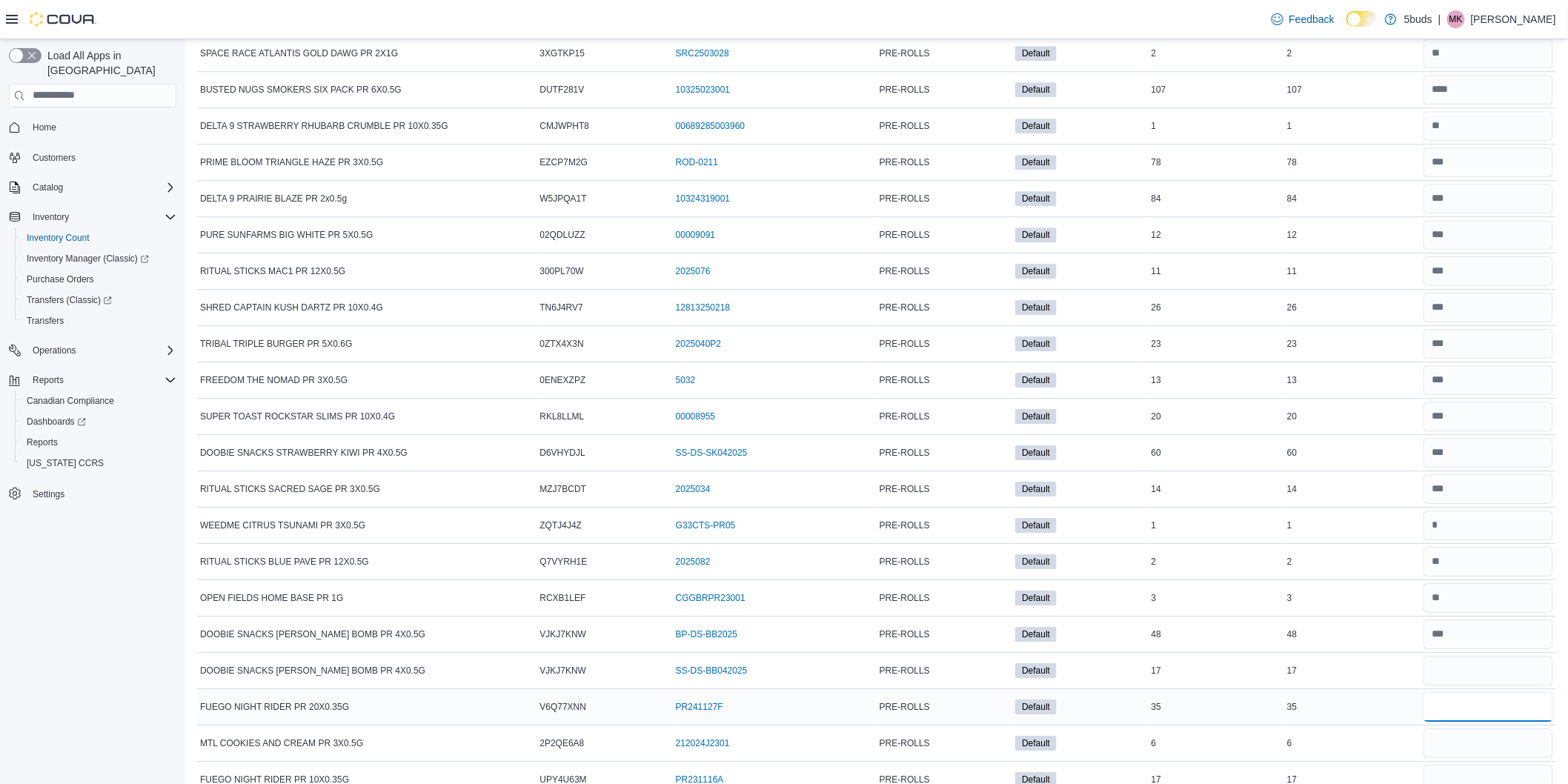
click at [1456, 722] on input "number" at bounding box center [1489, 707] width 129 height 30
click at [1454, 761] on div at bounding box center [1489, 743] width 135 height 36
click at [1449, 758] on input "number" at bounding box center [1489, 743] width 129 height 30
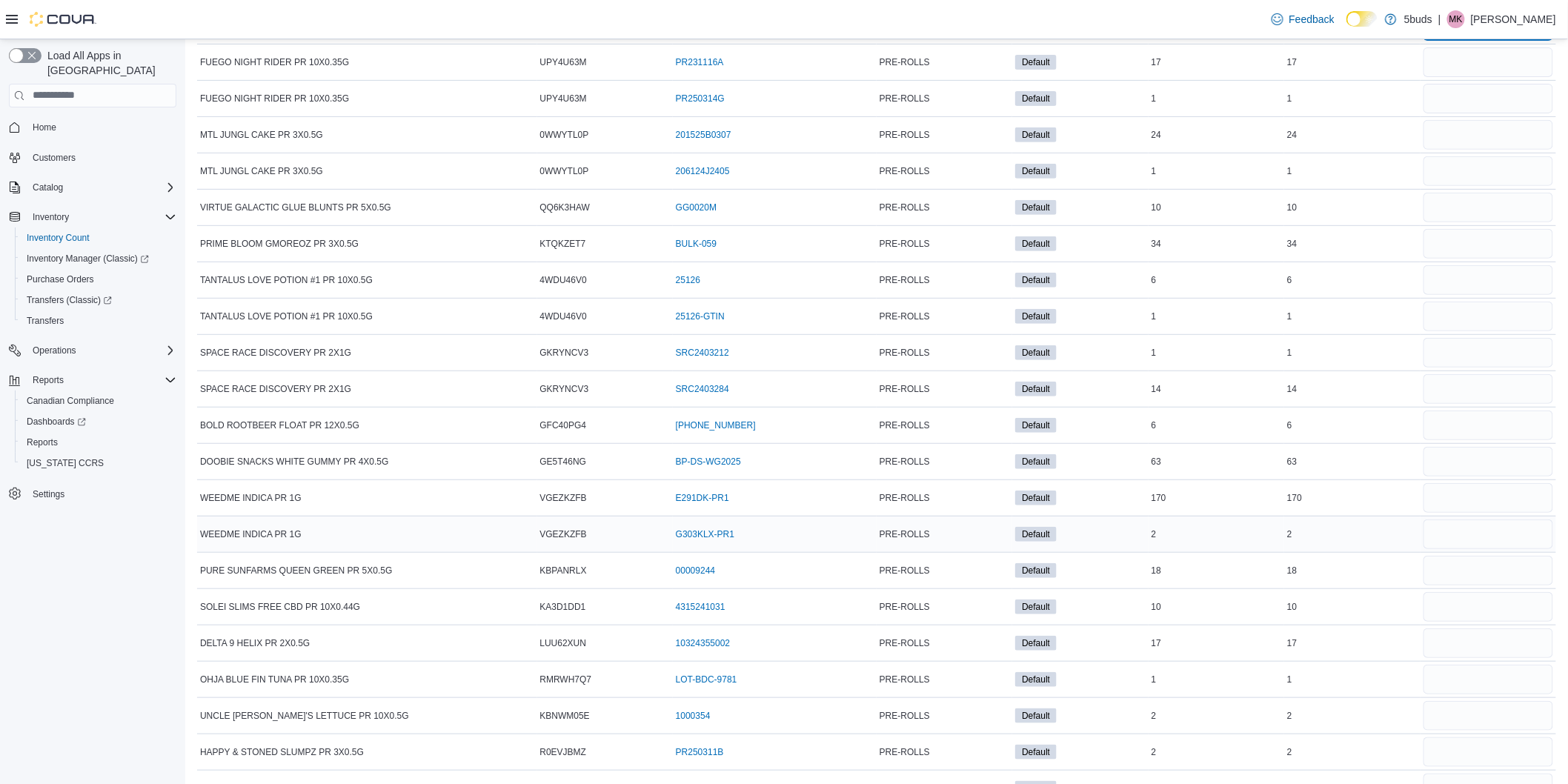
scroll to position [19026, 0]
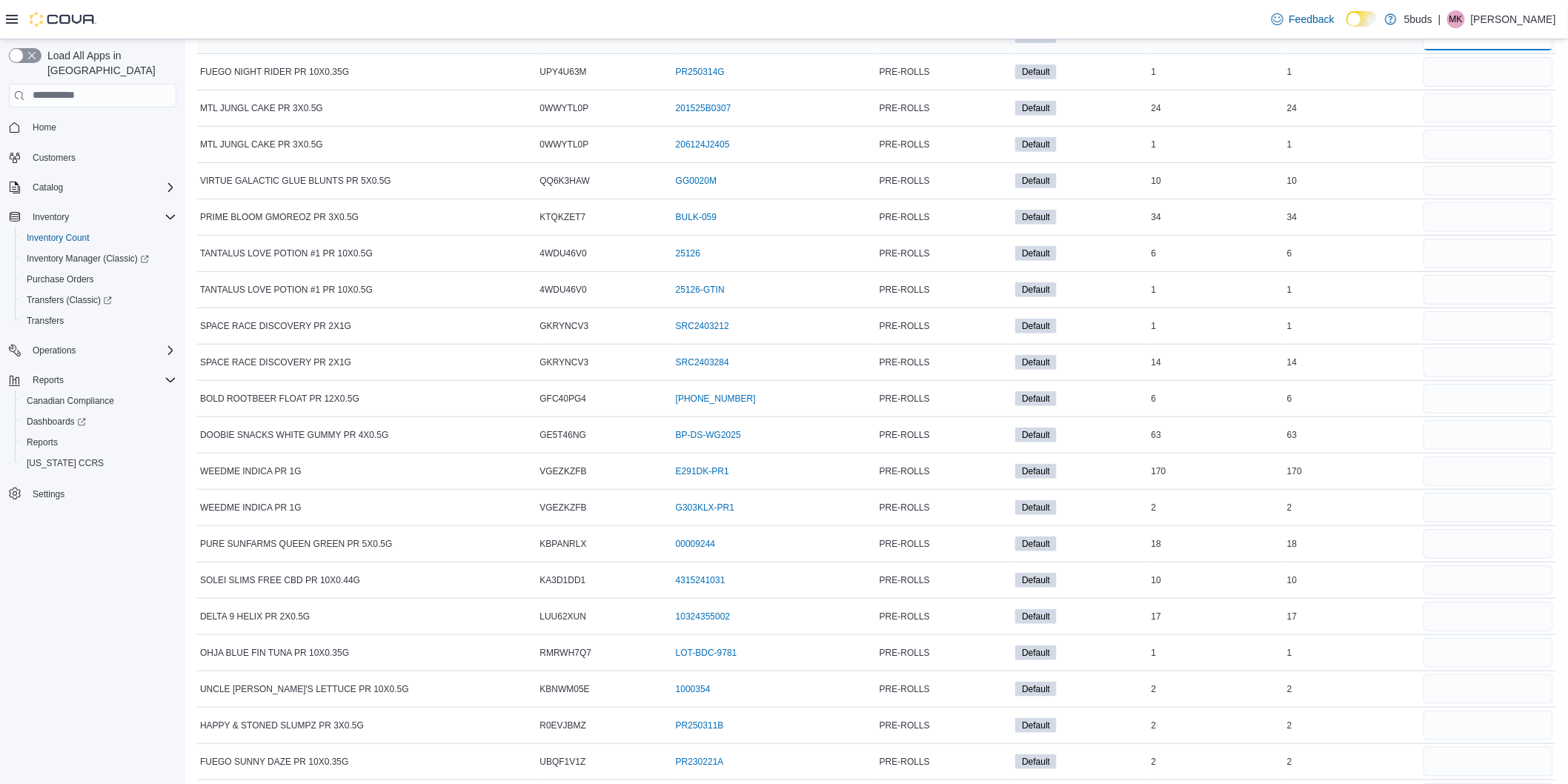
click at [1495, 50] on input "number" at bounding box center [1489, 35] width 129 height 30
click at [1488, 87] on input "number" at bounding box center [1489, 71] width 129 height 30
click at [1475, 123] on input "number" at bounding box center [1489, 108] width 129 height 30
click at [1475, 159] on input "number" at bounding box center [1489, 144] width 129 height 30
click at [1473, 196] on input "number" at bounding box center [1489, 181] width 129 height 30
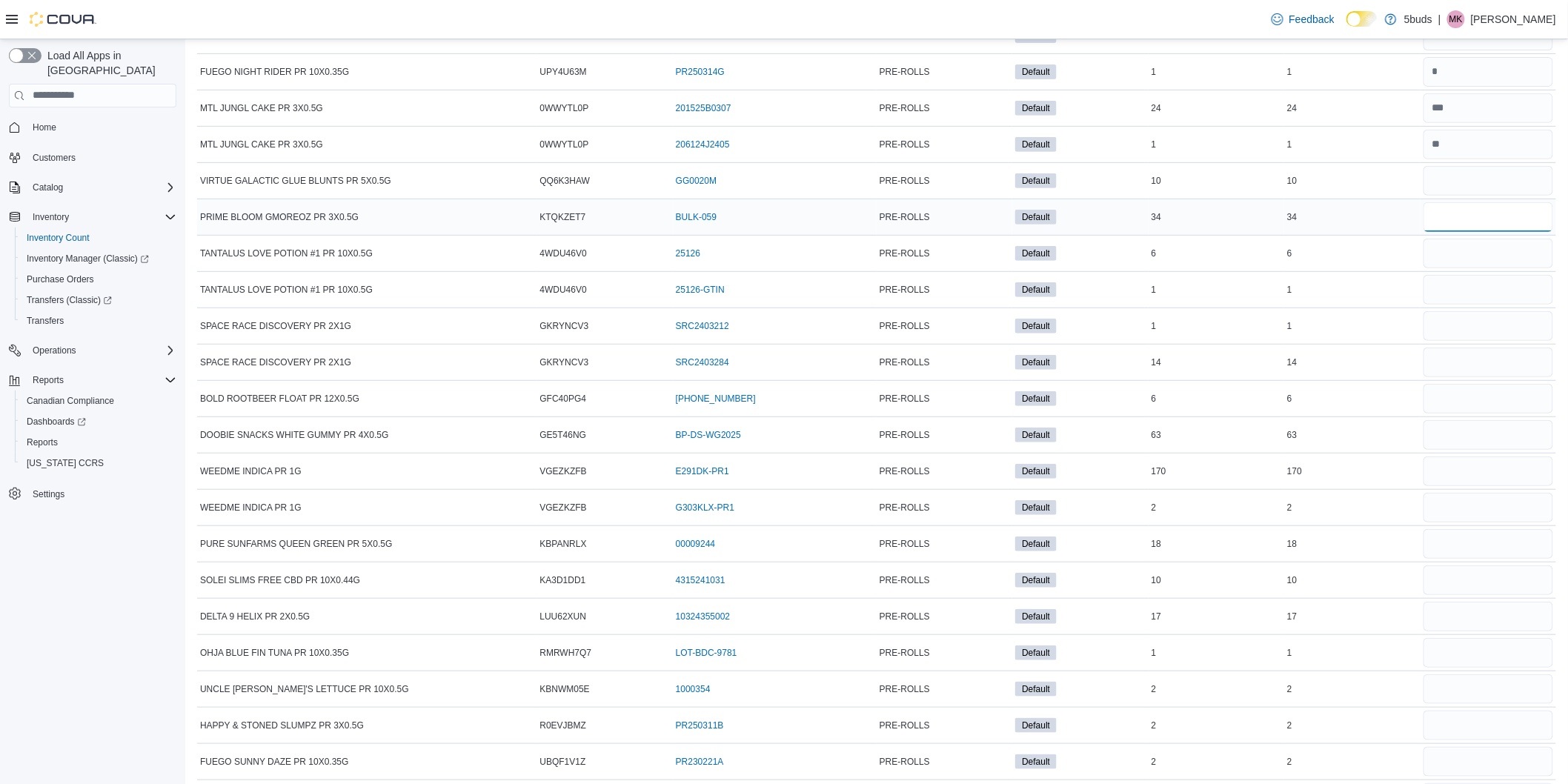
click at [1463, 232] on input "number" at bounding box center [1489, 217] width 129 height 30
click at [1460, 268] on input "number" at bounding box center [1489, 253] width 129 height 30
click at [1455, 305] on input "number" at bounding box center [1489, 290] width 129 height 30
click at [1458, 341] on input "number" at bounding box center [1489, 325] width 129 height 30
click at [1462, 378] on input "number" at bounding box center [1489, 362] width 129 height 30
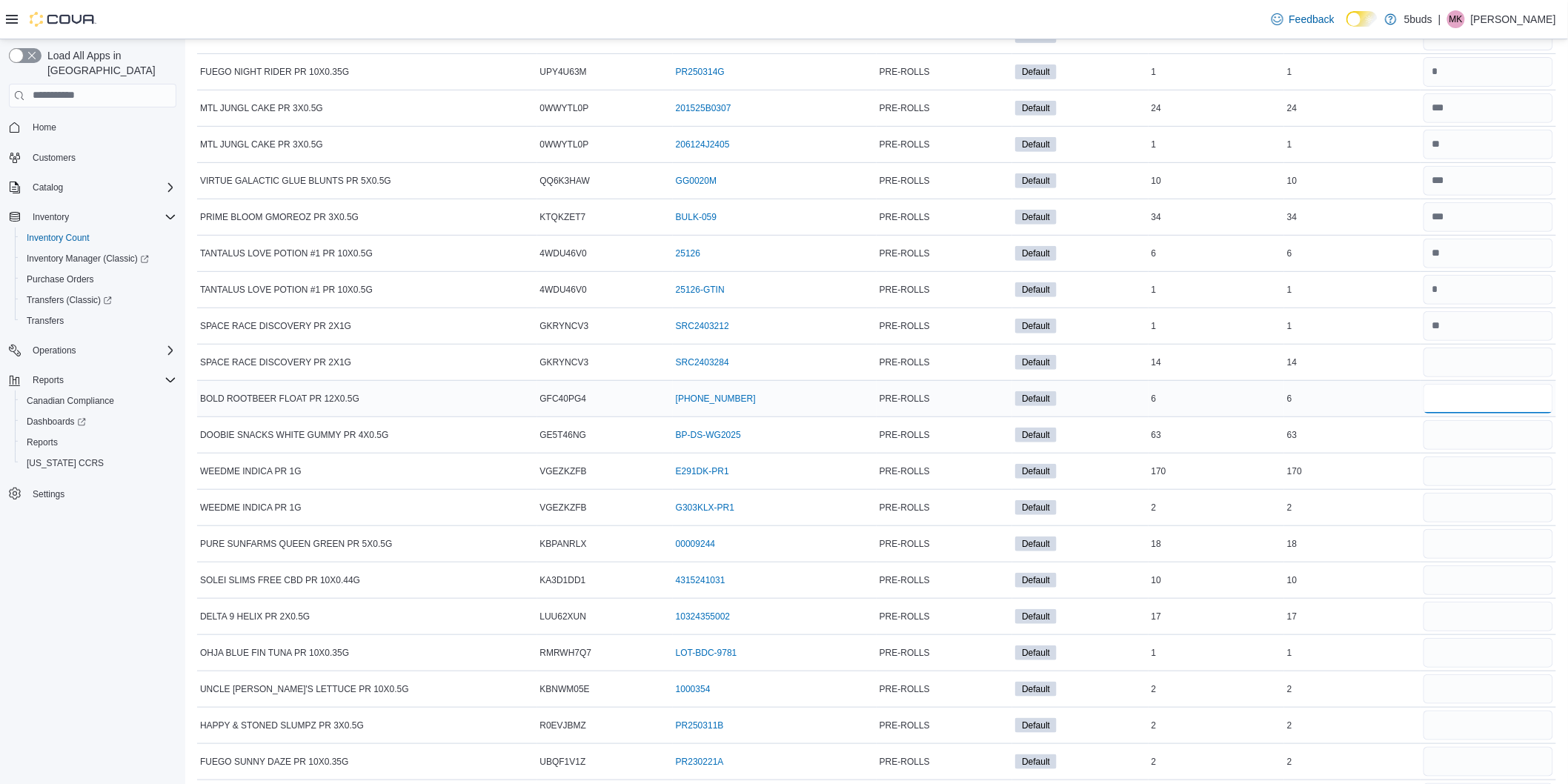
click at [1466, 413] on input "number" at bounding box center [1489, 399] width 129 height 30
click at [1454, 450] on input "number" at bounding box center [1489, 434] width 129 height 30
click at [1453, 487] on input "number" at bounding box center [1489, 471] width 129 height 30
click at [1463, 522] on input "number" at bounding box center [1489, 507] width 129 height 30
click at [1456, 559] on input "number" at bounding box center [1489, 544] width 129 height 30
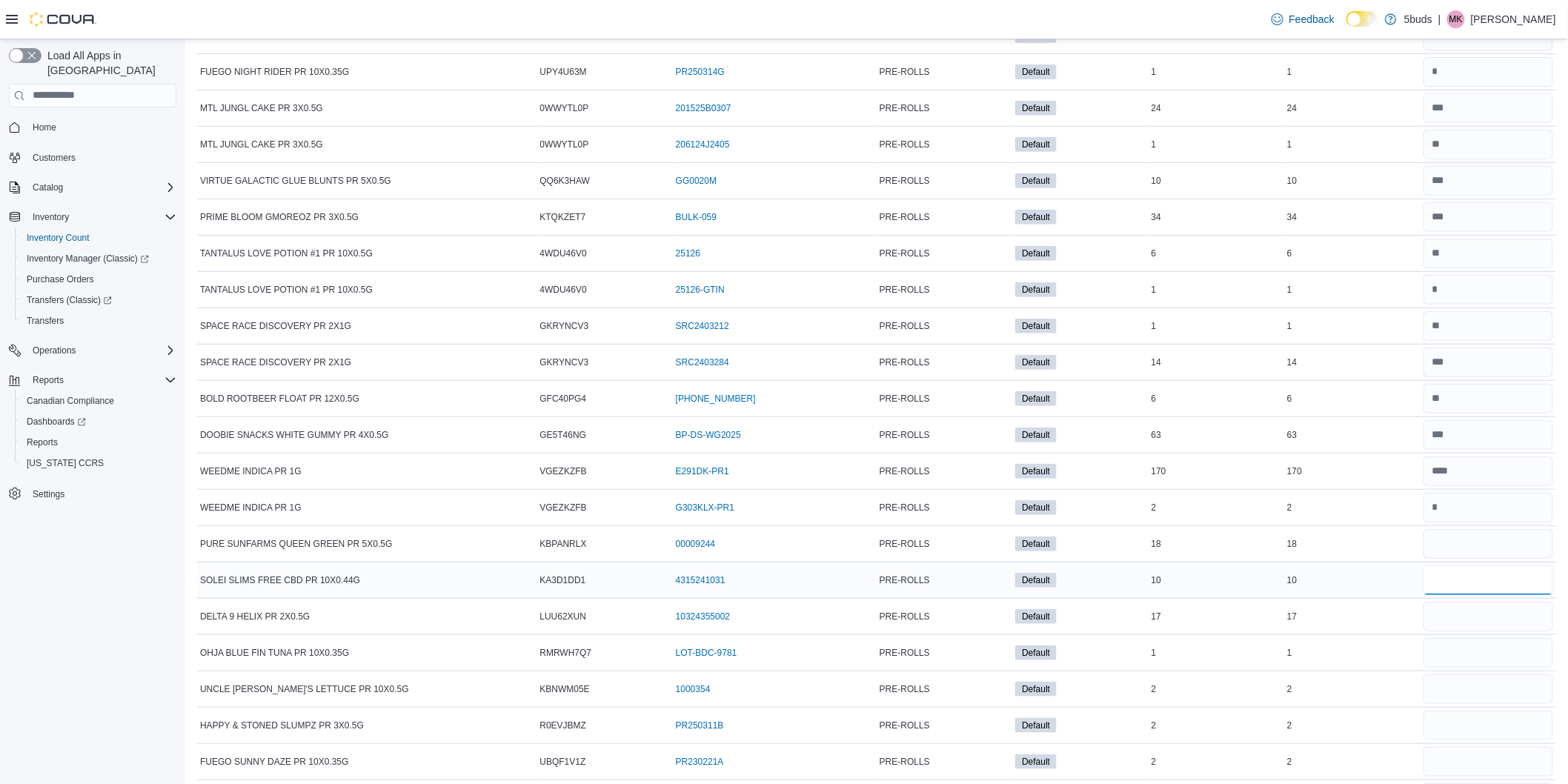
click at [1460, 595] on input "number" at bounding box center [1489, 580] width 129 height 30
click at [1466, 631] on input "number" at bounding box center [1489, 616] width 129 height 30
click at [1463, 668] on input "number" at bounding box center [1489, 653] width 129 height 30
click at [1450, 704] on input "number" at bounding box center [1489, 689] width 129 height 30
click at [1465, 780] on td at bounding box center [1489, 762] width 135 height 37
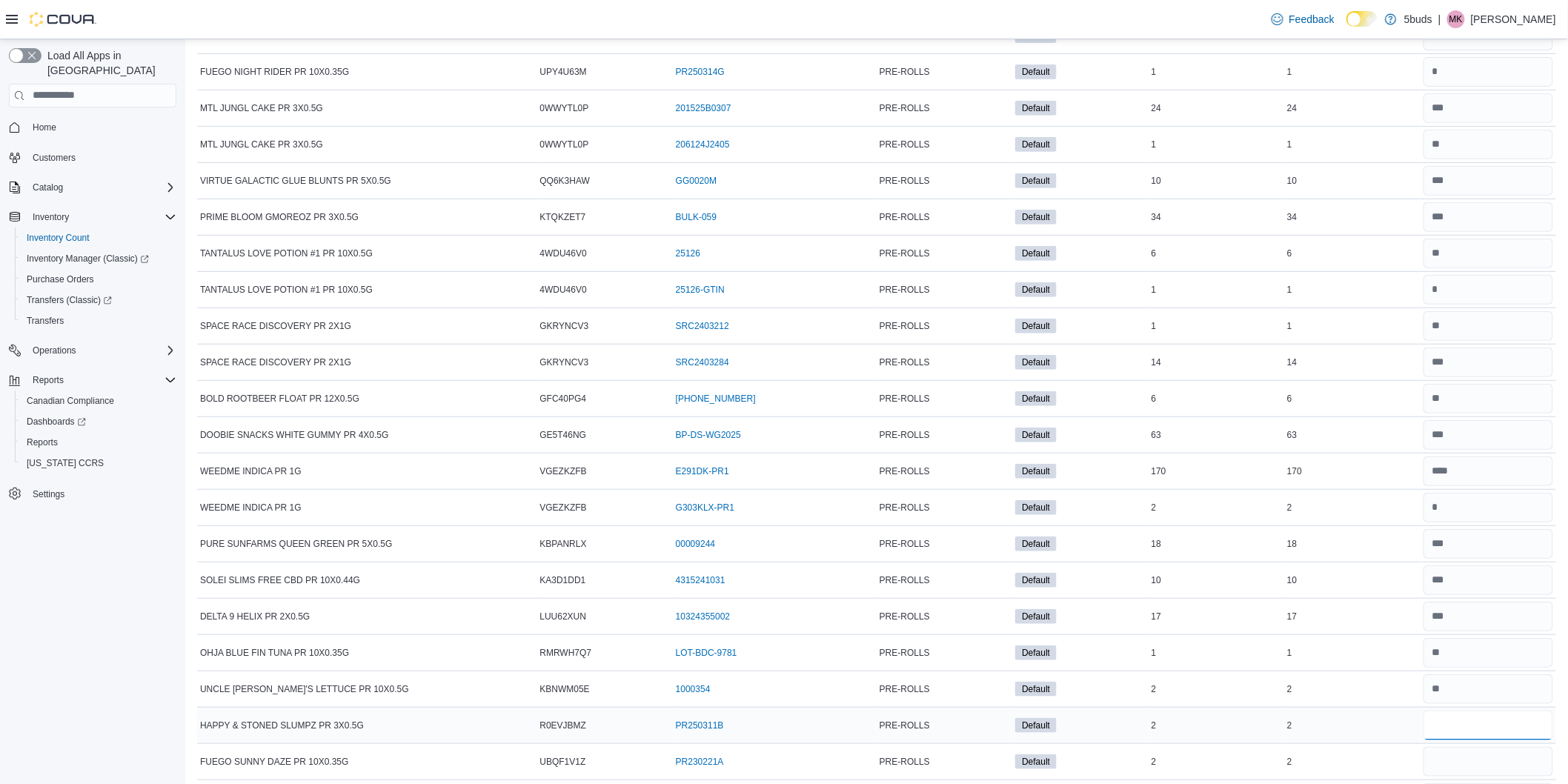
click at [1462, 741] on input "number" at bounding box center [1489, 725] width 129 height 30
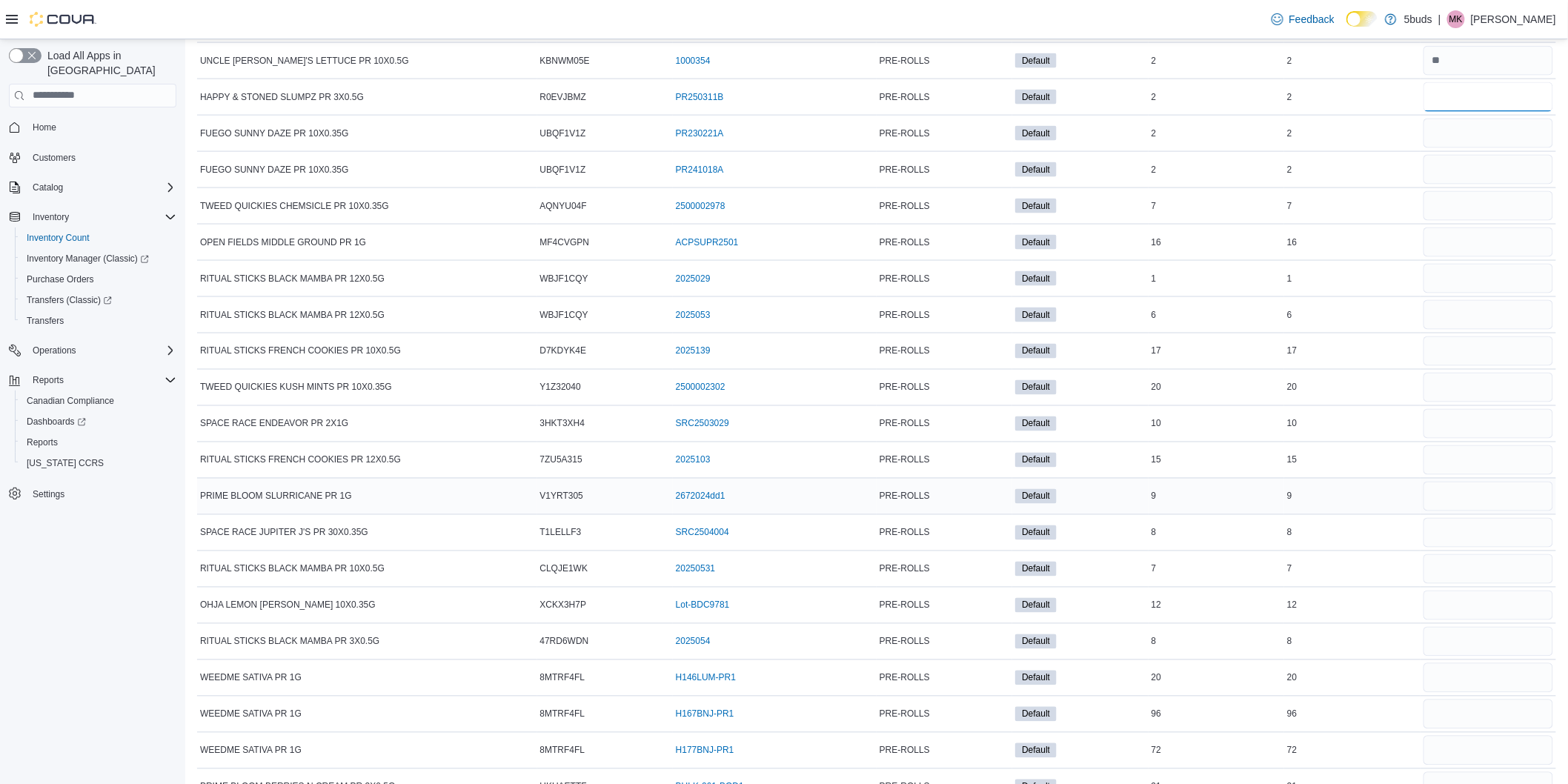
scroll to position [19684, 0]
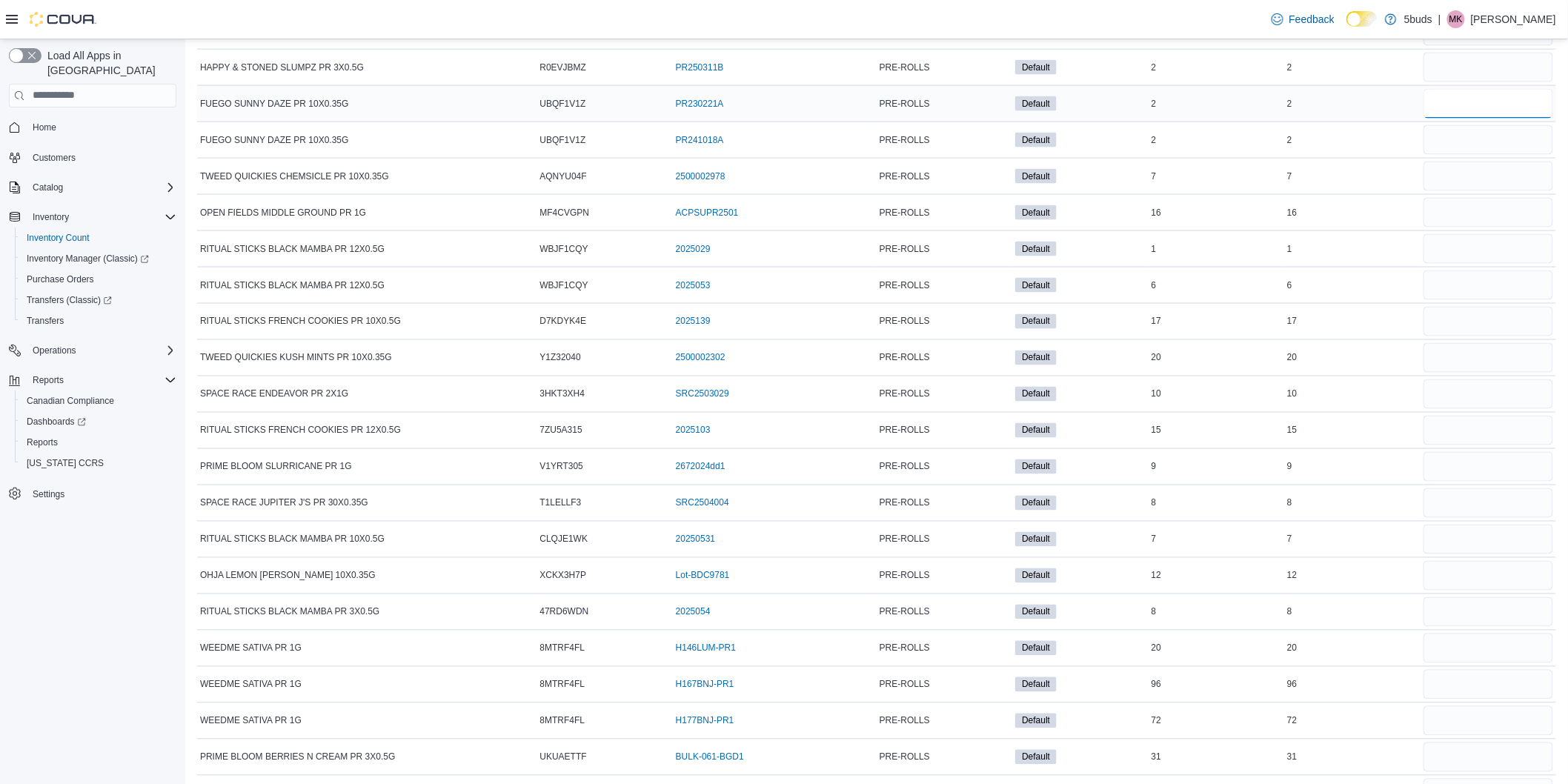
click at [1464, 119] on input "number" at bounding box center [1489, 103] width 129 height 30
click at [1471, 154] on input "number" at bounding box center [1489, 140] width 129 height 30
click at [1469, 191] on input "number" at bounding box center [1489, 176] width 129 height 30
click at [1465, 228] on input "number" at bounding box center [1489, 212] width 129 height 30
click at [1477, 264] on input "number" at bounding box center [1489, 249] width 129 height 30
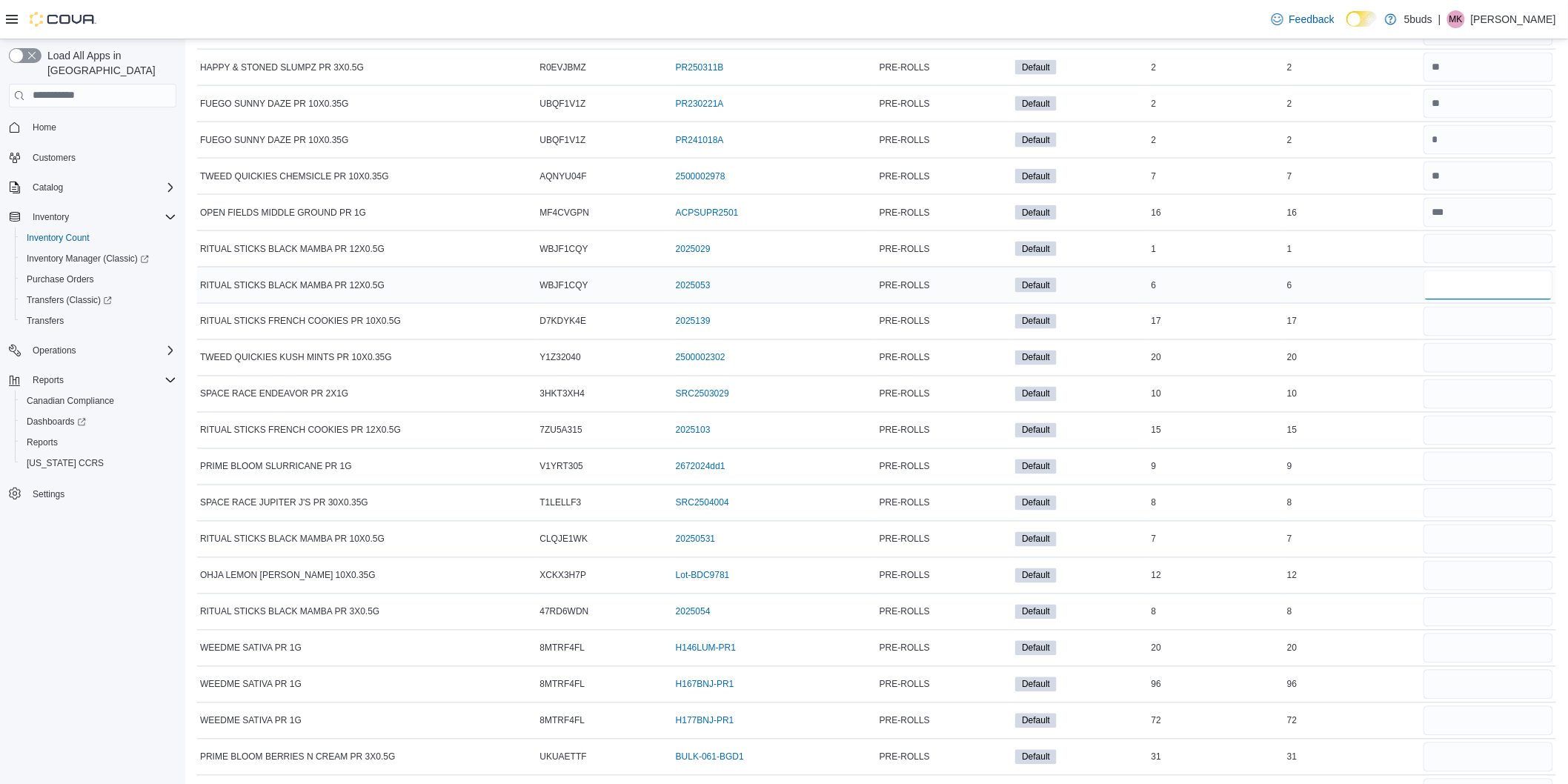
click at [1472, 300] on input "number" at bounding box center [1489, 285] width 129 height 30
click at [1455, 337] on input "number" at bounding box center [1489, 322] width 129 height 30
click at [1494, 373] on input "number" at bounding box center [1489, 357] width 129 height 30
click at [1498, 409] on input "number" at bounding box center [1489, 394] width 129 height 30
click at [1498, 445] on input "number" at bounding box center [1489, 431] width 129 height 30
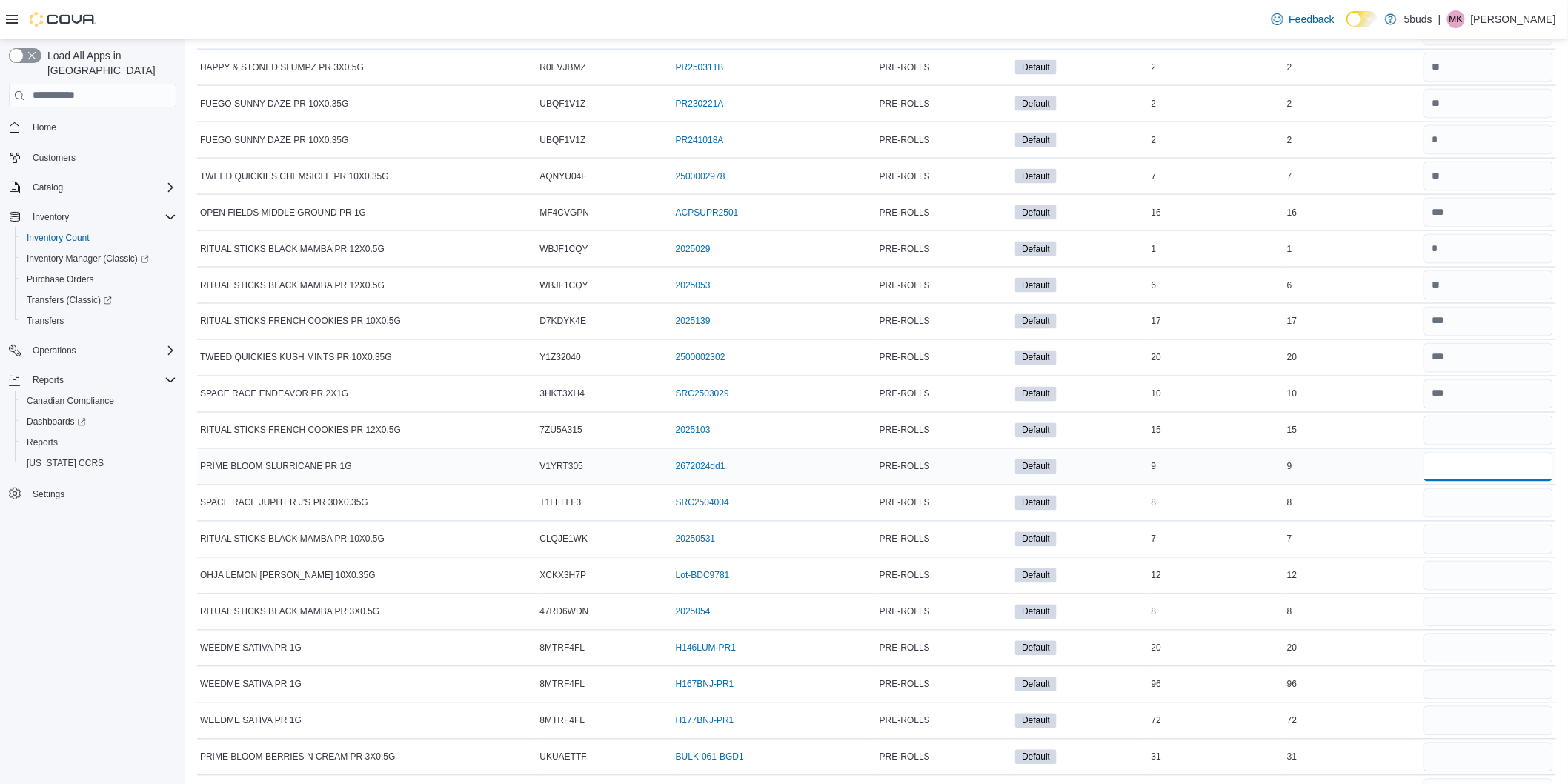
click at [1495, 482] on input "number" at bounding box center [1489, 466] width 129 height 30
click at [1496, 518] on input "number" at bounding box center [1489, 503] width 129 height 30
click at [1488, 554] on input "number" at bounding box center [1489, 539] width 129 height 30
click at [1469, 591] on input "number" at bounding box center [1489, 575] width 129 height 30
click at [1470, 627] on input "number" at bounding box center [1489, 612] width 129 height 30
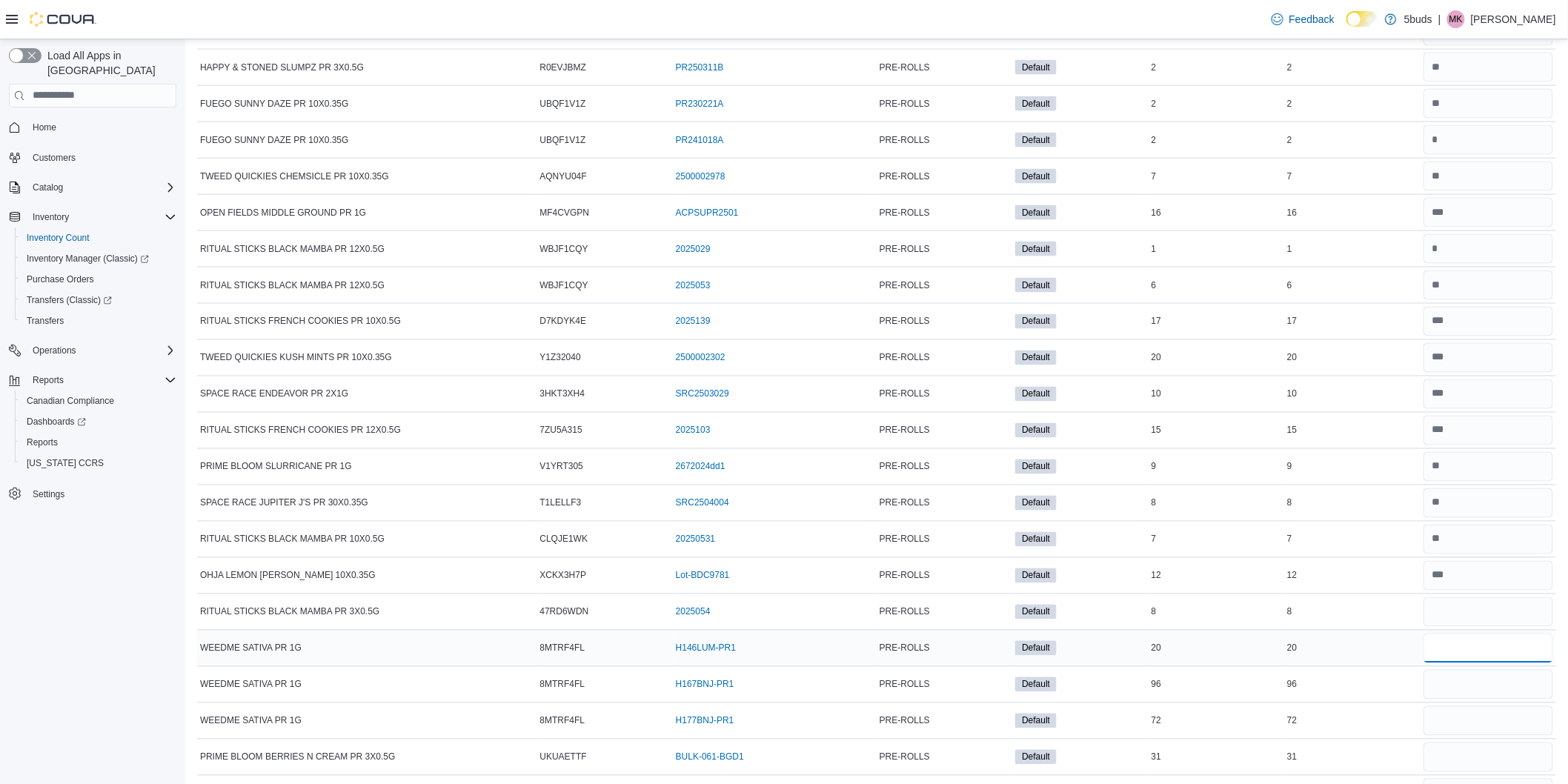
click at [1454, 663] on input "number" at bounding box center [1489, 648] width 129 height 30
click at [1456, 700] on input "number" at bounding box center [1489, 685] width 129 height 30
click at [1456, 736] on input "number" at bounding box center [1489, 721] width 129 height 30
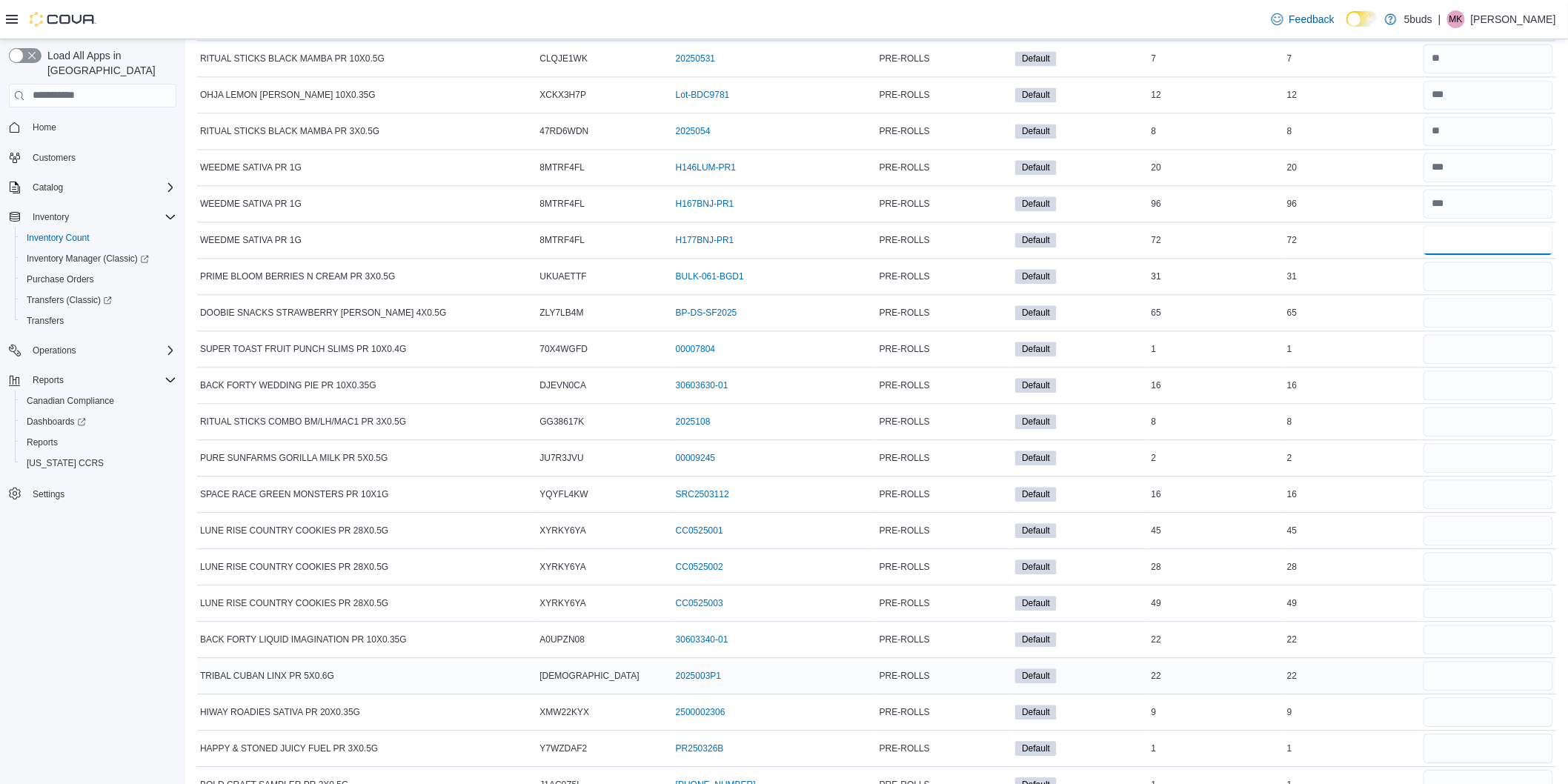
scroll to position [20343, 0]
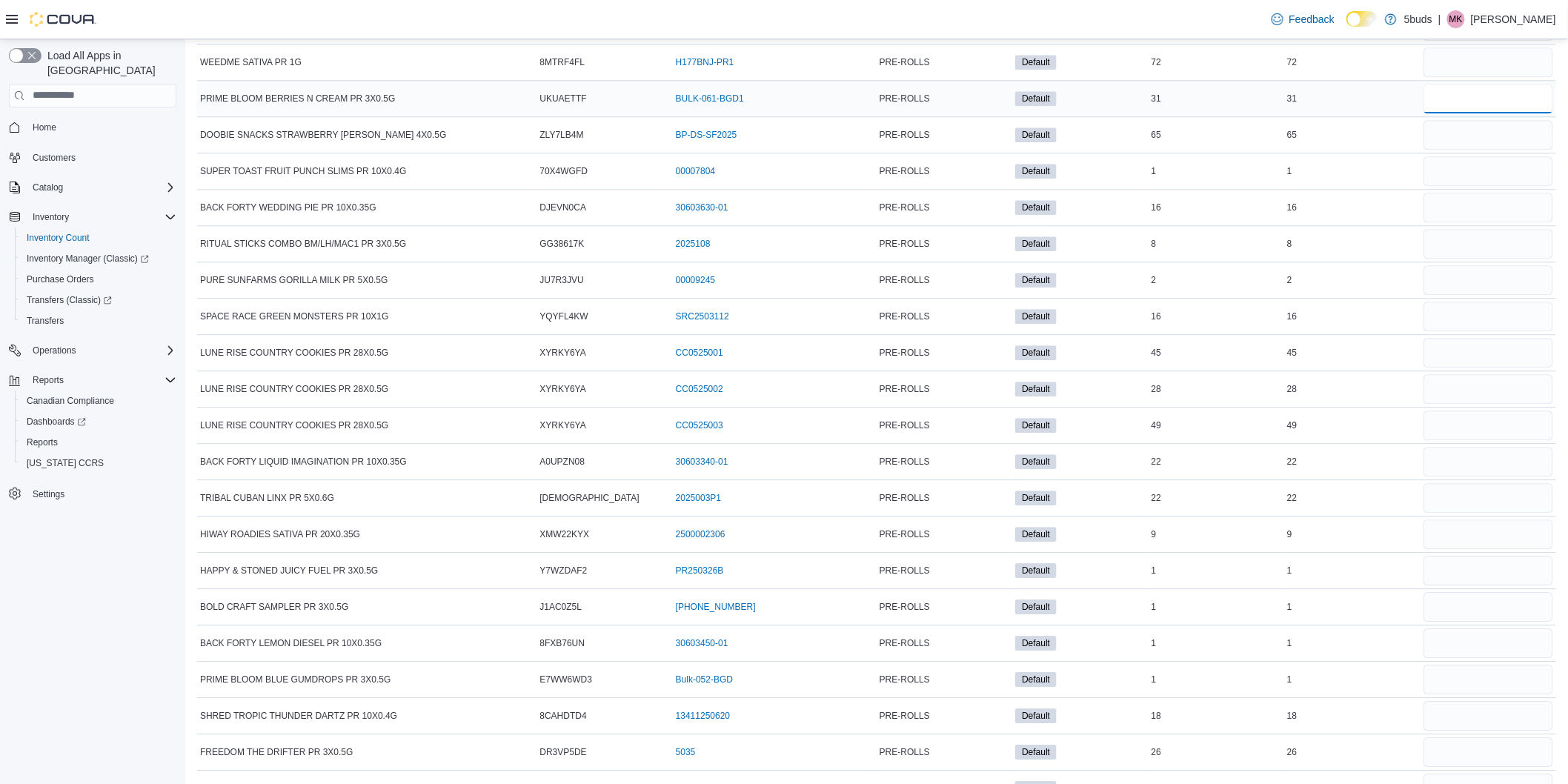
click at [1456, 113] on input "number" at bounding box center [1489, 98] width 129 height 30
click at [1459, 150] on input "number" at bounding box center [1489, 134] width 129 height 30
click at [1458, 186] on input "number" at bounding box center [1489, 171] width 129 height 30
click at [1482, 222] on input "number" at bounding box center [1489, 208] width 129 height 30
click at [1449, 259] on input "number" at bounding box center [1489, 243] width 129 height 30
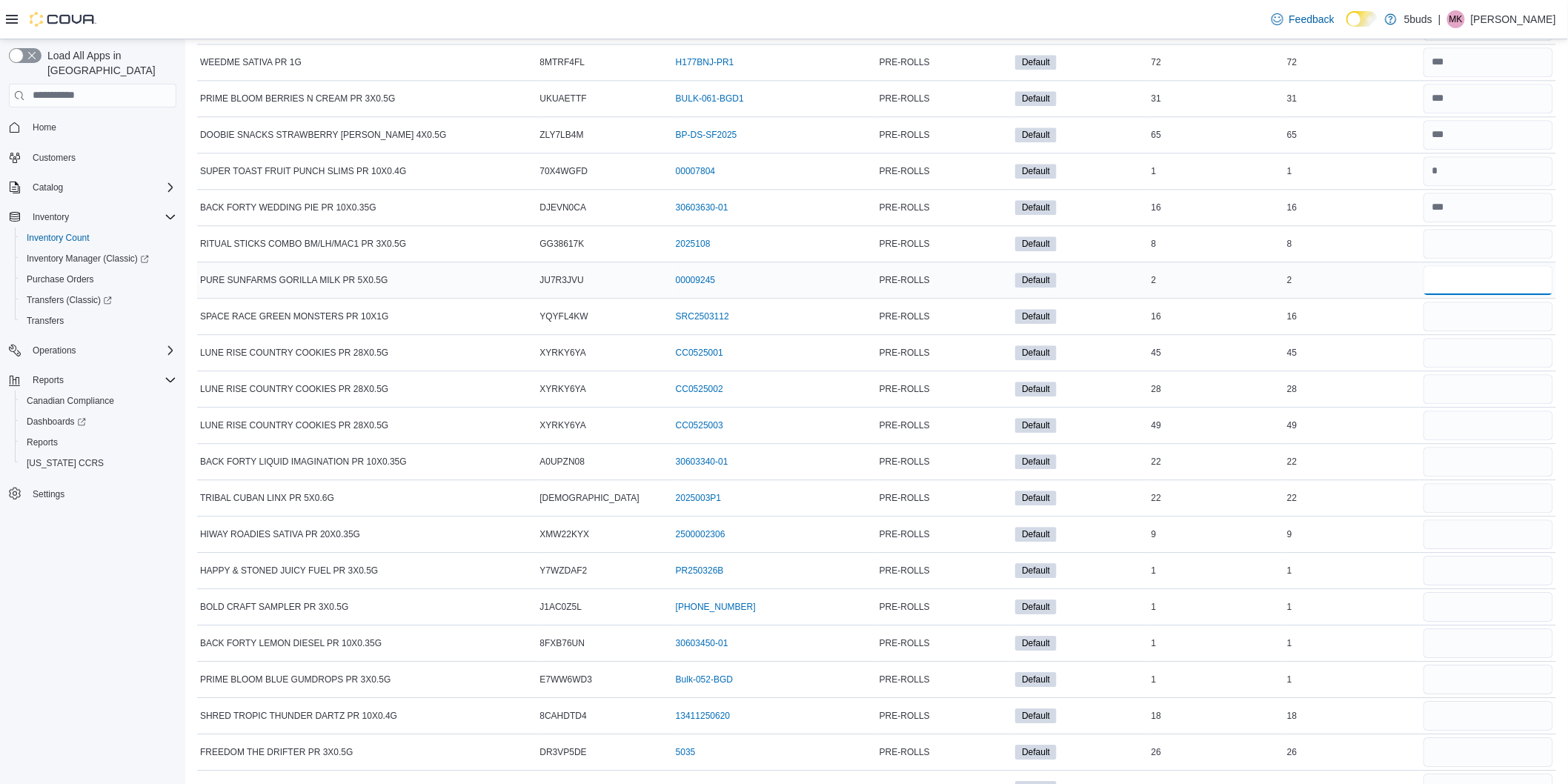
click at [1485, 295] on input "number" at bounding box center [1489, 280] width 129 height 30
click at [1488, 331] on input "number" at bounding box center [1489, 316] width 129 height 30
click at [1477, 368] on input "number" at bounding box center [1489, 352] width 129 height 30
click at [1462, 404] on input "number" at bounding box center [1489, 389] width 129 height 30
click at [1466, 440] on input "number" at bounding box center [1489, 425] width 129 height 30
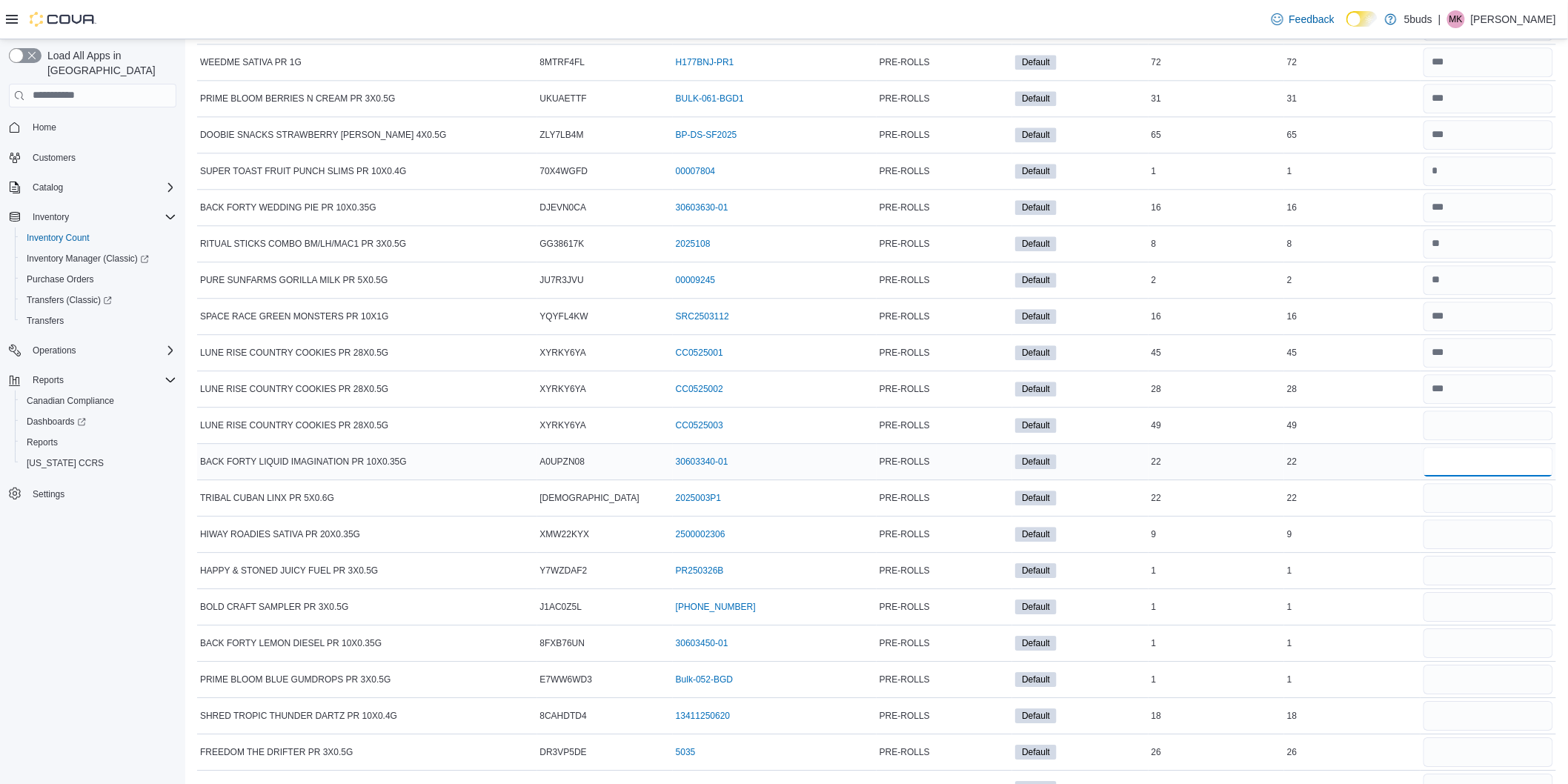
click at [1456, 477] on input "number" at bounding box center [1489, 462] width 129 height 30
click at [1457, 513] on input "number" at bounding box center [1489, 498] width 129 height 30
click at [1456, 549] on input "number" at bounding box center [1489, 534] width 129 height 30
click at [1453, 585] on input "number" at bounding box center [1489, 571] width 129 height 30
click at [1457, 622] on input "number" at bounding box center [1489, 606] width 129 height 30
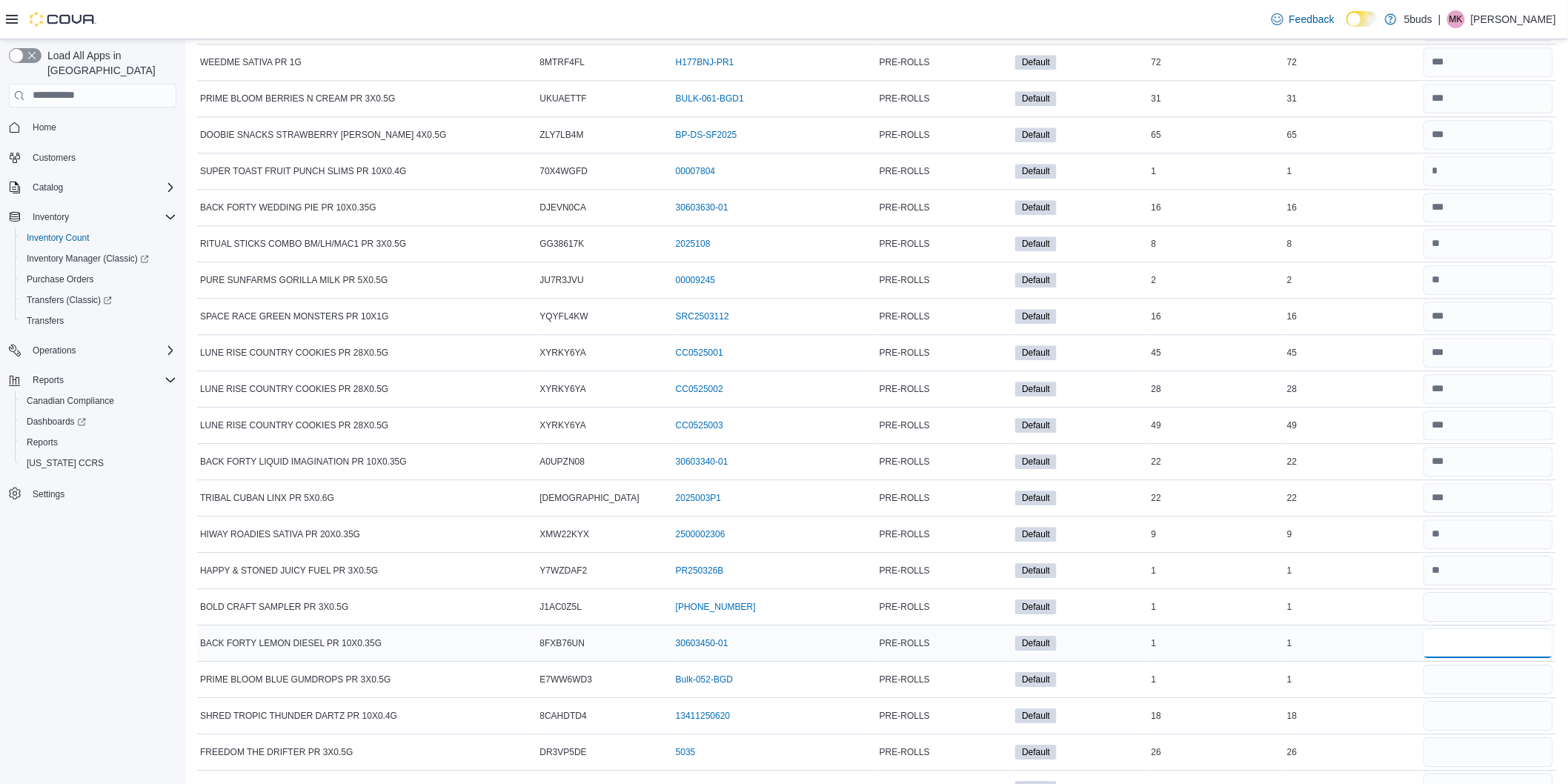
click at [1460, 658] on input "number" at bounding box center [1489, 643] width 129 height 30
click at [1458, 694] on input "number" at bounding box center [1489, 680] width 129 height 30
click at [1468, 731] on input "number" at bounding box center [1489, 715] width 129 height 30
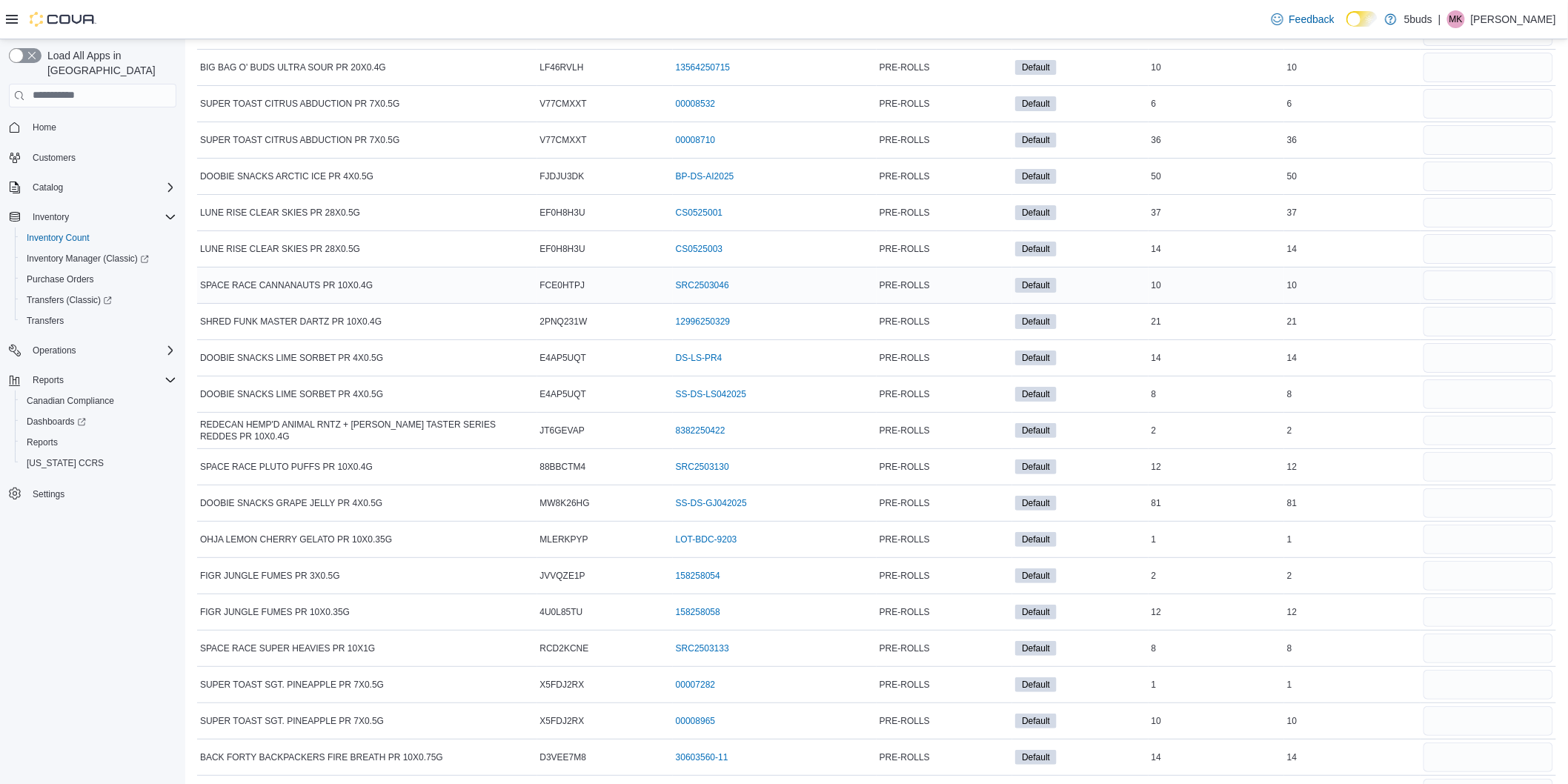
scroll to position [21084, 0]
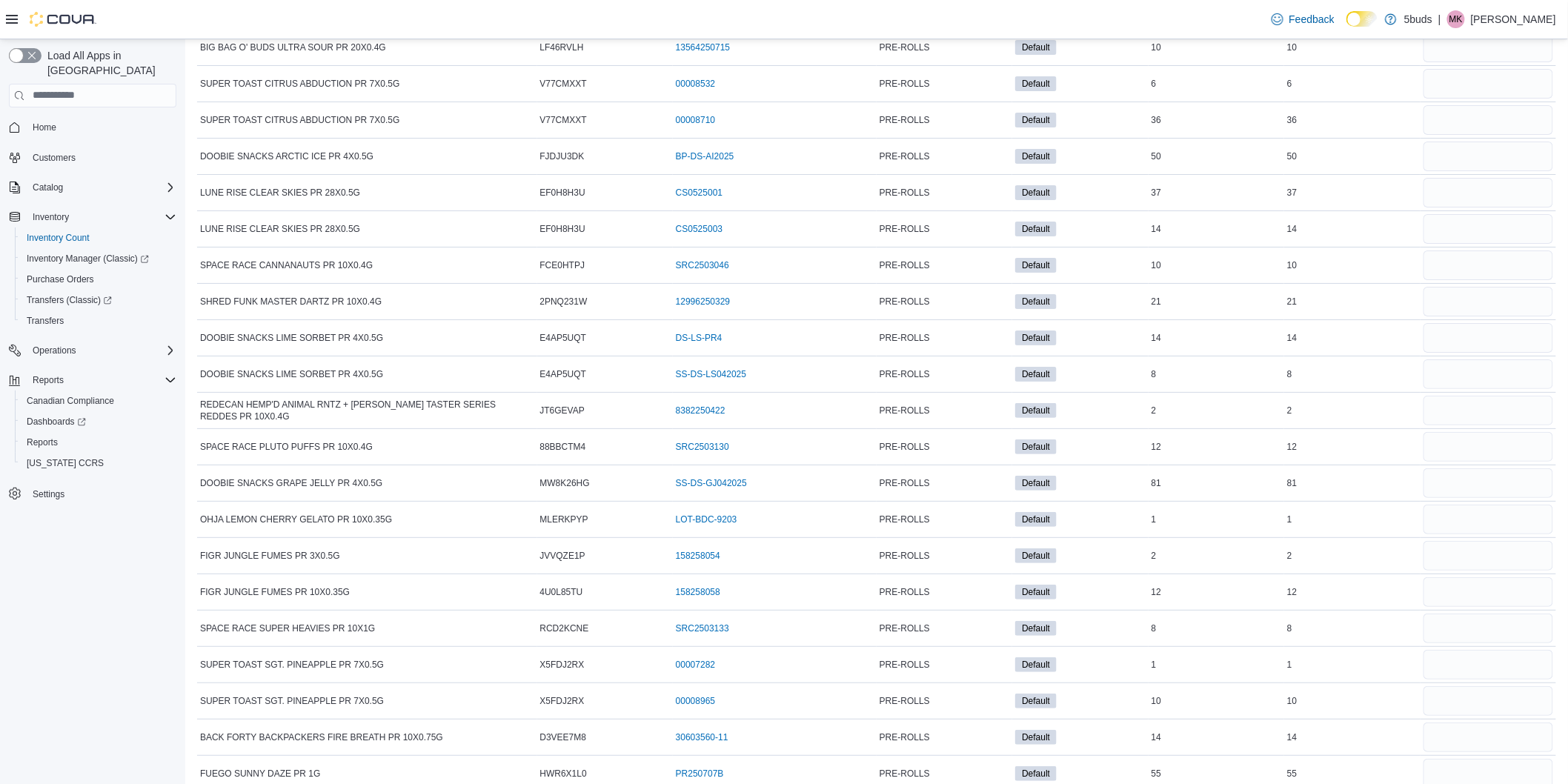
click at [1476, 26] on input "number" at bounding box center [1489, 11] width 129 height 30
click at [1478, 62] on input "number" at bounding box center [1489, 47] width 129 height 30
click at [1475, 98] on input "number" at bounding box center [1489, 83] width 129 height 30
click at [1470, 135] on input "number" at bounding box center [1489, 120] width 129 height 30
click at [1473, 171] on input "number" at bounding box center [1489, 156] width 129 height 30
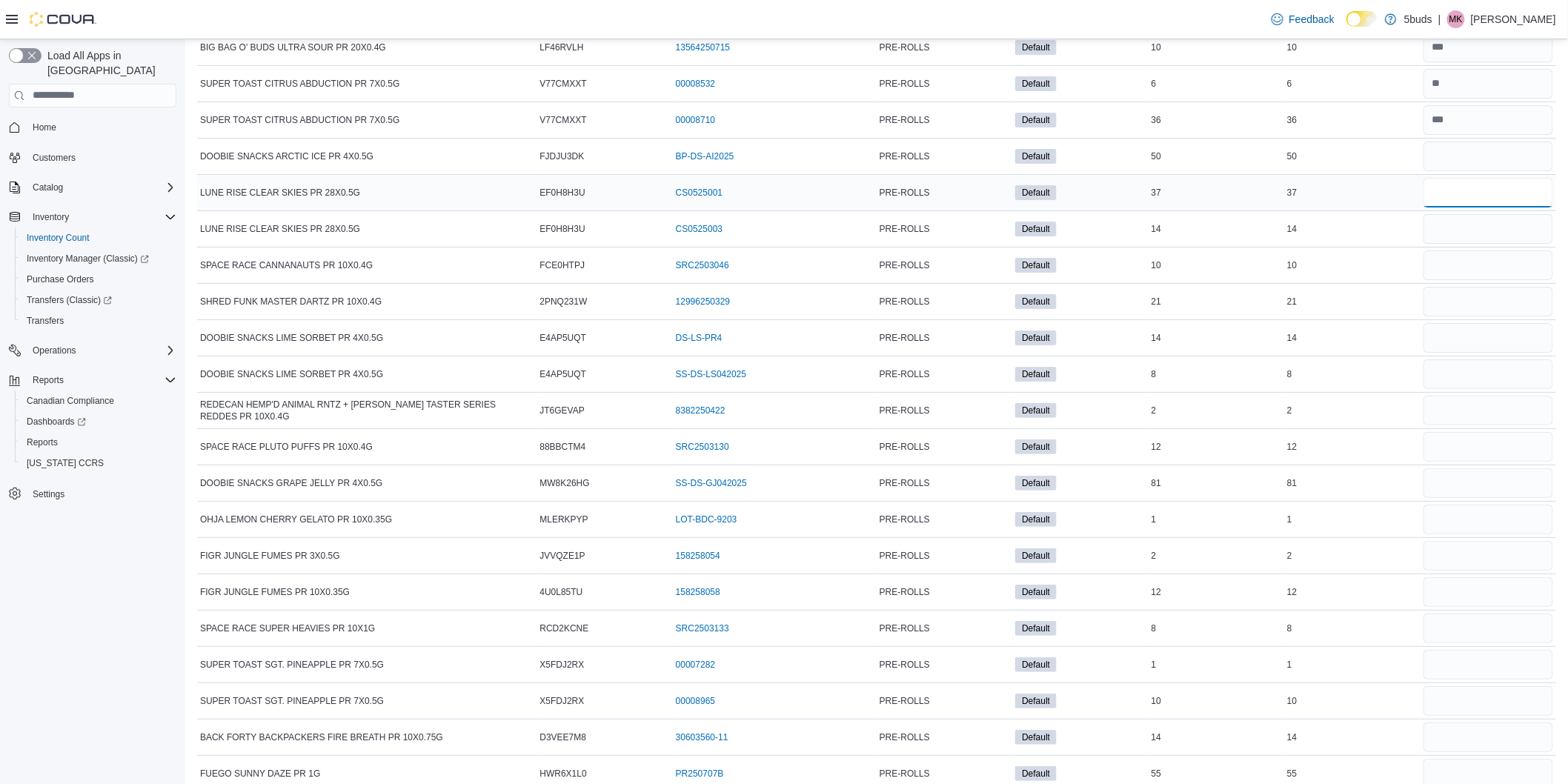
click at [1465, 208] on input "number" at bounding box center [1489, 192] width 129 height 30
click at [1455, 244] on input "number" at bounding box center [1489, 229] width 129 height 30
click at [1458, 280] on input "number" at bounding box center [1489, 265] width 129 height 30
click at [1468, 280] on input "number" at bounding box center [1489, 265] width 129 height 30
click at [1466, 317] on input "number" at bounding box center [1489, 301] width 129 height 30
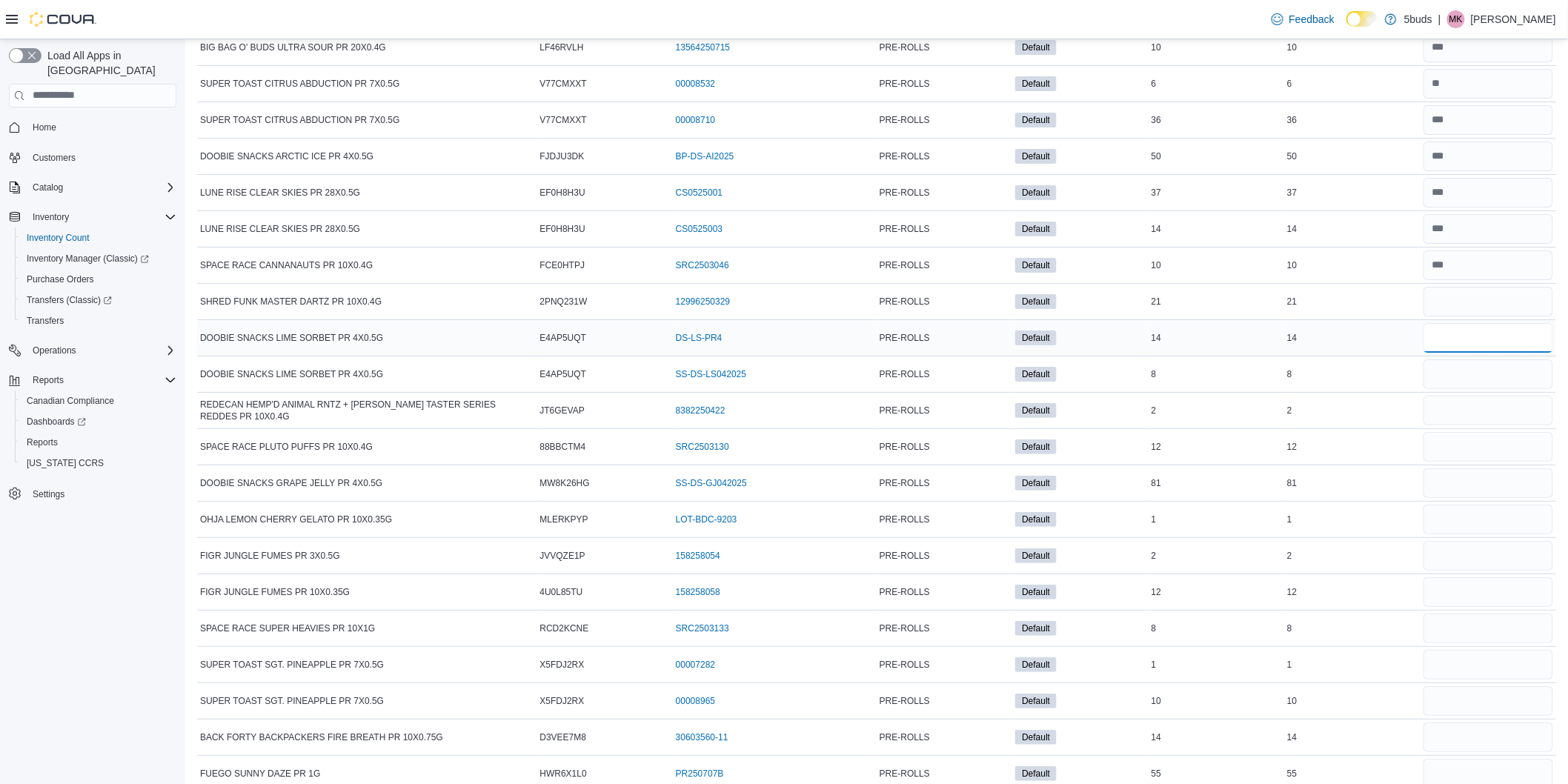
click at [1464, 352] on input "number" at bounding box center [1489, 338] width 129 height 30
click at [1455, 389] on input "number" at bounding box center [1489, 374] width 129 height 30
click at [1463, 426] on input "number" at bounding box center [1489, 410] width 129 height 30
click at [1466, 462] on input "number" at bounding box center [1489, 447] width 129 height 30
click at [1446, 498] on input "number" at bounding box center [1489, 483] width 129 height 30
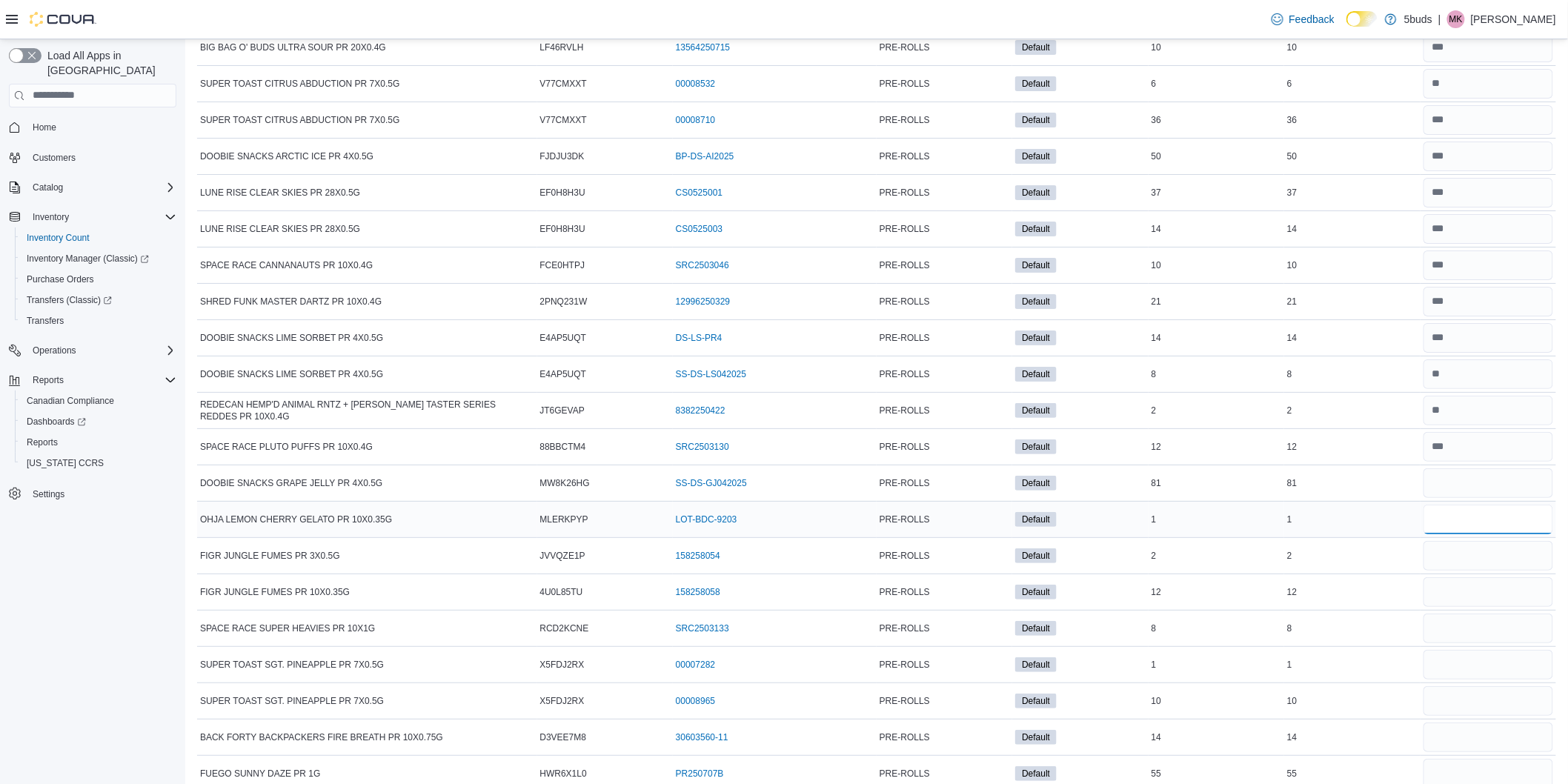
click at [1456, 534] on input "number" at bounding box center [1489, 519] width 129 height 30
click at [1477, 352] on input "number" at bounding box center [1489, 338] width 129 height 30
click at [1472, 534] on input "number" at bounding box center [1489, 519] width 129 height 30
click at [1459, 571] on input "number" at bounding box center [1489, 555] width 129 height 30
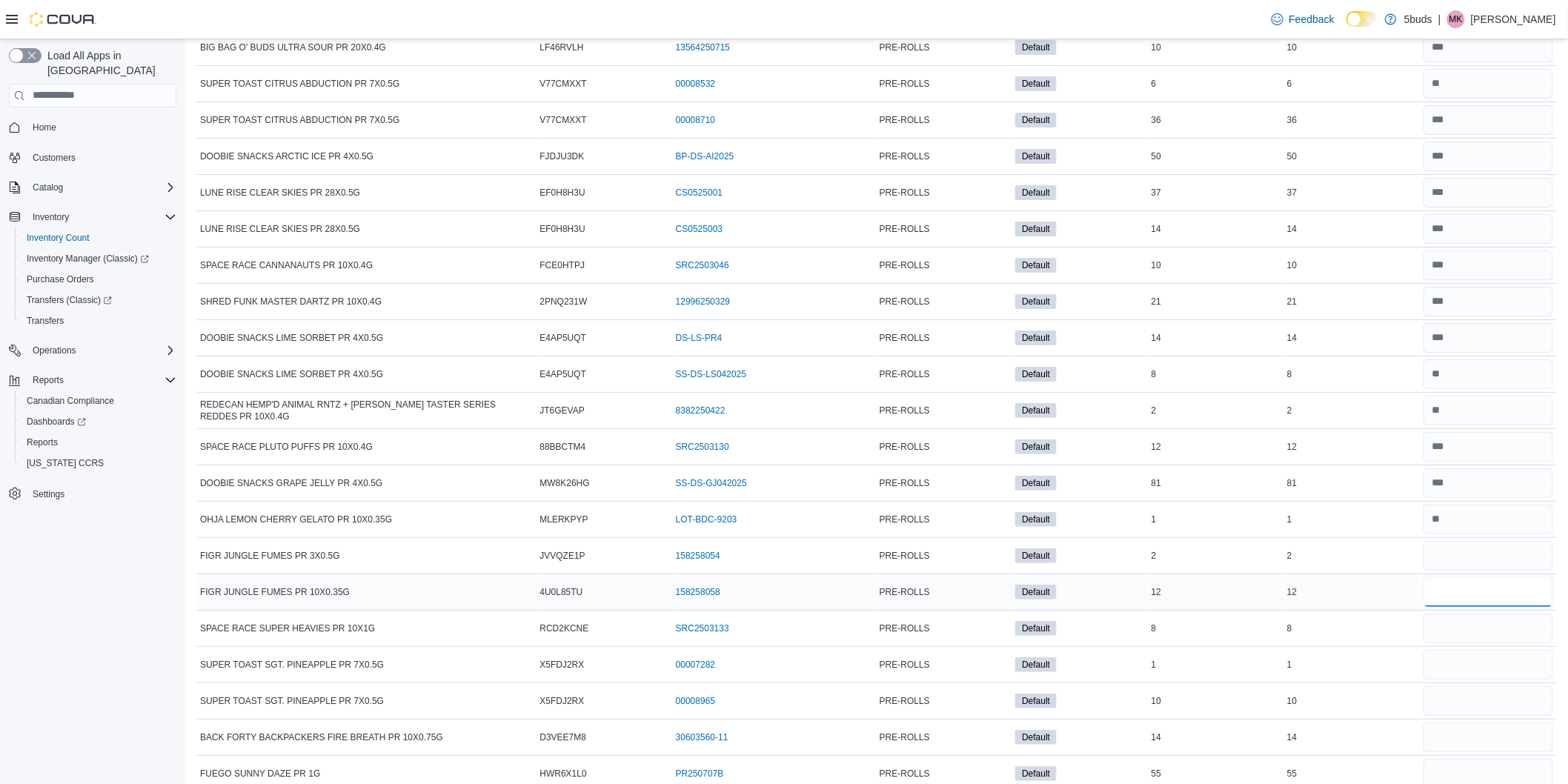
click at [1472, 607] on input "number" at bounding box center [1489, 592] width 129 height 30
click at [1451, 643] on input "number" at bounding box center [1489, 629] width 129 height 30
click at [1463, 680] on input "number" at bounding box center [1489, 664] width 129 height 30
click at [1459, 716] on input "number" at bounding box center [1489, 701] width 129 height 30
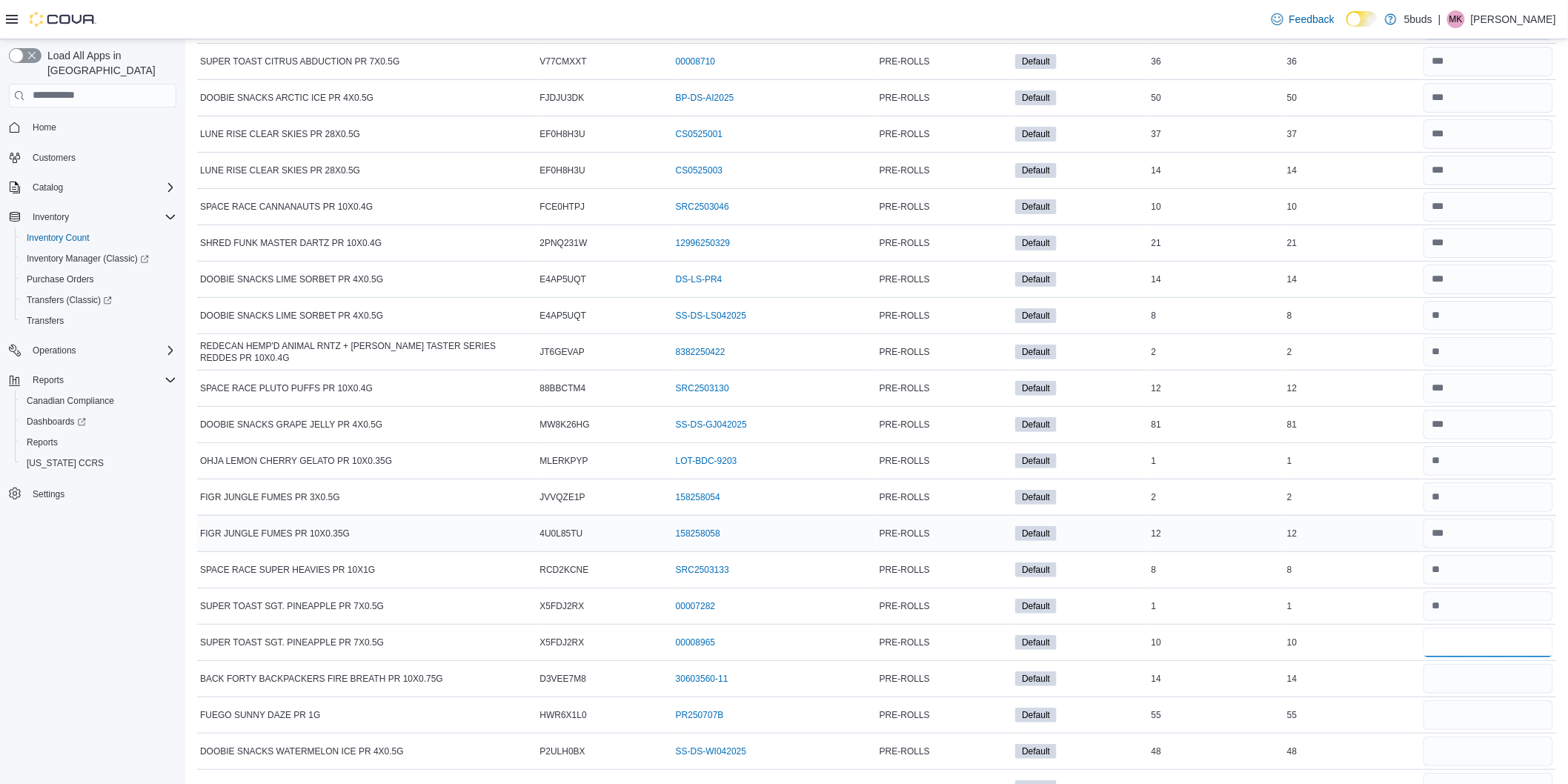
scroll to position [21414, 0]
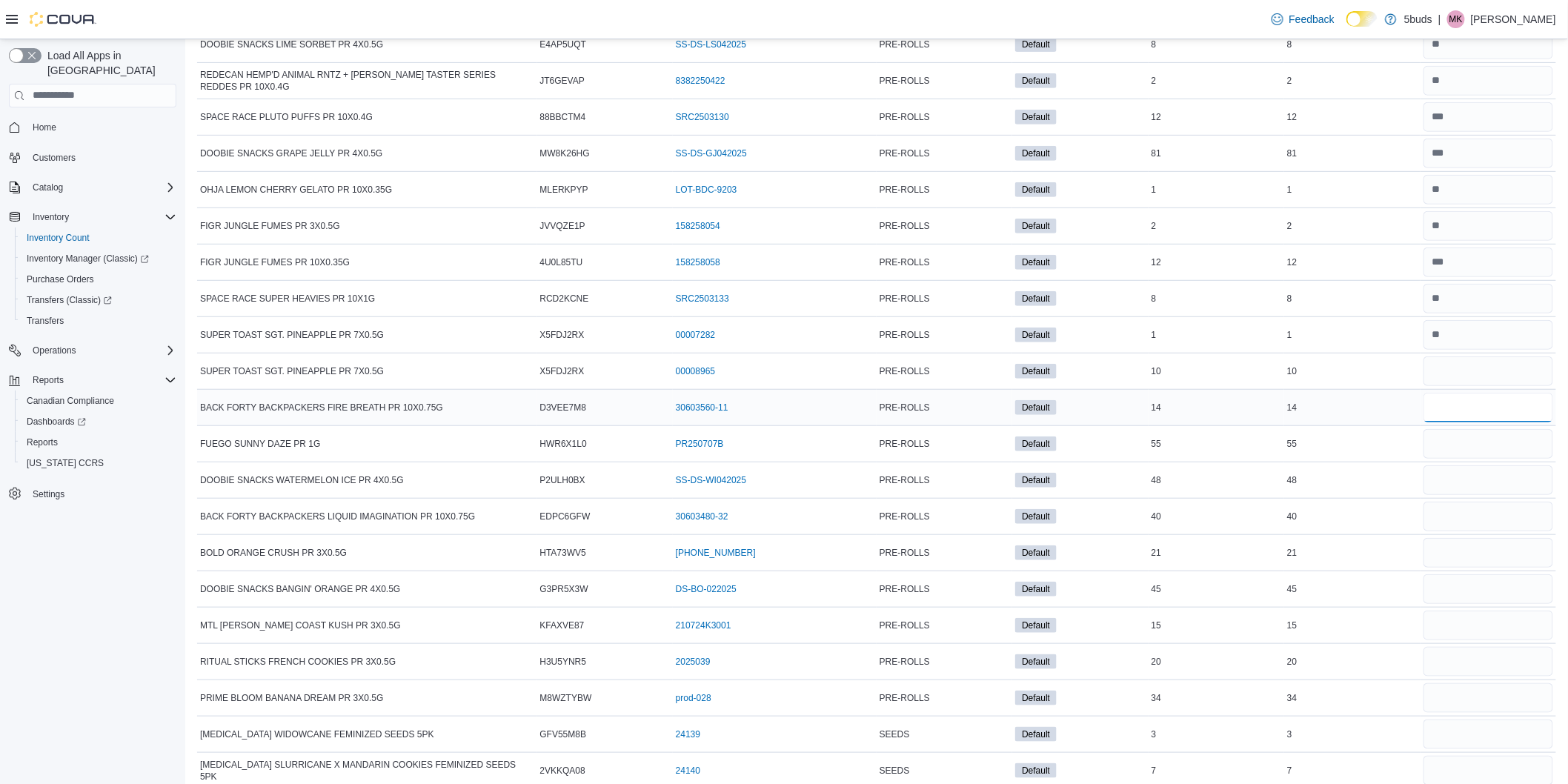
click at [1475, 423] on input "number" at bounding box center [1489, 407] width 129 height 30
click at [1455, 459] on input "number" at bounding box center [1489, 443] width 129 height 30
click at [1469, 495] on input "number" at bounding box center [1489, 480] width 129 height 30
click at [1463, 531] on input "number" at bounding box center [1489, 517] width 129 height 30
click at [1461, 568] on input "number" at bounding box center [1489, 552] width 129 height 30
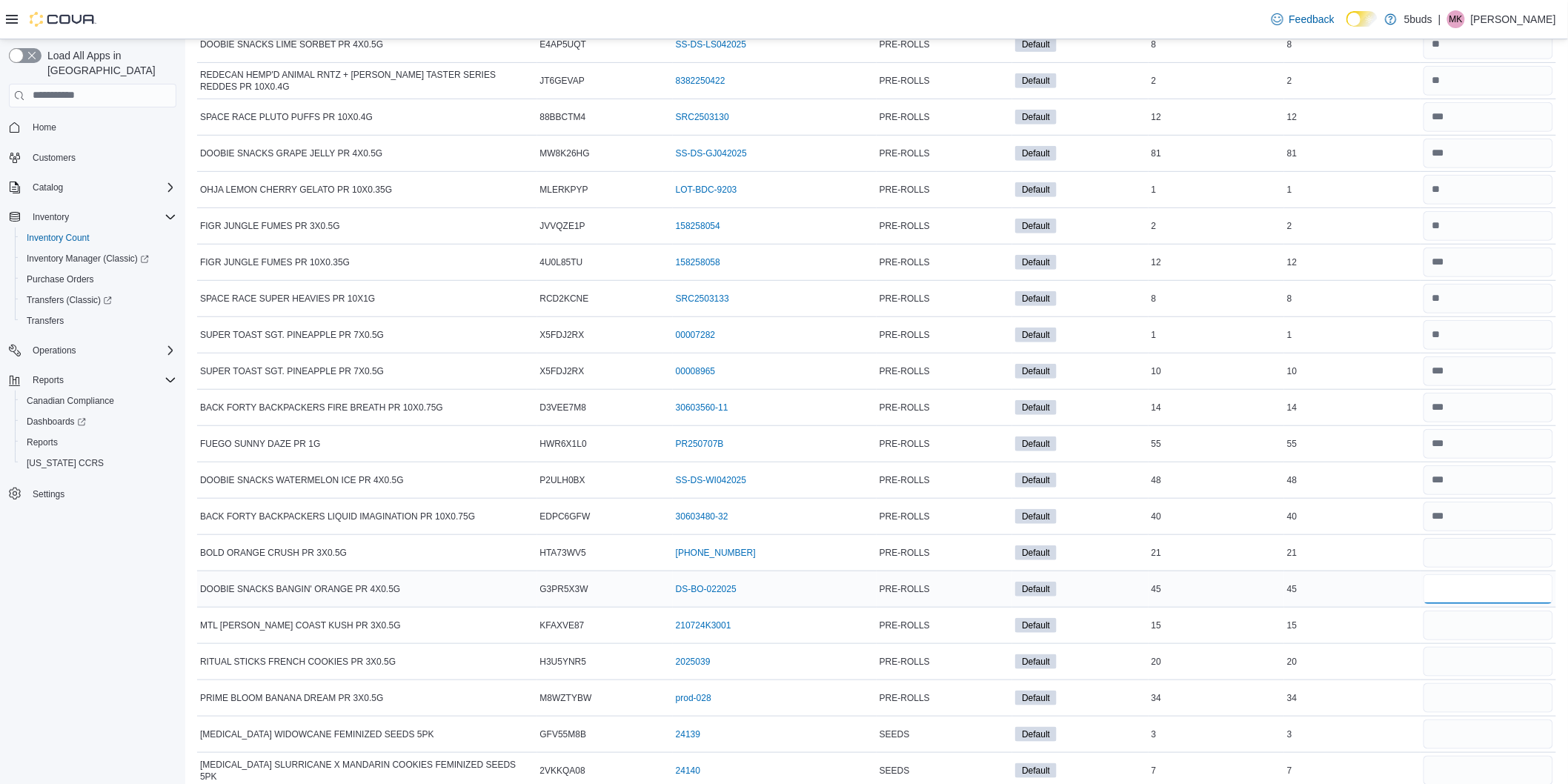
click at [1456, 604] on input "number" at bounding box center [1489, 589] width 129 height 30
click at [1460, 640] on input "number" at bounding box center [1489, 626] width 129 height 30
click at [1458, 677] on input "number" at bounding box center [1489, 661] width 129 height 30
click at [1485, 713] on input "number" at bounding box center [1489, 698] width 129 height 30
click at [1482, 749] on input "number" at bounding box center [1489, 734] width 129 height 30
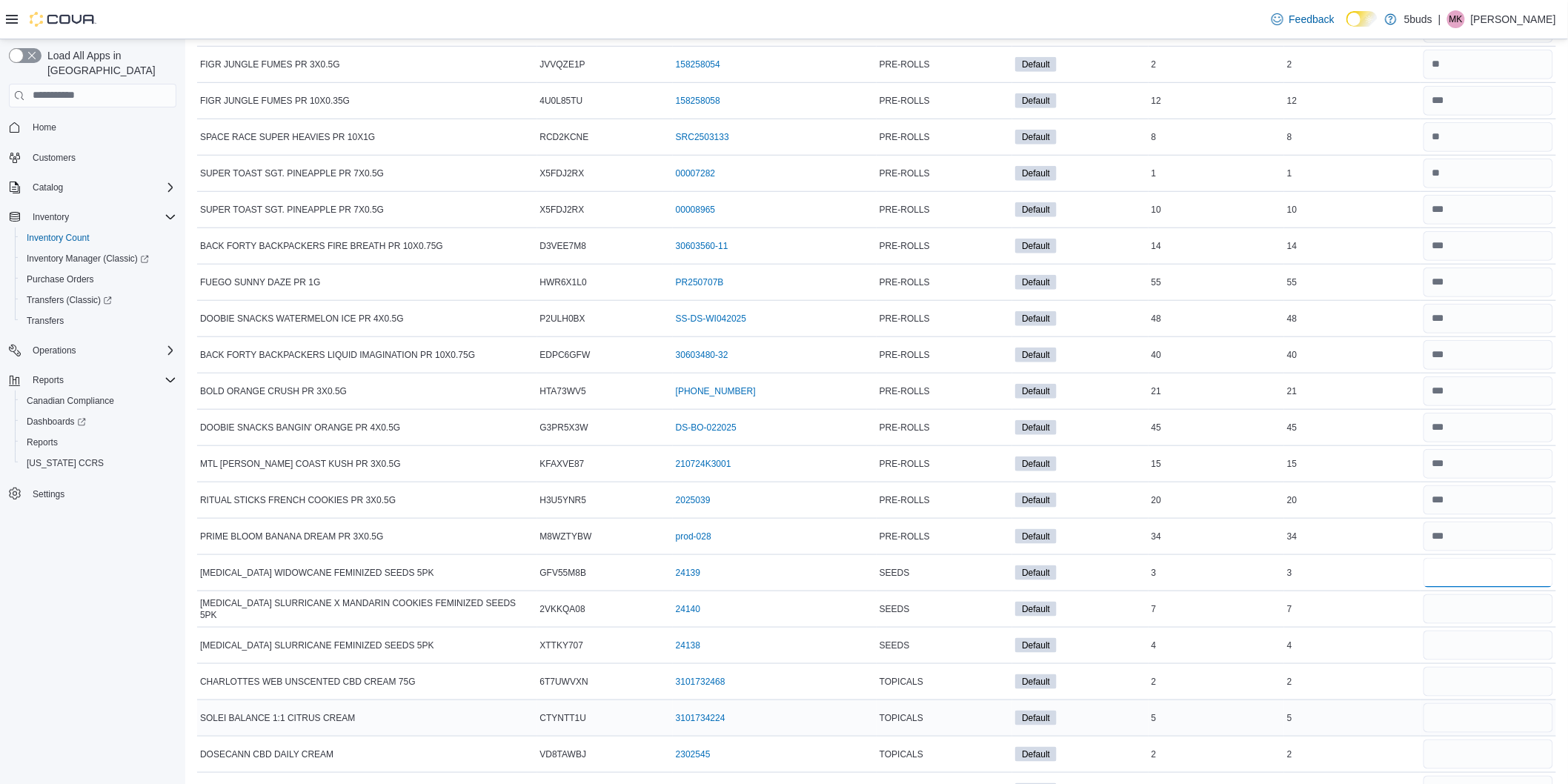
scroll to position [21692, 0]
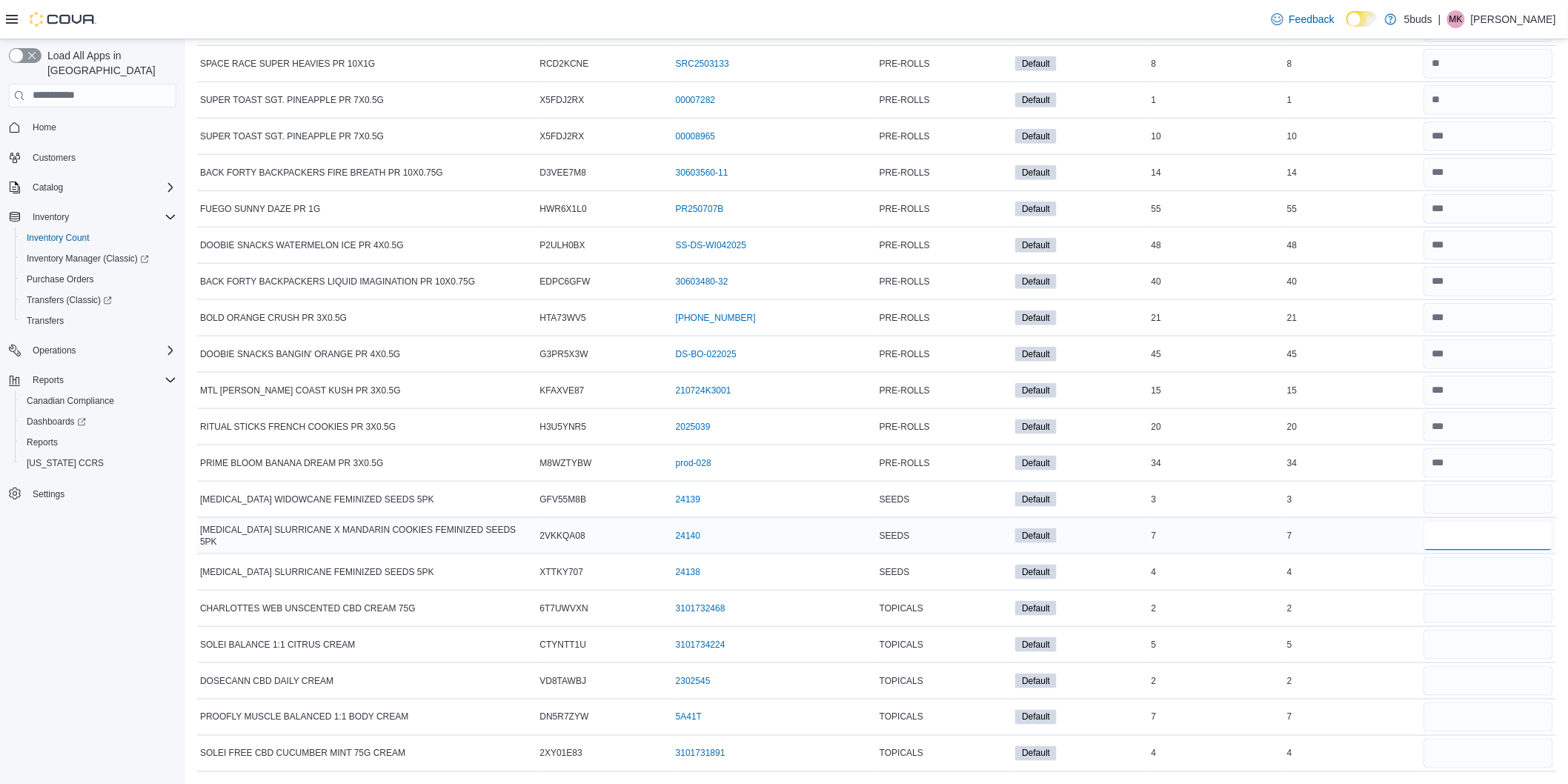
click at [1487, 530] on input "number" at bounding box center [1489, 536] width 129 height 30
click at [1478, 581] on input "number" at bounding box center [1489, 572] width 129 height 30
click at [1470, 612] on input "number" at bounding box center [1489, 608] width 129 height 30
click at [1469, 643] on input "number" at bounding box center [1489, 645] width 129 height 30
click at [1469, 683] on input "number" at bounding box center [1489, 681] width 129 height 30
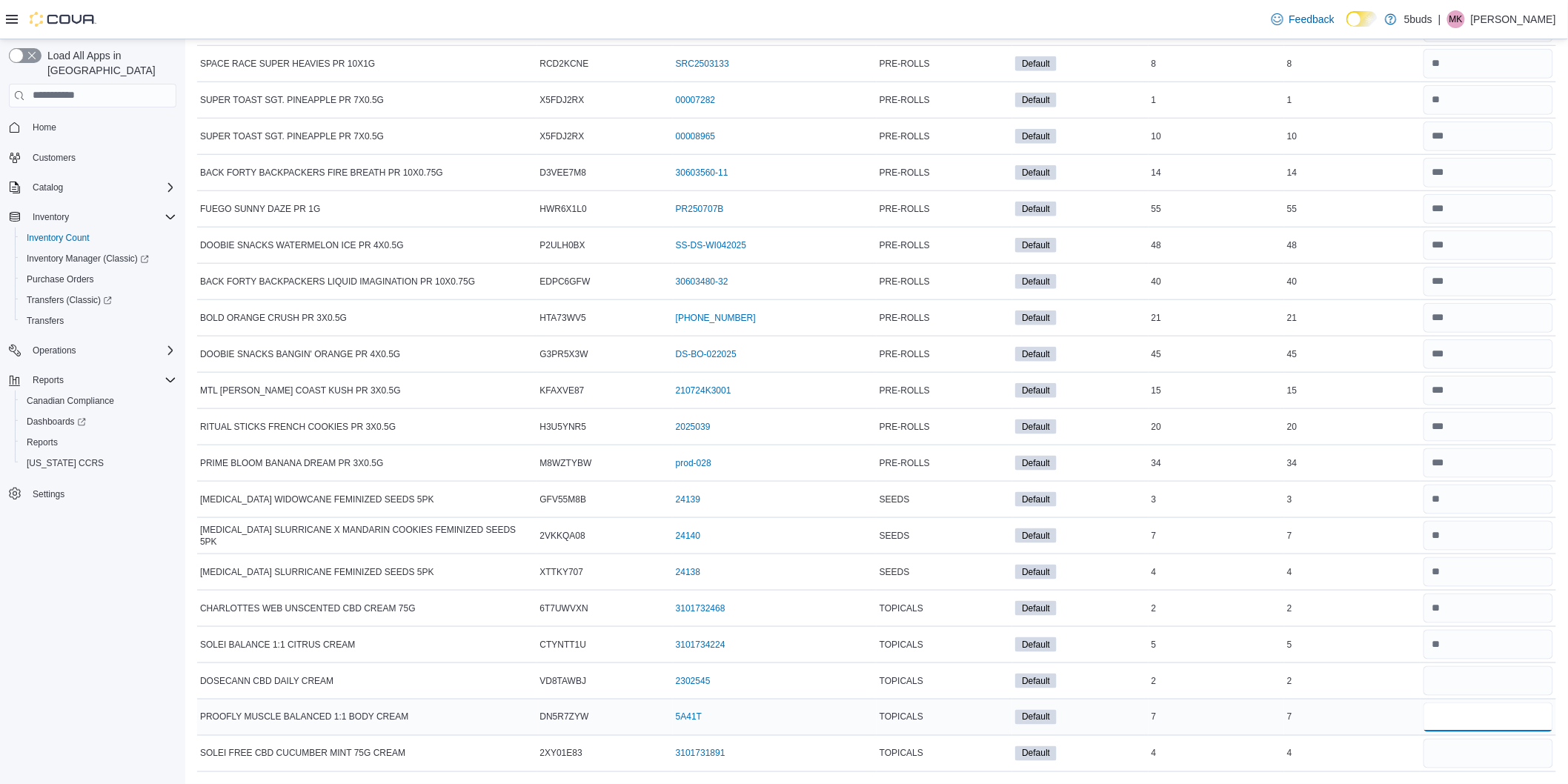
click at [1460, 722] on input "number" at bounding box center [1489, 717] width 129 height 30
click at [1458, 751] on input "number" at bounding box center [1489, 753] width 129 height 30
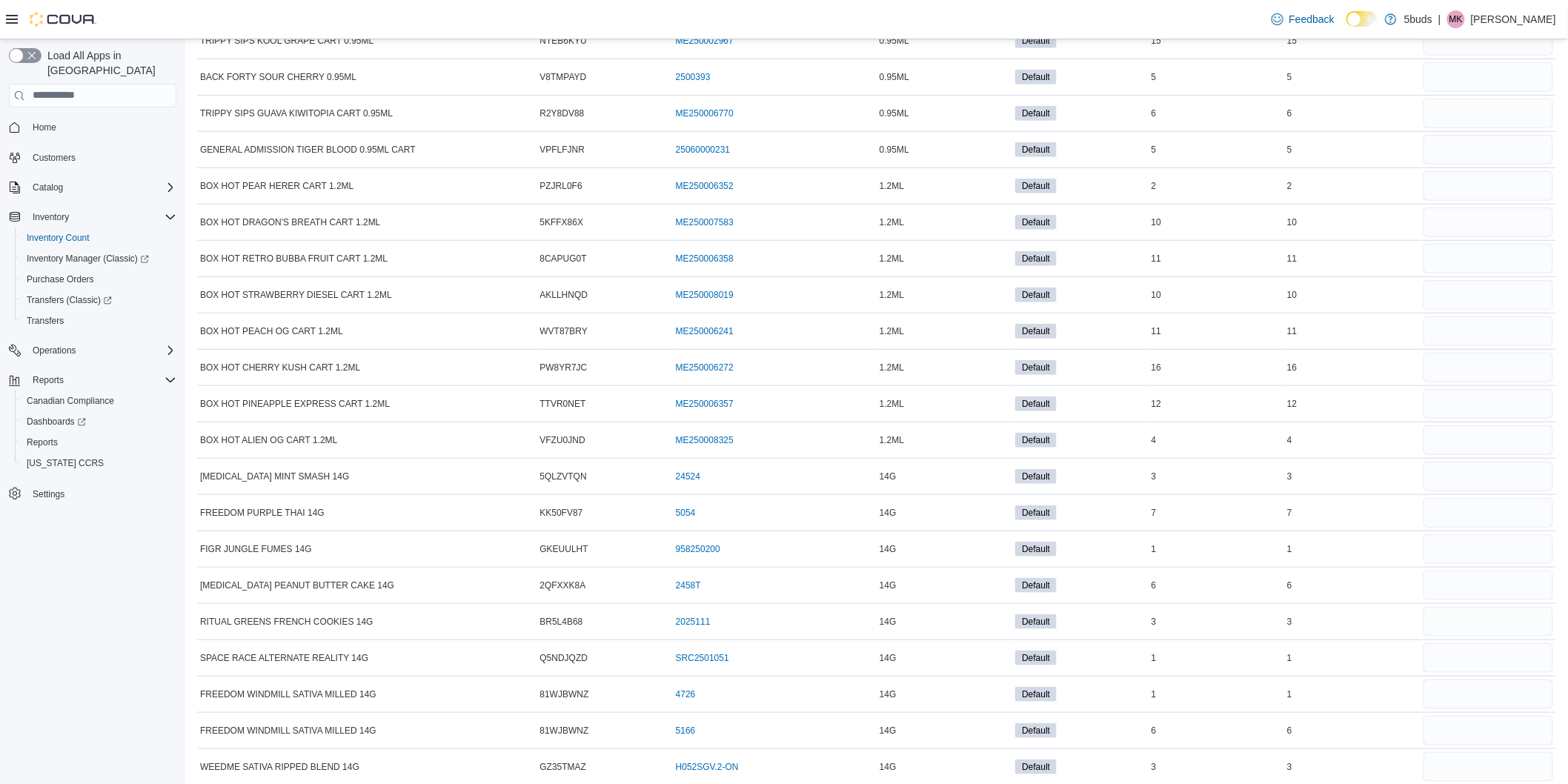
scroll to position [0, 0]
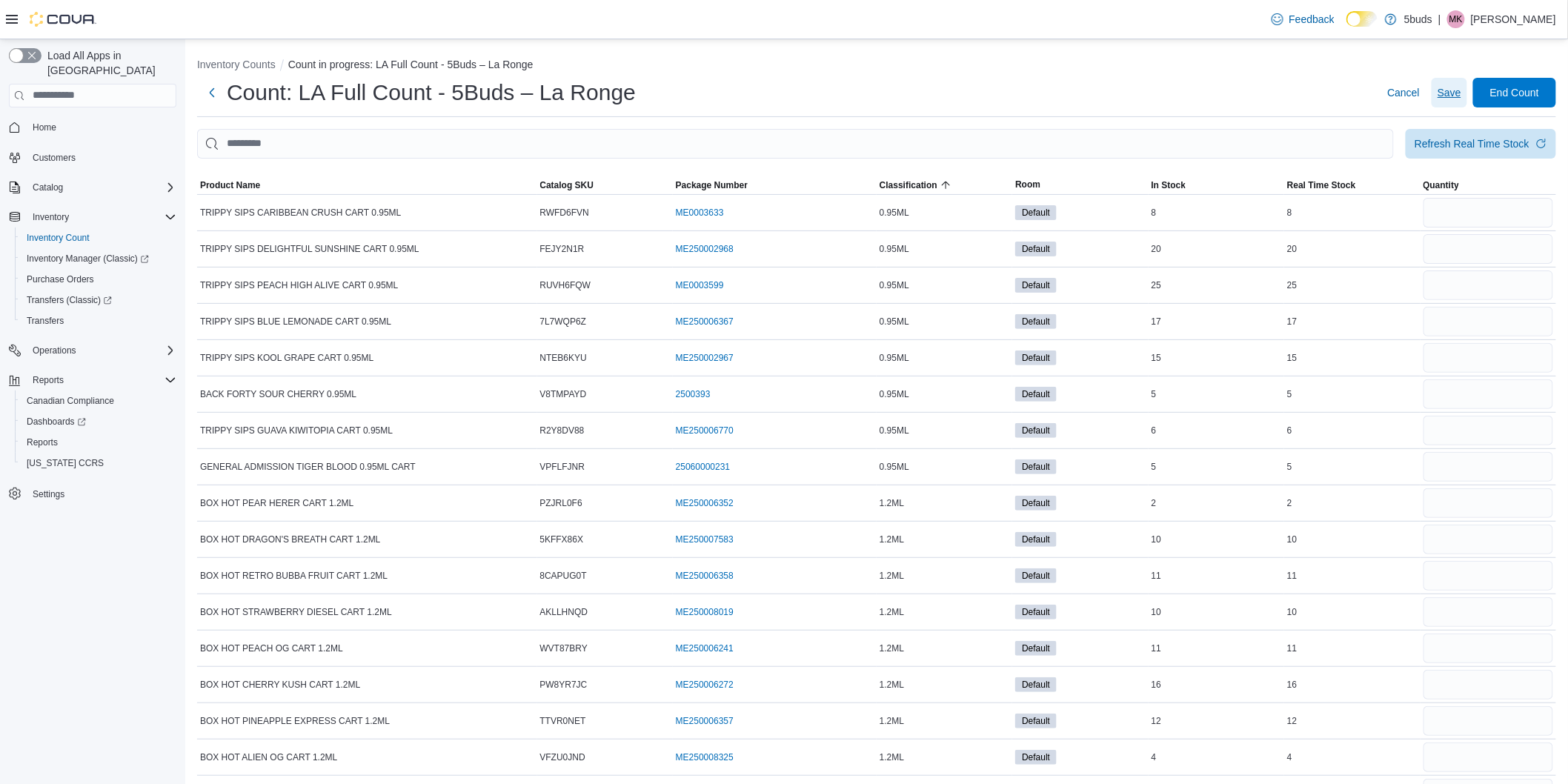
click at [1462, 85] on span "Save" at bounding box center [1449, 92] width 24 height 14
click at [1470, 203] on input "number" at bounding box center [1489, 212] width 129 height 30
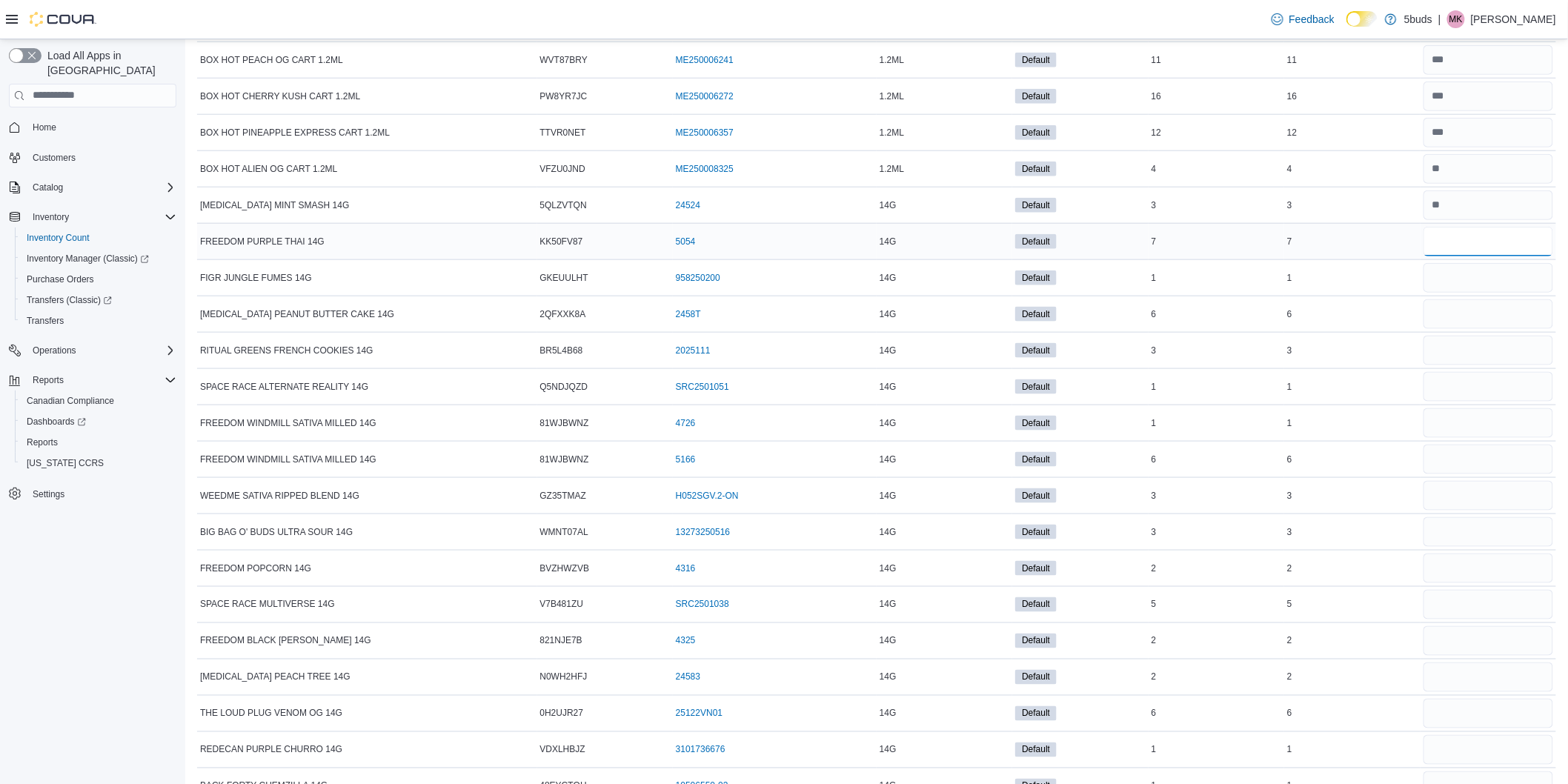
scroll to position [603, 0]
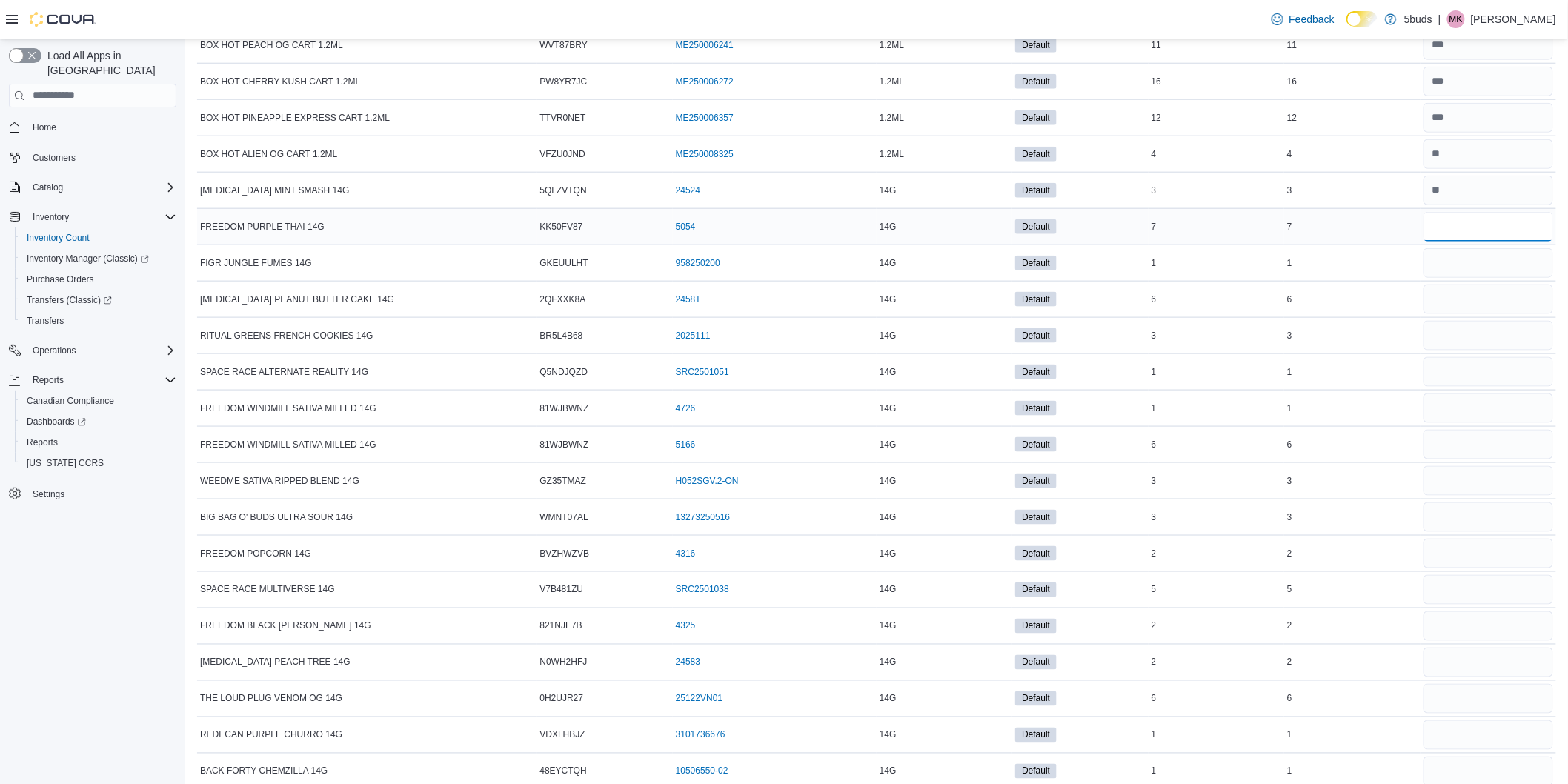
click at [1471, 235] on input "number" at bounding box center [1489, 227] width 129 height 30
click at [1459, 266] on input "number" at bounding box center [1489, 263] width 129 height 30
click at [1442, 461] on div at bounding box center [1489, 444] width 135 height 36
click at [1485, 386] on input "number" at bounding box center [1489, 372] width 129 height 30
click at [1484, 441] on input "number" at bounding box center [1489, 444] width 129 height 30
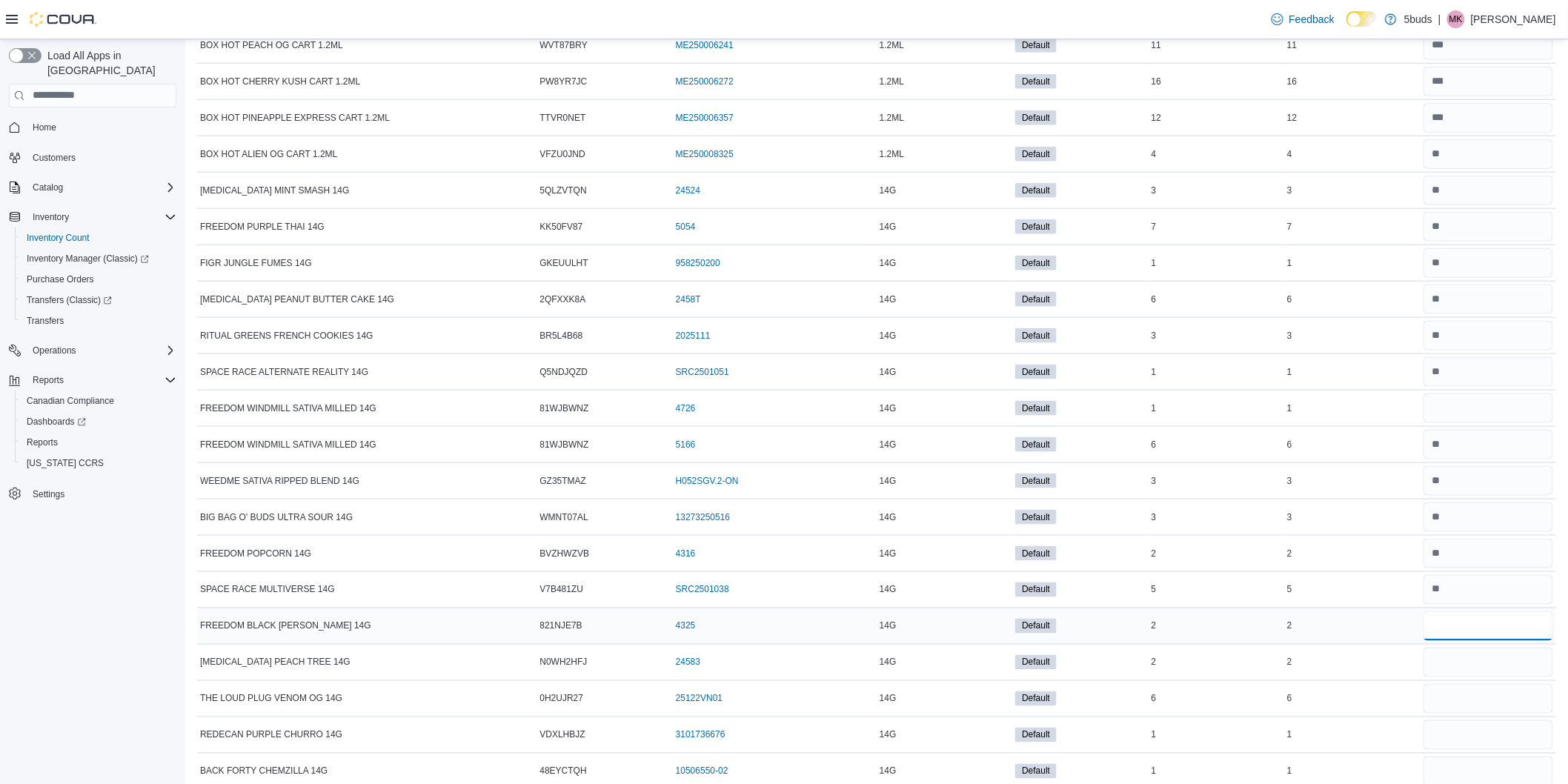
click at [1456, 637] on input "number" at bounding box center [1489, 626] width 129 height 30
click at [1459, 558] on input "number" at bounding box center [1489, 553] width 129 height 30
click at [1463, 526] on input "number" at bounding box center [1489, 517] width 129 height 30
click at [1472, 486] on input "number" at bounding box center [1489, 481] width 129 height 30
click at [1485, 649] on input "number" at bounding box center [1489, 662] width 129 height 30
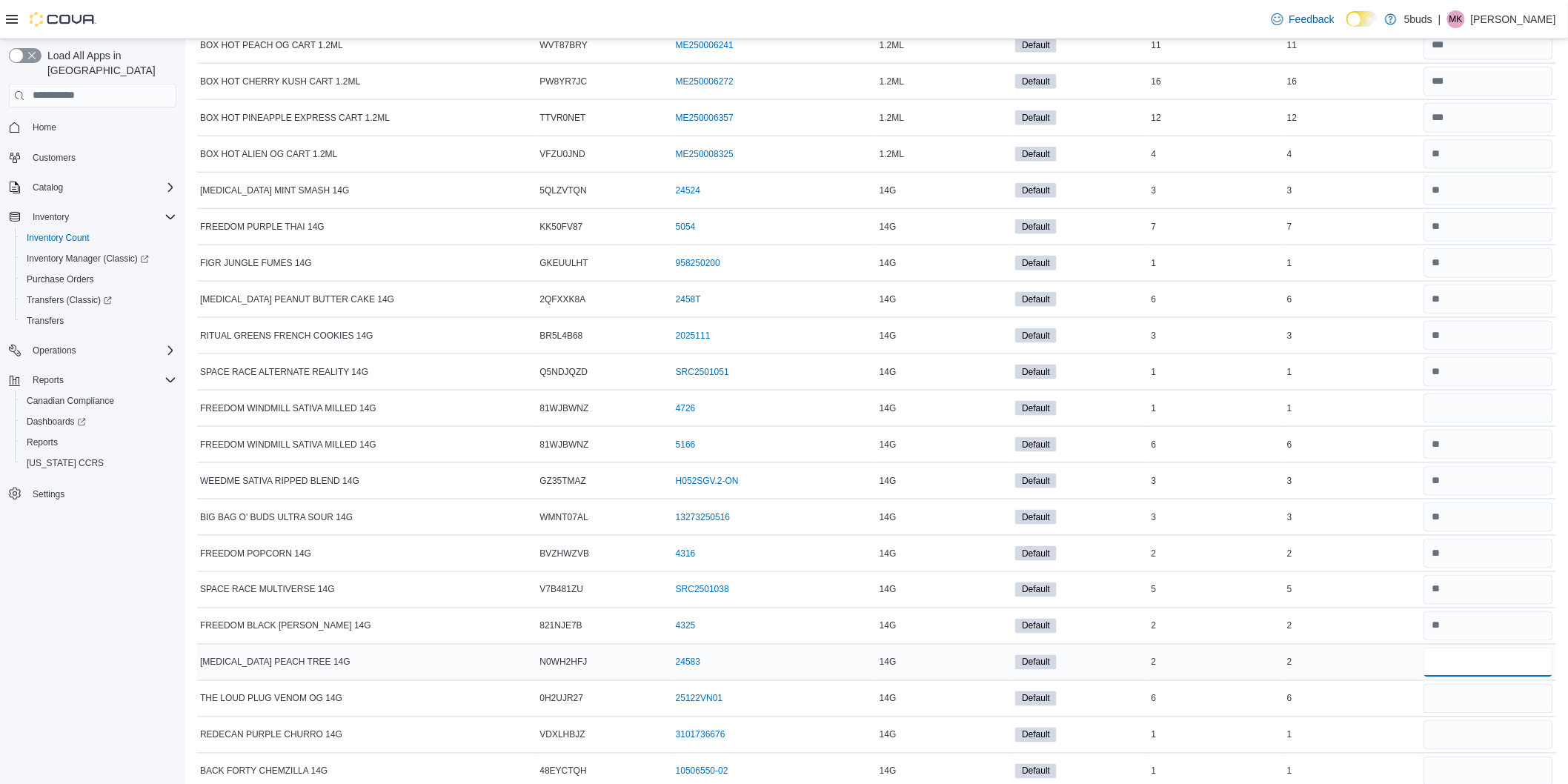
click at [1498, 673] on input "number" at bounding box center [1489, 662] width 129 height 30
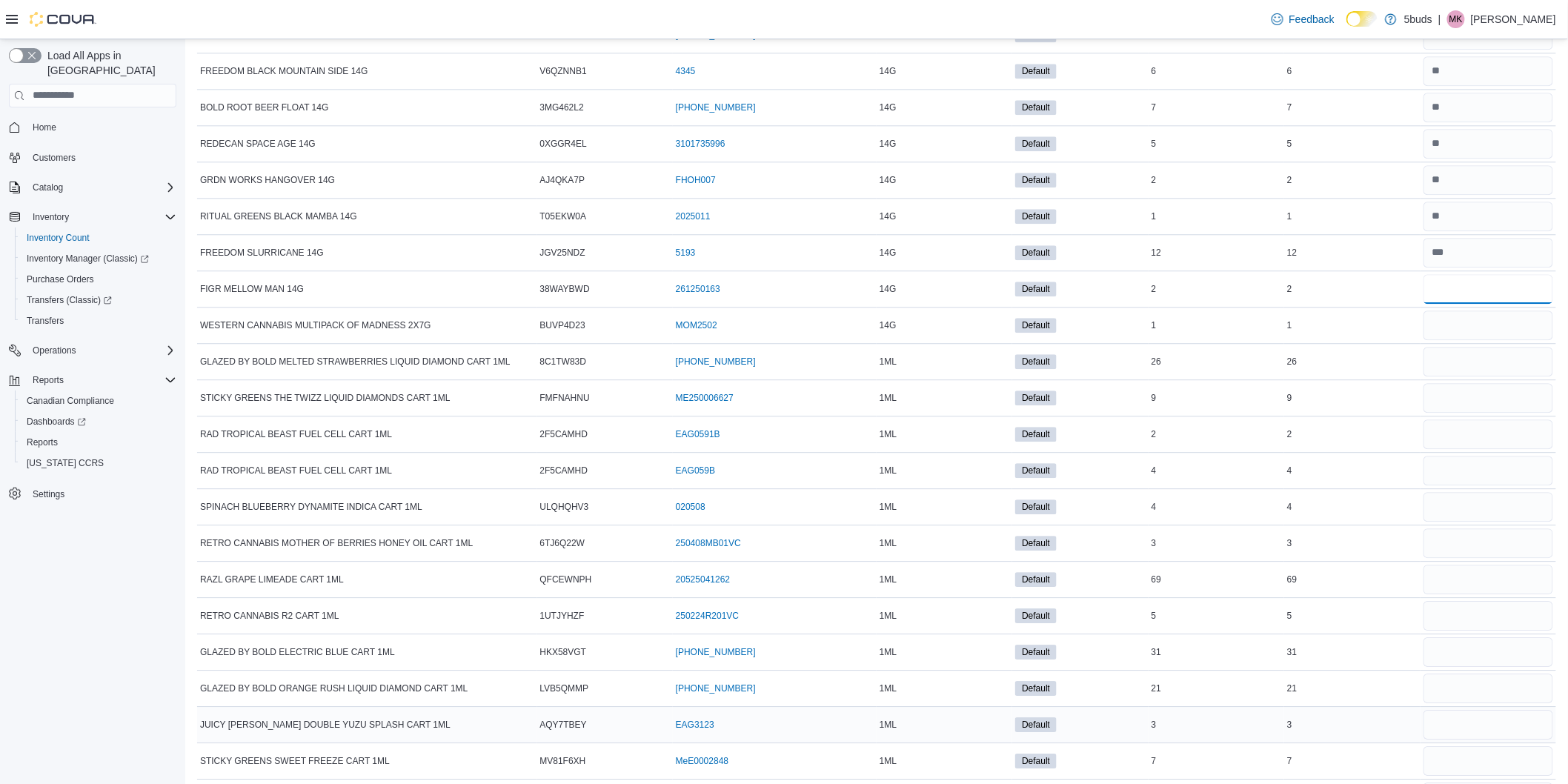
scroll to position [1515, 0]
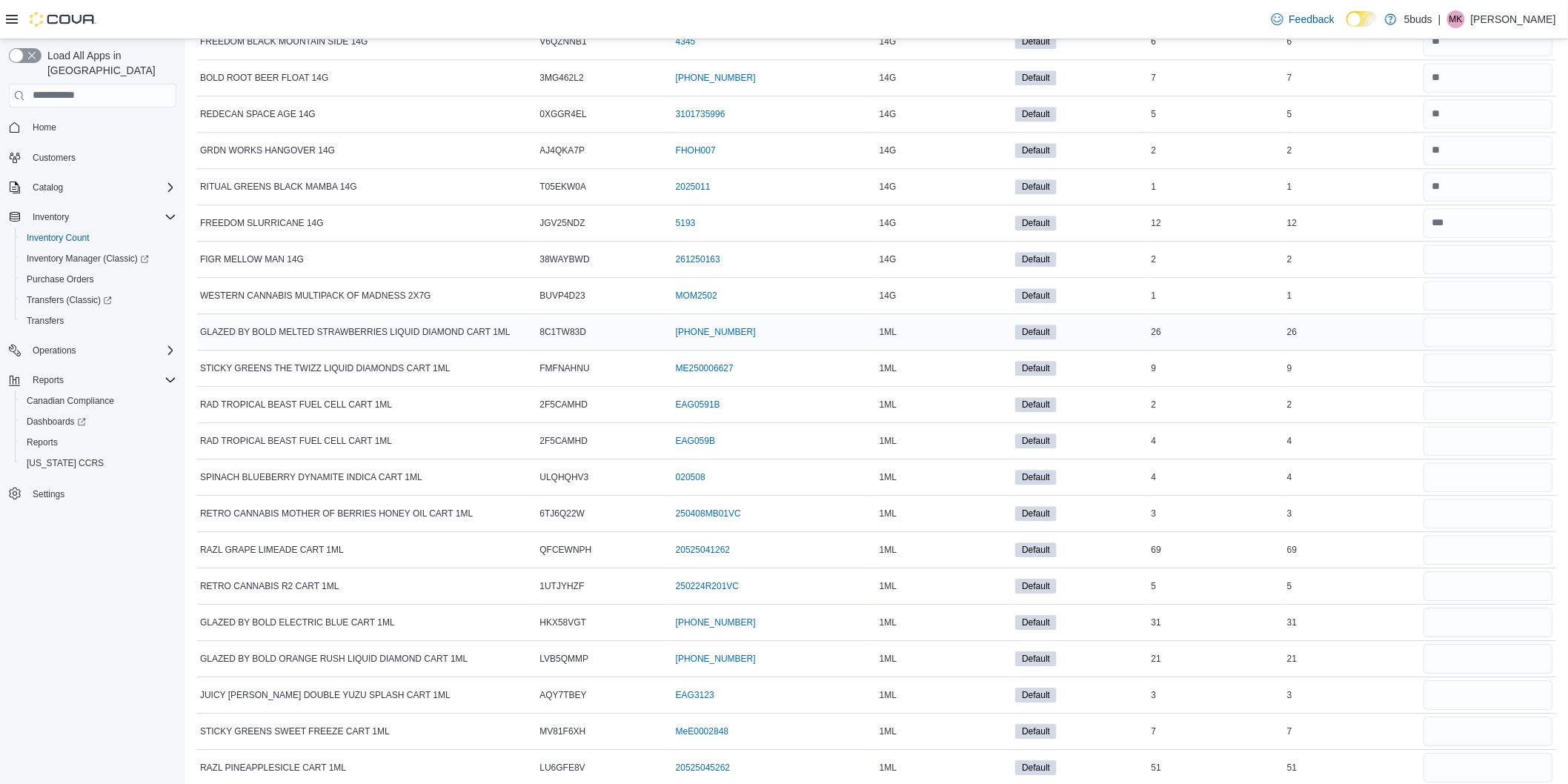
click at [1460, 316] on div at bounding box center [1489, 331] width 135 height 36
click at [1460, 301] on input "number" at bounding box center [1489, 295] width 129 height 30
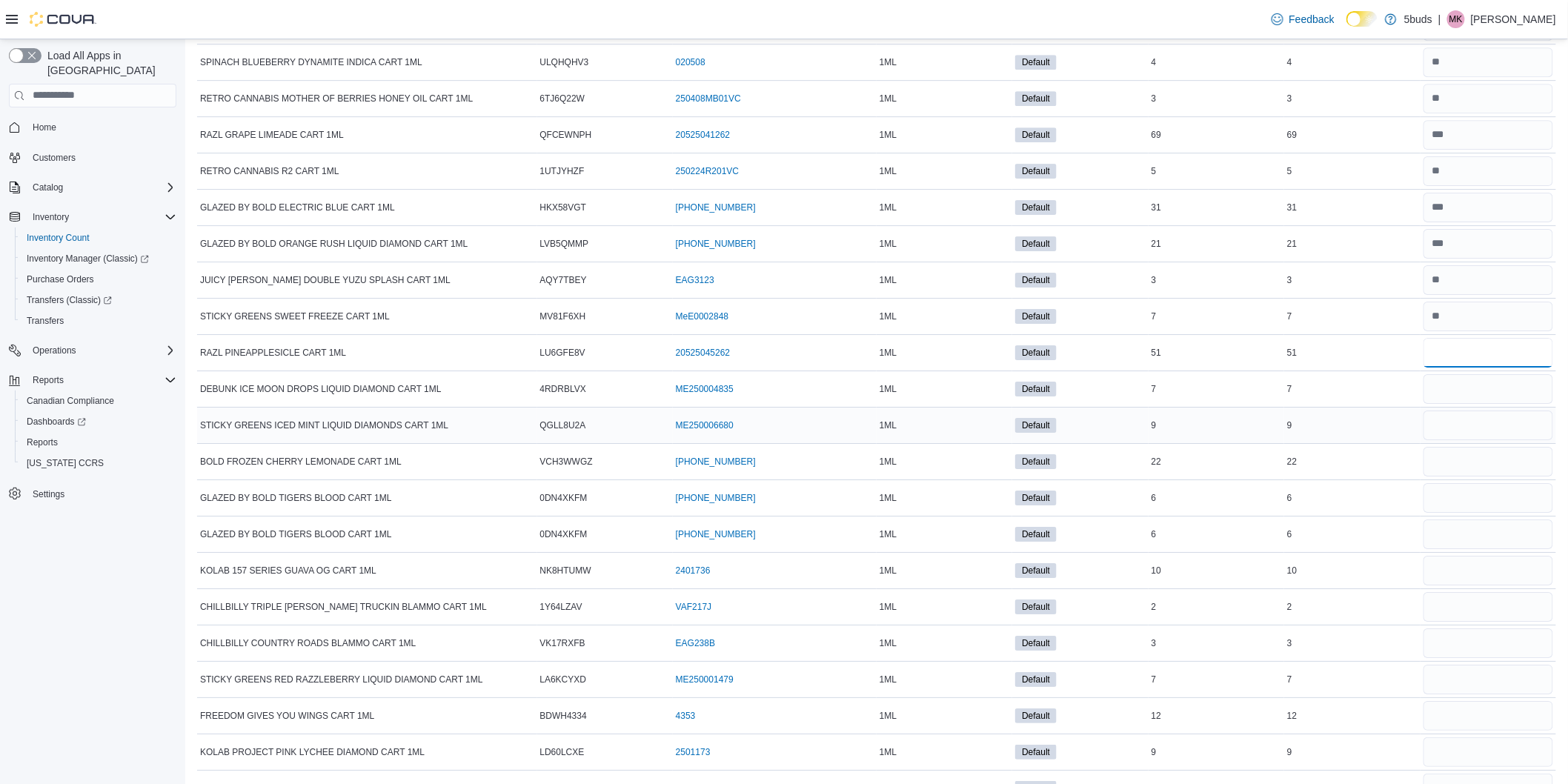
scroll to position [2011, 0]
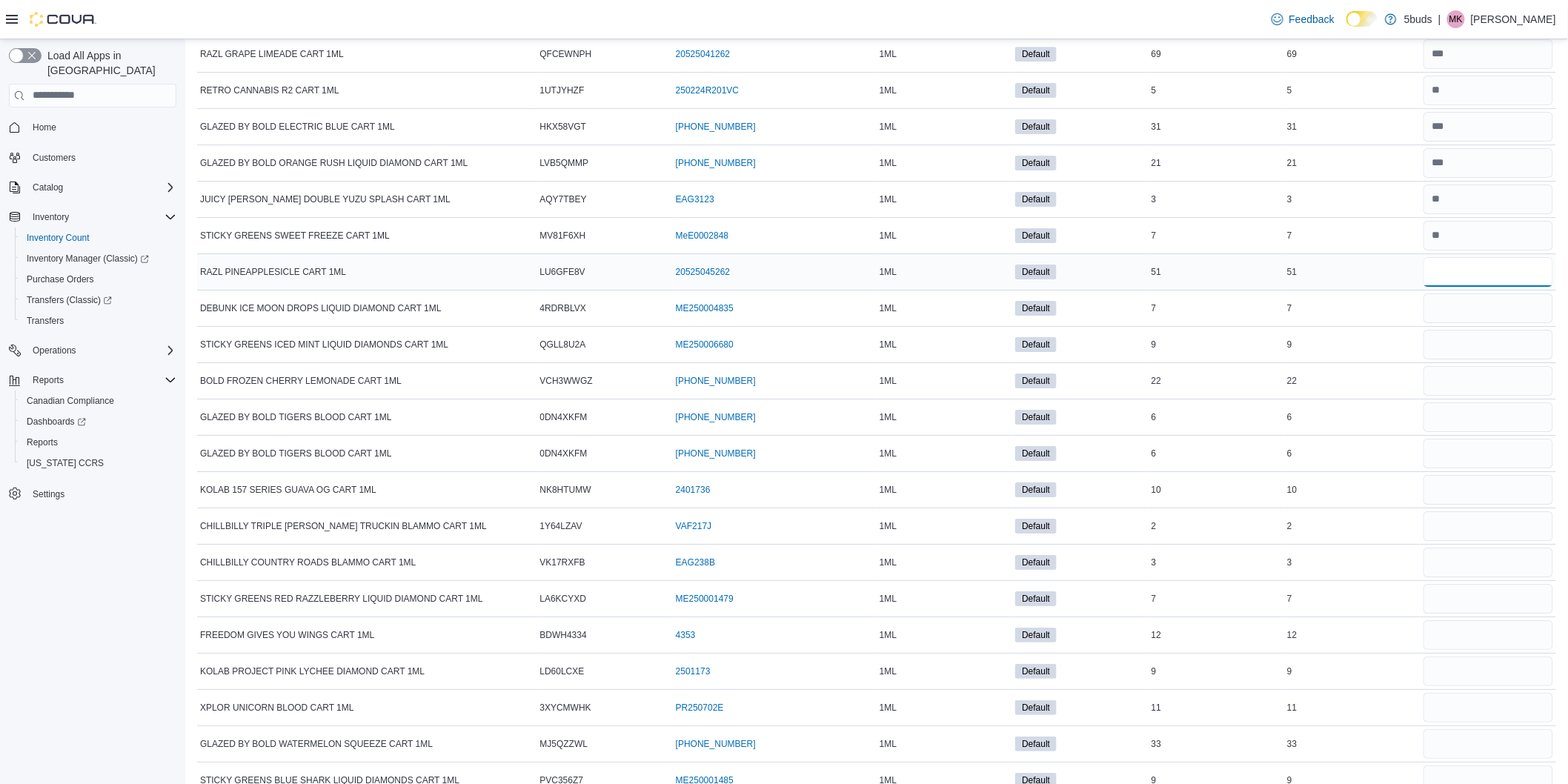
click at [1456, 276] on input "number" at bounding box center [1489, 271] width 129 height 30
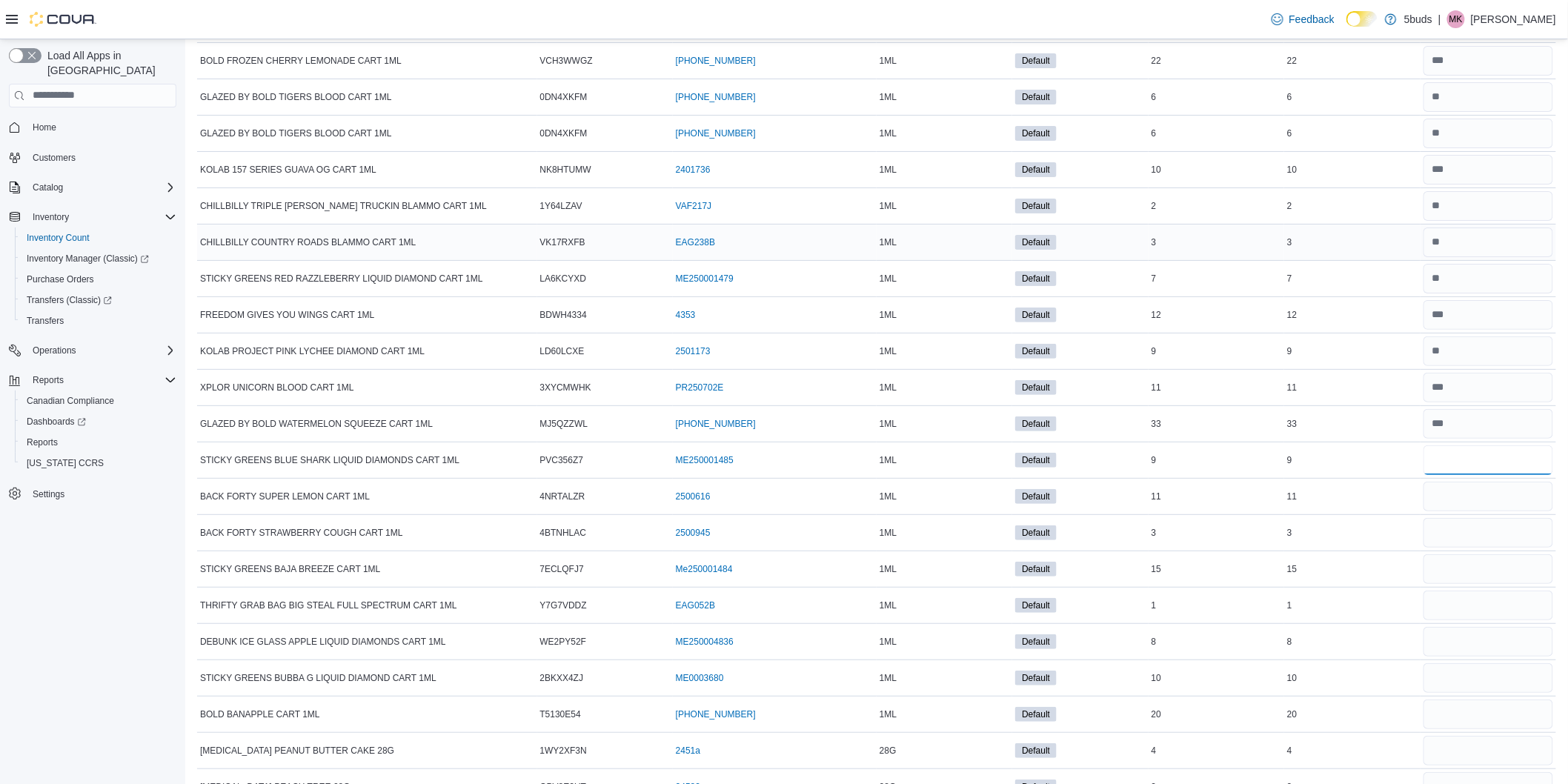
scroll to position [2355, 0]
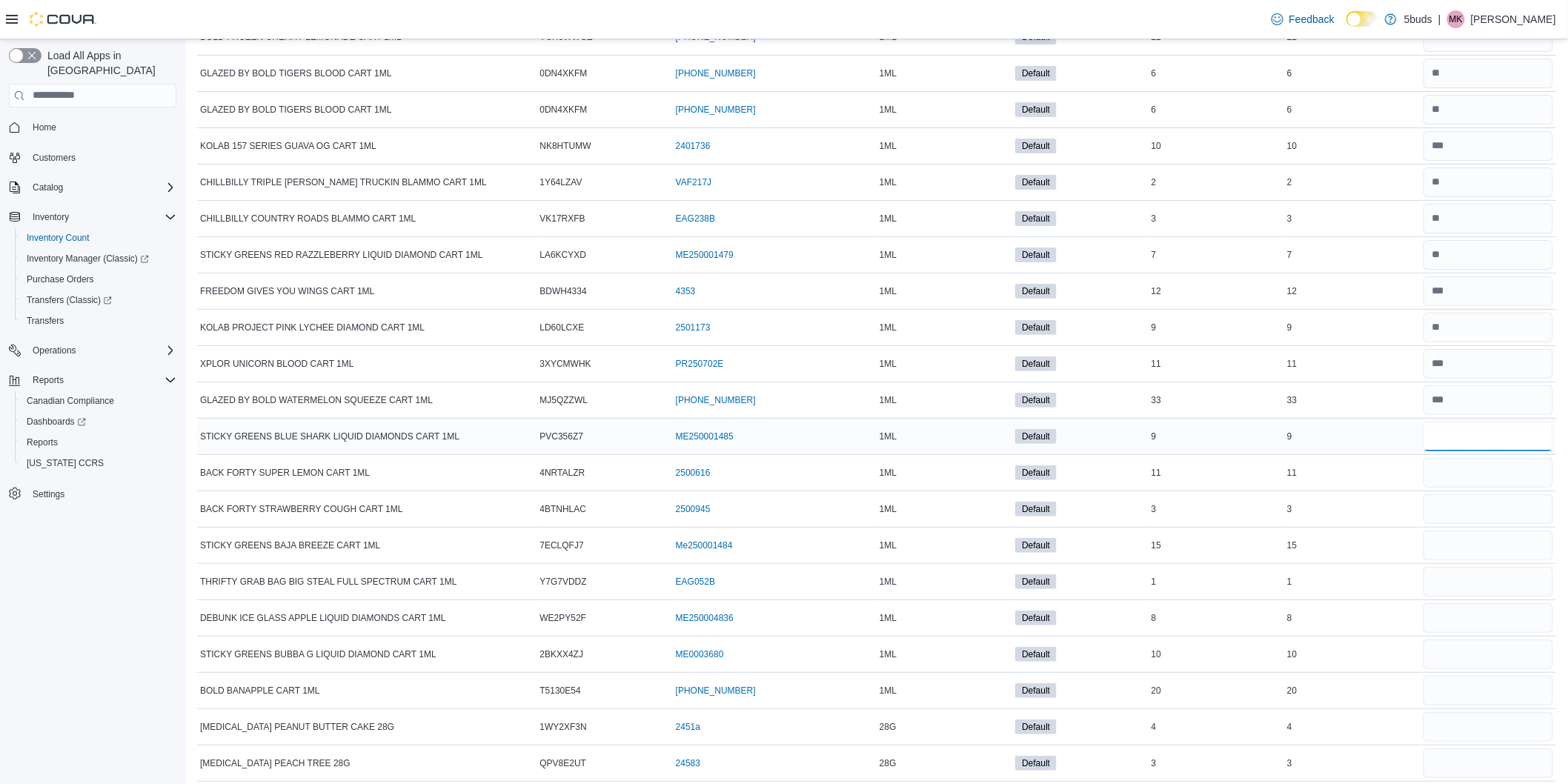
click at [1466, 428] on input "number" at bounding box center [1489, 436] width 129 height 30
click at [1499, 517] on input "number" at bounding box center [1489, 509] width 129 height 30
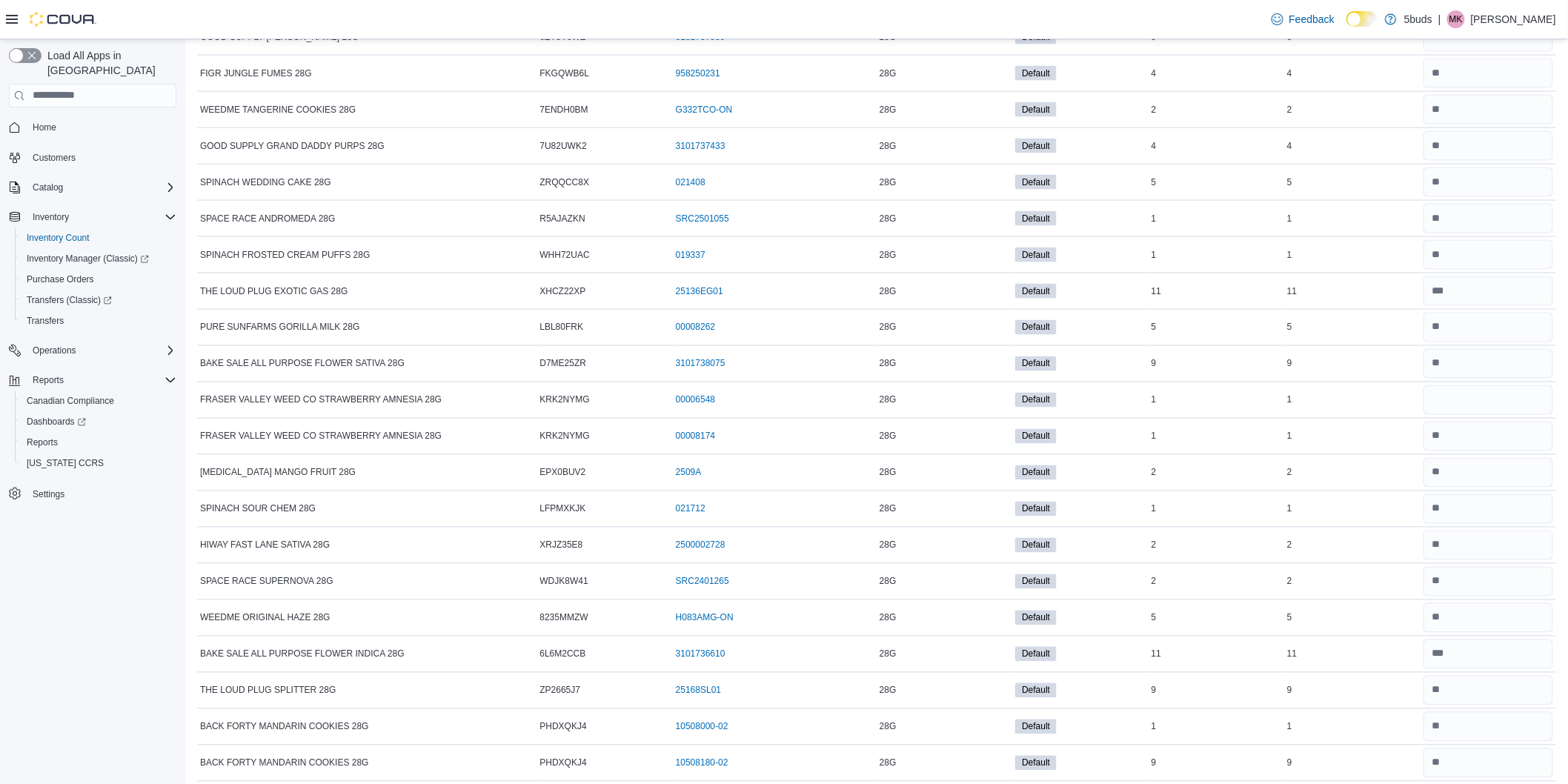
scroll to position [3641, 0]
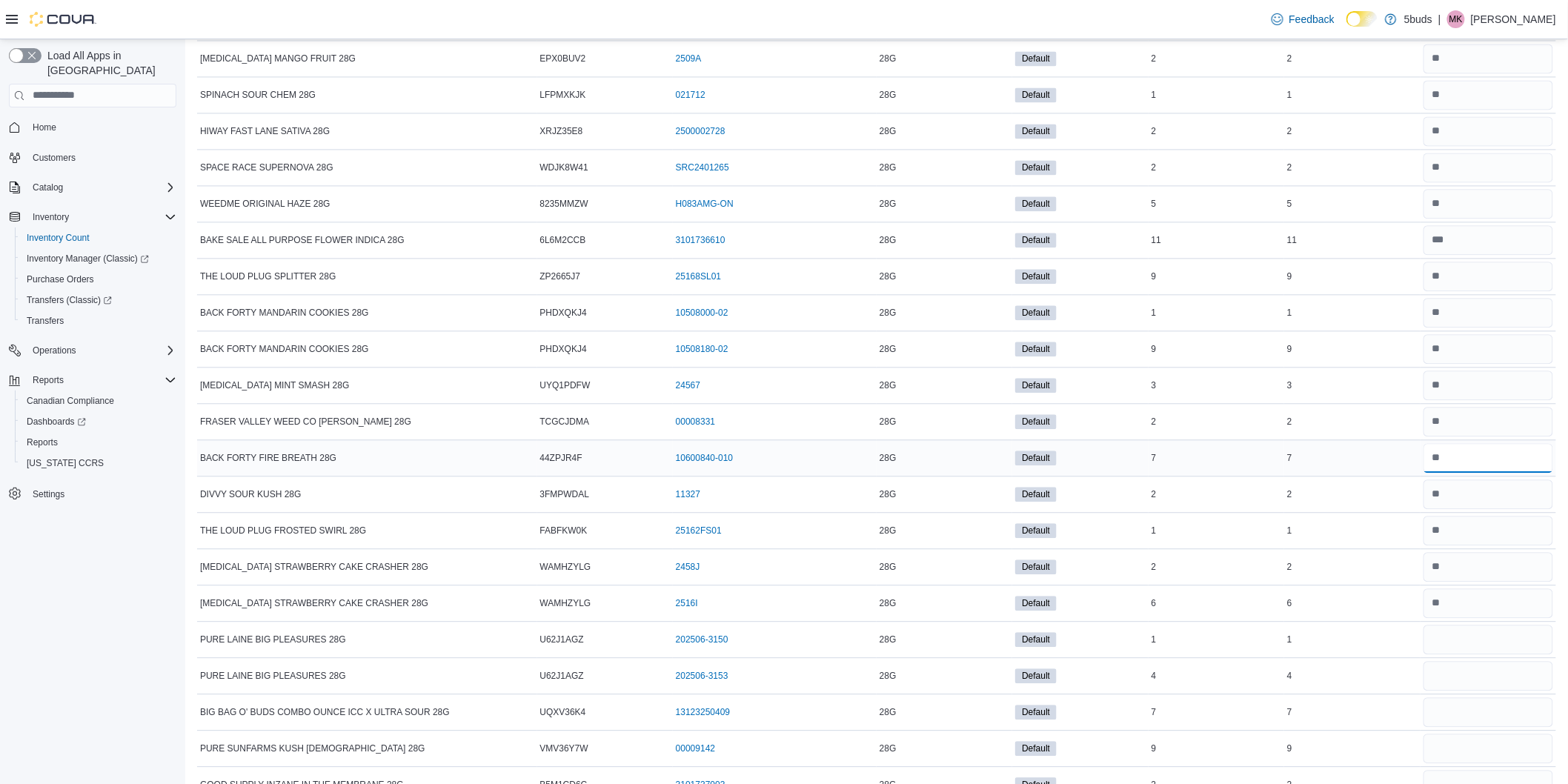
click at [1463, 461] on input "number" at bounding box center [1489, 458] width 129 height 30
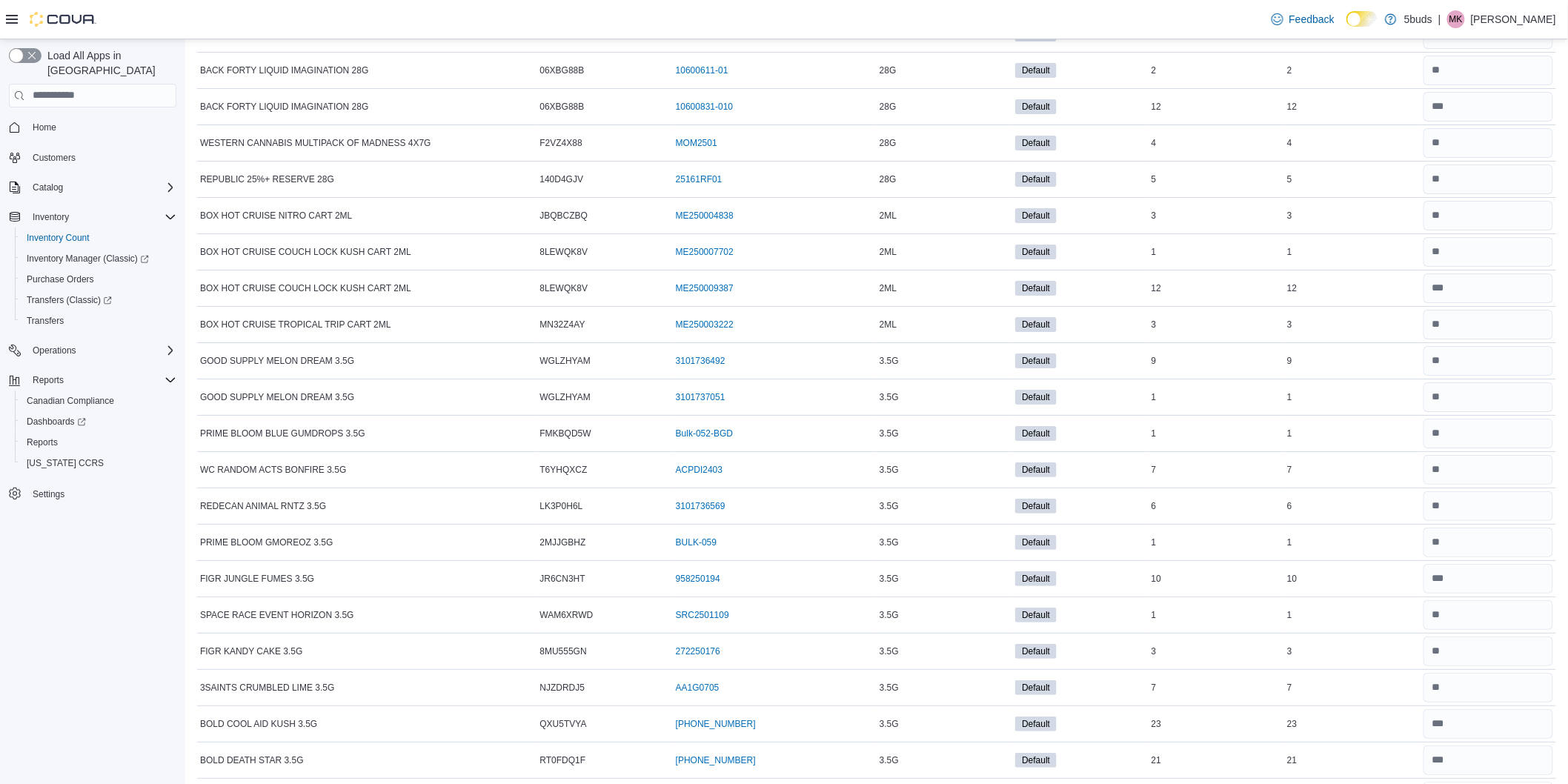
scroll to position [4951, 0]
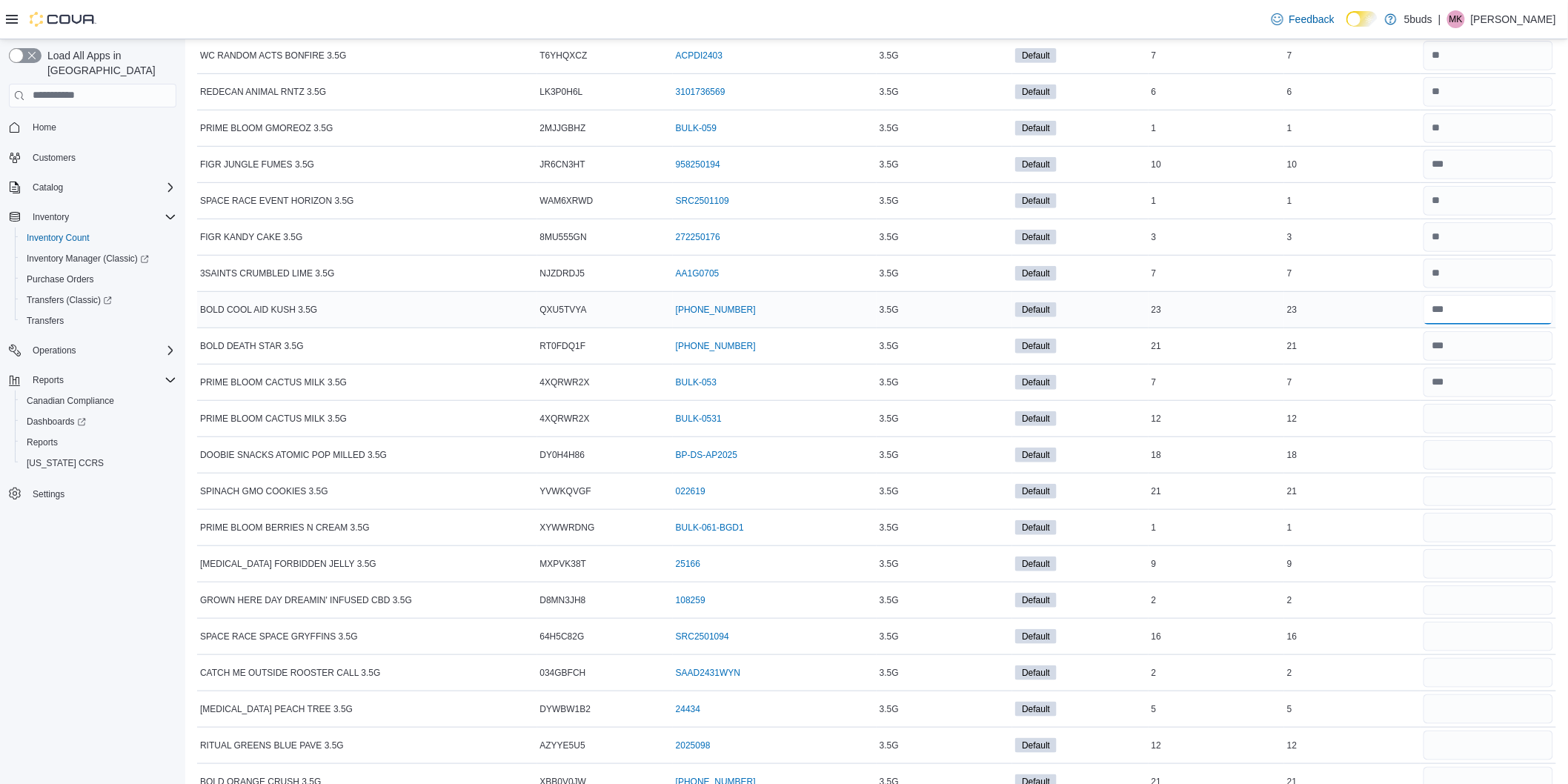
click at [1477, 324] on input "number" at bounding box center [1489, 310] width 129 height 30
click at [1488, 315] on input "number" at bounding box center [1489, 310] width 129 height 30
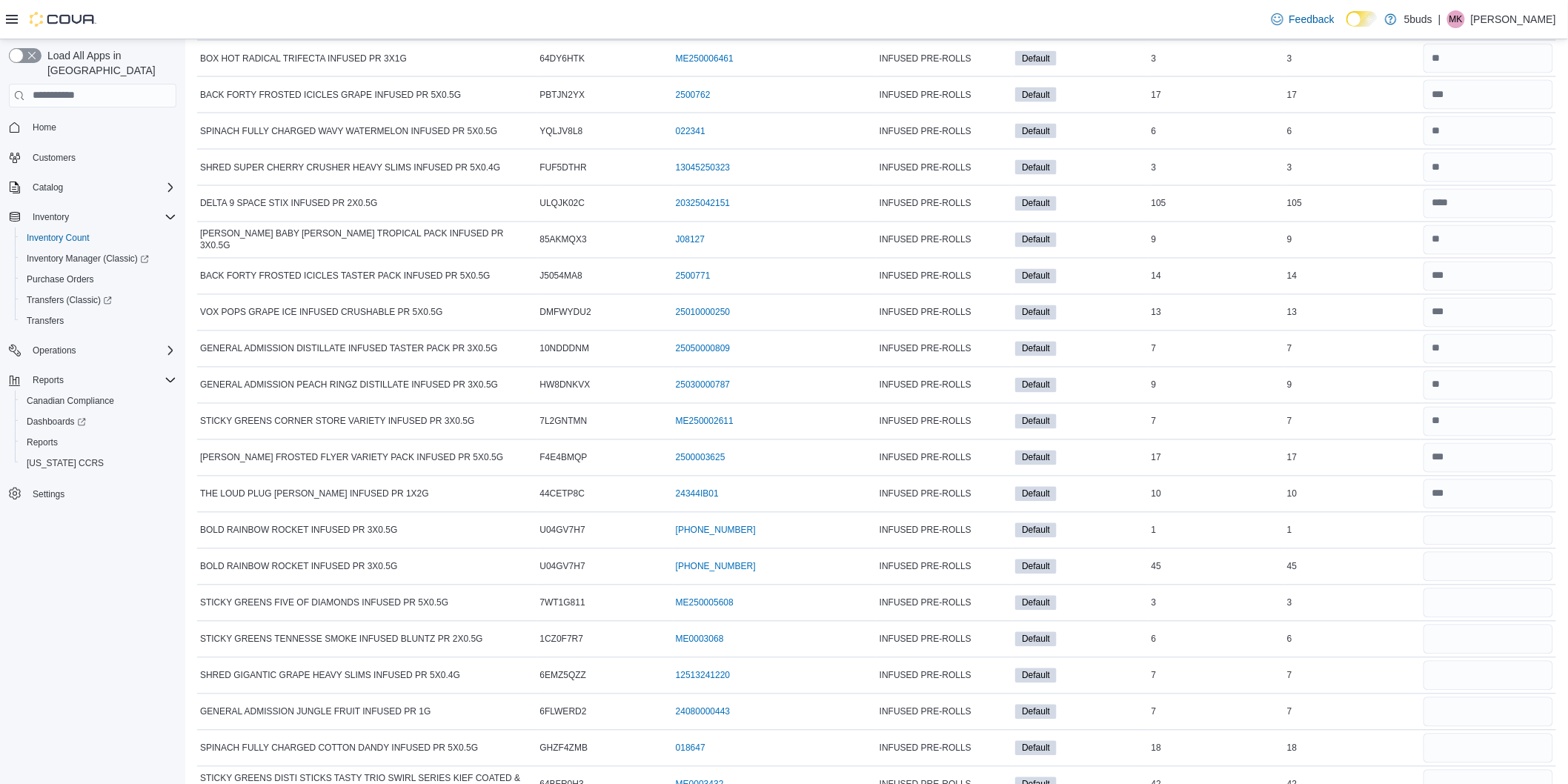
scroll to position [15351, 0]
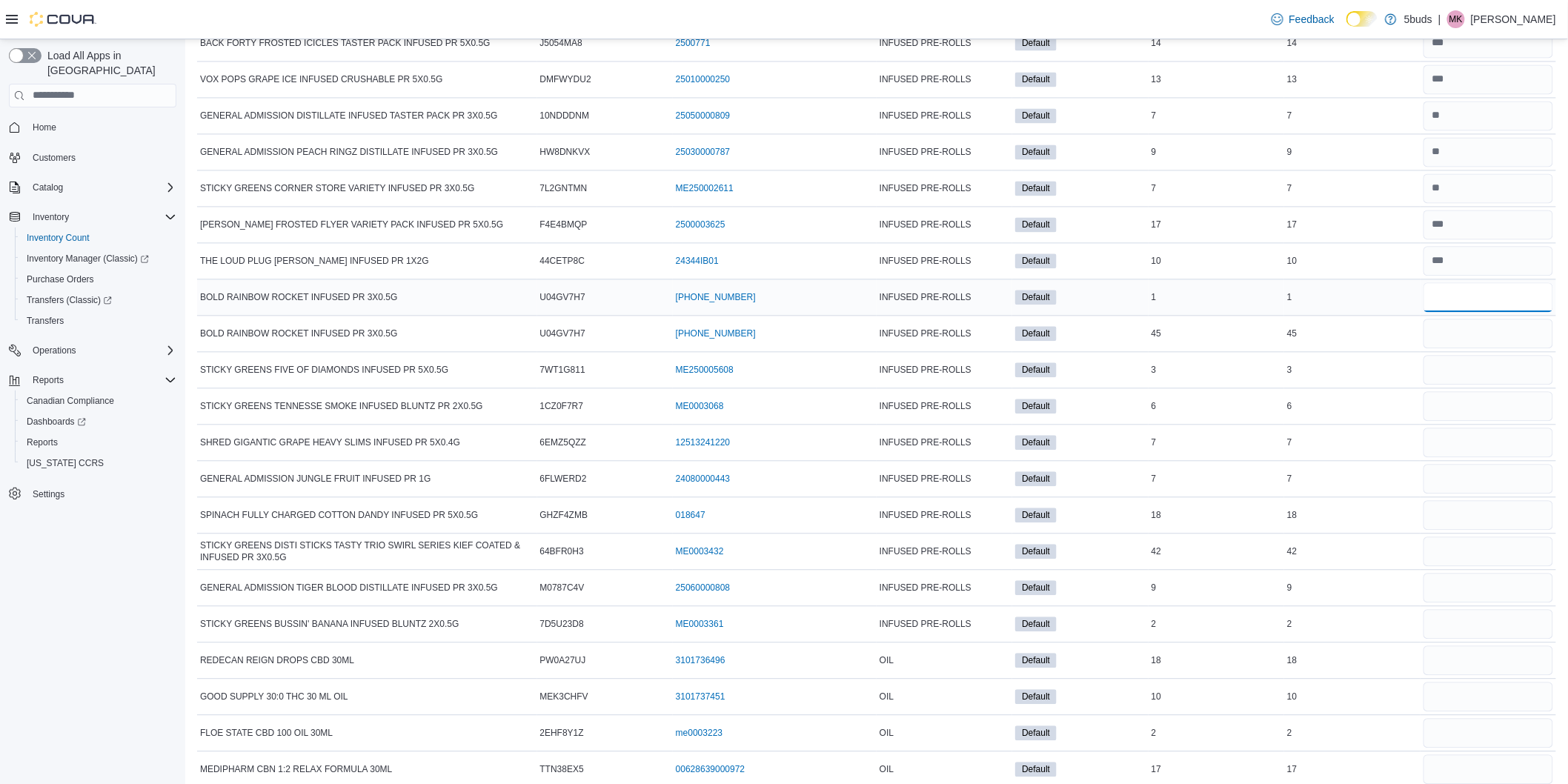
click at [1516, 312] on input "number" at bounding box center [1489, 296] width 129 height 30
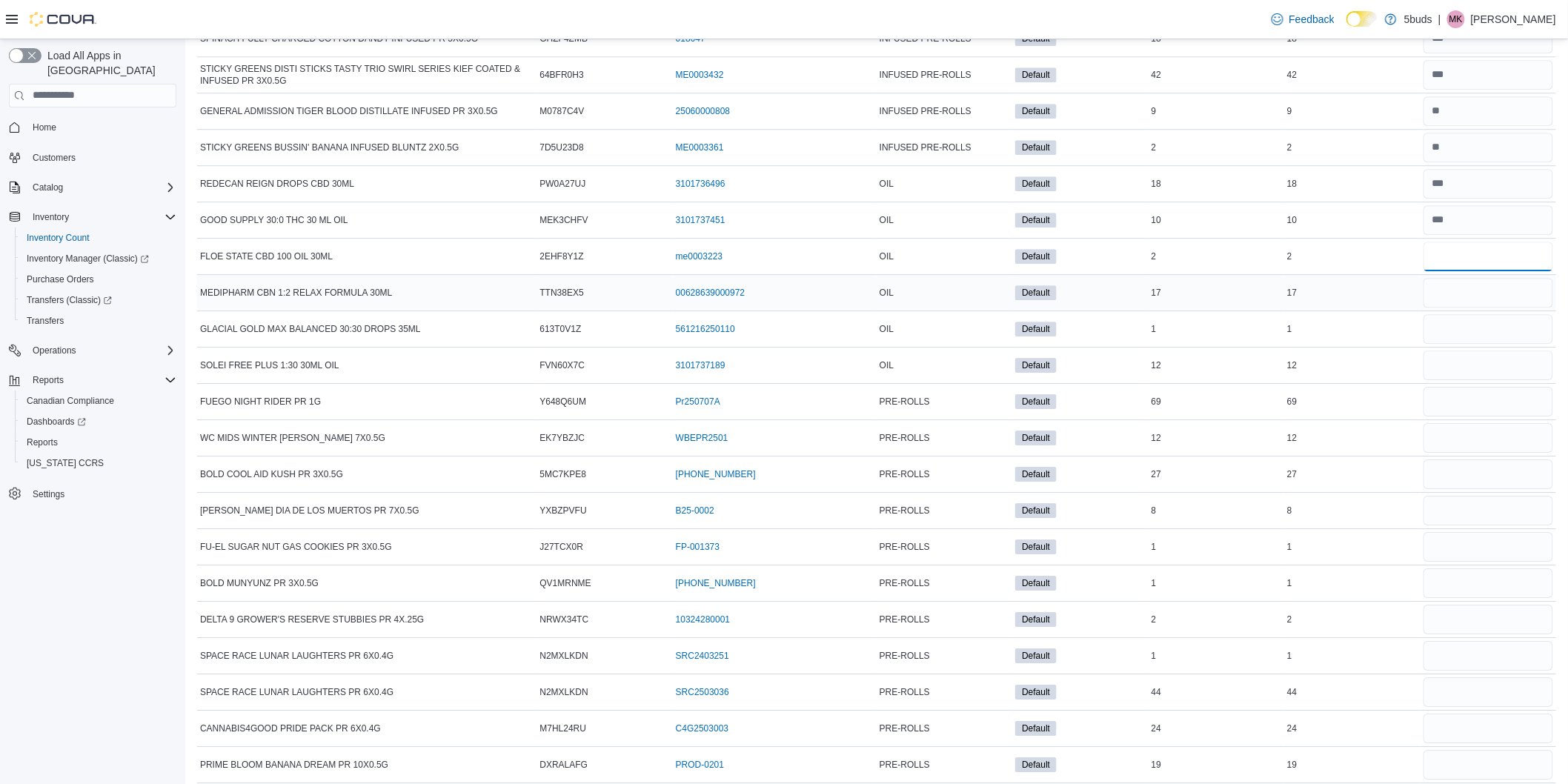
scroll to position [15926, 0]
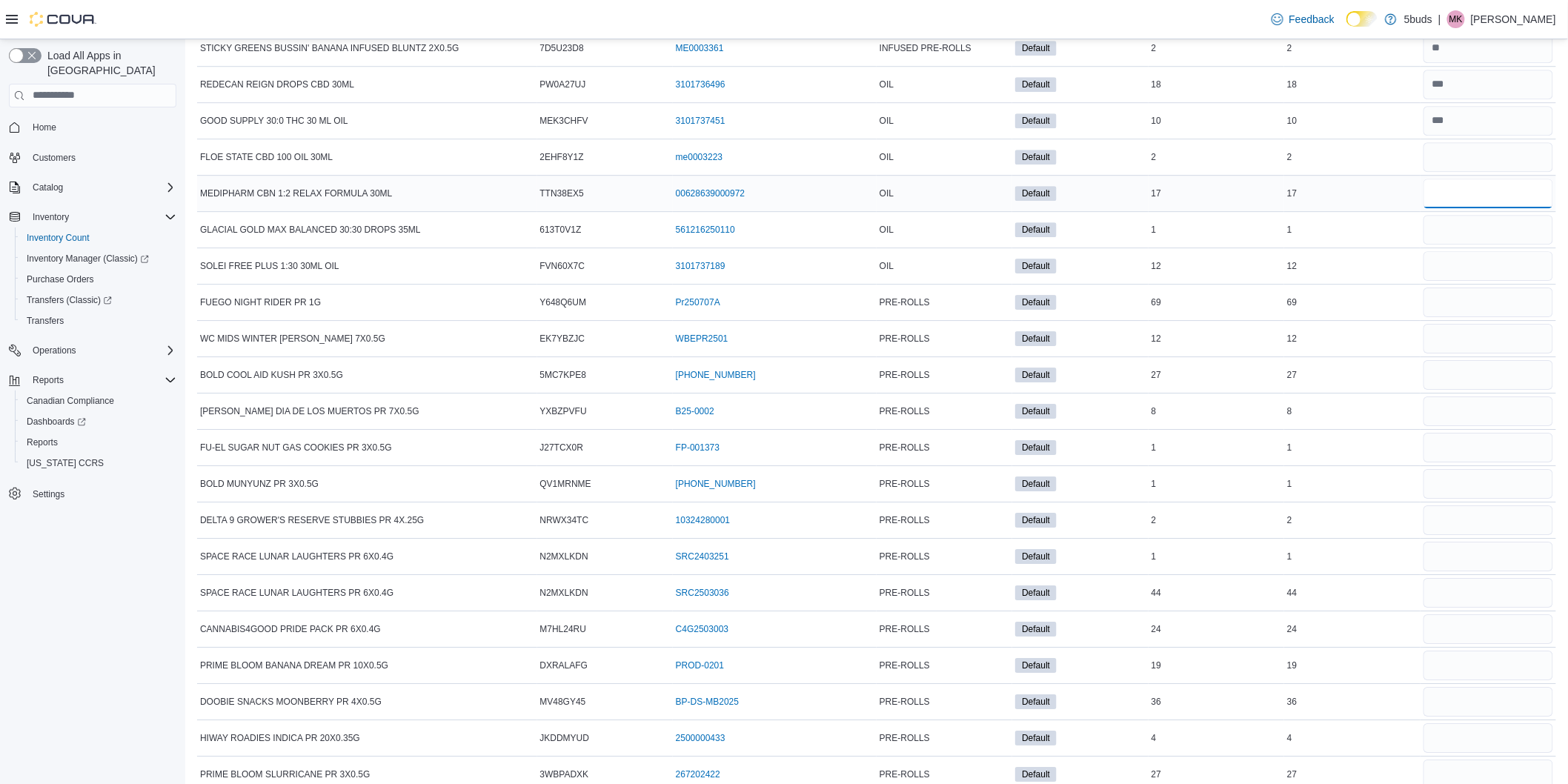
click at [1473, 209] on input "number" at bounding box center [1489, 193] width 129 height 30
click at [1475, 209] on input "number" at bounding box center [1489, 193] width 129 height 30
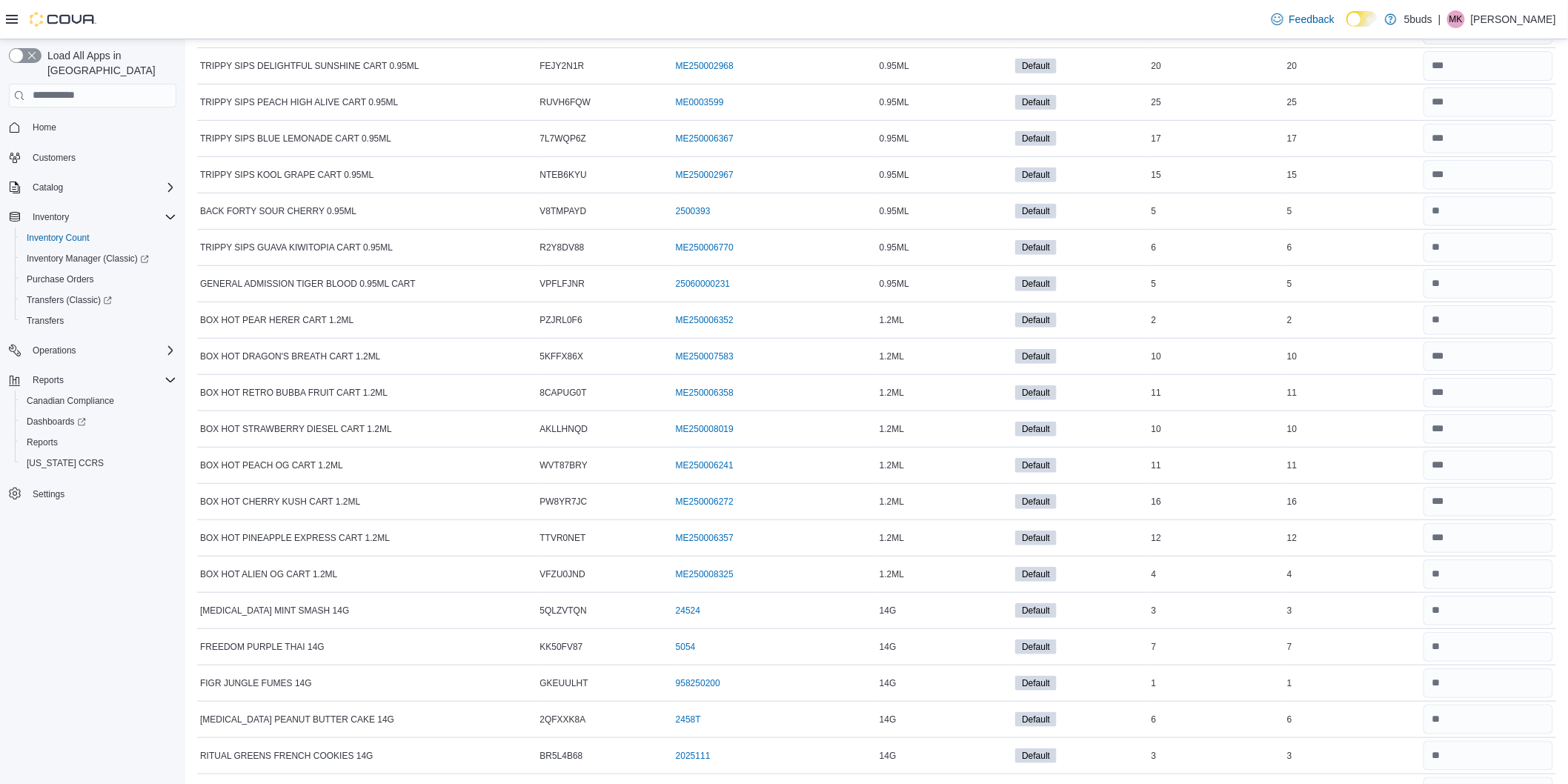
scroll to position [0, 0]
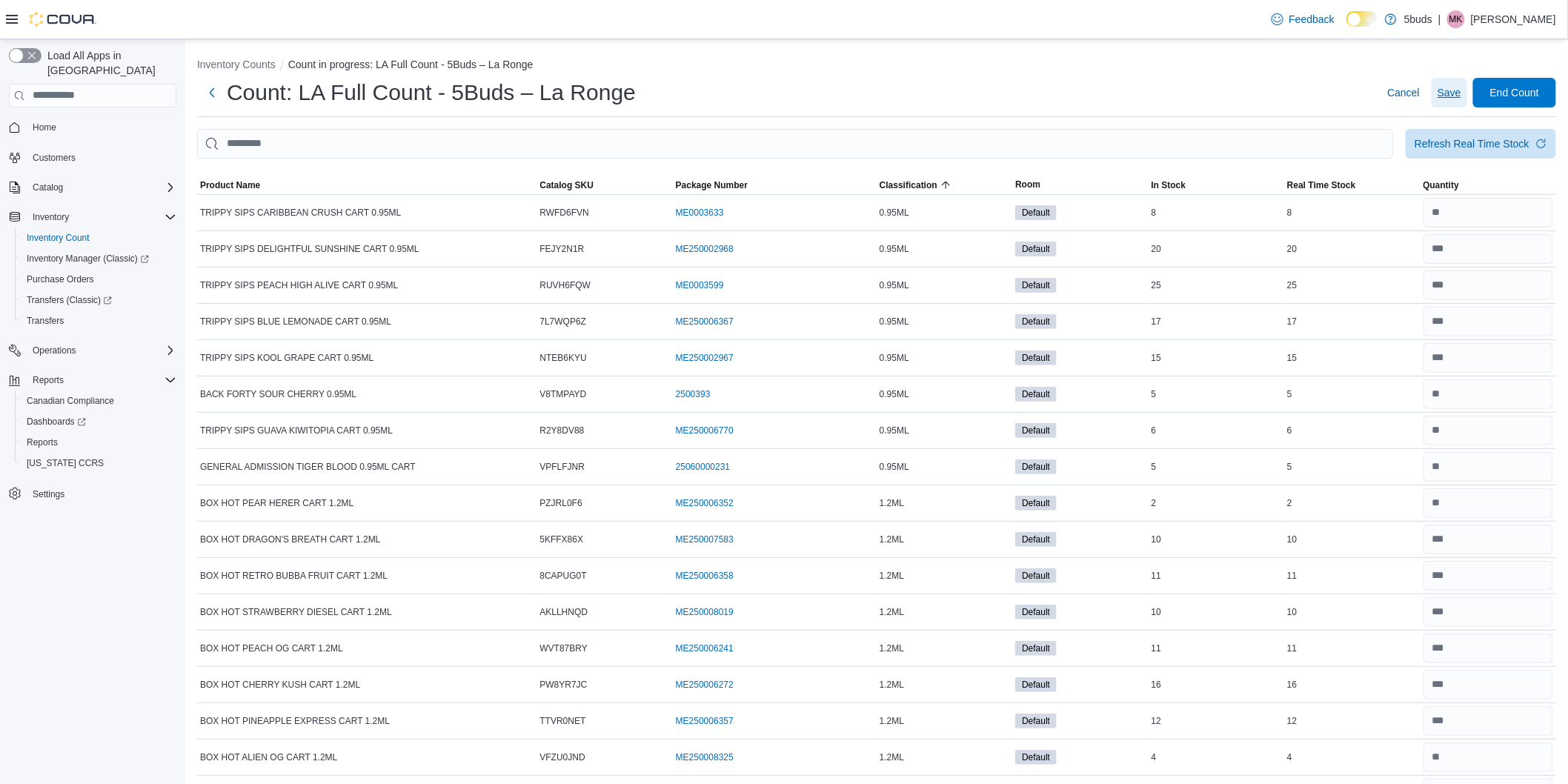
click at [1462, 89] on span "Save" at bounding box center [1449, 92] width 24 height 14
click at [1520, 92] on span "End Count" at bounding box center [1515, 92] width 49 height 14
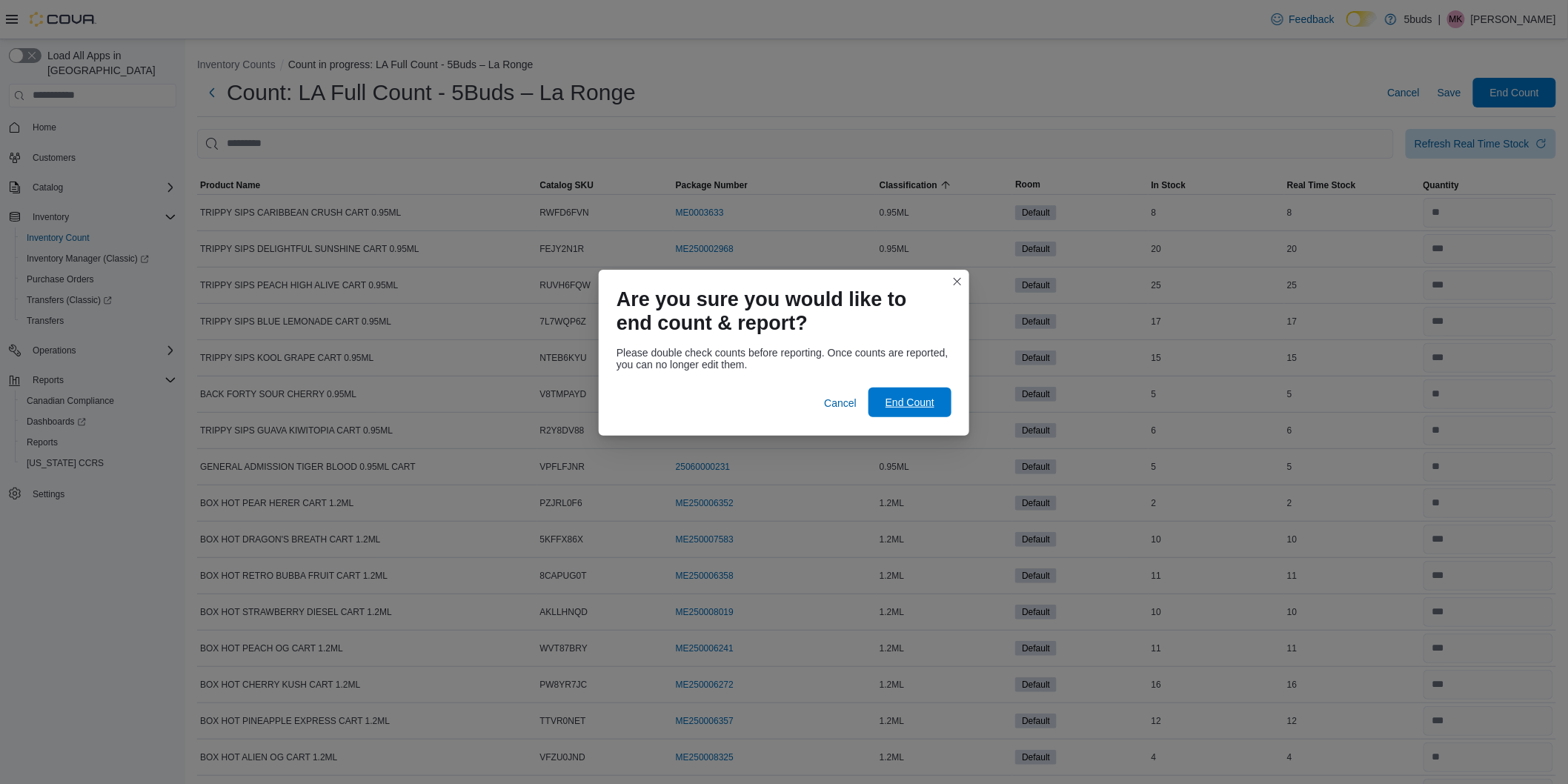
click at [923, 403] on span "End Count" at bounding box center [910, 402] width 49 height 14
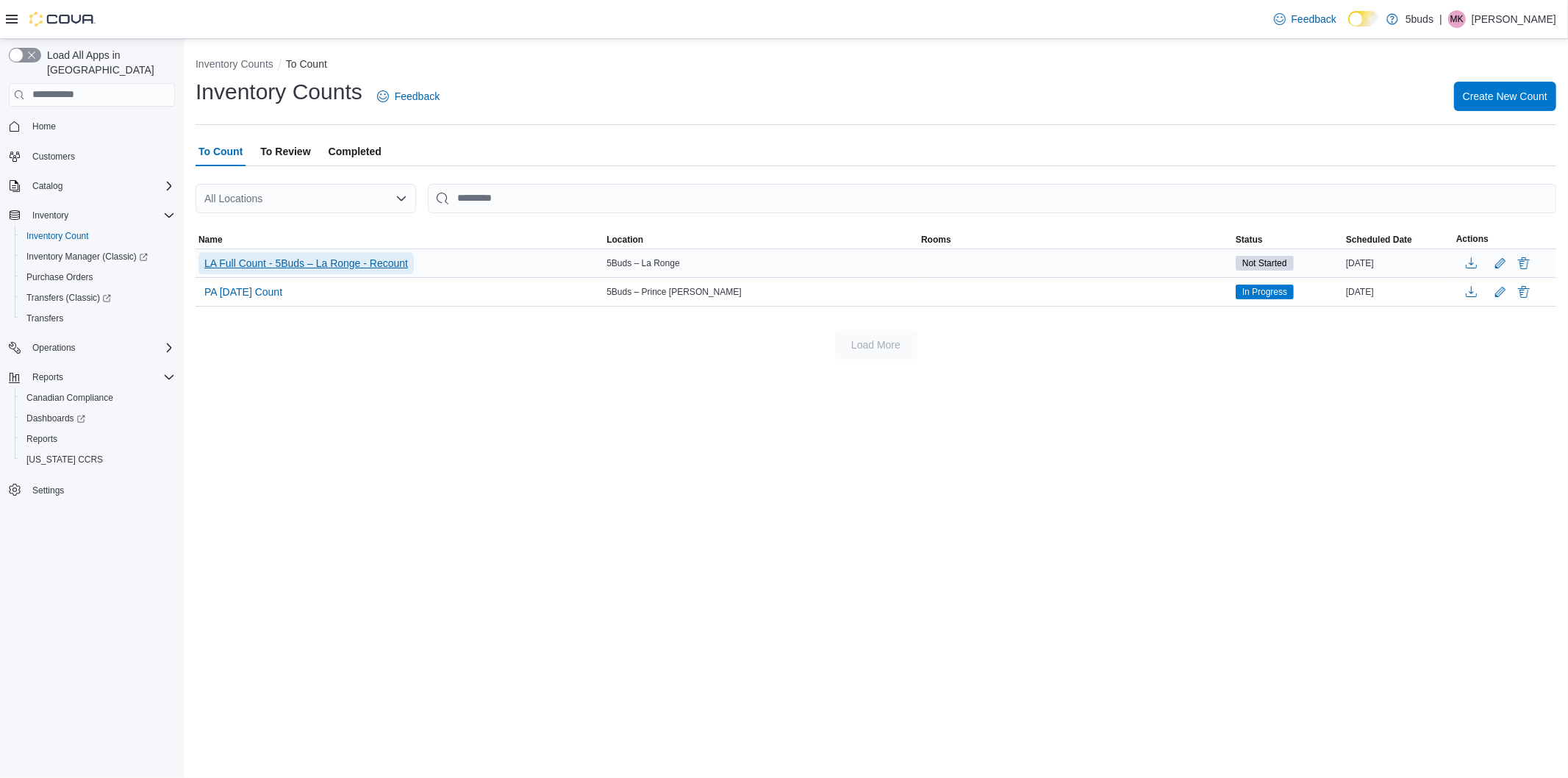
click at [308, 262] on span "LA Full Count - 5Buds – La Ronge - Recount" at bounding box center [306, 263] width 204 height 14
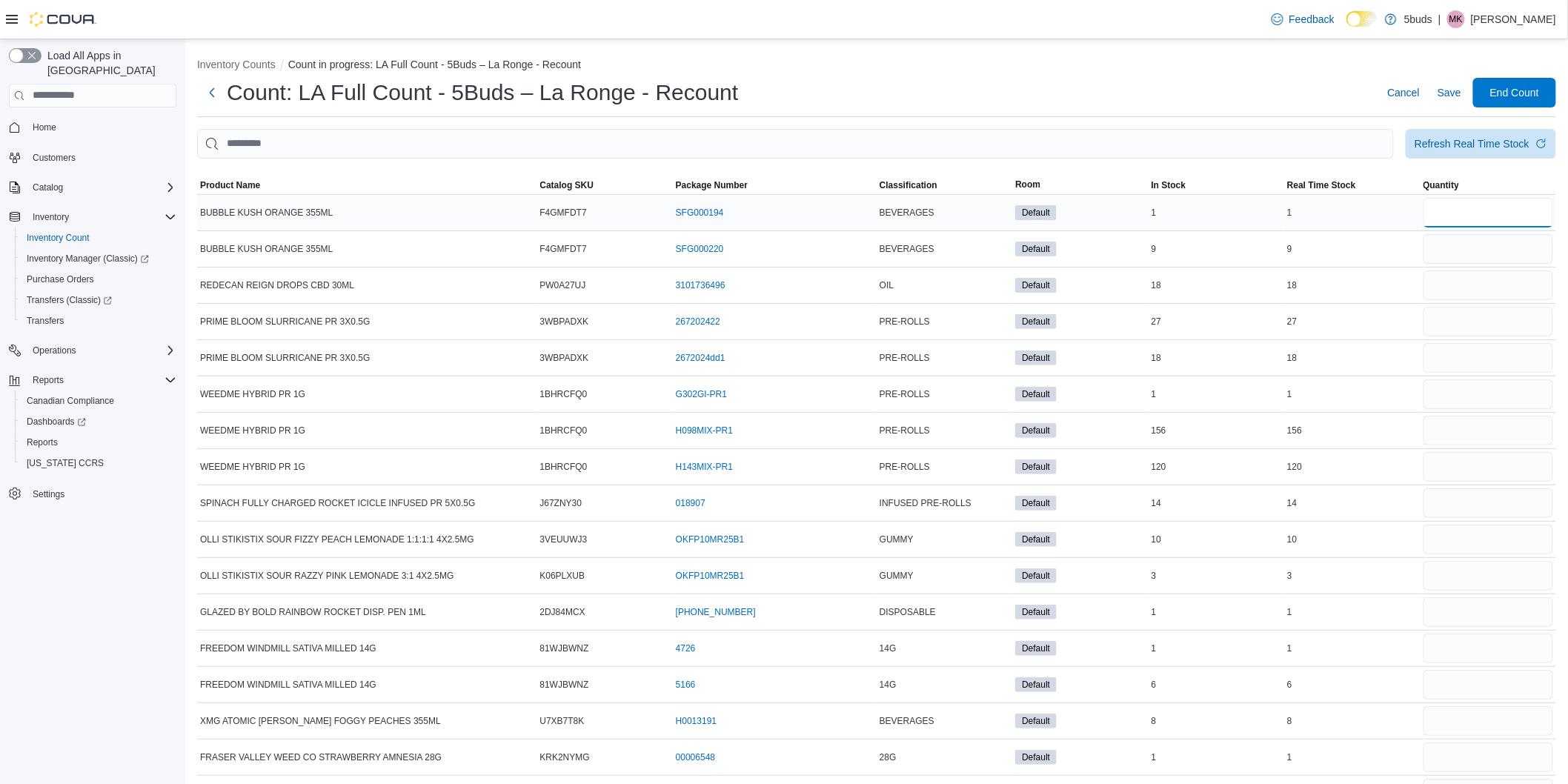
click at [1469, 206] on input "number" at bounding box center [1489, 212] width 129 height 30
type input "*"
type input "**"
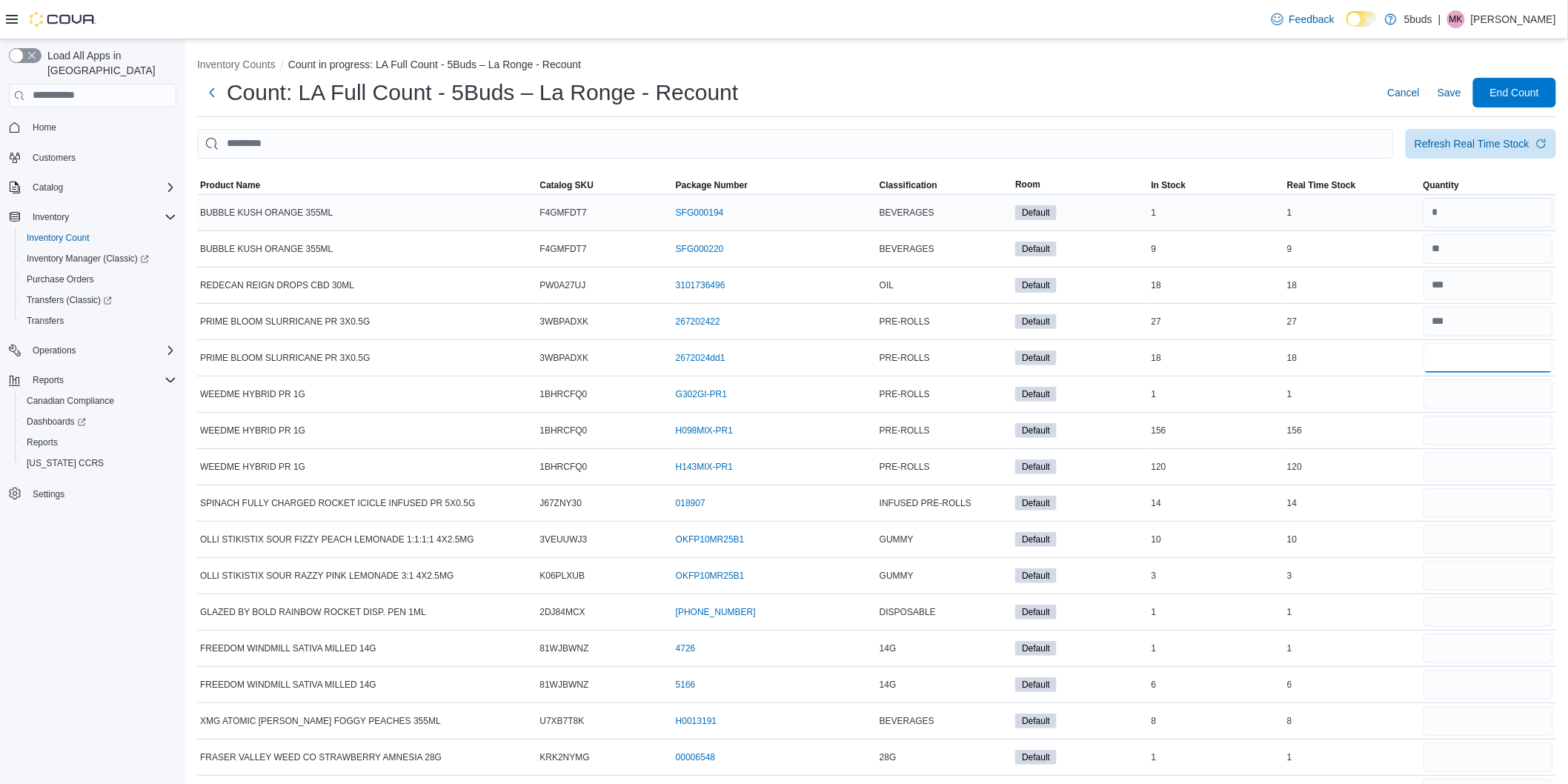
type input "**"
type input "*"
type input "***"
type input "**"
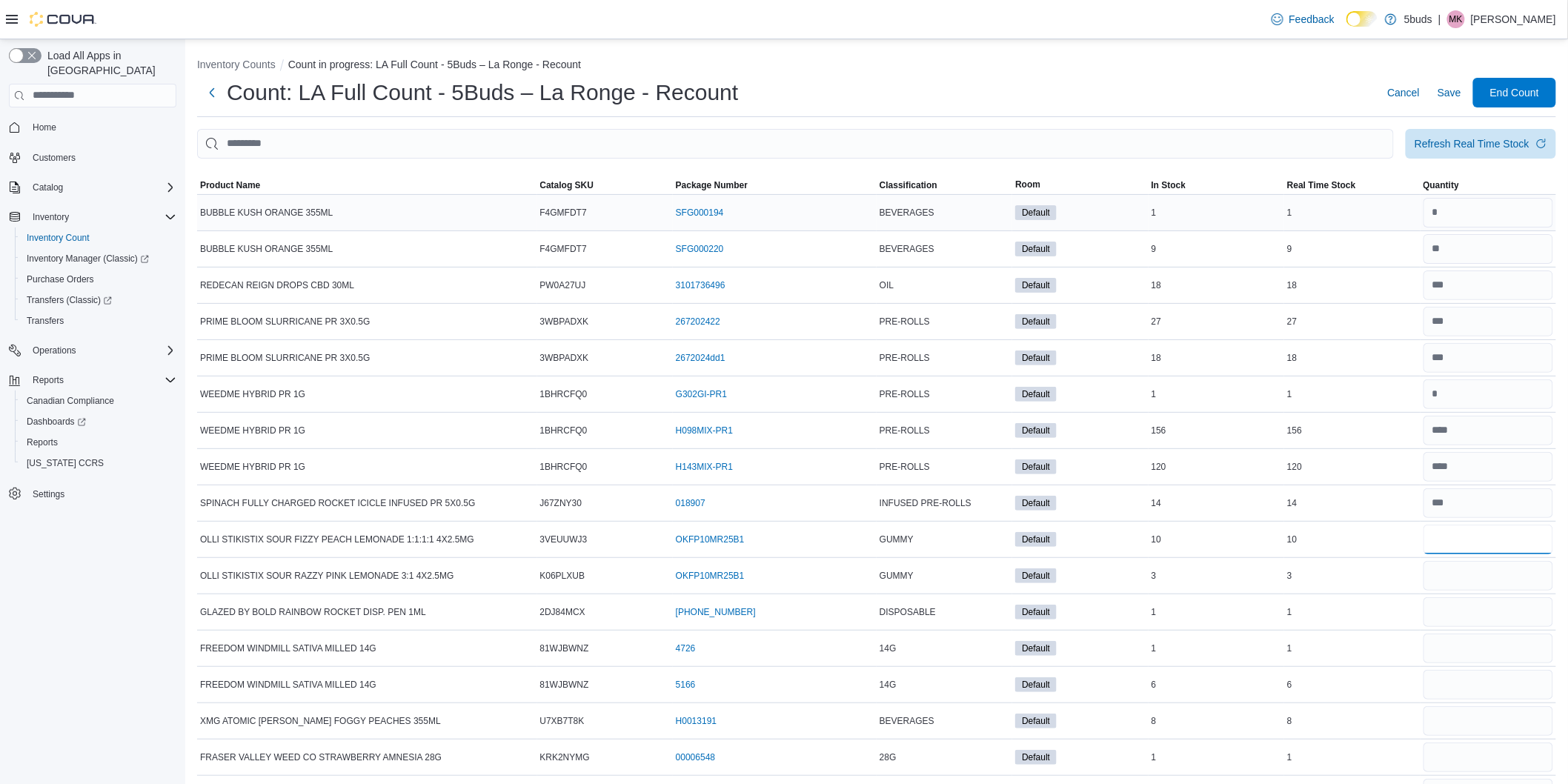
type input "*"
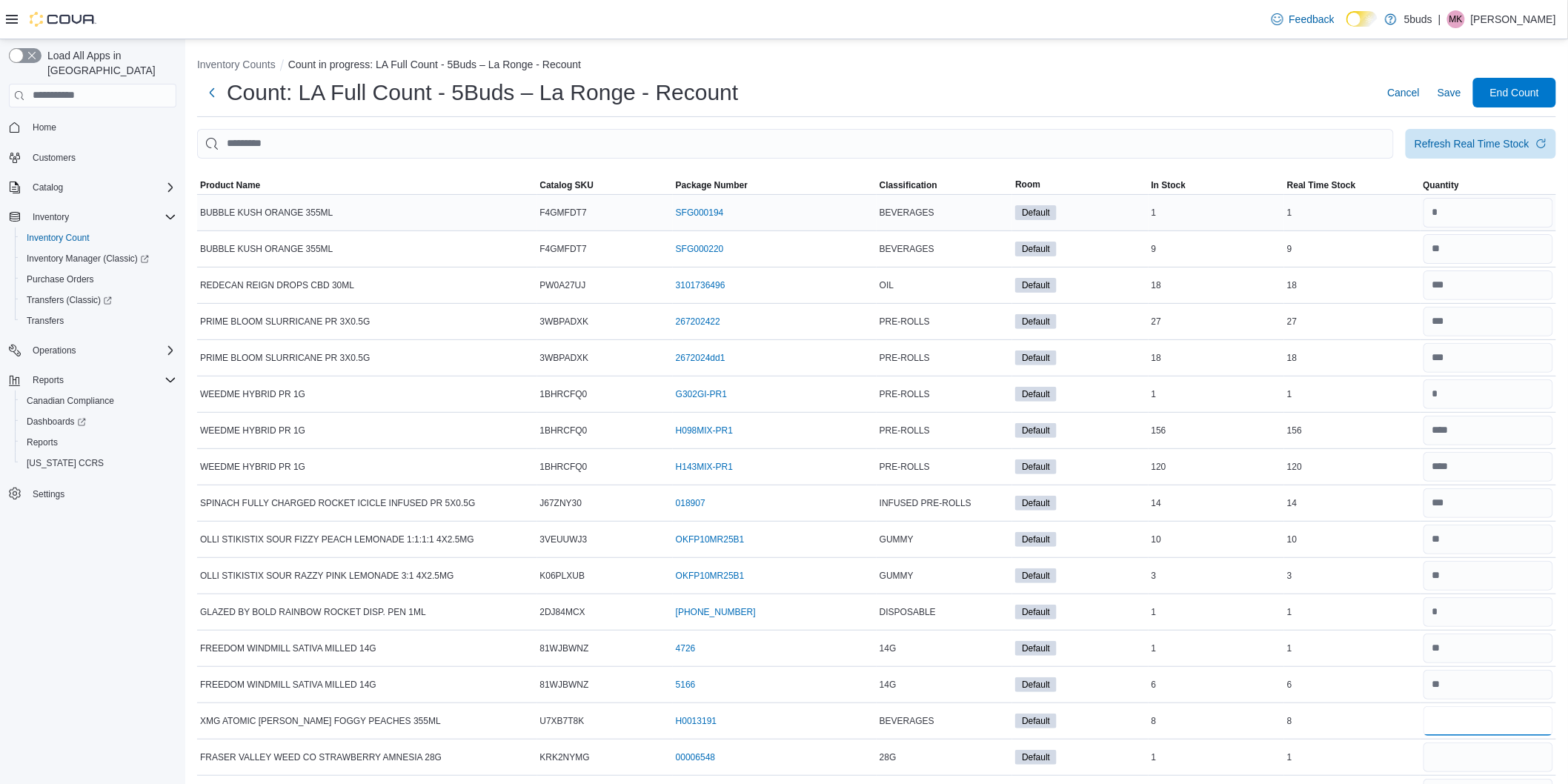
type input "*"
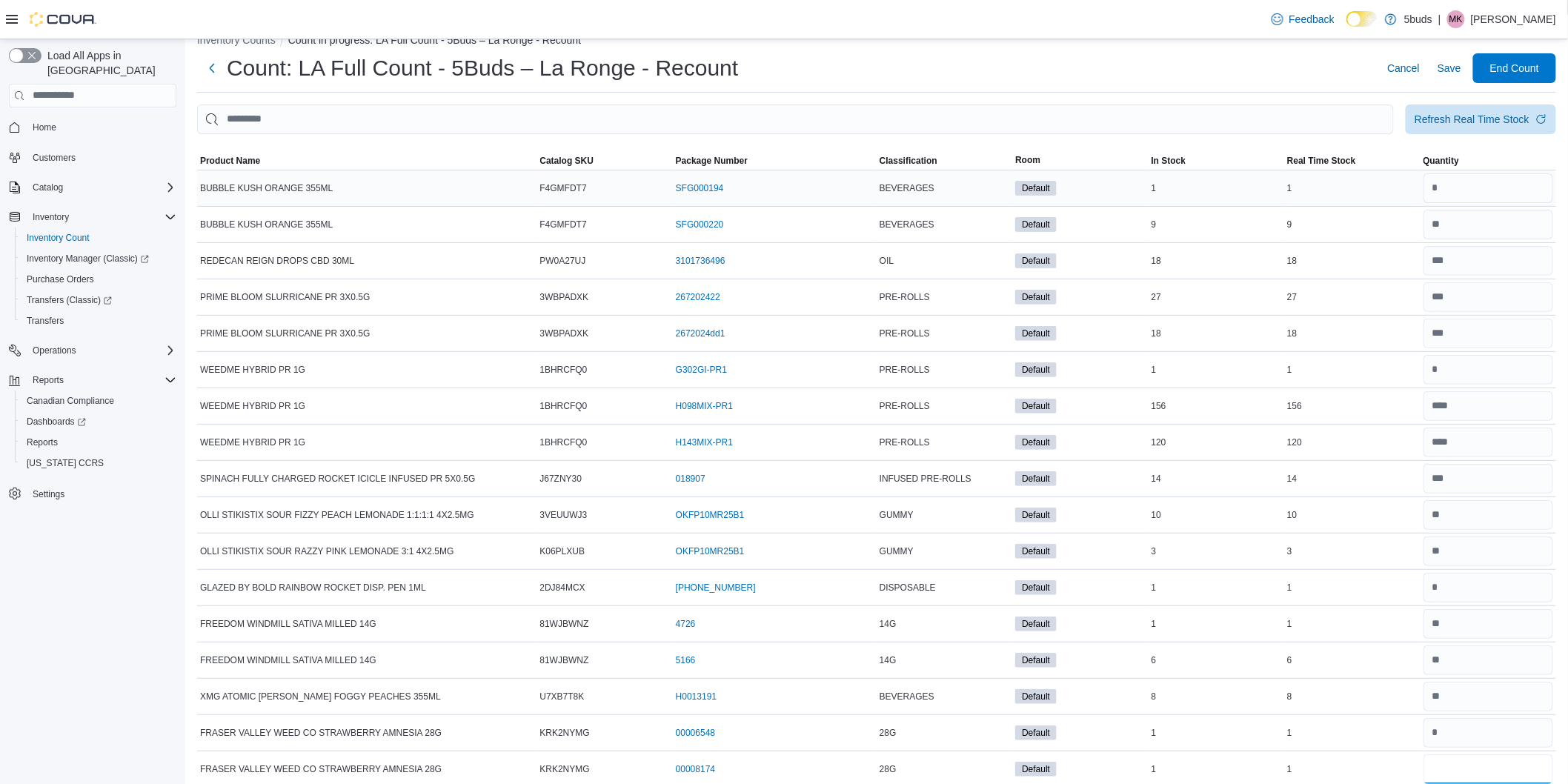
type input "*"
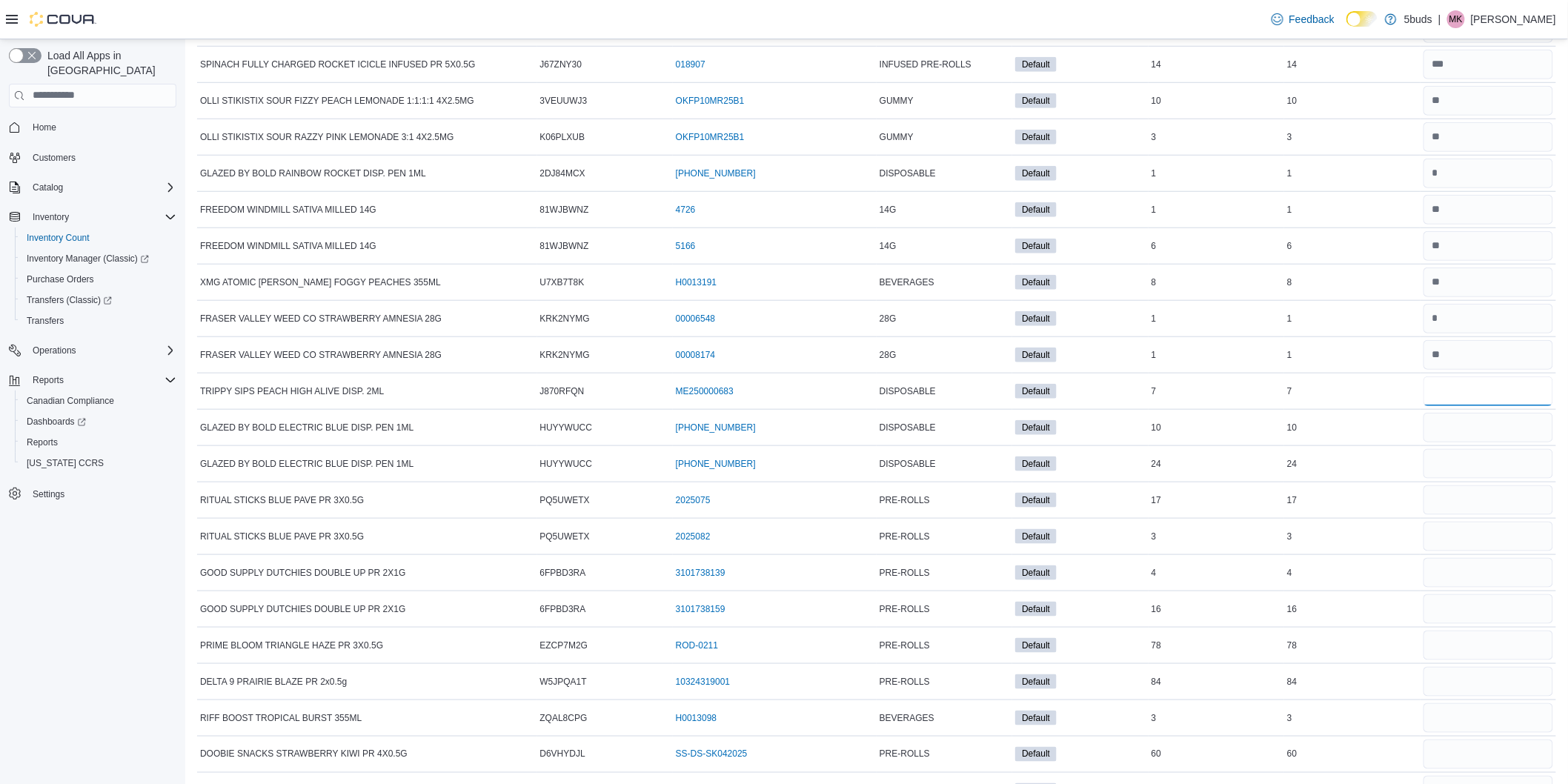
type input "*"
type input "**"
type input "*"
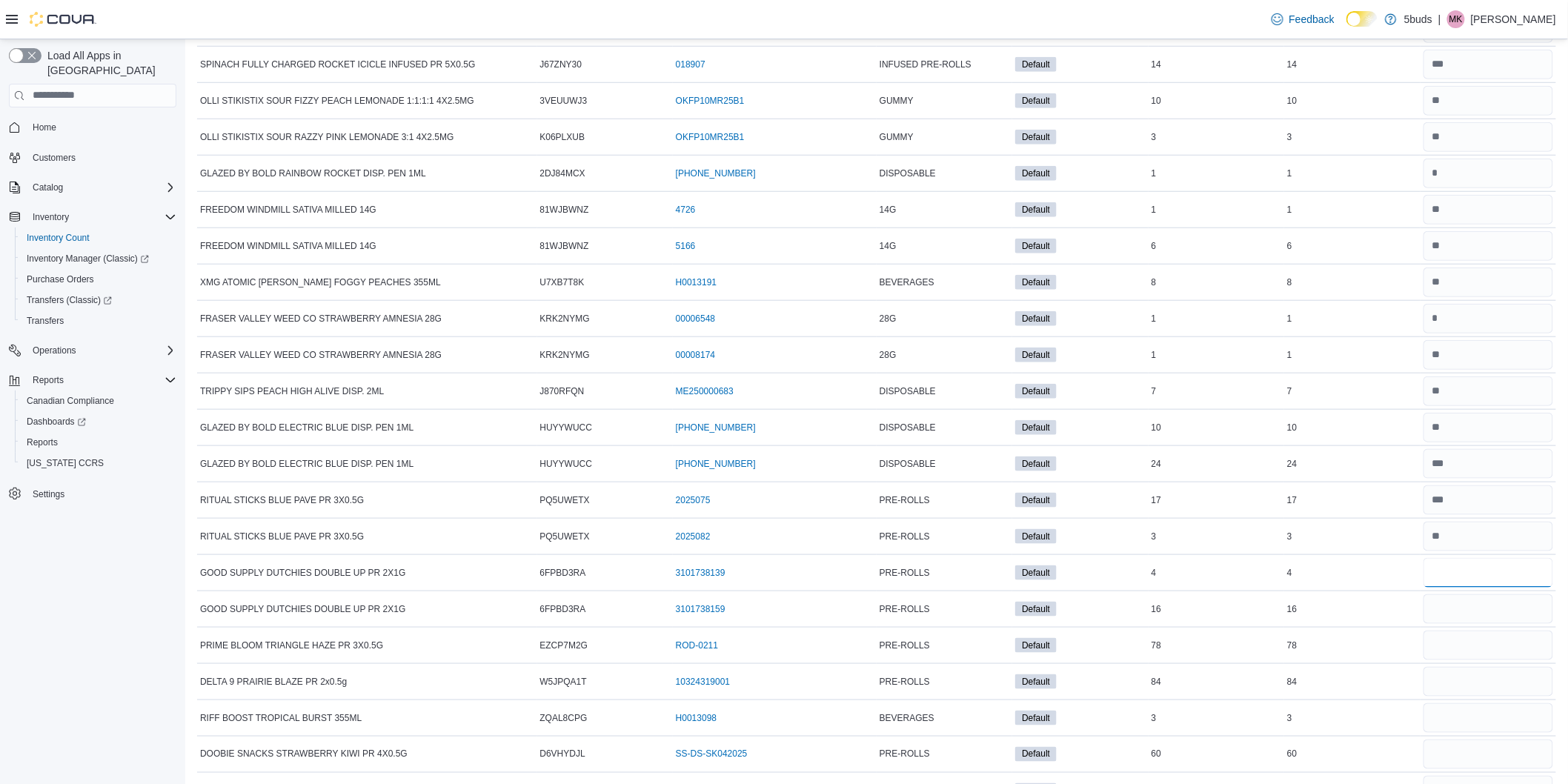
type input "*"
type input "**"
type input "*"
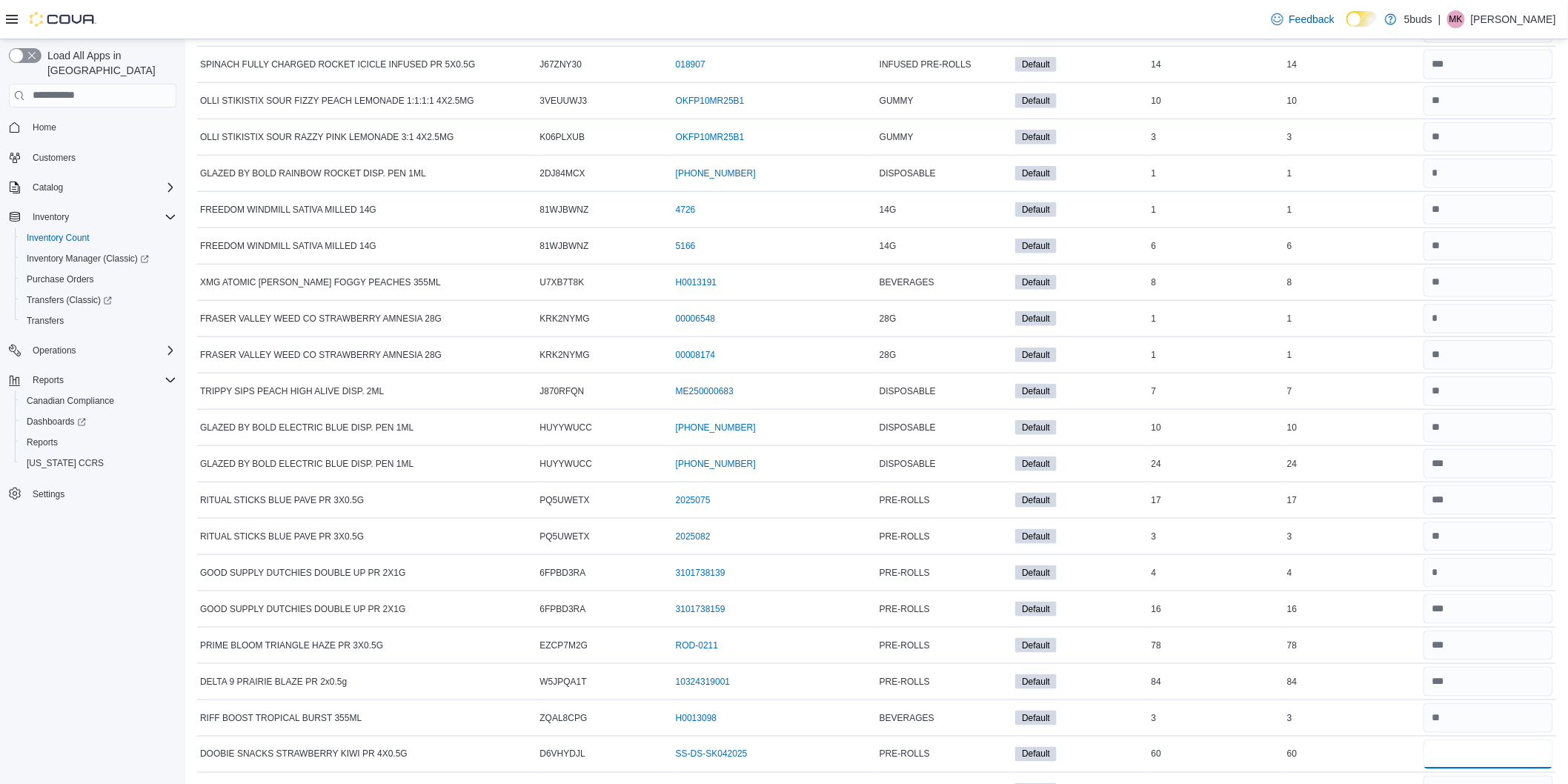
type input "**"
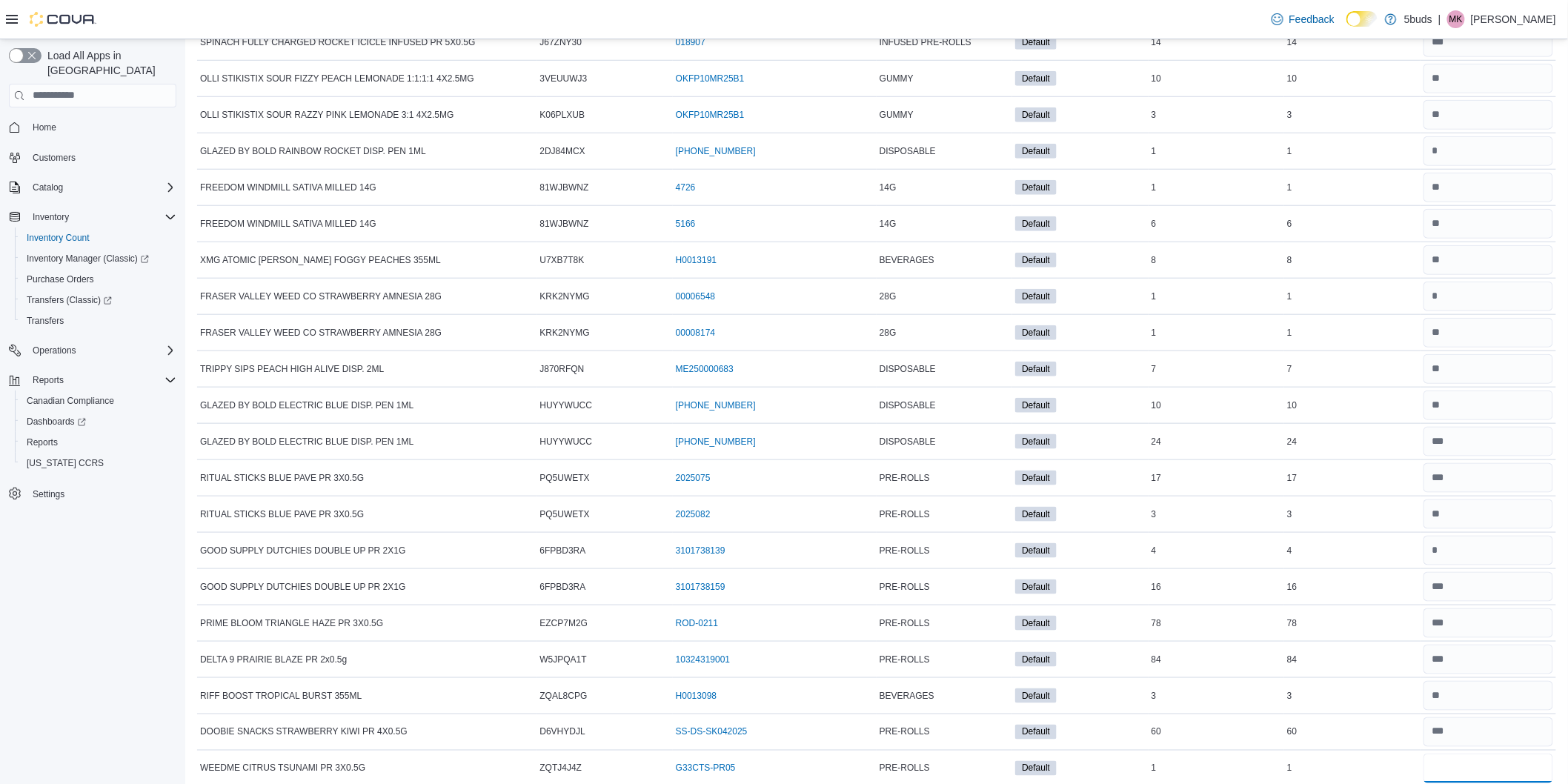
type input "*"
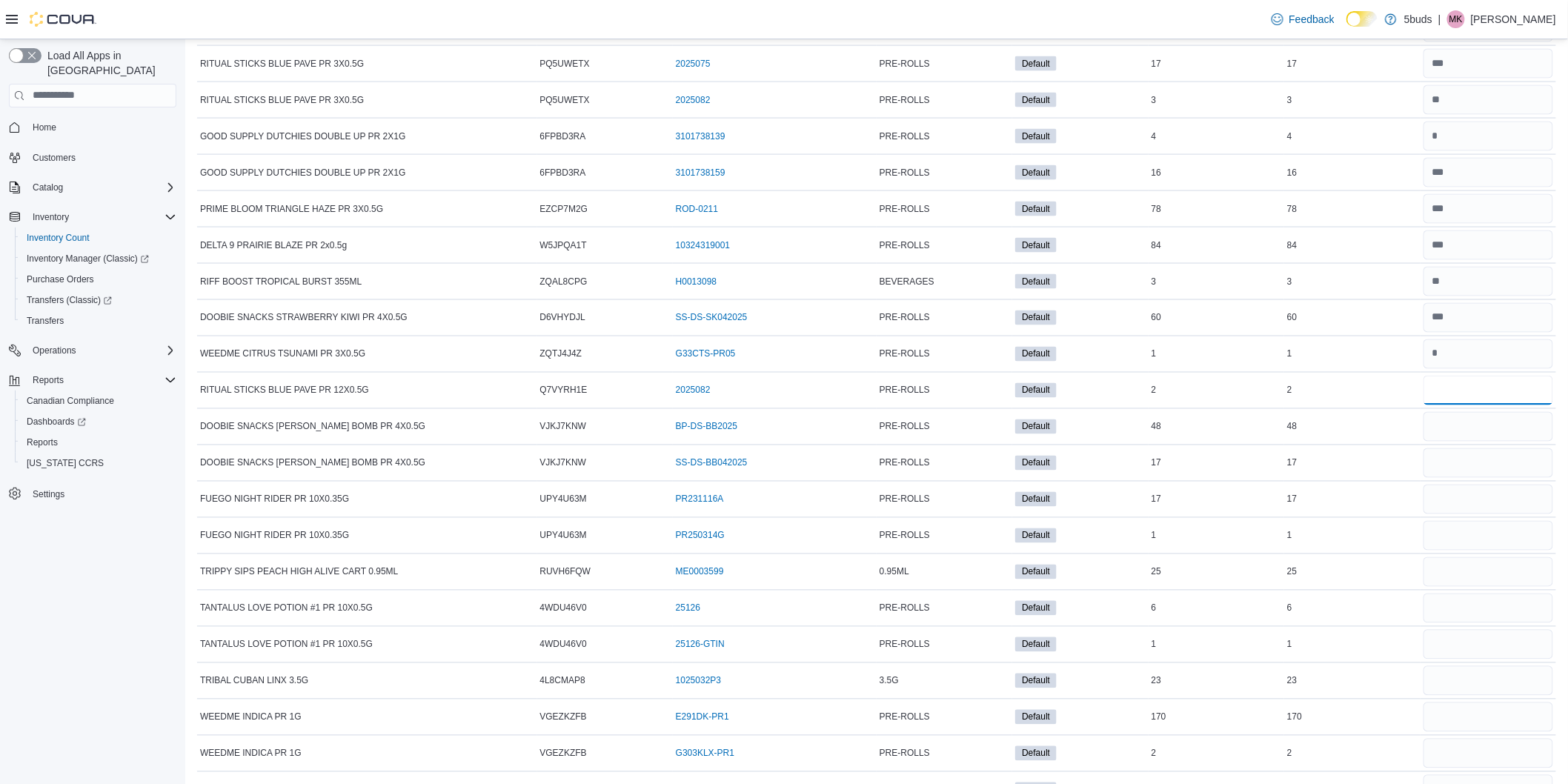
type input "*"
type input "**"
type input "*"
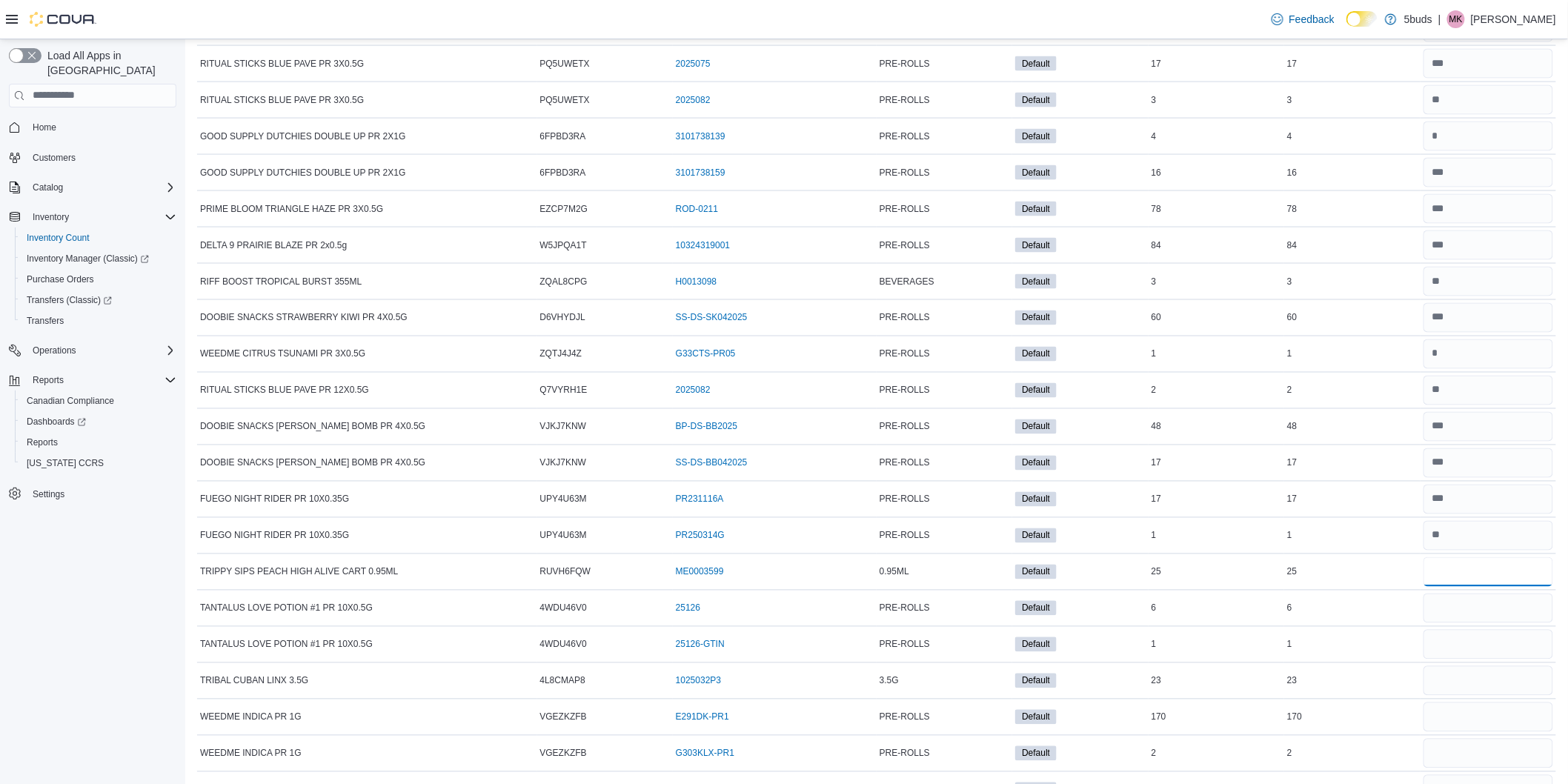
type input "**"
type input "*"
type input "**"
type input "***"
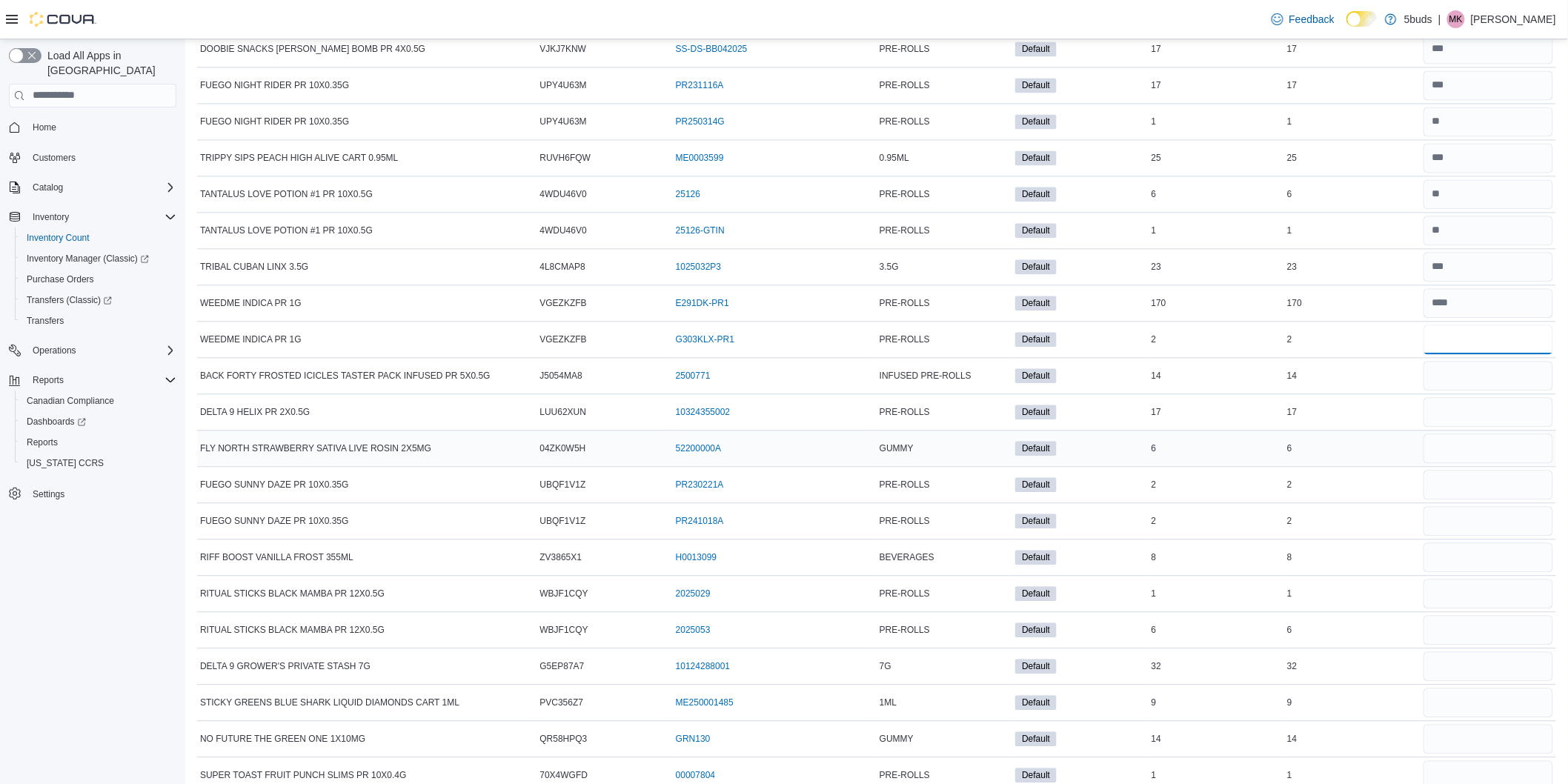
scroll to position [1369, 0]
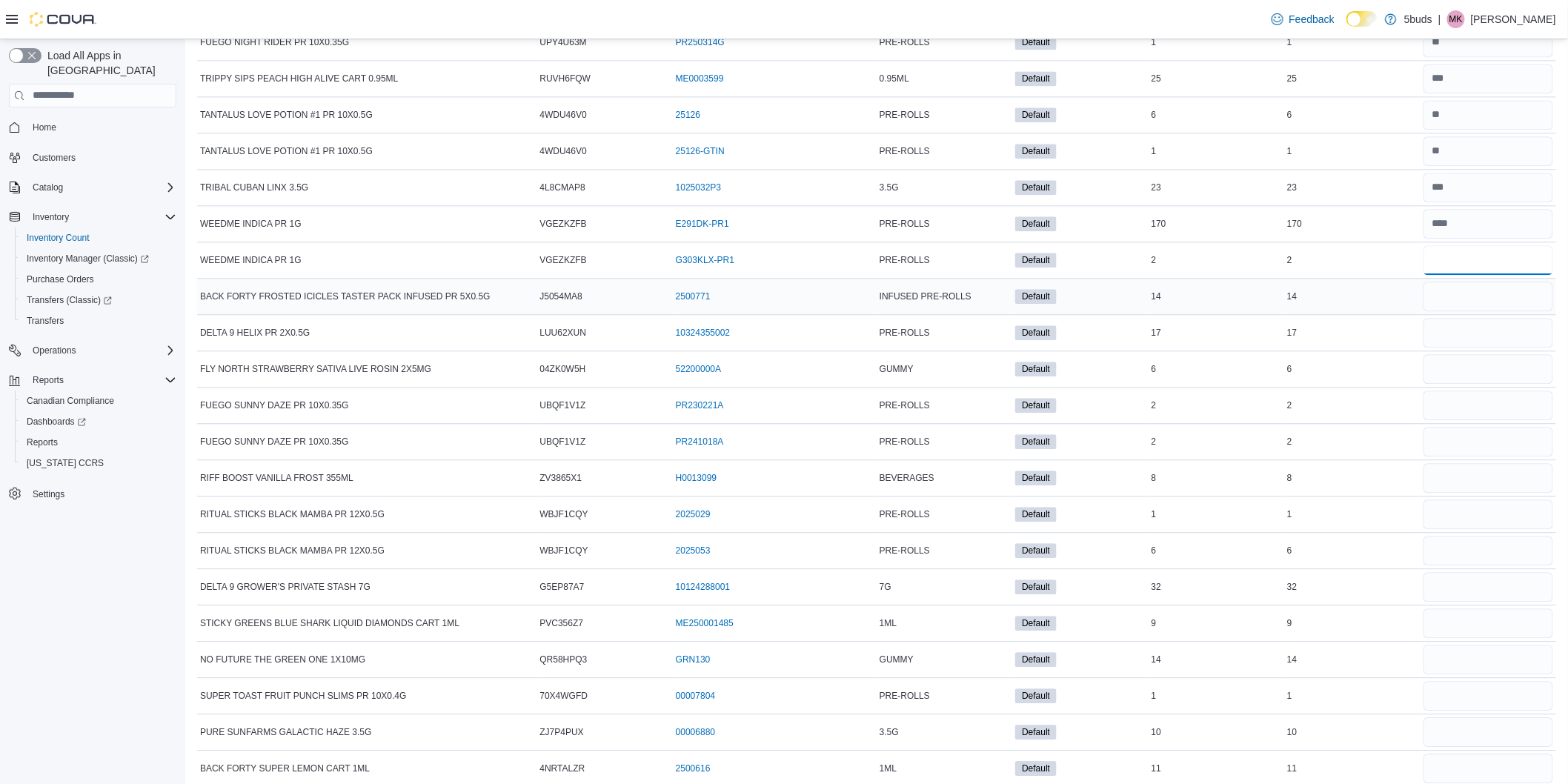
type input "*"
click at [1466, 308] on input "number" at bounding box center [1489, 296] width 129 height 30
type input "**"
type input "*"
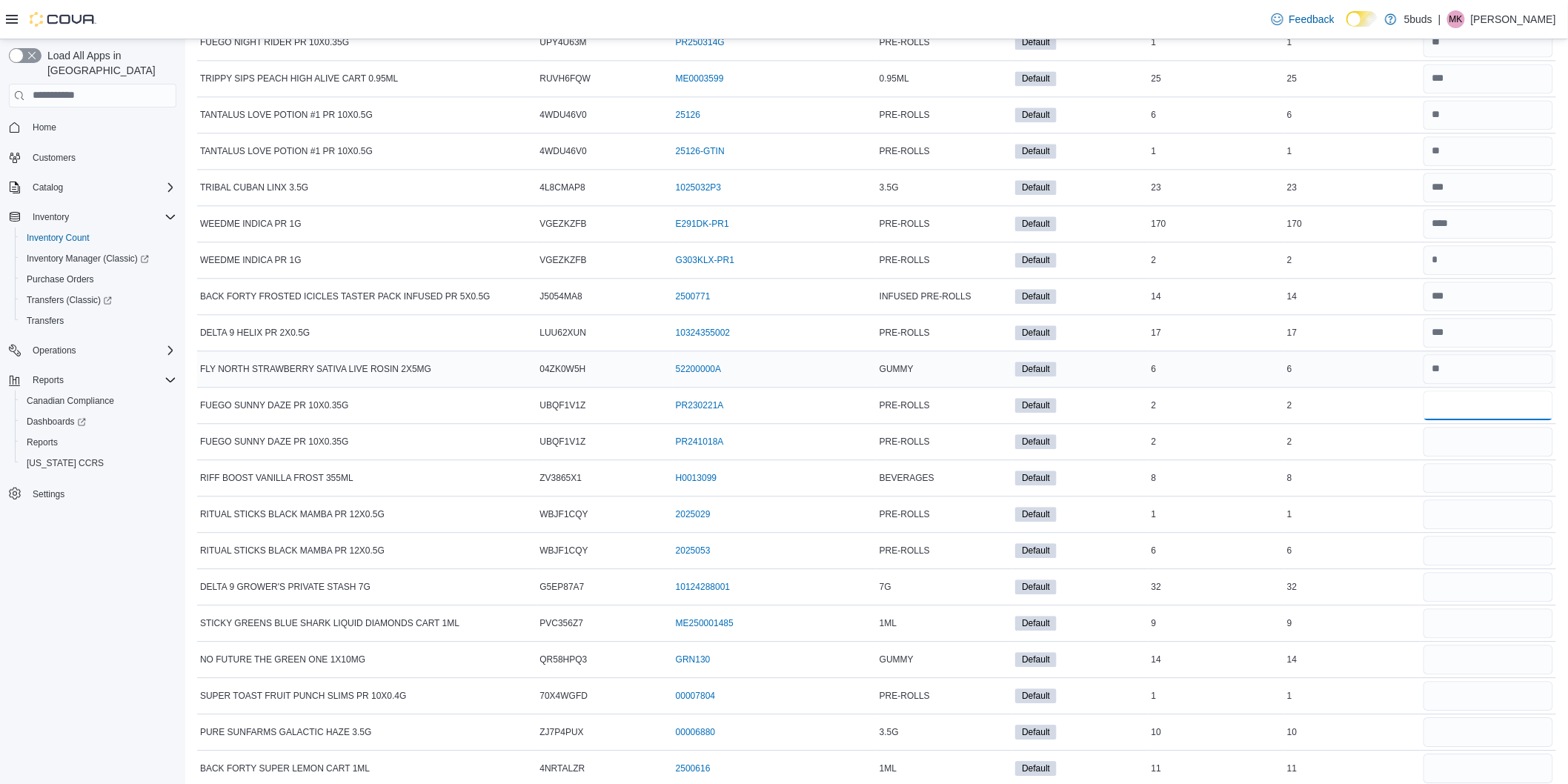
type input "*"
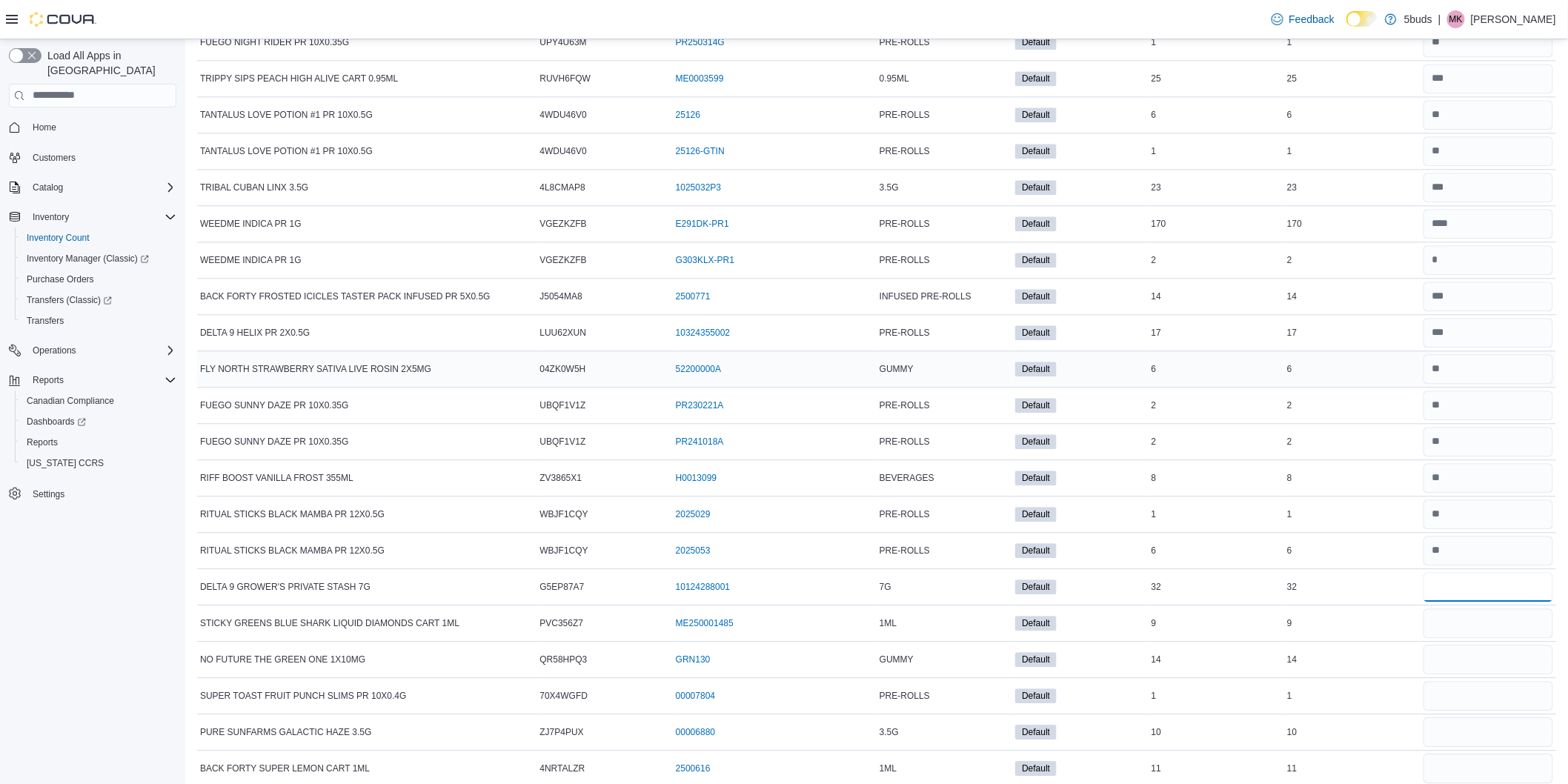
type input "**"
type input "*"
type input "**"
type input "*"
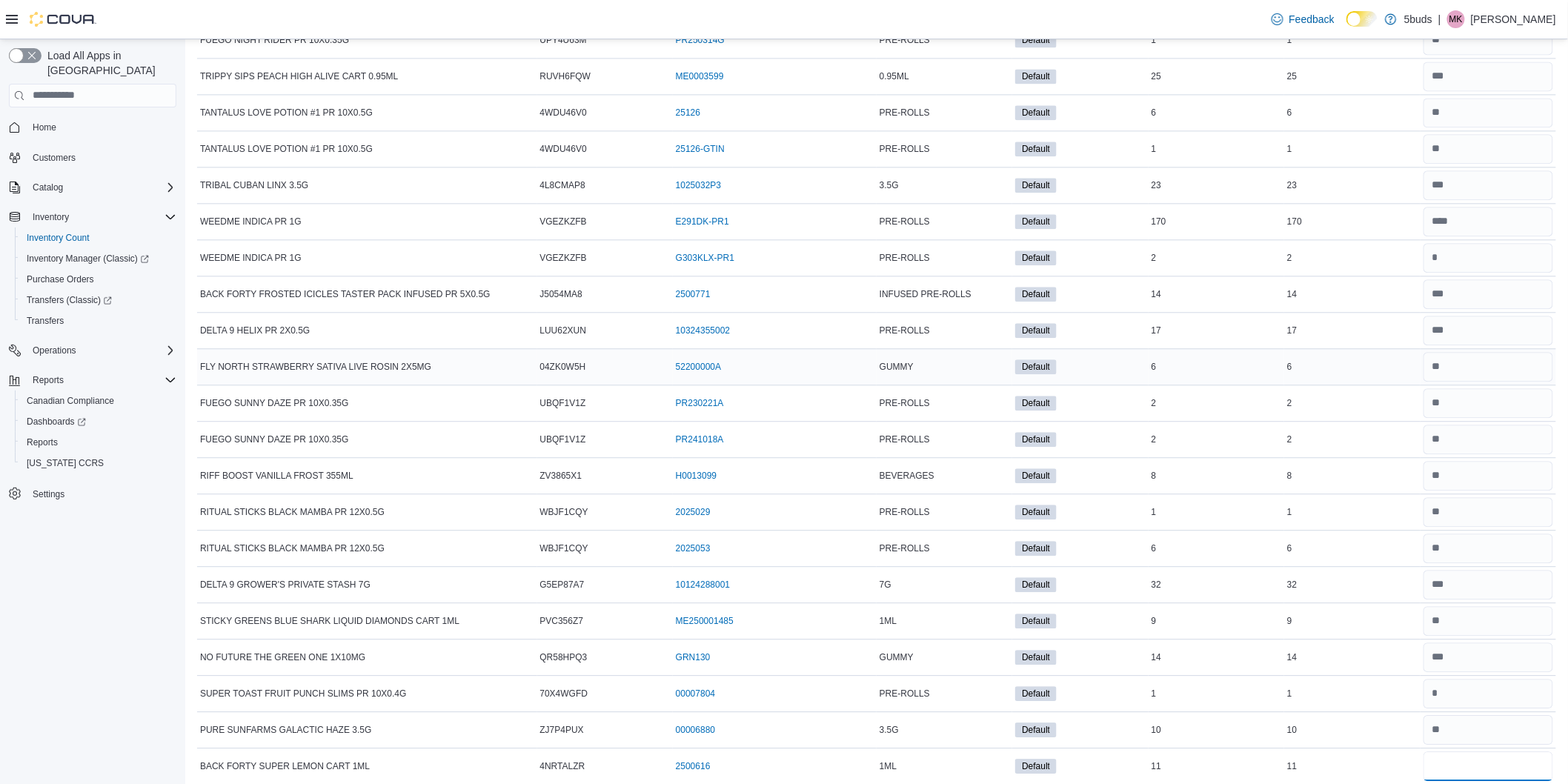
type input "**"
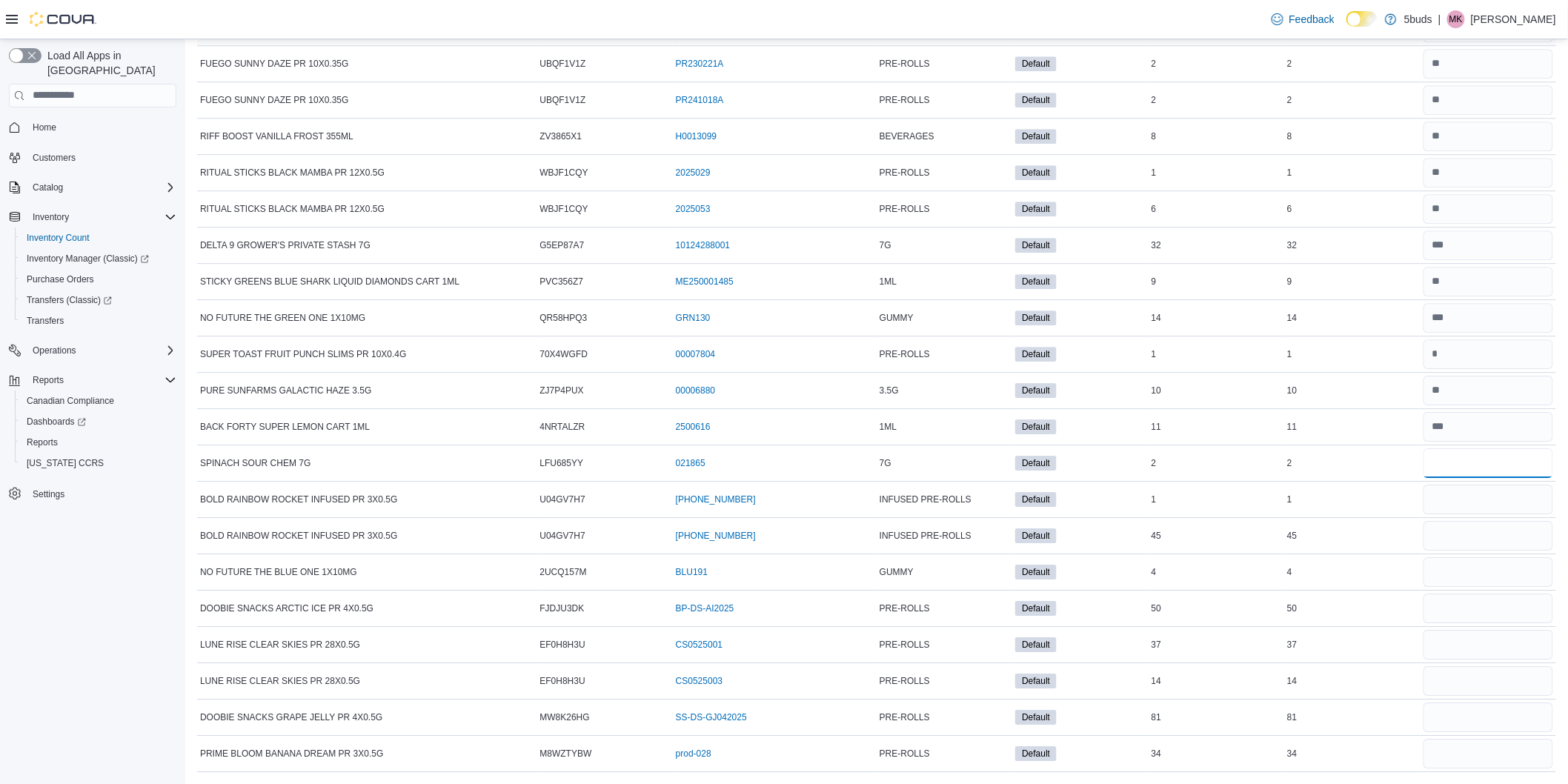
type input "*"
type input "**"
type input "*"
type input "**"
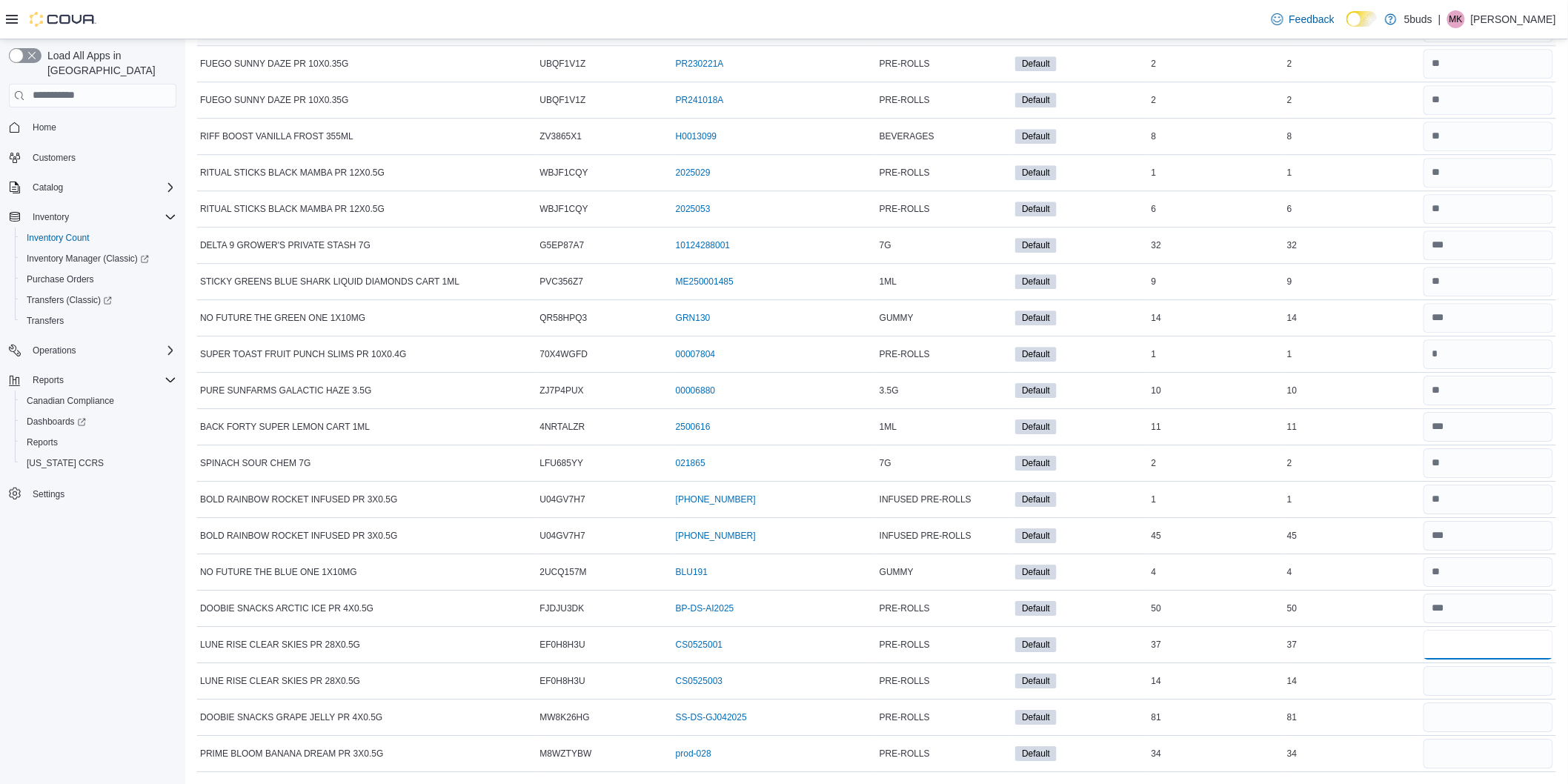
type input "**"
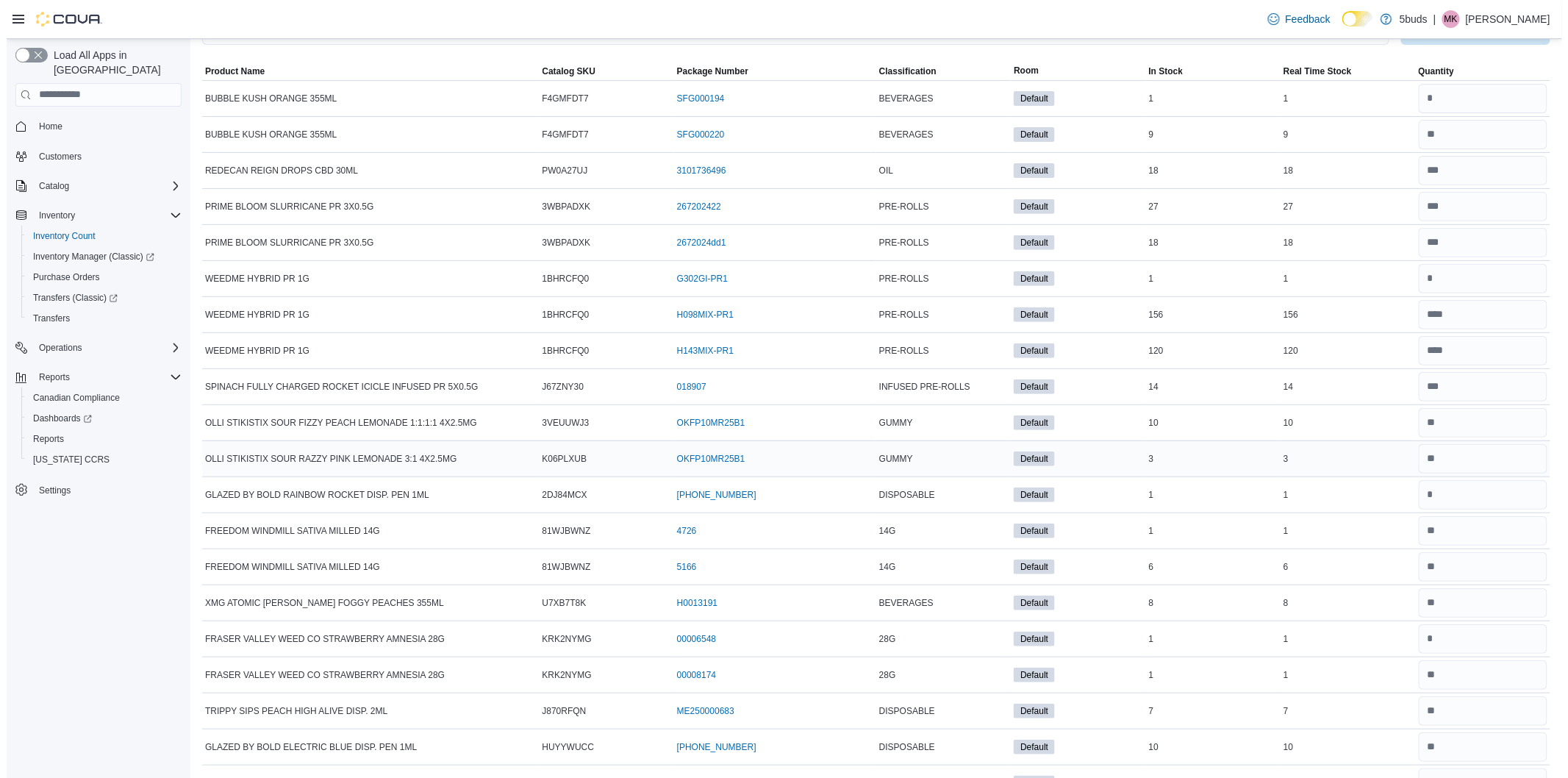
scroll to position [0, 0]
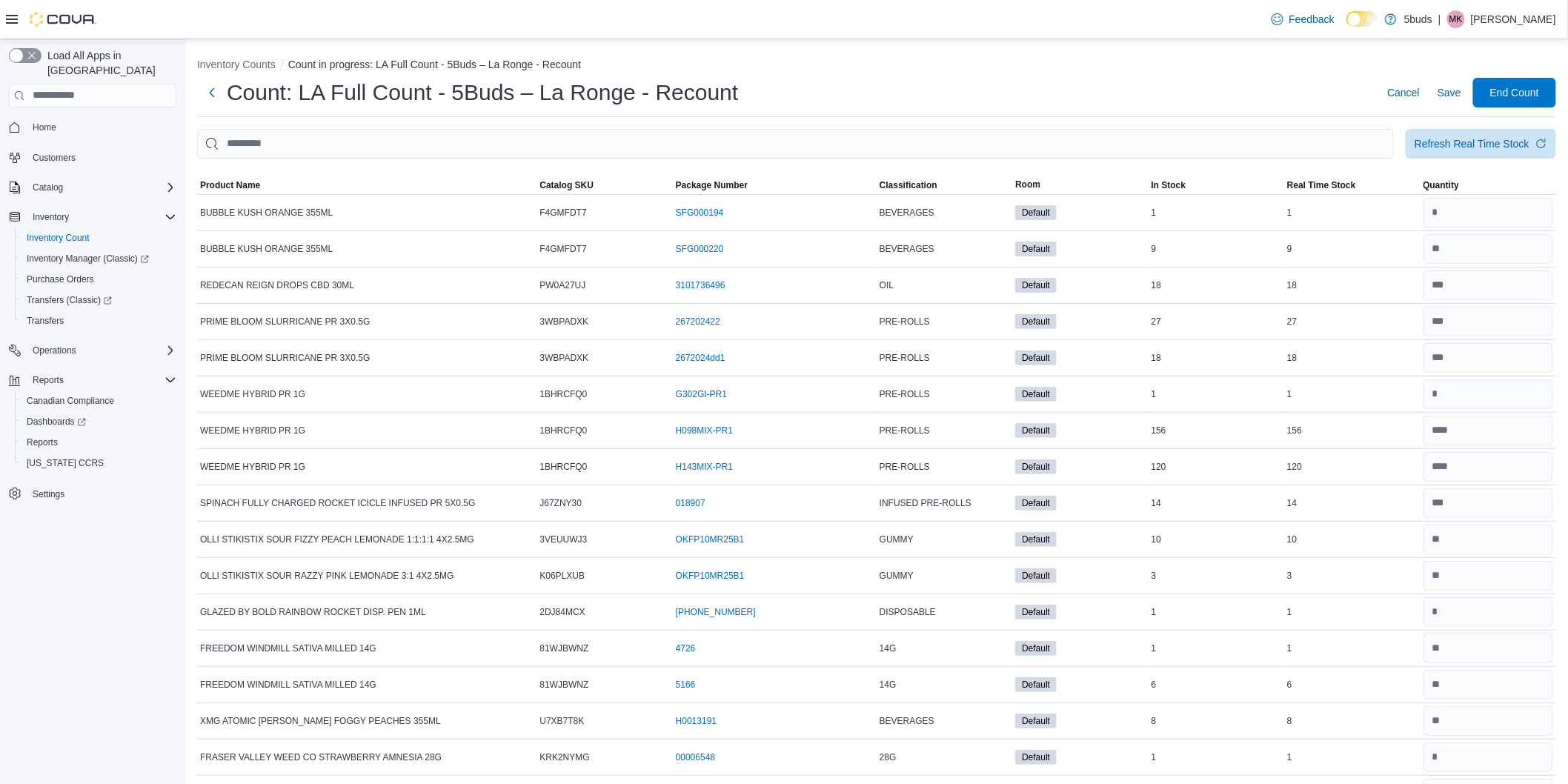
type input "**"
click at [1226, 98] on div "Count: LA Full Count - 5Buds – La Ronge - Recount Cancel Save End Count" at bounding box center [877, 93] width 1359 height 30
click at [1523, 91] on span "End Count" at bounding box center [1515, 92] width 49 height 14
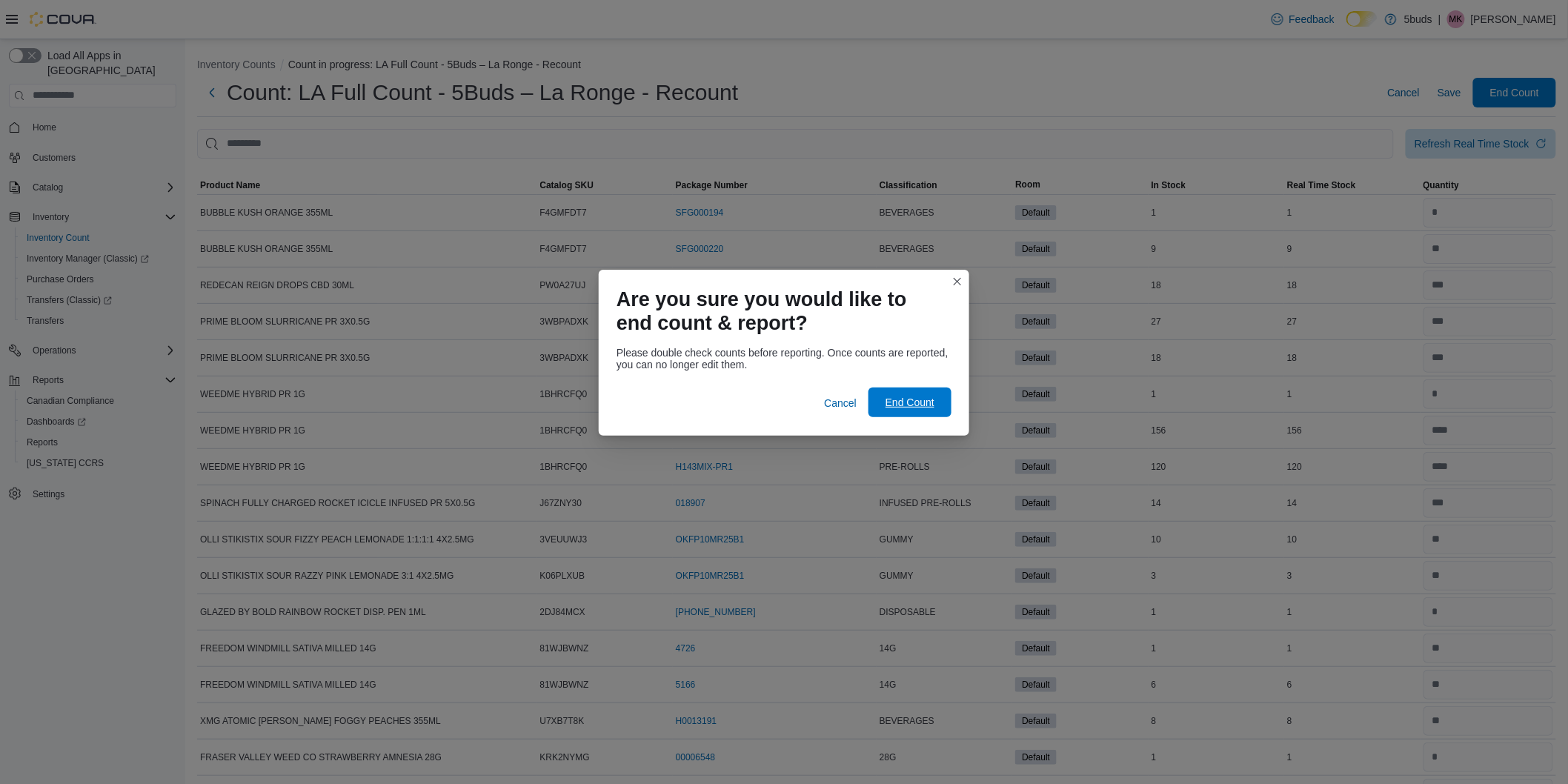
click at [914, 394] on span "End Count" at bounding box center [910, 402] width 66 height 30
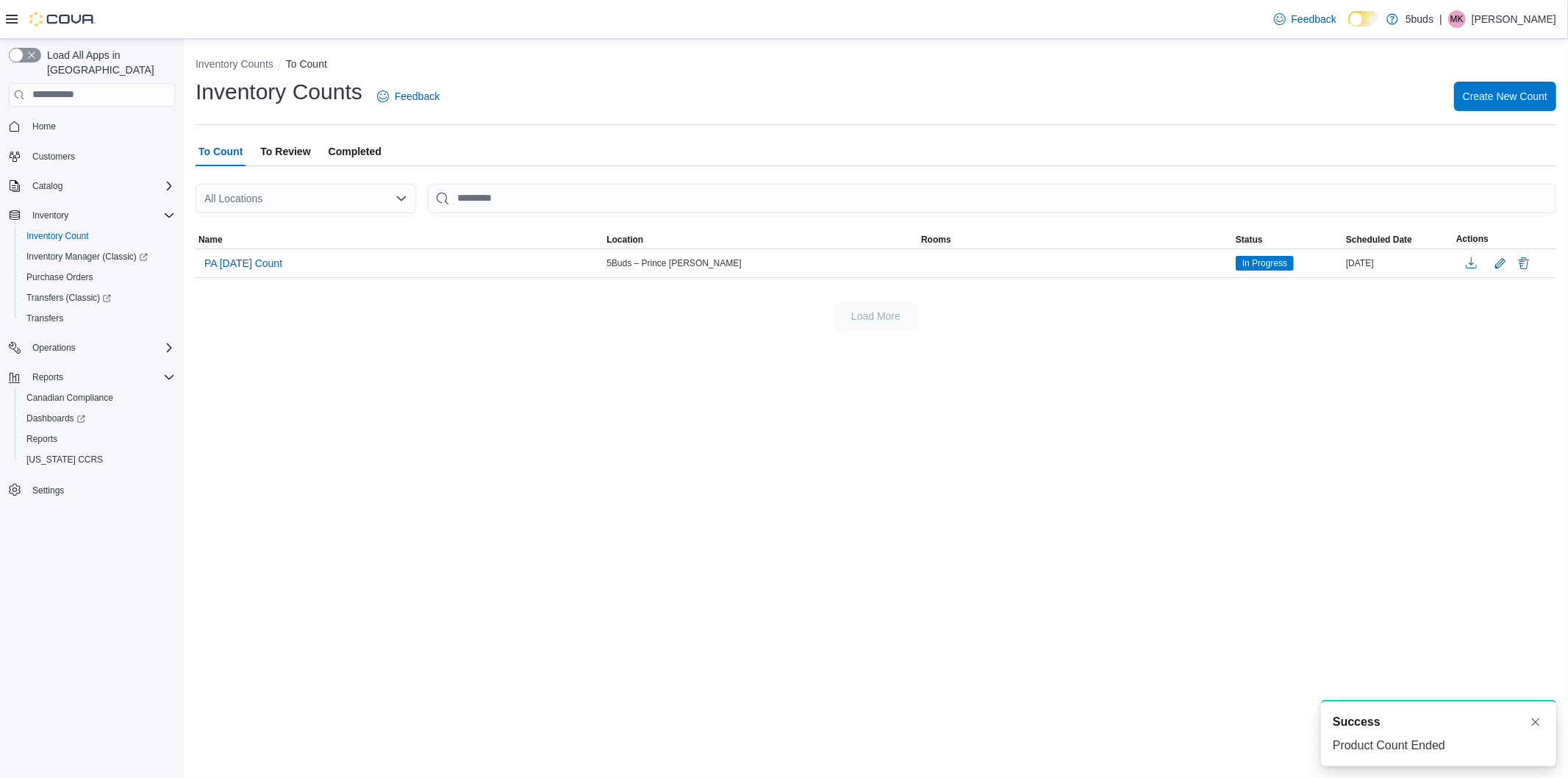
click at [907, 112] on div "Inventory Counts Feedback Create New Count" at bounding box center [875, 97] width 1361 height 38
drag, startPoint x: 922, startPoint y: 113, endPoint x: 878, endPoint y: 16, distance: 106.5
click at [891, 23] on div "Feedback Dark Mode 5buds | MK Morgan Kinahan Load All Apps in New Hub Home Cust…" at bounding box center [784, 389] width 1568 height 778
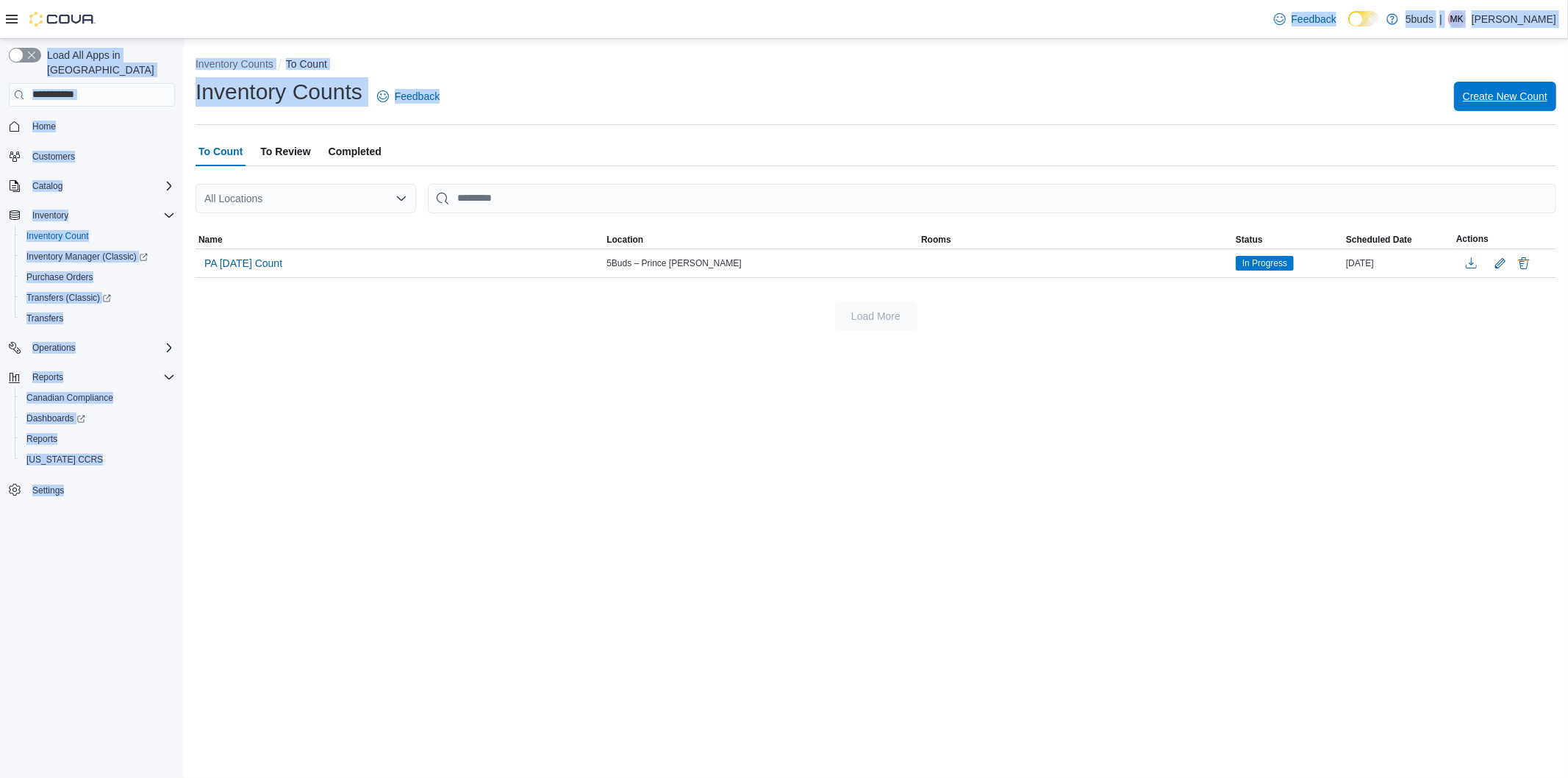
drag, startPoint x: 1549, startPoint y: 107, endPoint x: 1531, endPoint y: 131, distance: 30.0
click at [1534, 116] on div "Inventory Counts Feedback Create New Count" at bounding box center [875, 102] width 1361 height 48
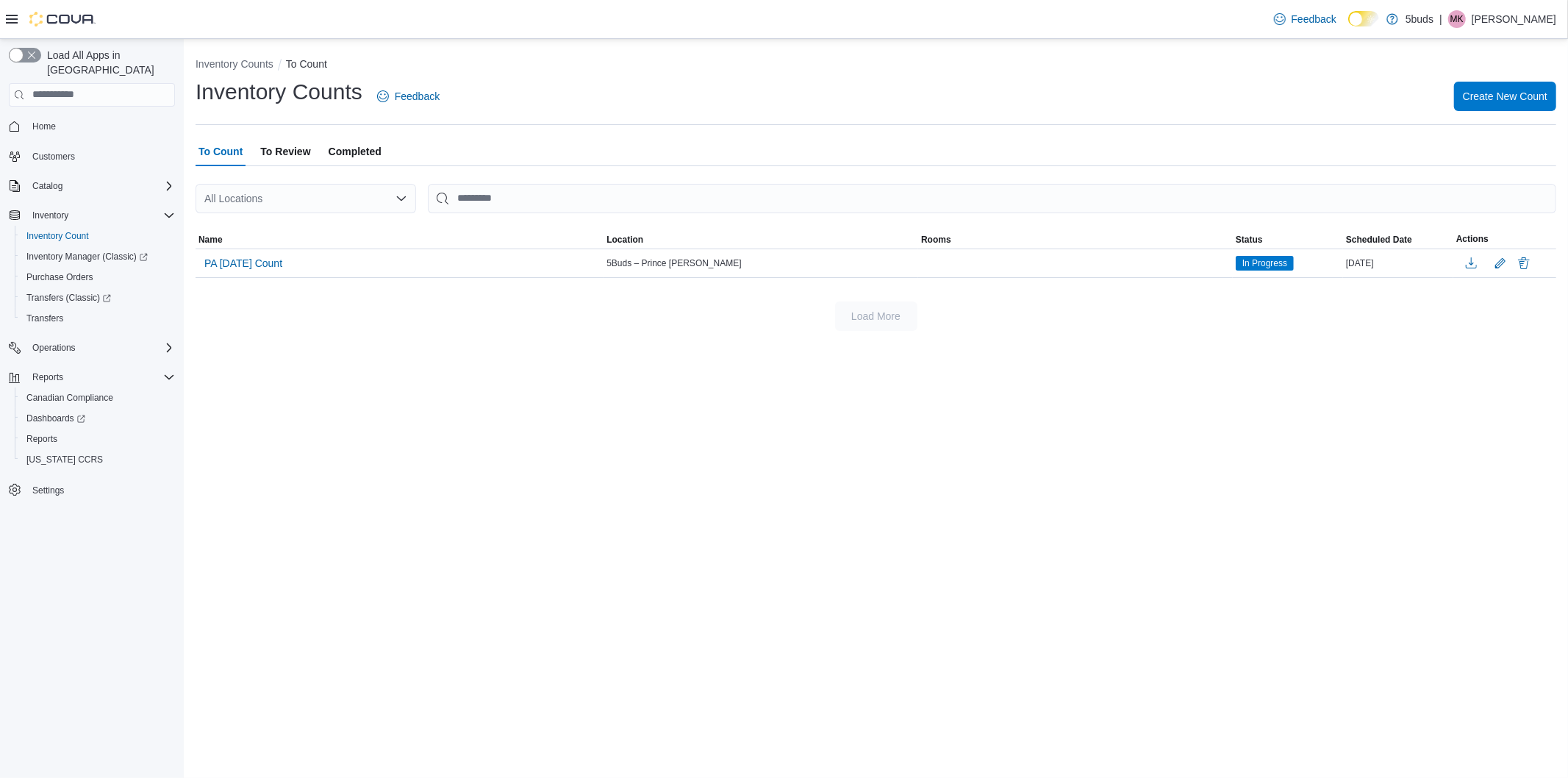
click at [870, 512] on div "Inventory Counts To Count Inventory Counts Feedback Create New Count To Count T…" at bounding box center [875, 408] width 1384 height 739
click at [489, 360] on div "Inventory Counts To Count Inventory Counts Feedback Create New Count To Count T…" at bounding box center [875, 408] width 1384 height 739
click at [559, 406] on div "Inventory Counts To Count Inventory Counts Feedback Create New Count To Count T…" at bounding box center [875, 408] width 1384 height 739
drag, startPoint x: 491, startPoint y: 134, endPoint x: 322, endPoint y: 150, distance: 169.8
click at [482, 129] on div "Inventory Counts To Count Inventory Counts Feedback Create New Count To Count T…" at bounding box center [875, 191] width 1384 height 304
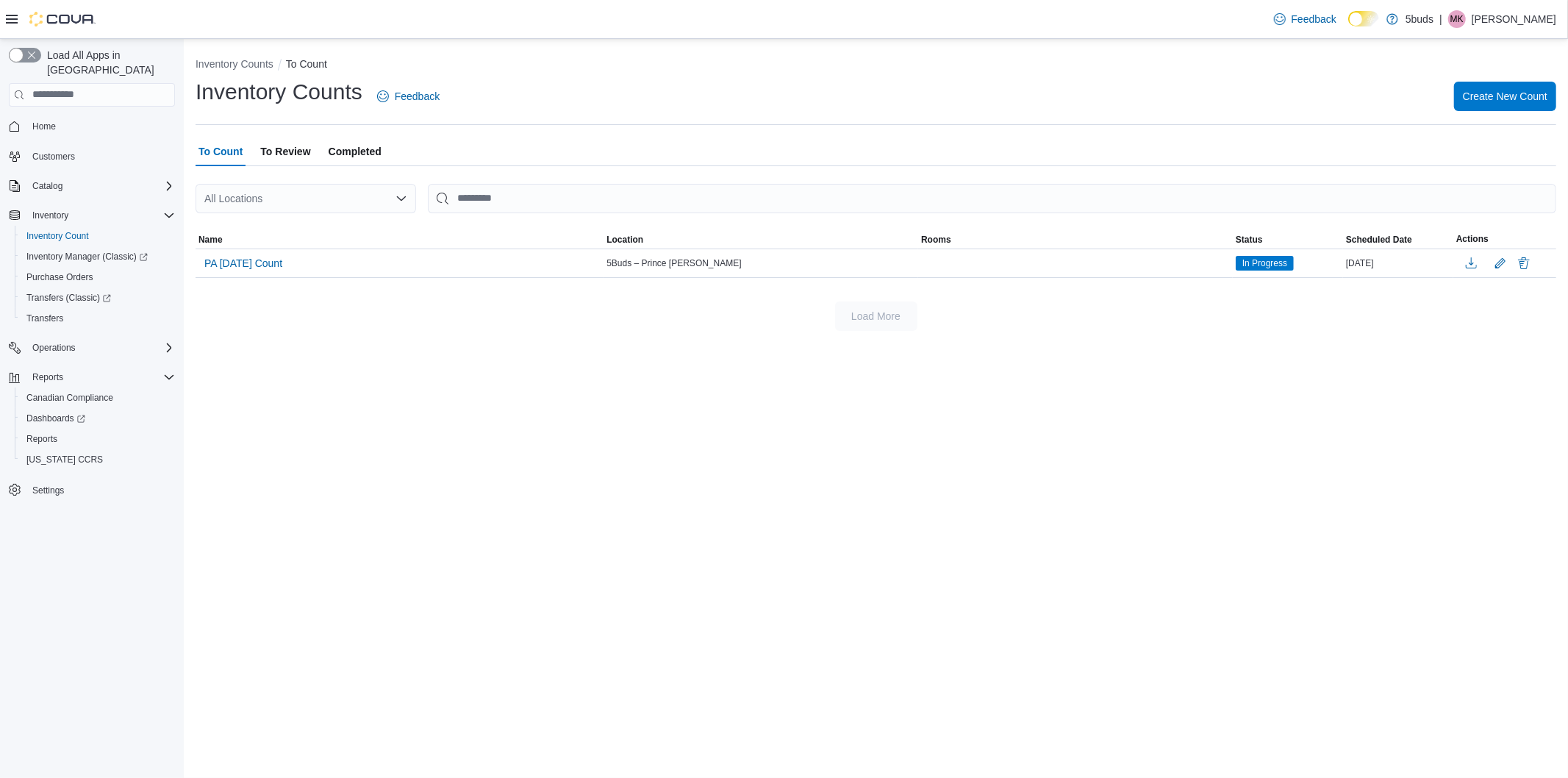
click at [293, 155] on span "To Review" at bounding box center [285, 151] width 50 height 30
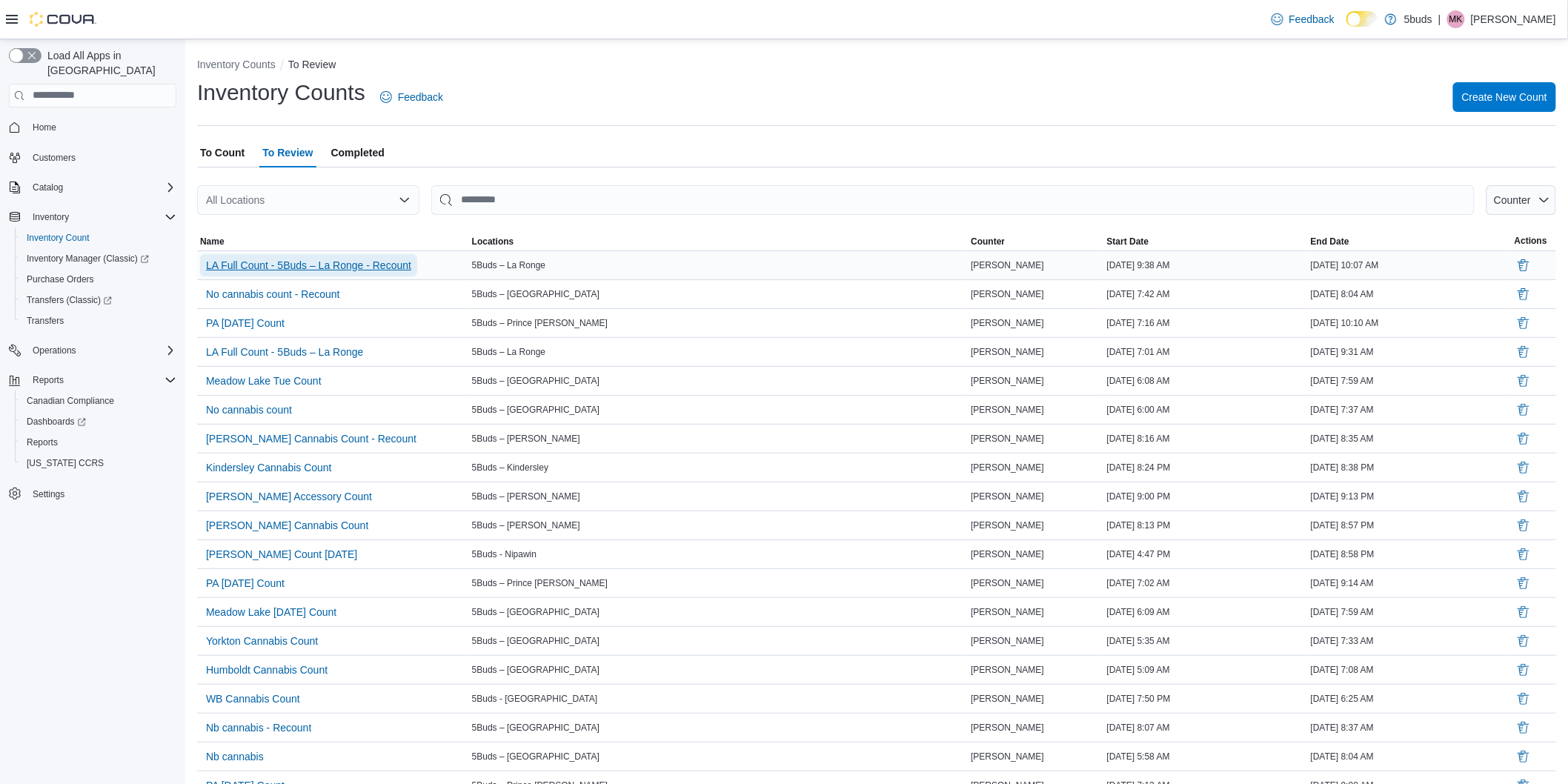
click at [406, 269] on span "LA Full Count - 5Buds – La Ronge - Recount" at bounding box center [308, 265] width 206 height 14
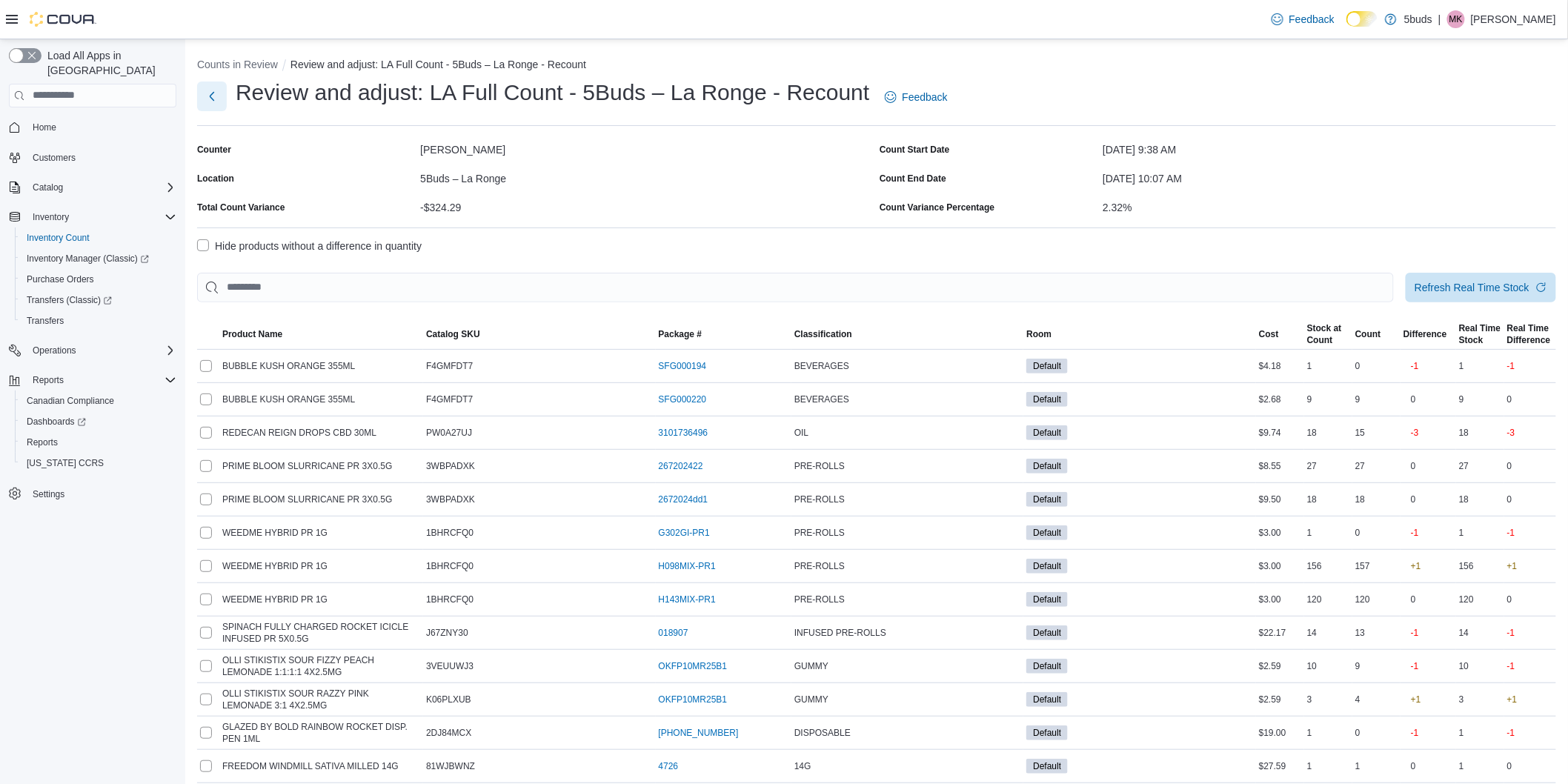
click at [211, 98] on button "Next" at bounding box center [211, 96] width 30 height 30
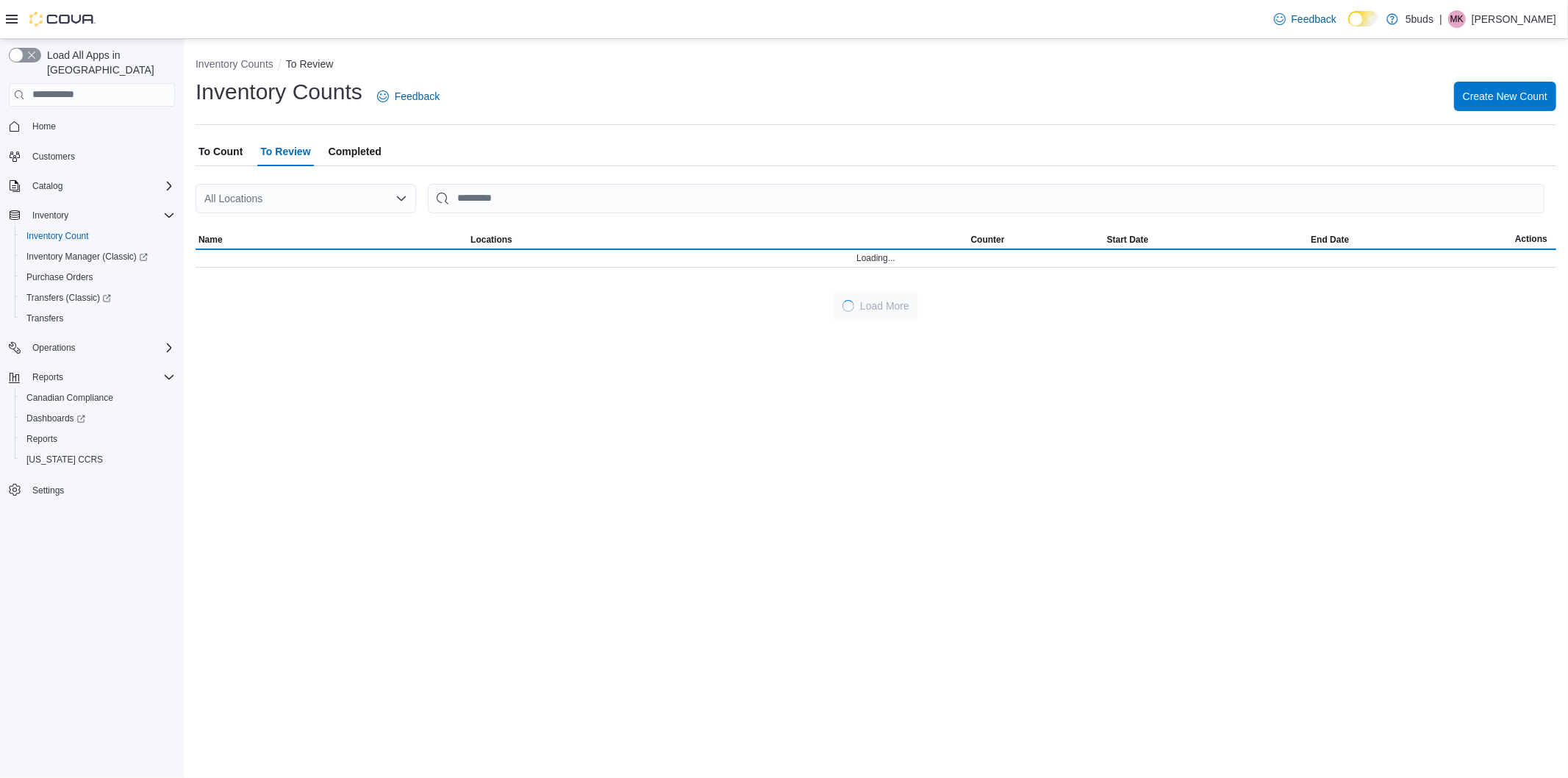
click at [372, 148] on span "Completed" at bounding box center [354, 151] width 53 height 30
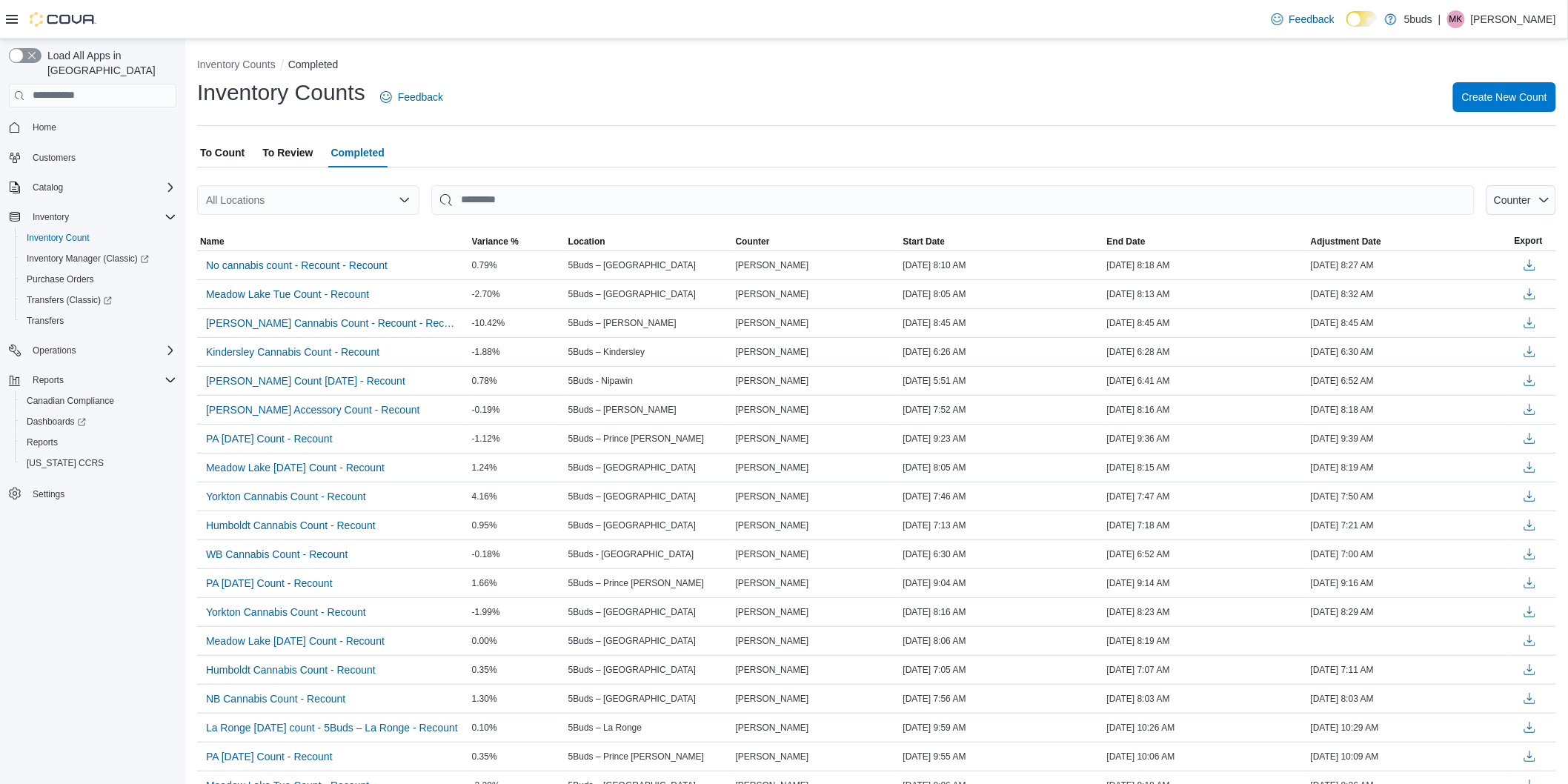
click at [283, 145] on span "To Review" at bounding box center [288, 153] width 50 height 30
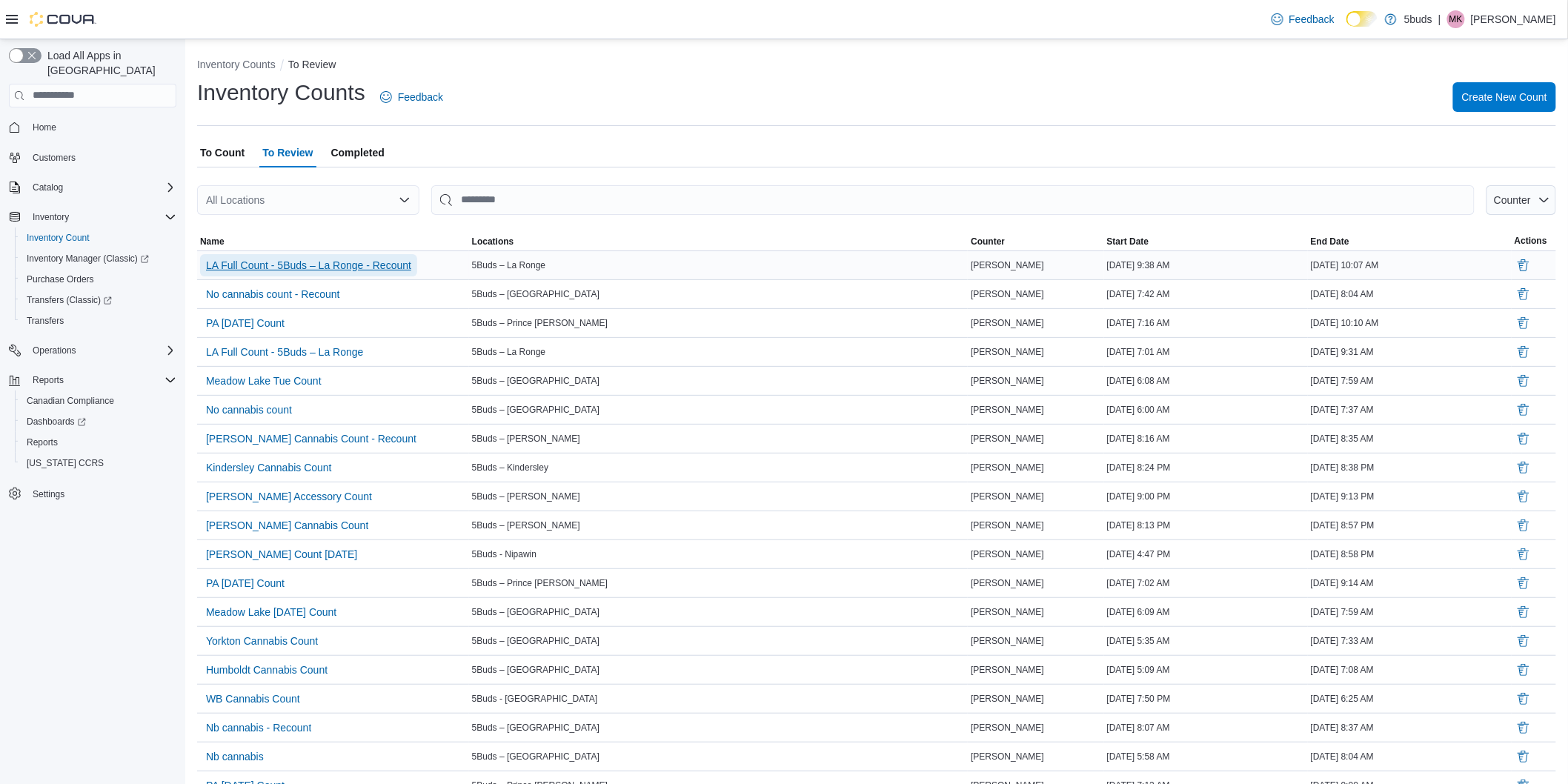
click at [394, 265] on span "LA Full Count - 5Buds – La Ronge - Recount" at bounding box center [308, 265] width 206 height 14
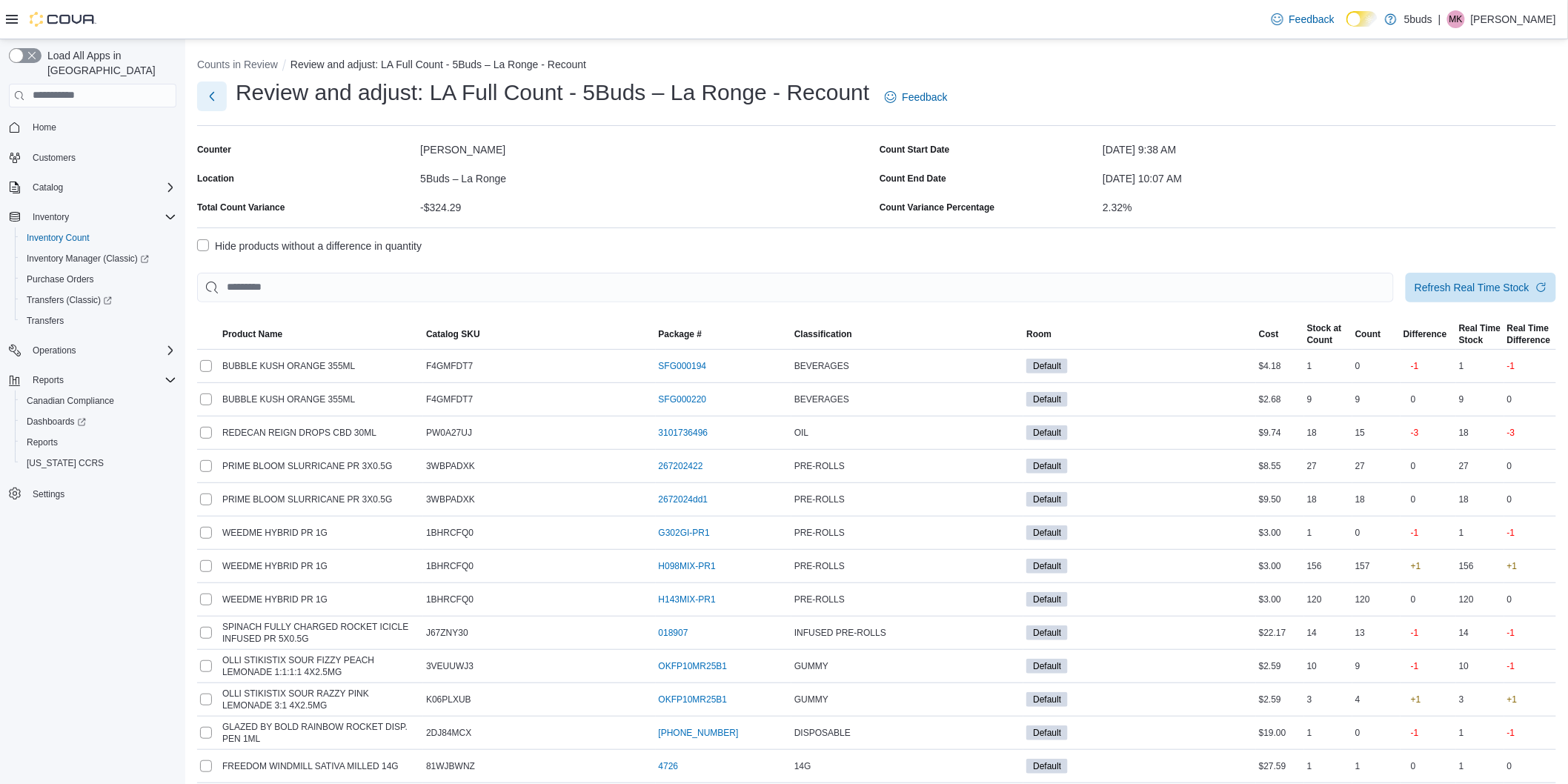
click at [210, 97] on button "Next" at bounding box center [211, 96] width 30 height 30
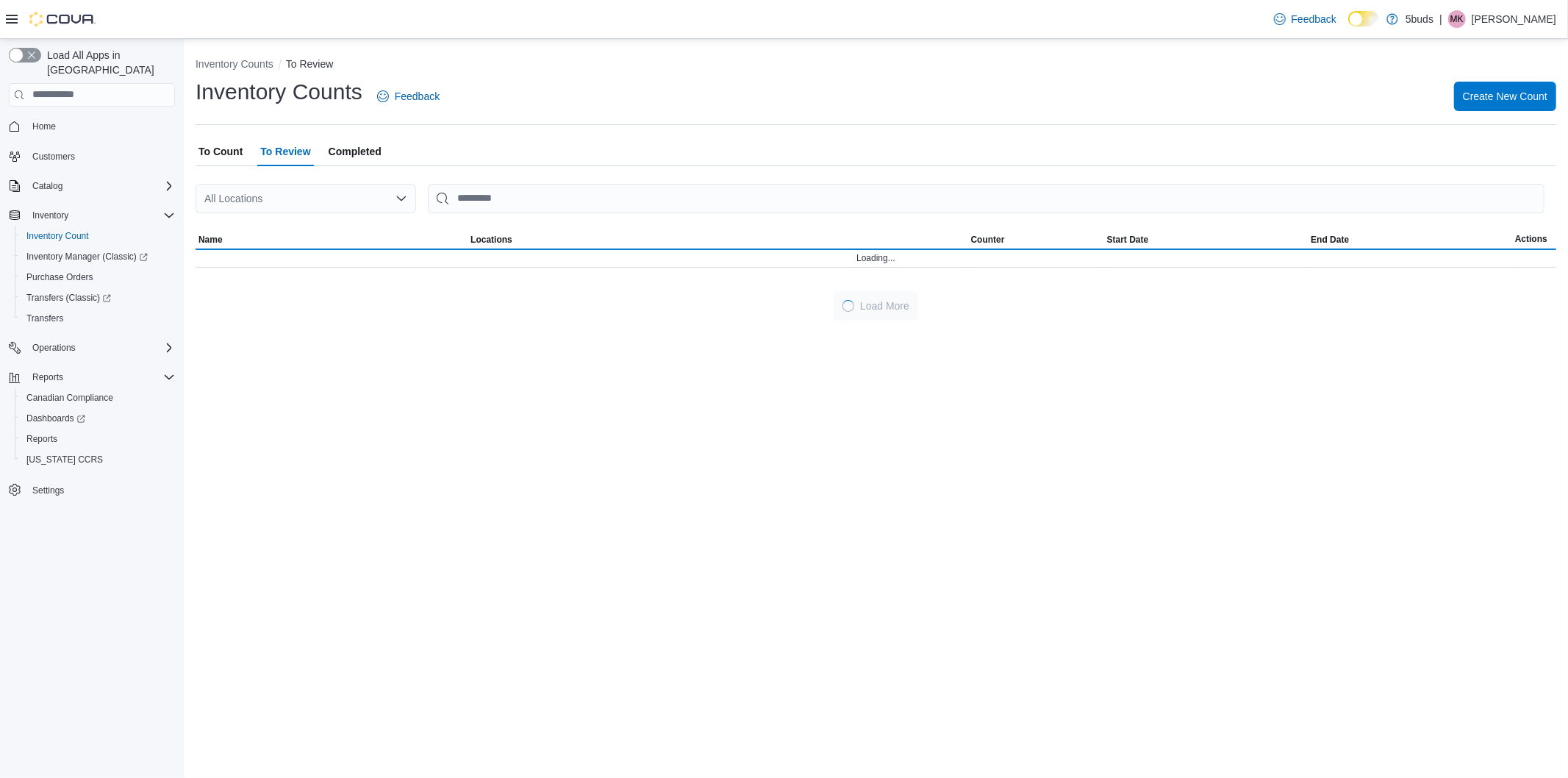
click at [216, 151] on span "To Count" at bounding box center [220, 151] width 44 height 30
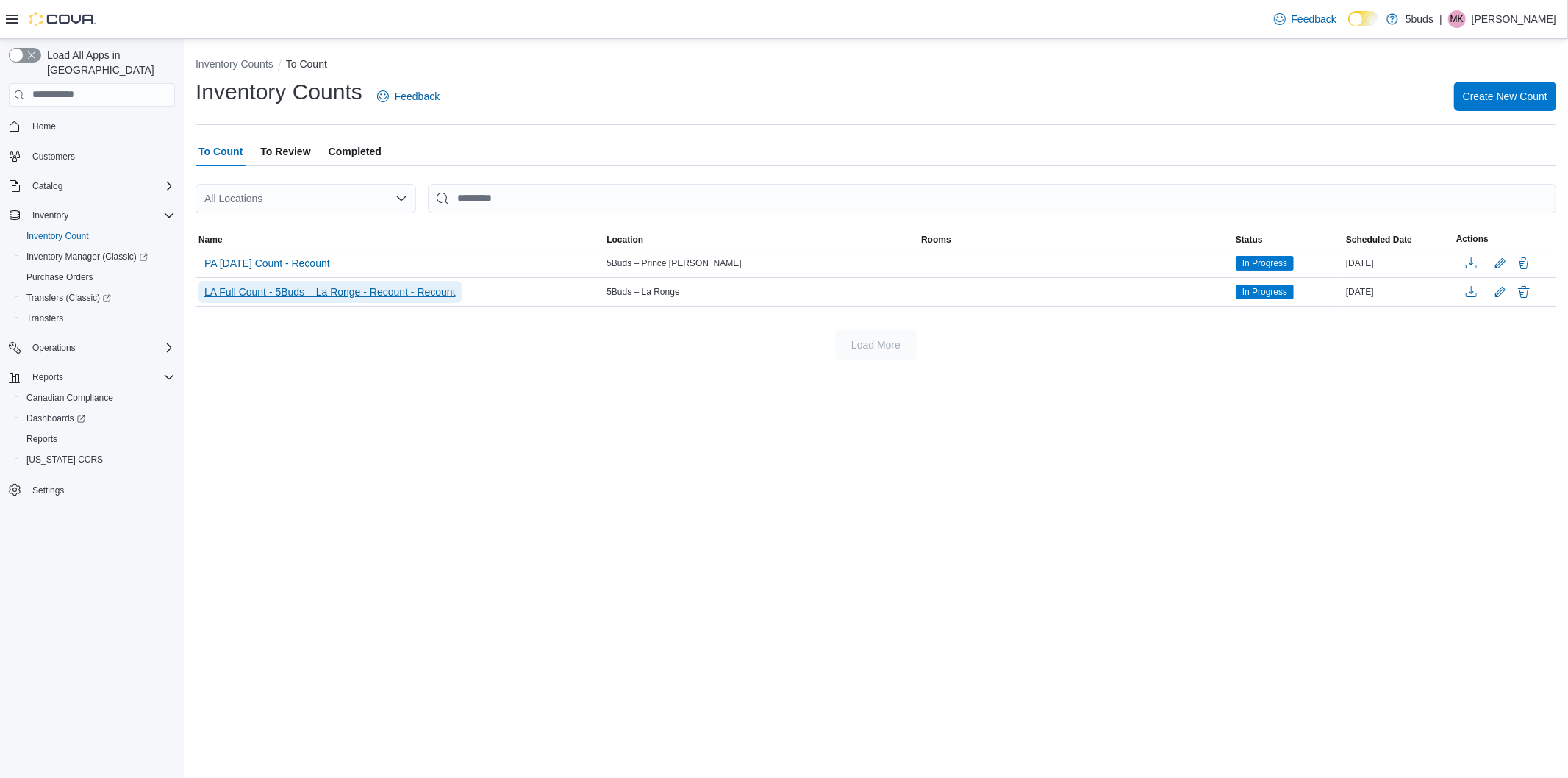
drag, startPoint x: 416, startPoint y: 296, endPoint x: 413, endPoint y: 289, distance: 7.6
click at [414, 290] on span "LA Full Count - 5Buds – La Ronge - Recount - Recount" at bounding box center [330, 291] width 252 height 14
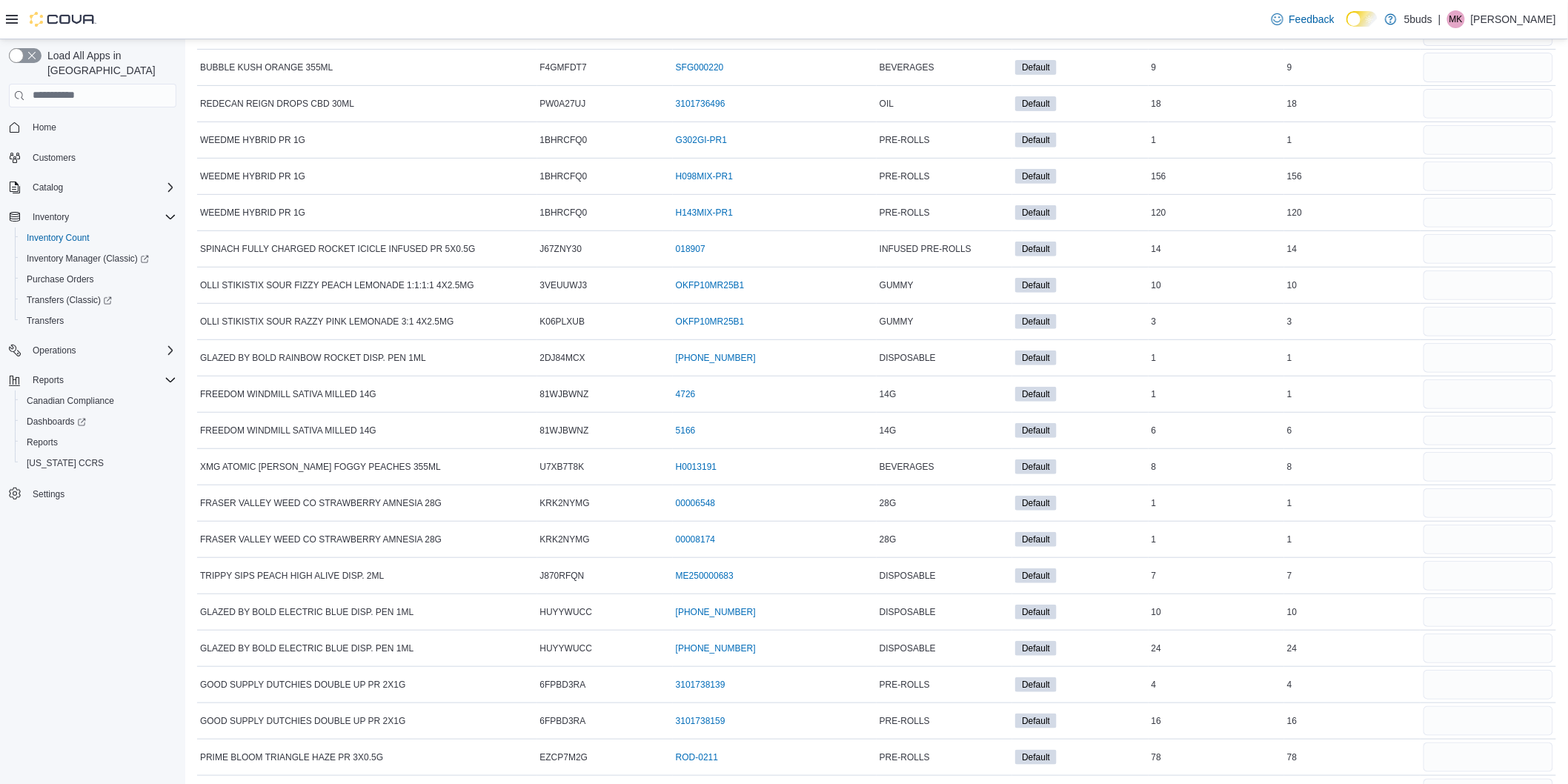
scroll to position [17, 0]
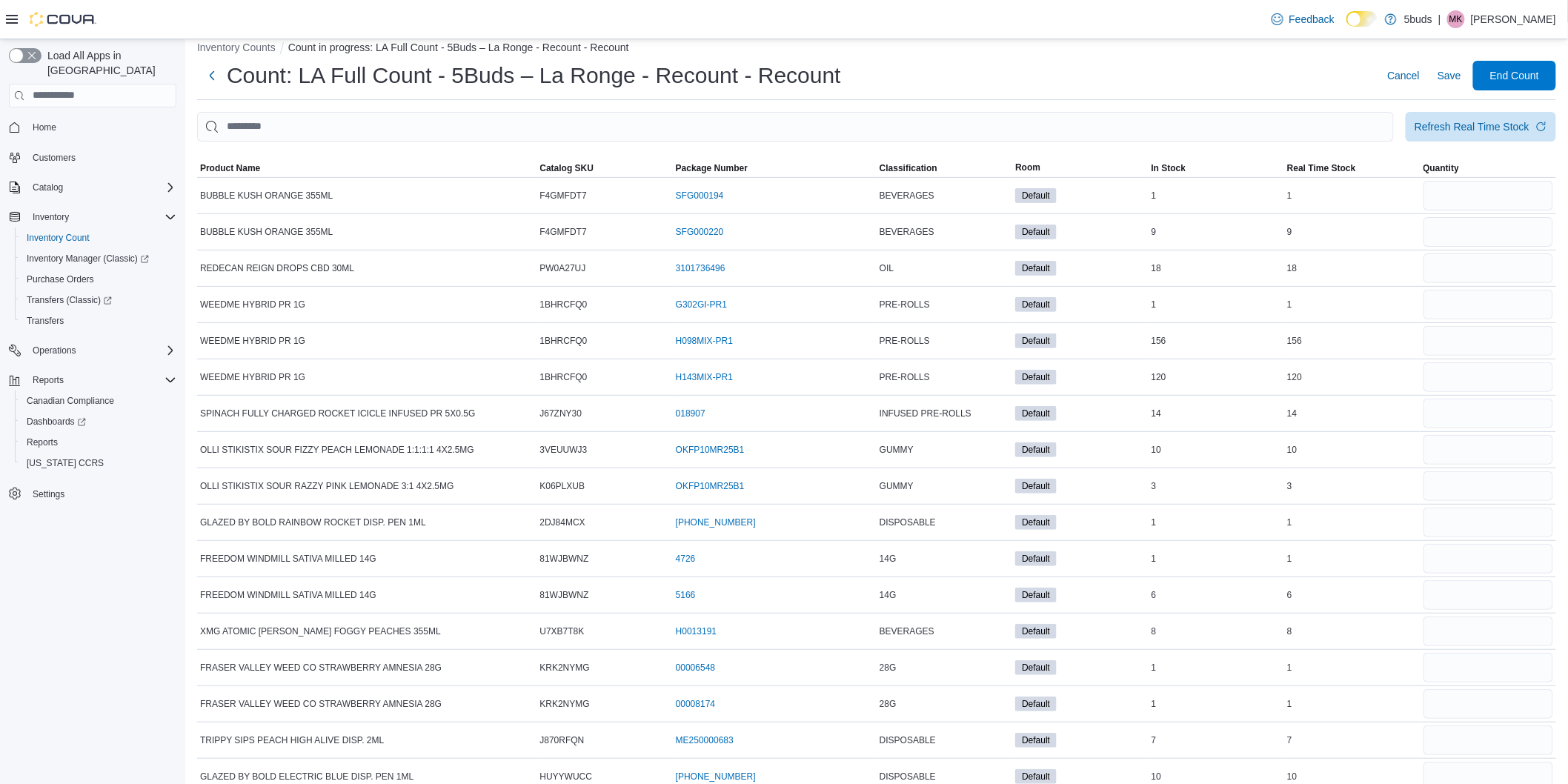
click at [1176, 74] on div "Count: LA Full Count - 5Buds – La Ronge - Recount - Recount Cancel Save End Cou…" at bounding box center [877, 75] width 1359 height 30
drag, startPoint x: 1580, startPoint y: 0, endPoint x: 1153, endPoint y: 61, distance: 431.3
click at [1153, 62] on div "Count: LA Full Count - 5Buds – La Ronge - Recount - Recount Cancel Save End Cou…" at bounding box center [877, 75] width 1359 height 30
click at [1498, 196] on input "number" at bounding box center [1489, 195] width 129 height 30
type input "*"
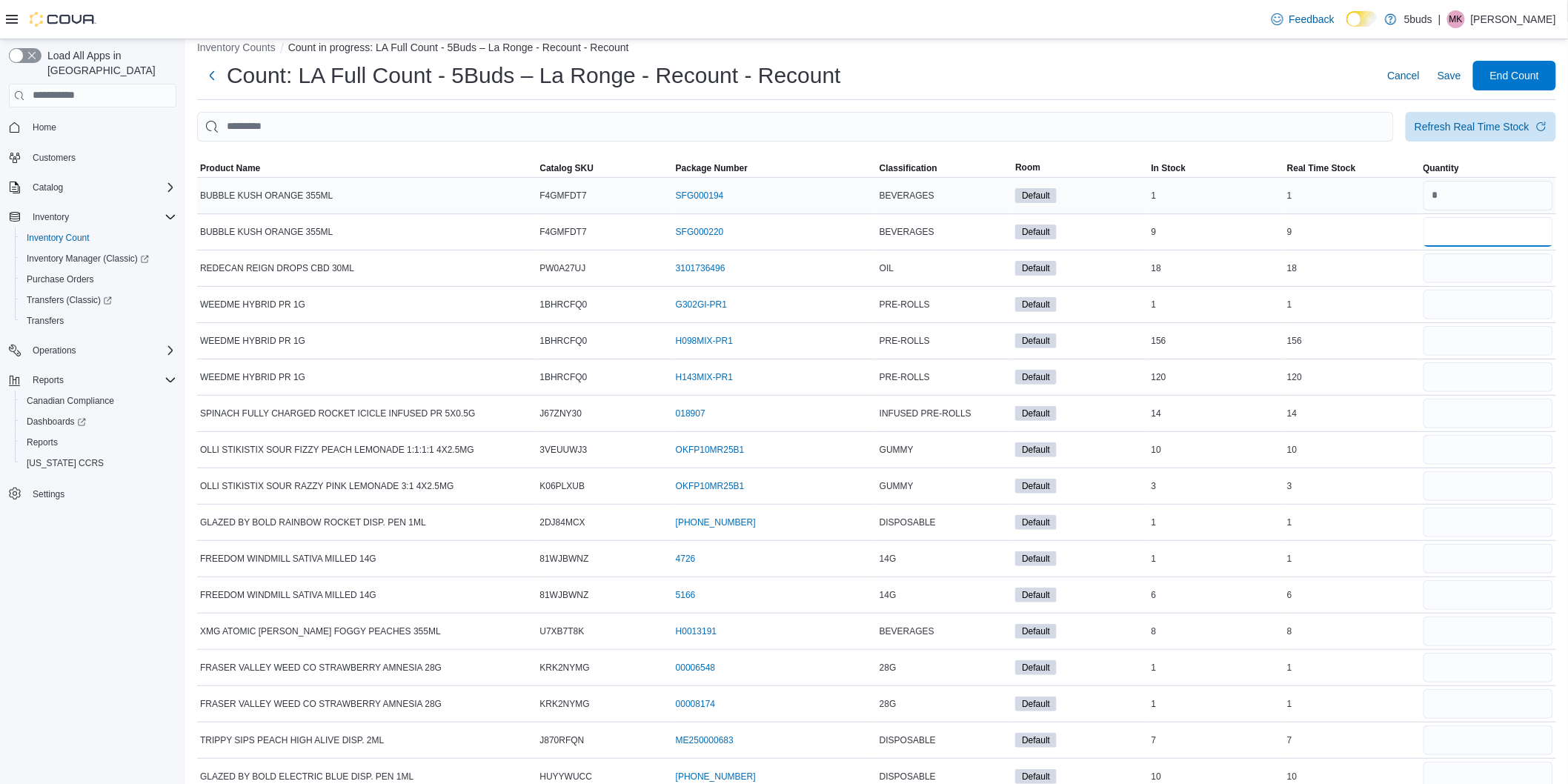
type input "*"
type input "**"
click at [911, 162] on span "Classification" at bounding box center [909, 168] width 58 height 12
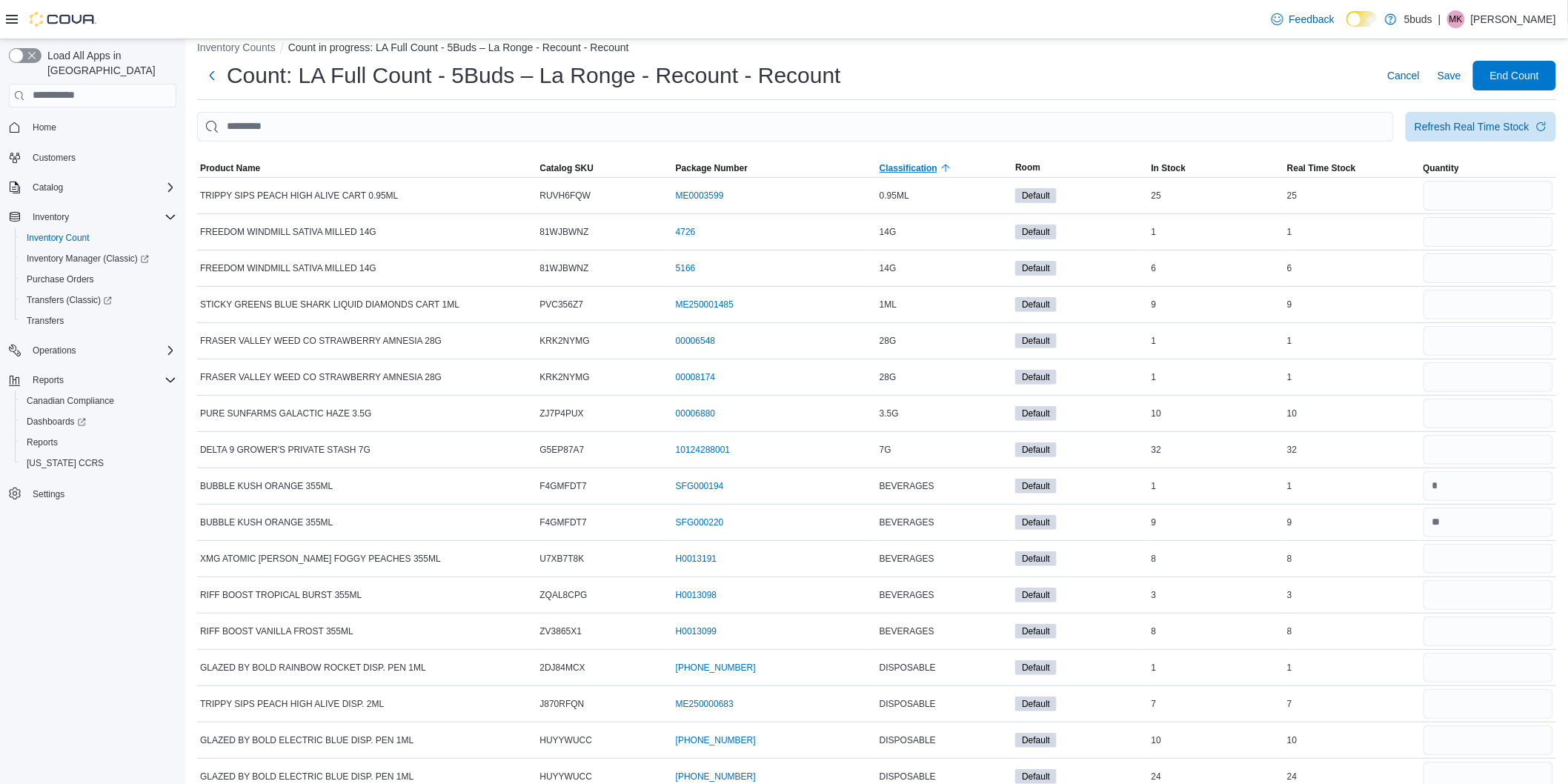
click at [910, 162] on span "Classification" at bounding box center [909, 168] width 58 height 12
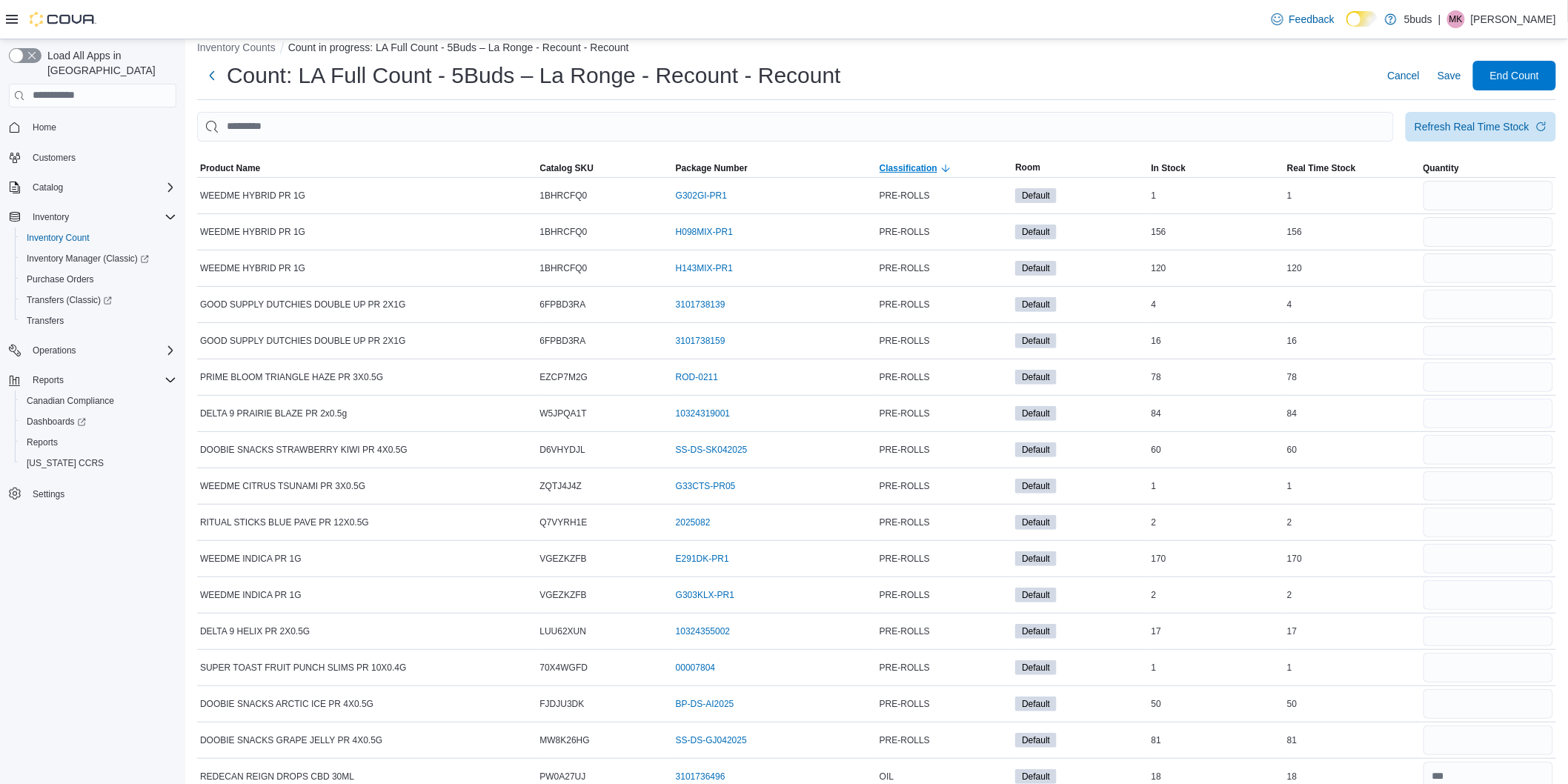
click at [910, 162] on span "Classification" at bounding box center [909, 168] width 58 height 12
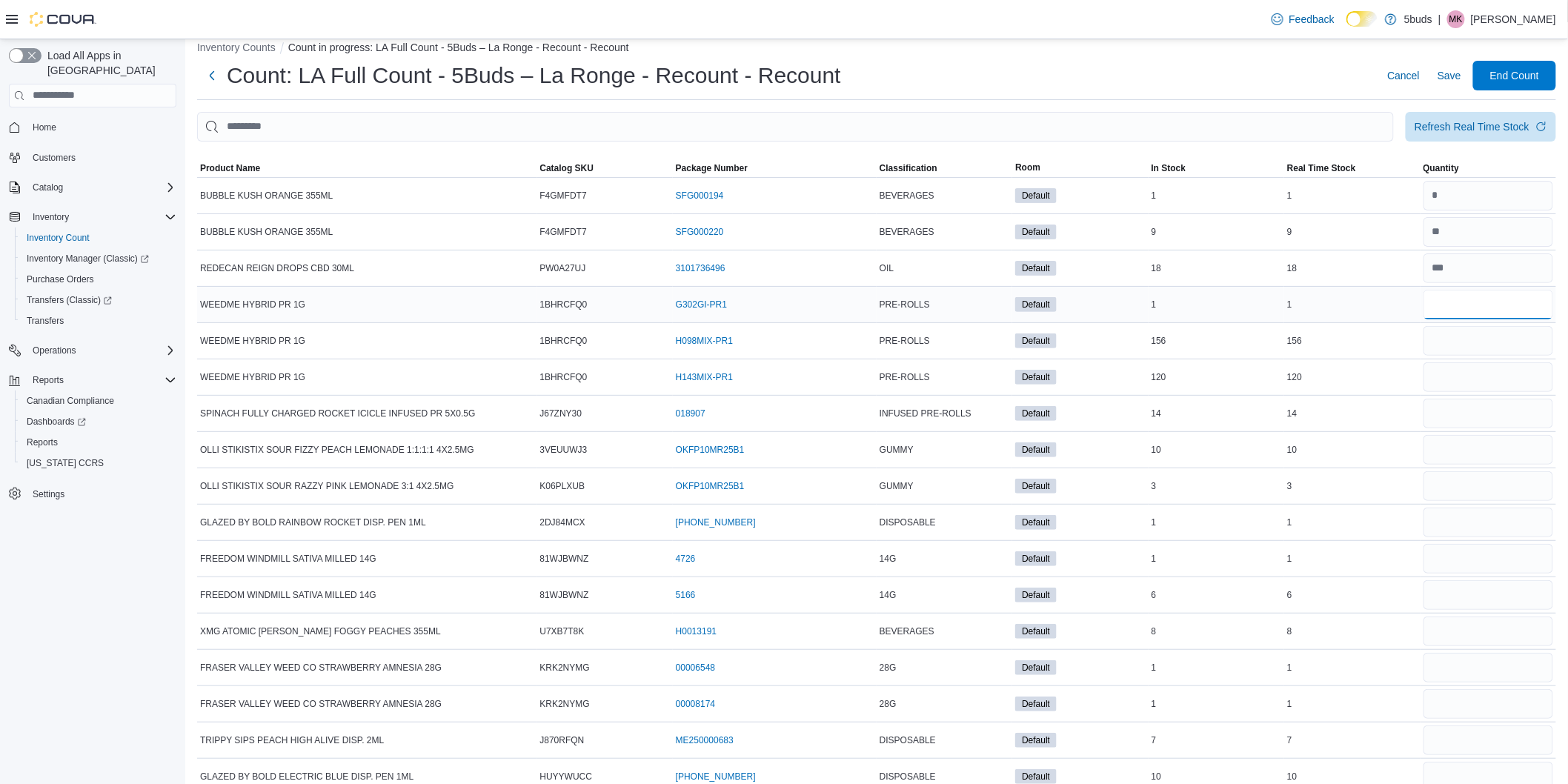
click at [1469, 294] on input "number" at bounding box center [1489, 304] width 129 height 30
type input "*"
click at [1472, 330] on input "***" at bounding box center [1489, 341] width 129 height 30
type input "***"
click at [1464, 312] on input "number" at bounding box center [1489, 304] width 129 height 30
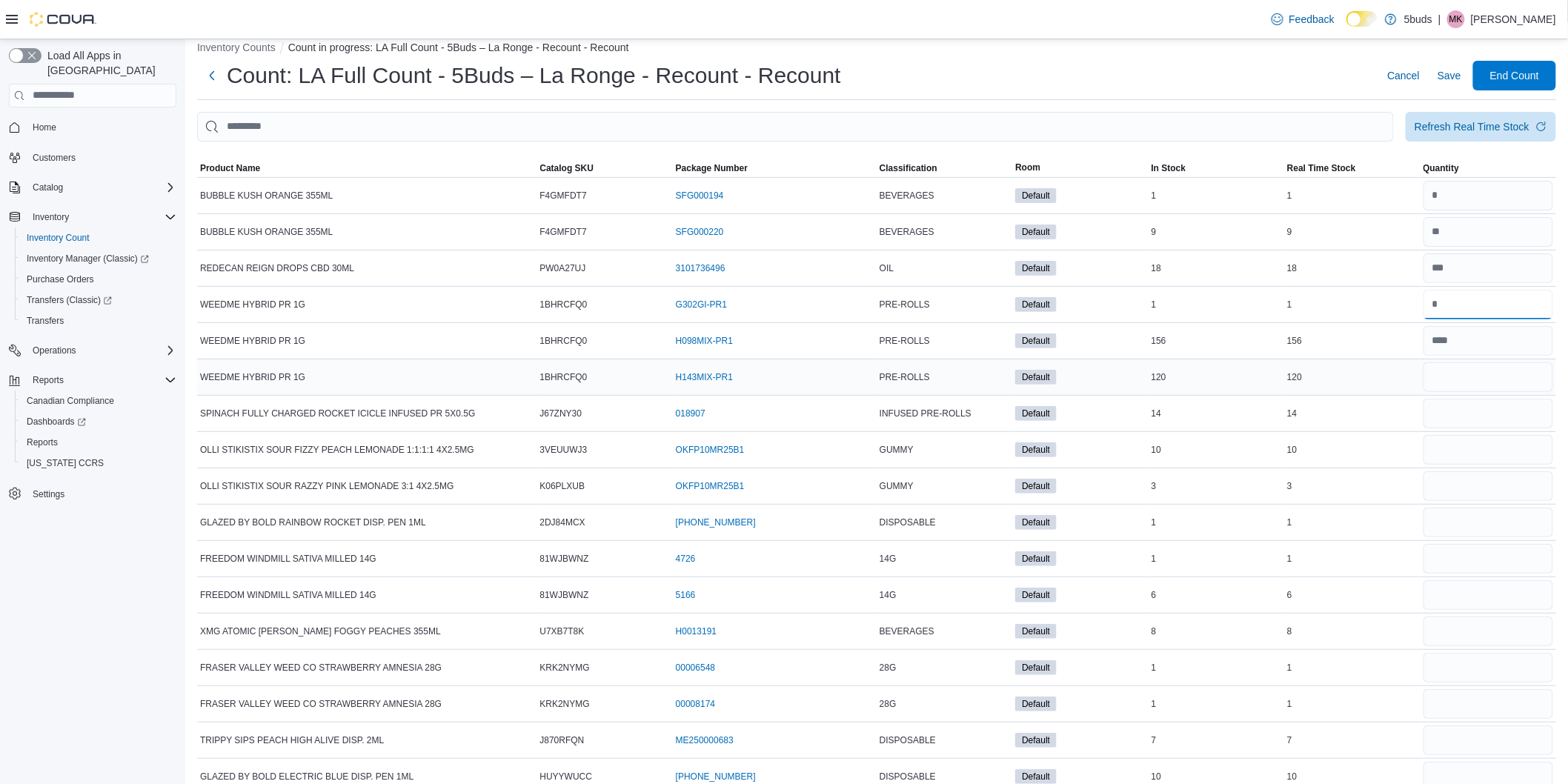
type input "*"
click at [1512, 372] on input "number" at bounding box center [1489, 377] width 129 height 30
type input "***"
click at [1492, 404] on input "number" at bounding box center [1489, 413] width 129 height 30
type input "**"
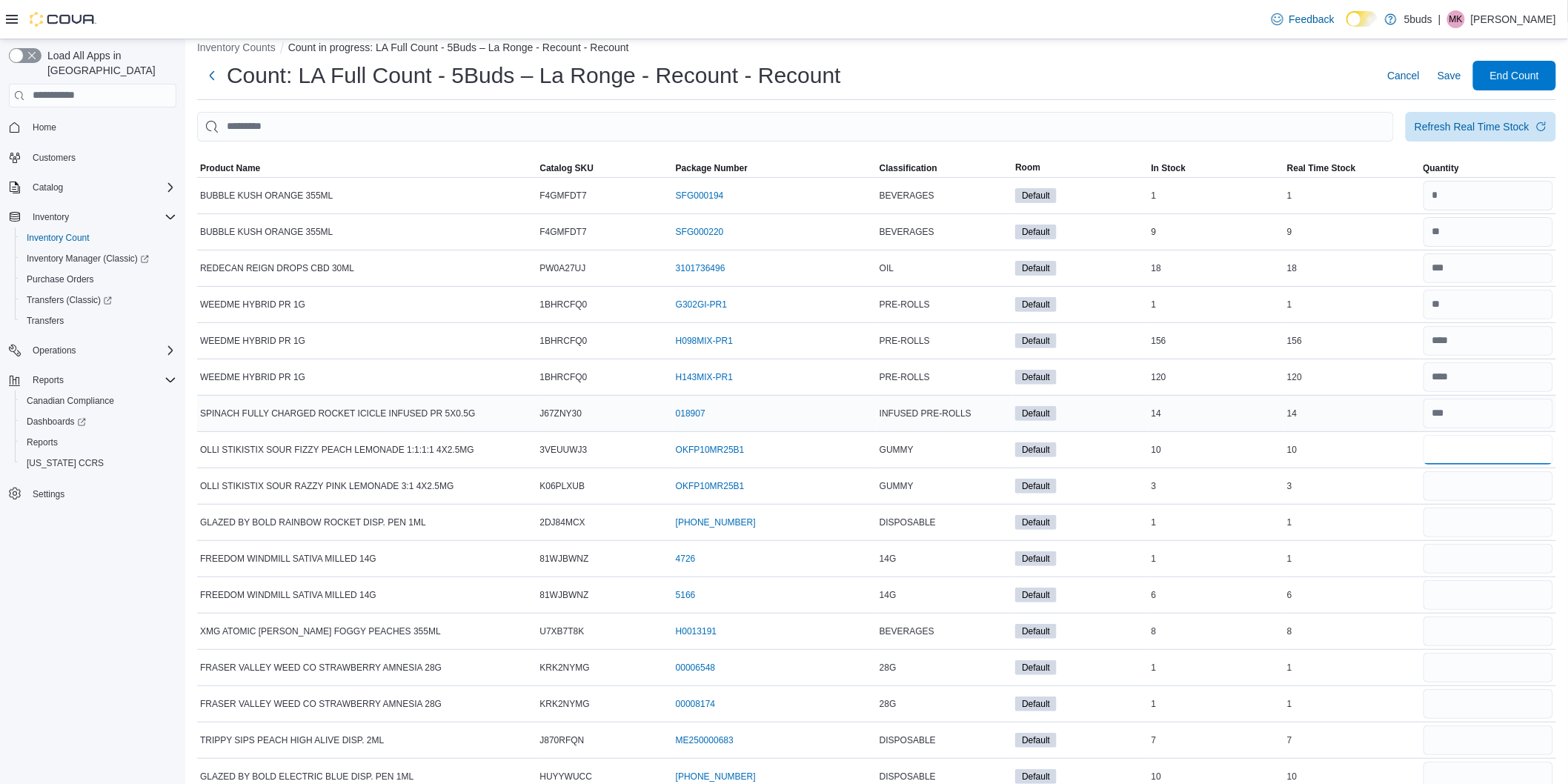
type input "*"
click at [1460, 523] on input "number" at bounding box center [1489, 522] width 129 height 30
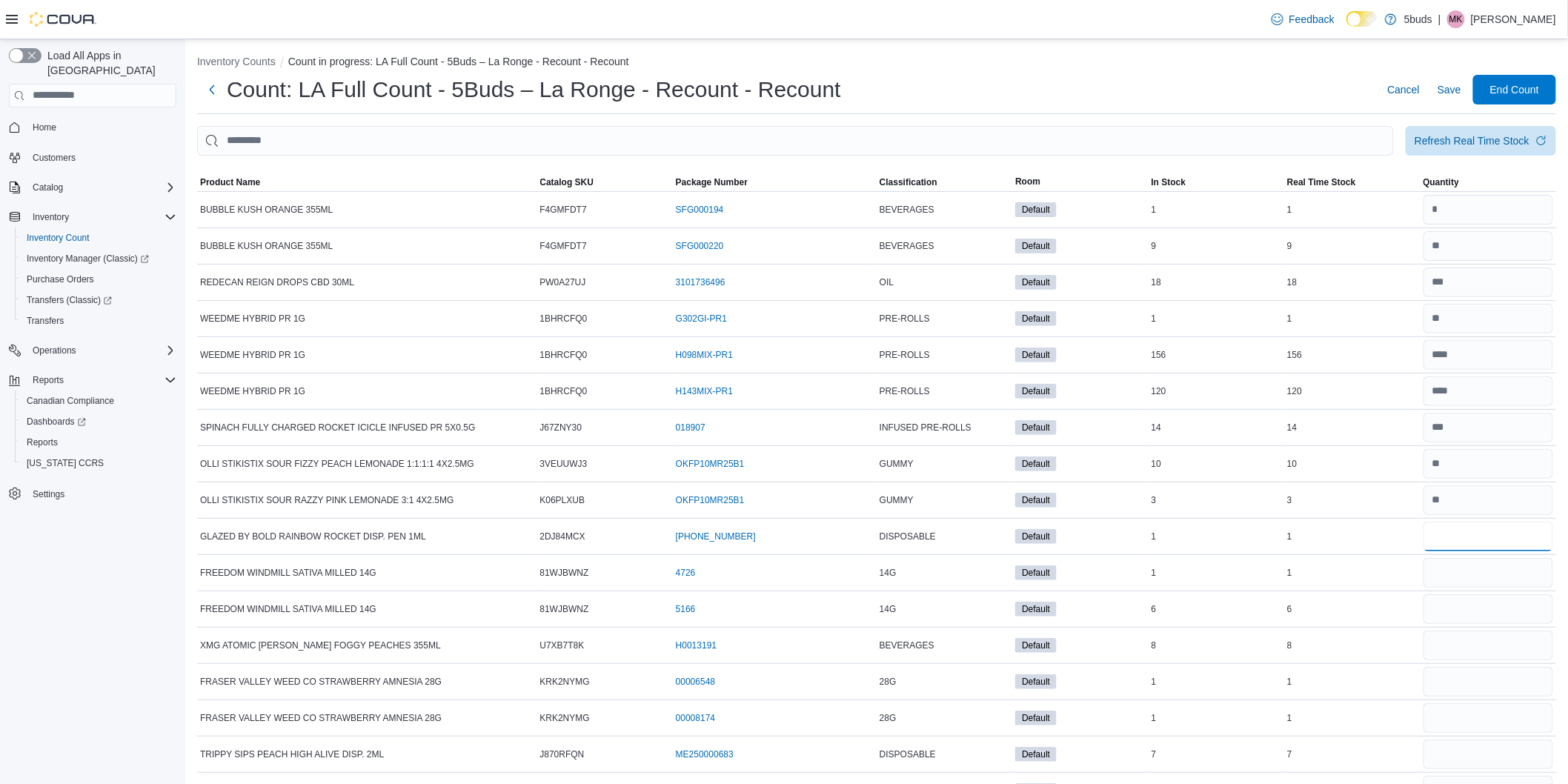
scroll to position [0, 0]
click at [1466, 540] on input "number" at bounding box center [1489, 539] width 129 height 30
type input "*"
click at [1480, 544] on input "number" at bounding box center [1489, 539] width 129 height 30
click at [1482, 212] on input "number" at bounding box center [1489, 212] width 129 height 30
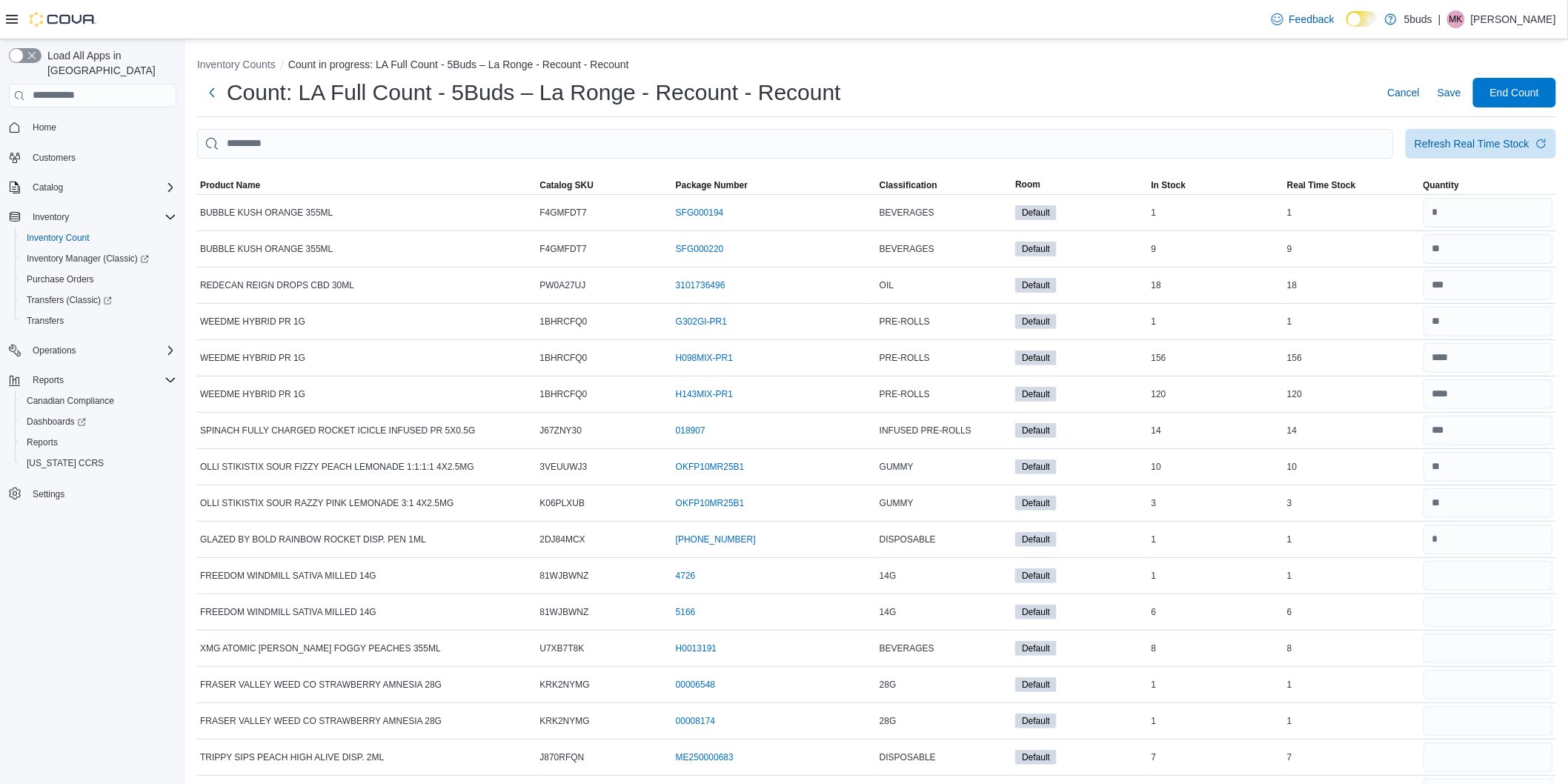
click at [1058, 83] on div "Count: LA Full Count - 5Buds – La Ronge - Recount - Recount Cancel Save End Cou…" at bounding box center [877, 93] width 1359 height 30
click at [1451, 579] on input "number" at bounding box center [1489, 575] width 129 height 30
click at [1481, 578] on input "number" at bounding box center [1489, 575] width 129 height 30
click at [1525, 391] on input "number" at bounding box center [1489, 394] width 129 height 30
drag, startPoint x: 1246, startPoint y: 470, endPoint x: 1246, endPoint y: 483, distance: 13.0
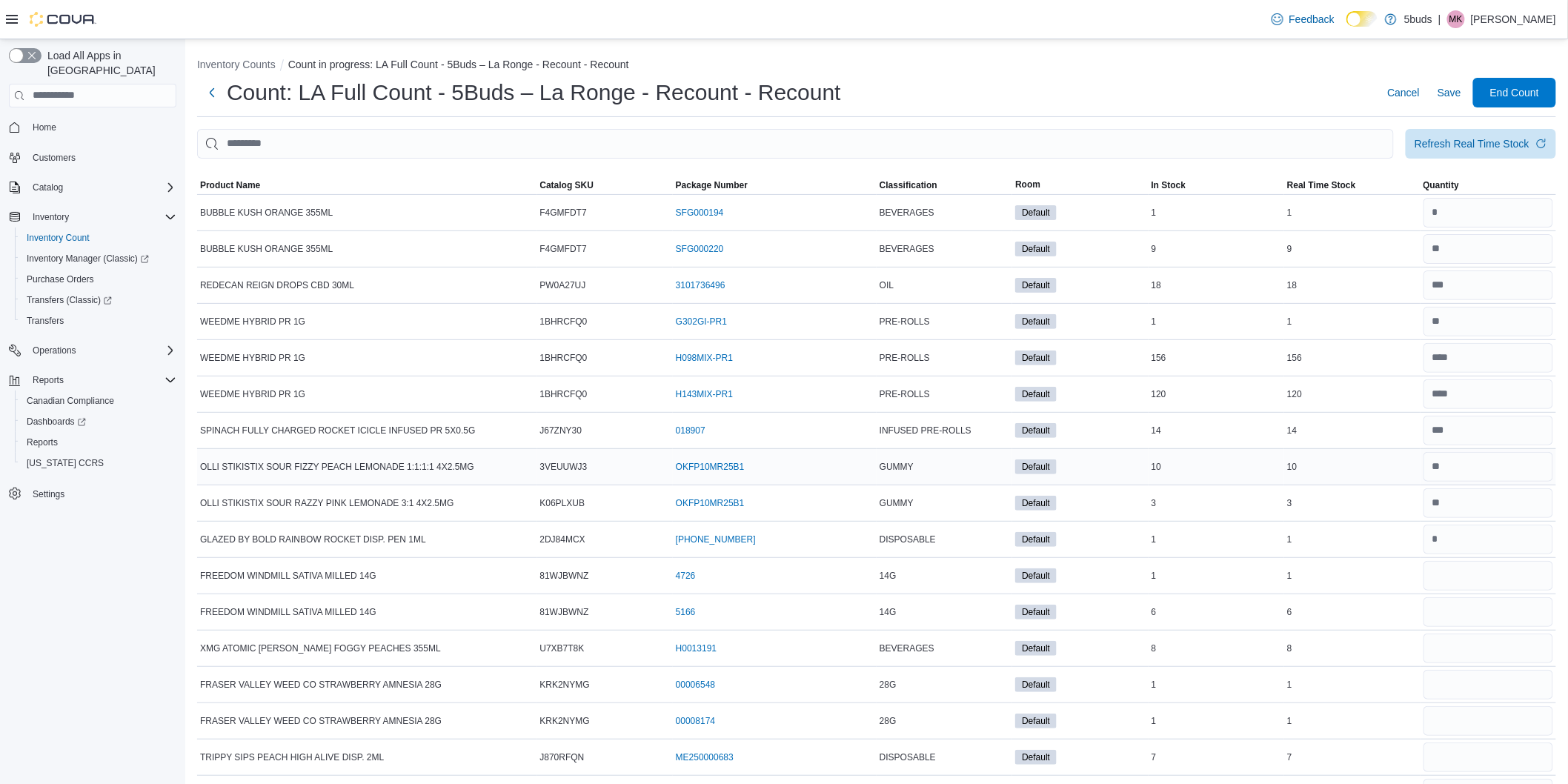
click at [1246, 470] on div "10" at bounding box center [1217, 466] width 135 height 17
click at [1147, 87] on div "Count: LA Full Count - 5Buds – La Ronge - Recount - Recount Cancel Save End Cou…" at bounding box center [877, 93] width 1359 height 30
drag, startPoint x: 1470, startPoint y: 97, endPoint x: 1455, endPoint y: 102, distance: 15.8
click at [1462, 95] on span "Save" at bounding box center [1449, 92] width 24 height 14
